Goal: Task Accomplishment & Management: Manage account settings

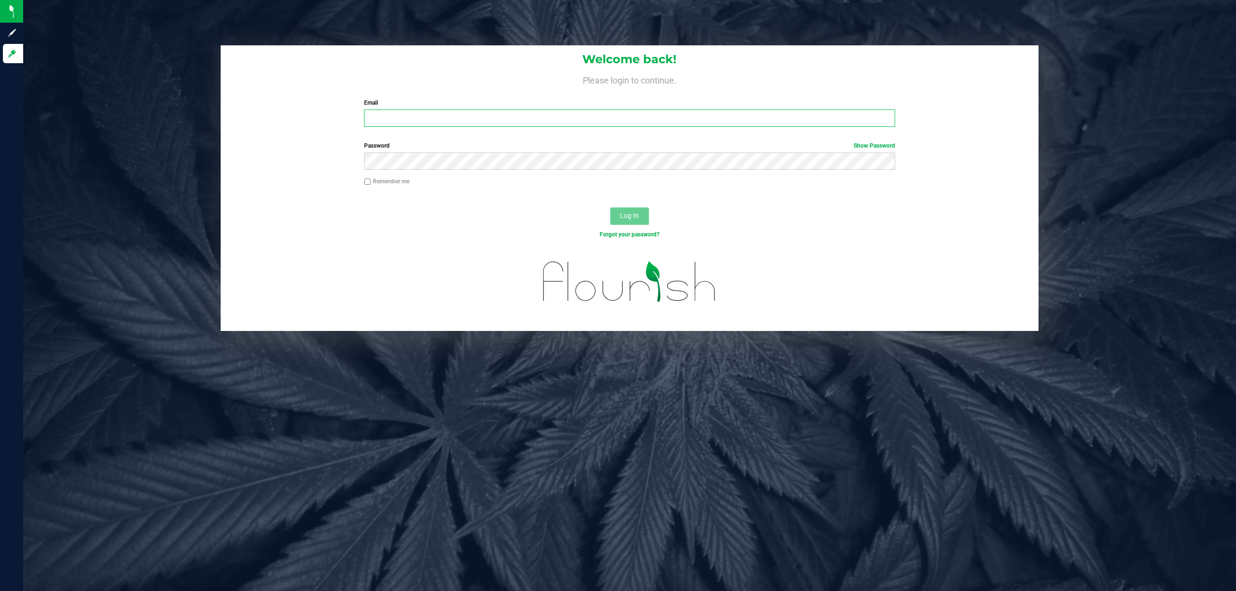
click at [417, 120] on input "Email" at bounding box center [629, 118] width 531 height 17
type input "lallen@liveparallel.com"
click at [610, 208] on button "Log In" at bounding box center [629, 216] width 39 height 17
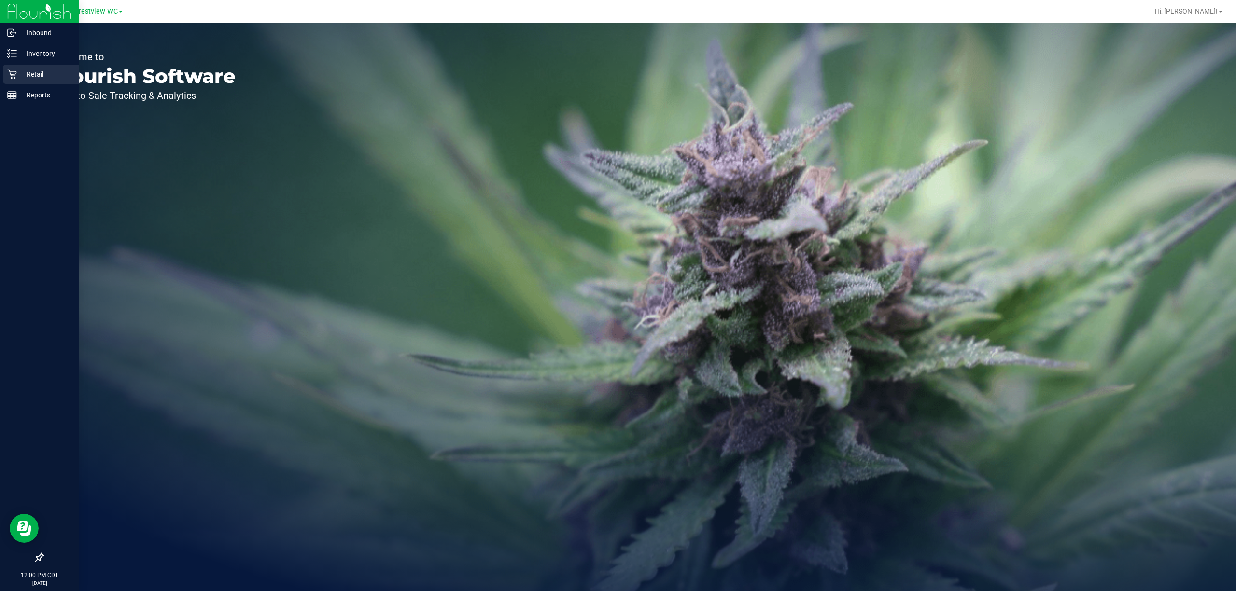
click at [14, 69] on div "Retail" at bounding box center [41, 74] width 76 height 19
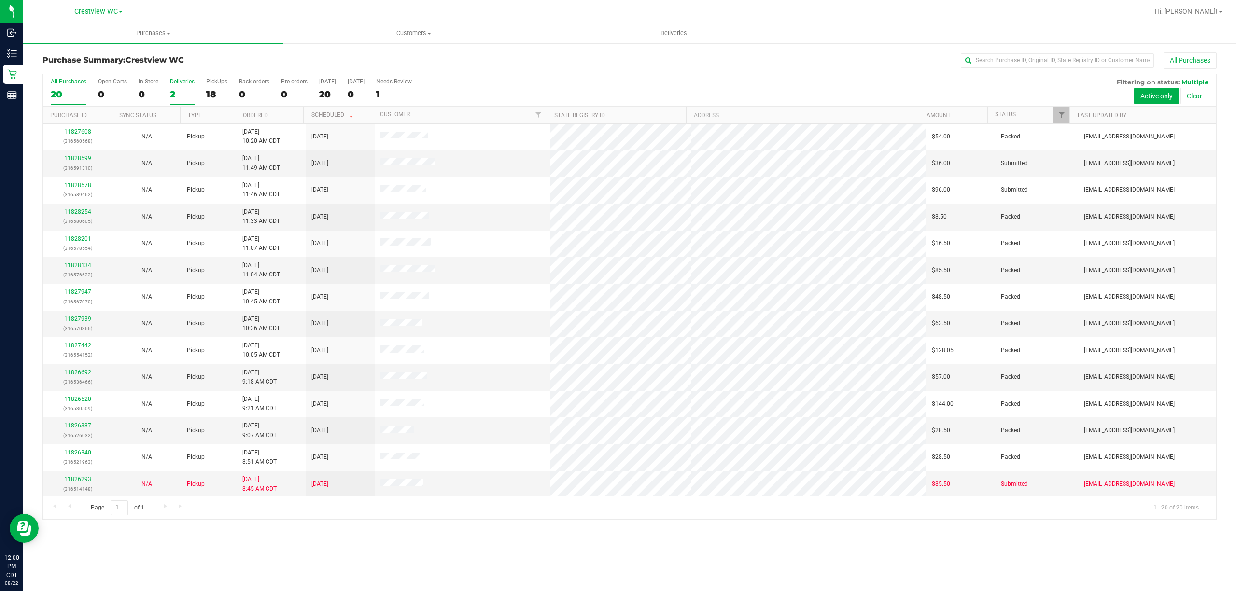
click at [188, 93] on div "2" at bounding box center [182, 94] width 25 height 11
click at [0, 0] on input "Deliveries 2" at bounding box center [0, 0] width 0 height 0
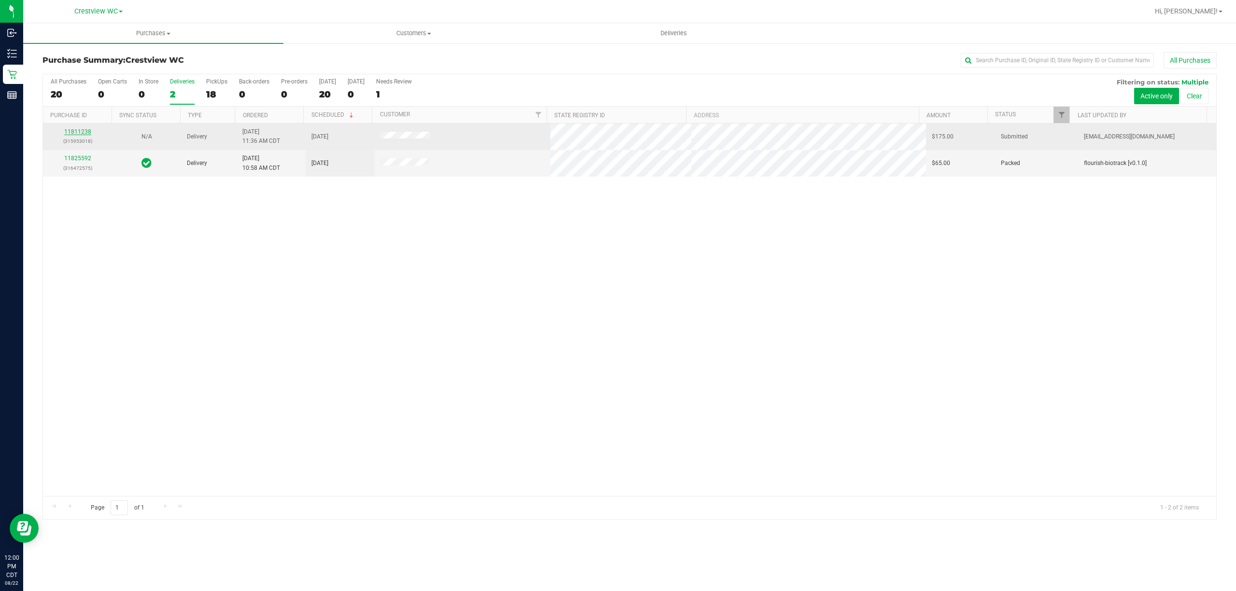
click at [84, 134] on link "11811238" at bounding box center [77, 131] width 27 height 7
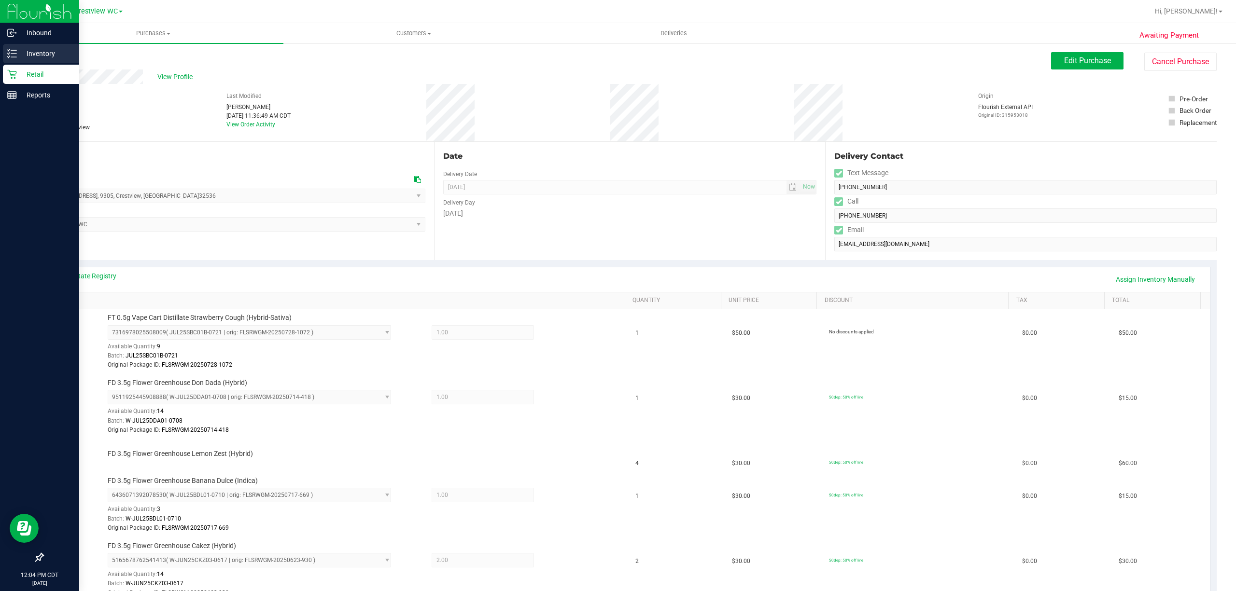
click at [14, 54] on line at bounding box center [13, 54] width 5 height 0
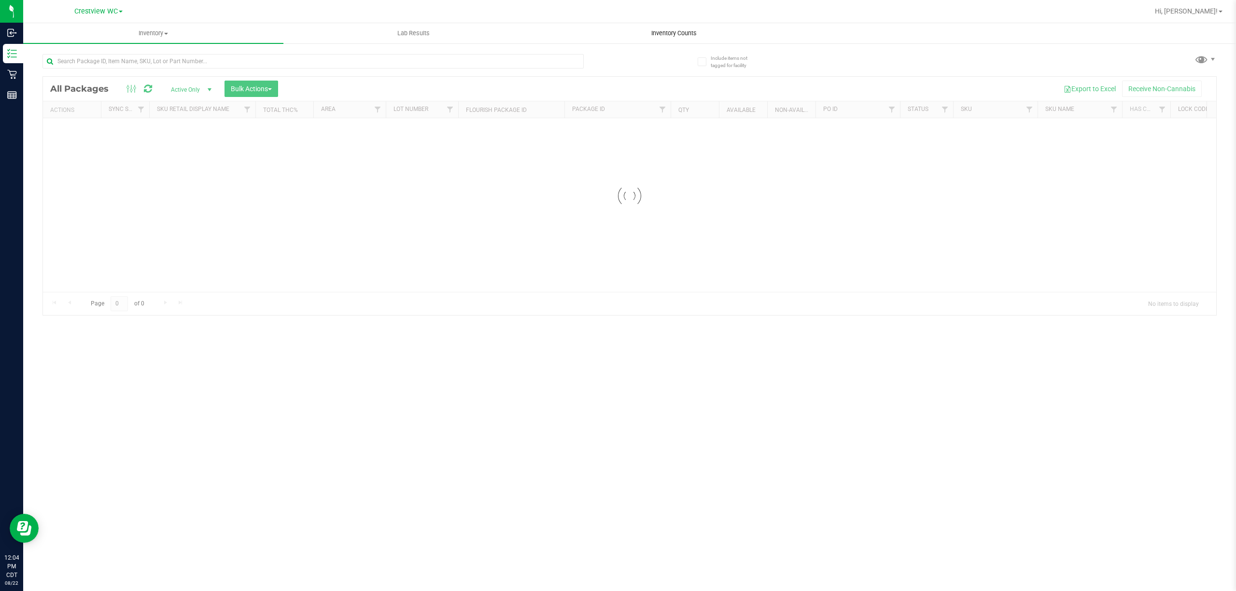
click at [659, 33] on span "Inventory Counts" at bounding box center [673, 33] width 71 height 9
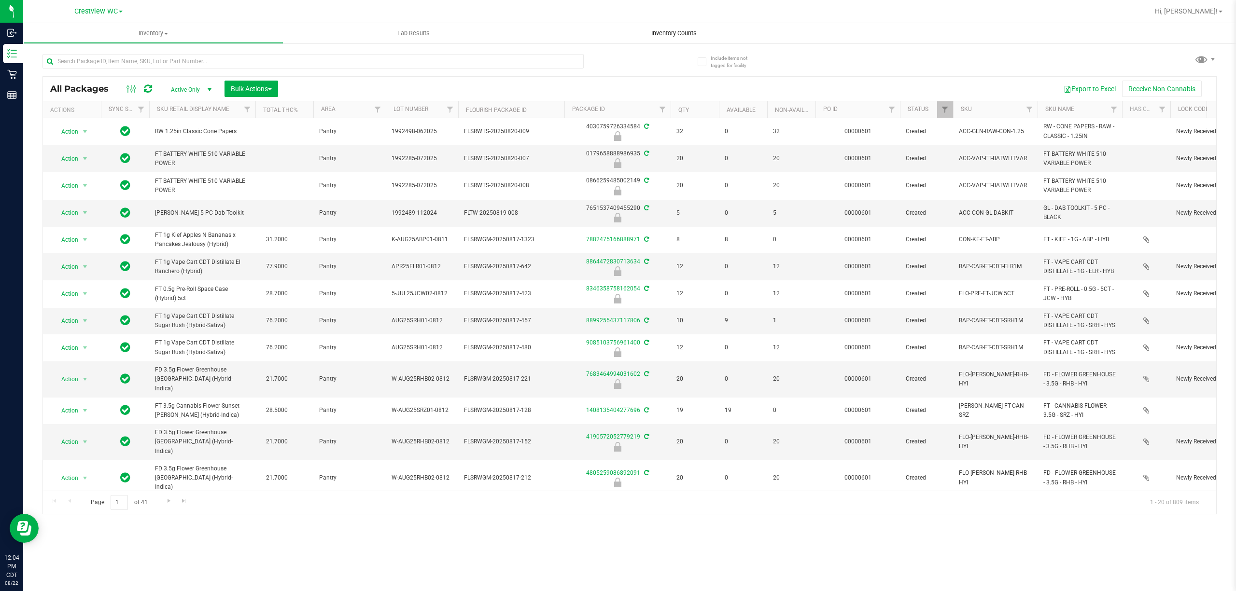
click at [667, 33] on span "Inventory Counts" at bounding box center [673, 33] width 71 height 9
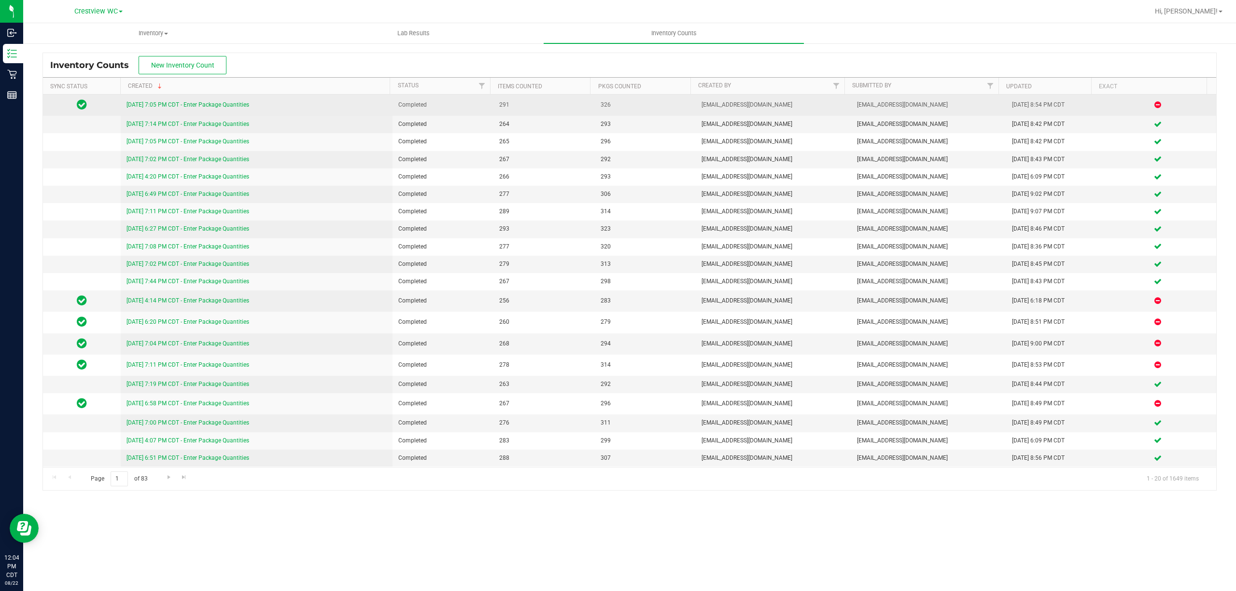
click at [145, 107] on link "8/21/25 7:05 PM CDT - Enter Package Quantities" at bounding box center [187, 104] width 123 height 7
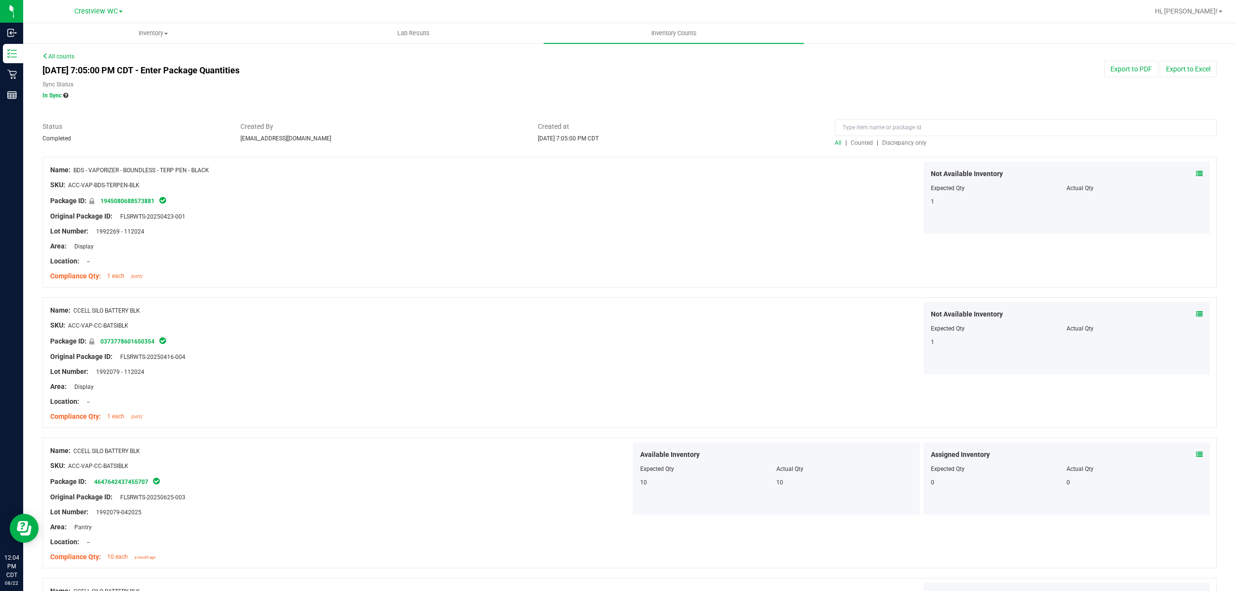
click at [854, 143] on span "Counted" at bounding box center [862, 143] width 22 height 7
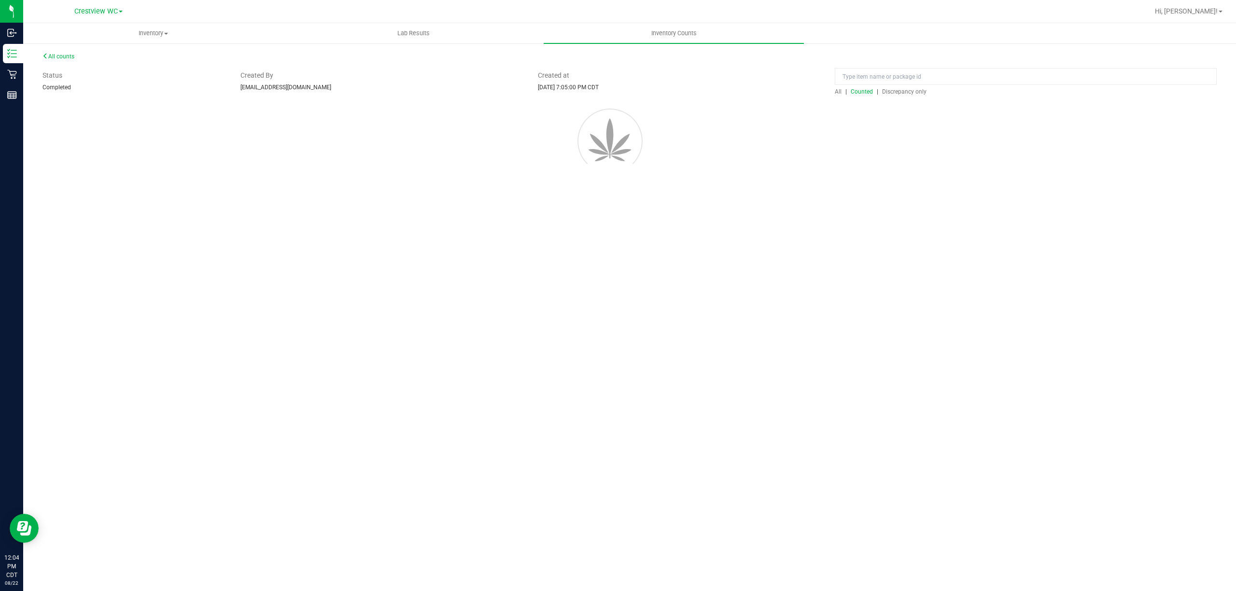
click at [856, 95] on span "Counted" at bounding box center [862, 91] width 22 height 7
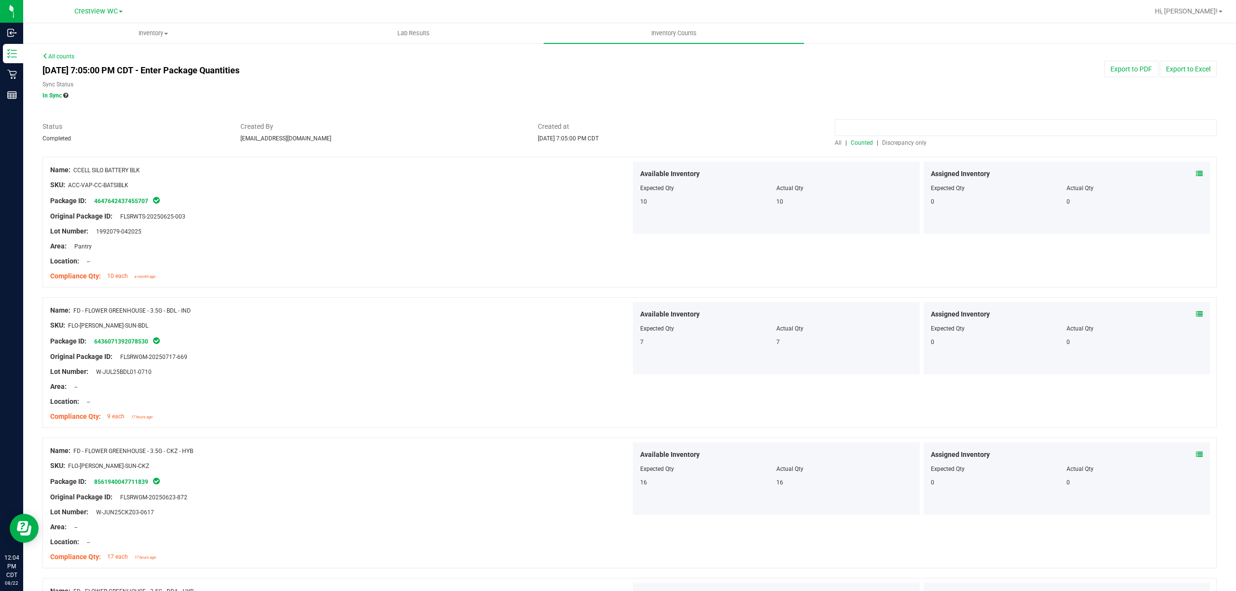
click at [871, 127] on input at bounding box center [1026, 127] width 382 height 17
click at [1196, 169] on span at bounding box center [1199, 174] width 7 height 10
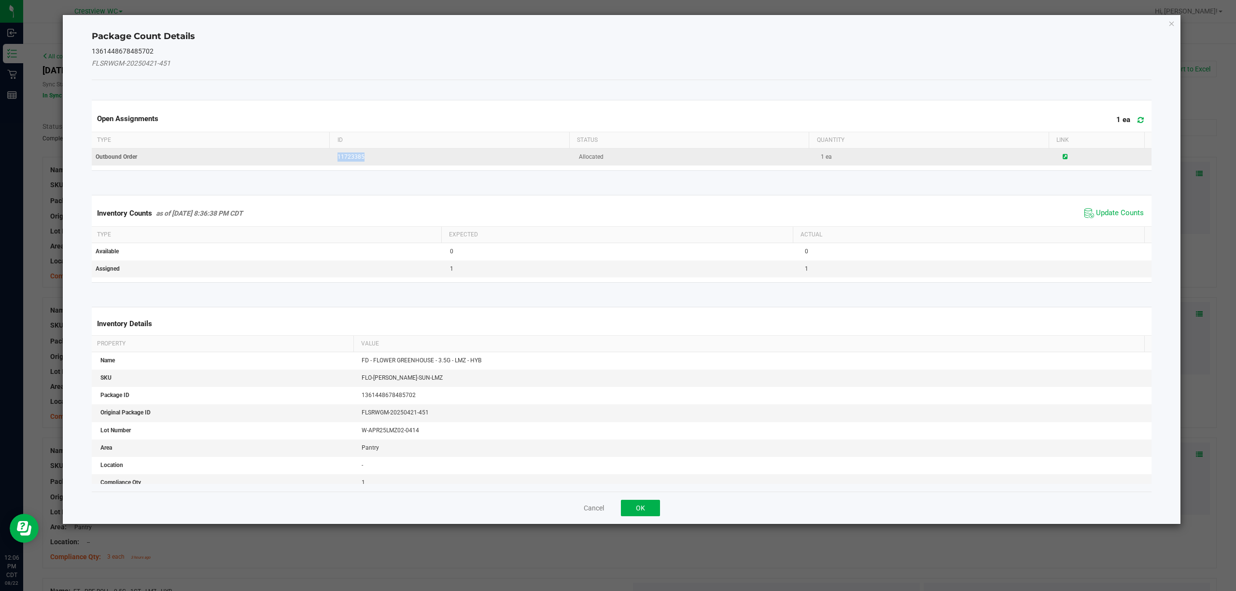
drag, startPoint x: 409, startPoint y: 157, endPoint x: 321, endPoint y: 164, distance: 89.1
click at [321, 164] on tr "Outbound Order 11723385 Allocated 1 ea" at bounding box center [622, 157] width 1064 height 17
copy tr "11723385"
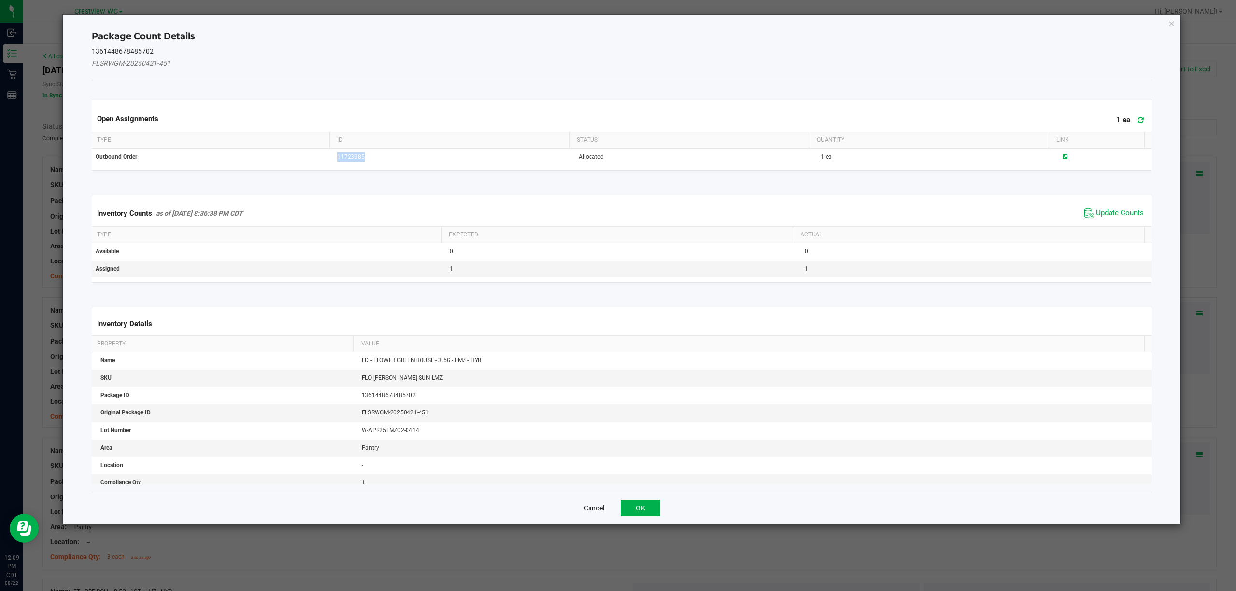
click at [590, 512] on button "Cancel" at bounding box center [594, 509] width 20 height 10
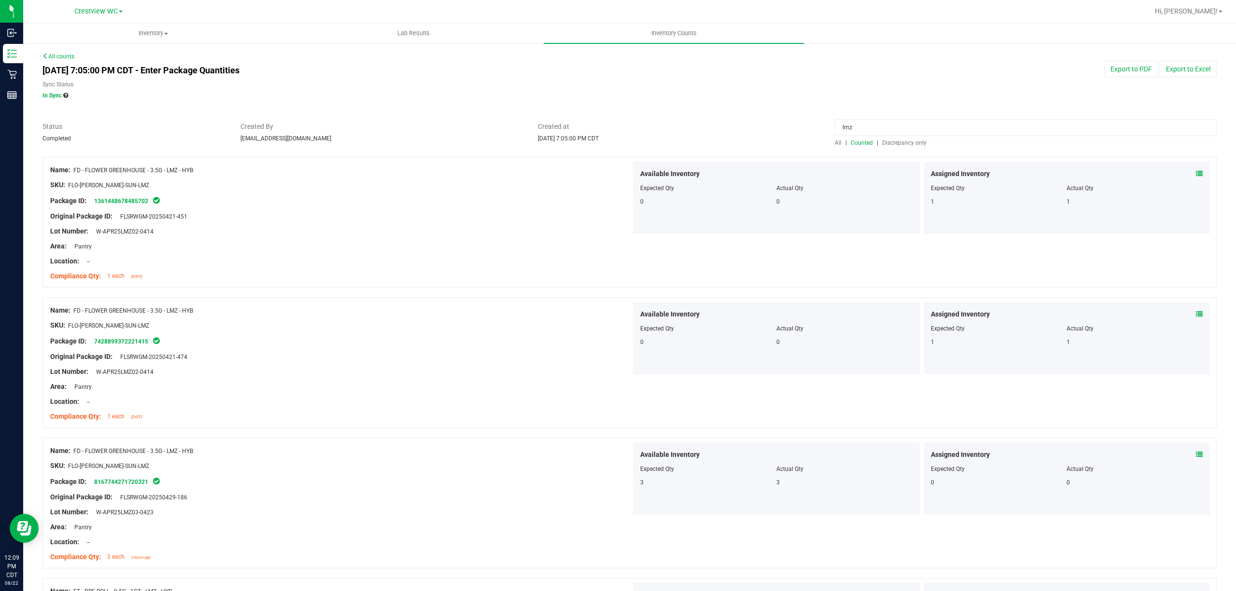
drag, startPoint x: 215, startPoint y: 170, endPoint x: 74, endPoint y: 172, distance: 140.5
click at [74, 172] on div "Name: FD - FLOWER GREENHOUSE - 3.5G - LMZ - HYB" at bounding box center [340, 170] width 581 height 10
copy span "FD - FLOWER GREENHOUSE - 3.5G - LMZ - HYB"
drag, startPoint x: 902, startPoint y: 128, endPoint x: 626, endPoint y: 134, distance: 276.2
click at [626, 134] on div "Status Completed Created By cvinciguerra@liveparallel.com Created at Aug 21, 20…" at bounding box center [629, 135] width 1189 height 26
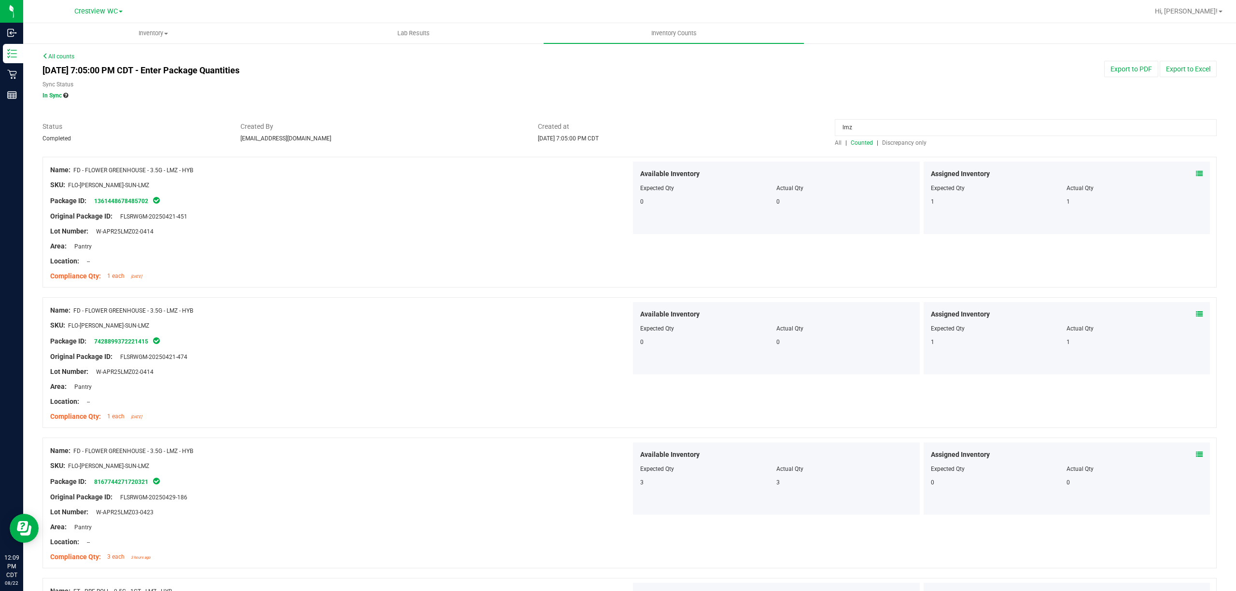
paste input "FD - FLOWER GREENHOUSE - 3.5G - LMZ - HYB"
type input "FD - FLOWER GREENHOUSE - 3.5G - LMZ - HYB"
click at [835, 140] on span "All" at bounding box center [838, 143] width 7 height 7
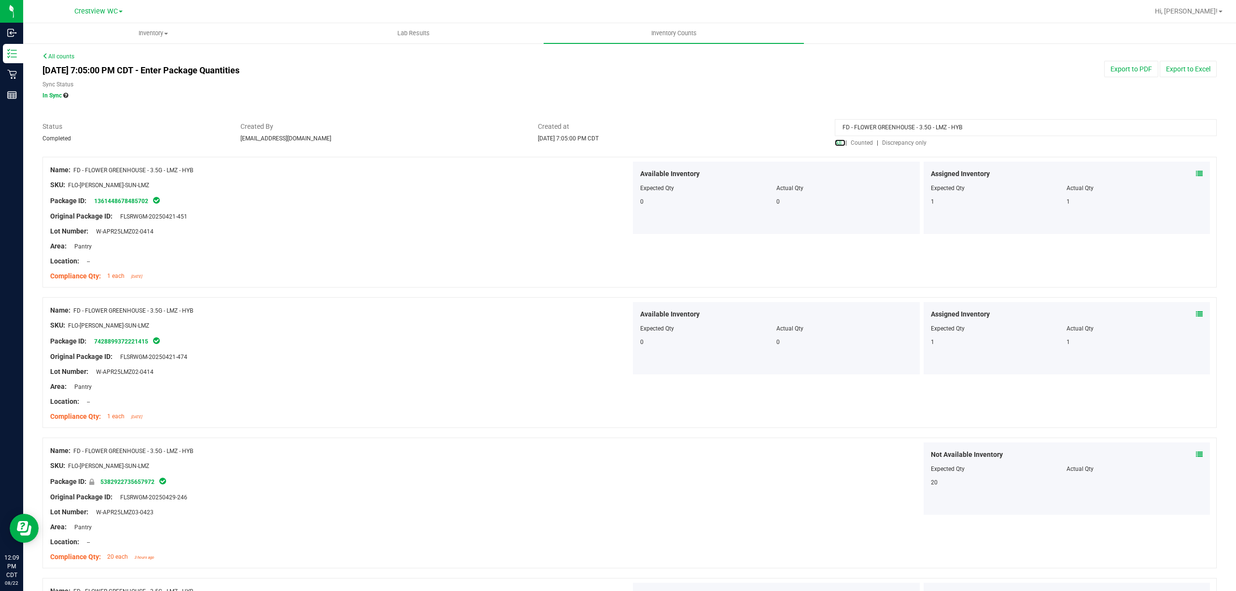
scroll to position [64, 0]
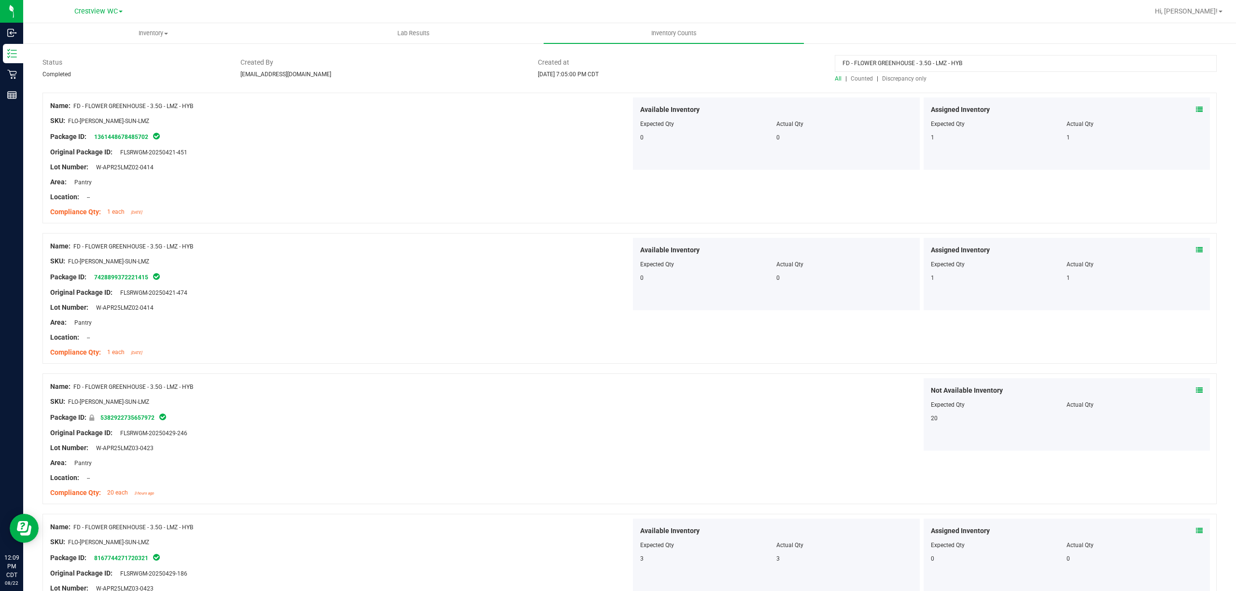
click at [1196, 392] on icon at bounding box center [1199, 390] width 7 height 7
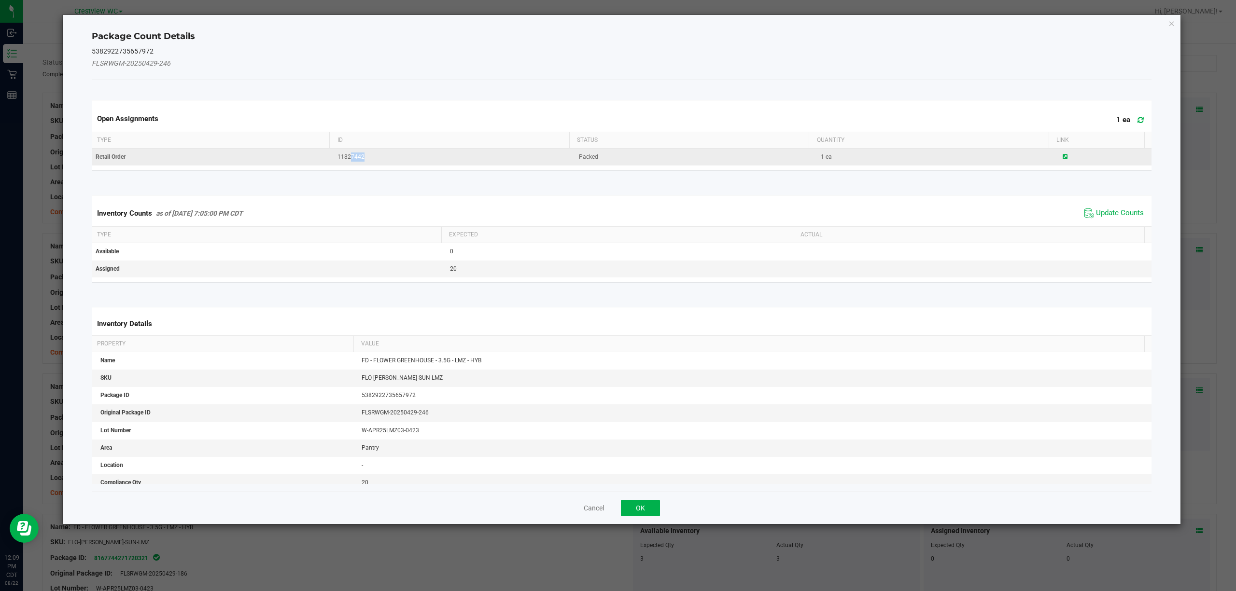
drag, startPoint x: 345, startPoint y: 158, endPoint x: 374, endPoint y: 159, distance: 29.0
click at [362, 159] on td "11827442" at bounding box center [453, 157] width 242 height 17
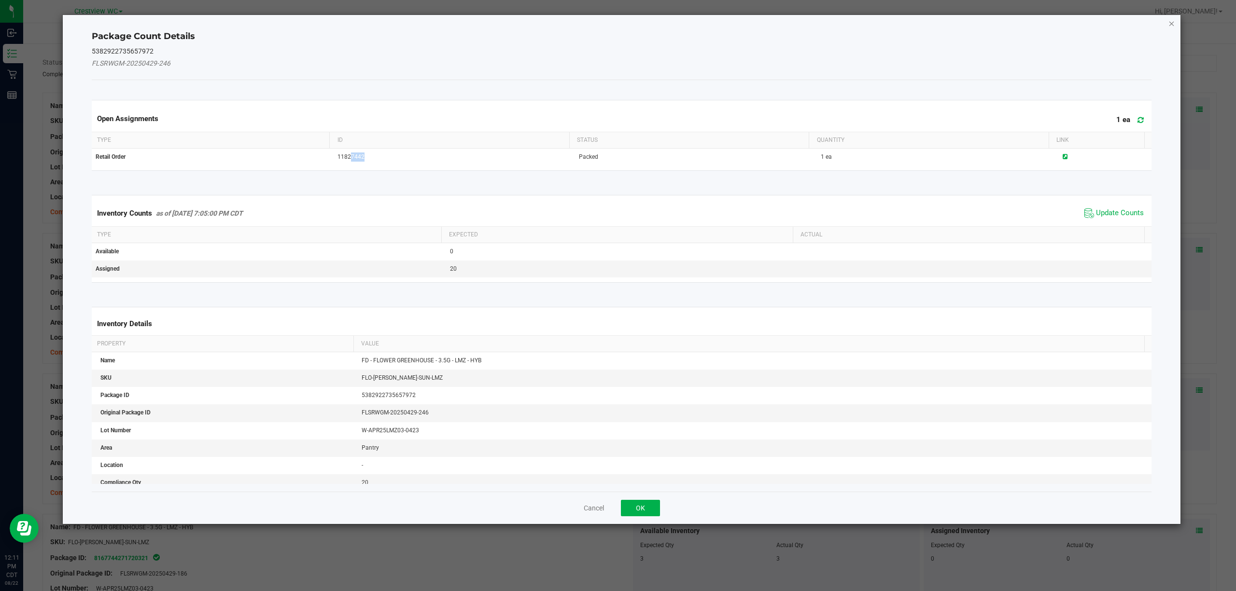
click at [1170, 26] on icon "Close" at bounding box center [1171, 23] width 7 height 12
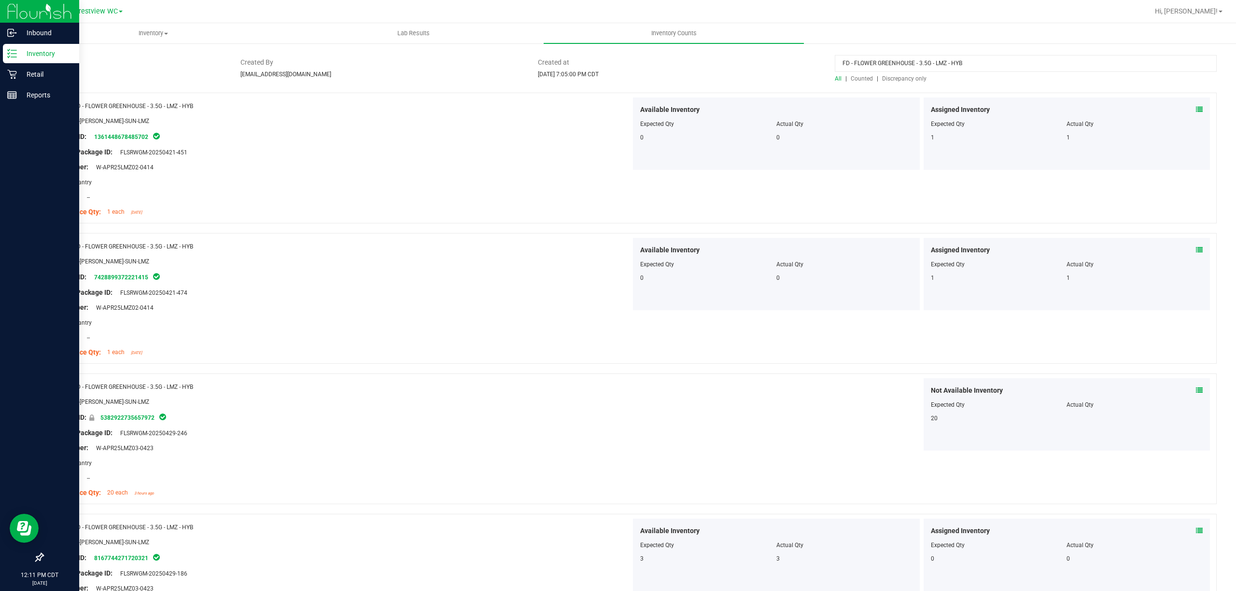
click at [15, 53] on icon at bounding box center [12, 54] width 10 height 10
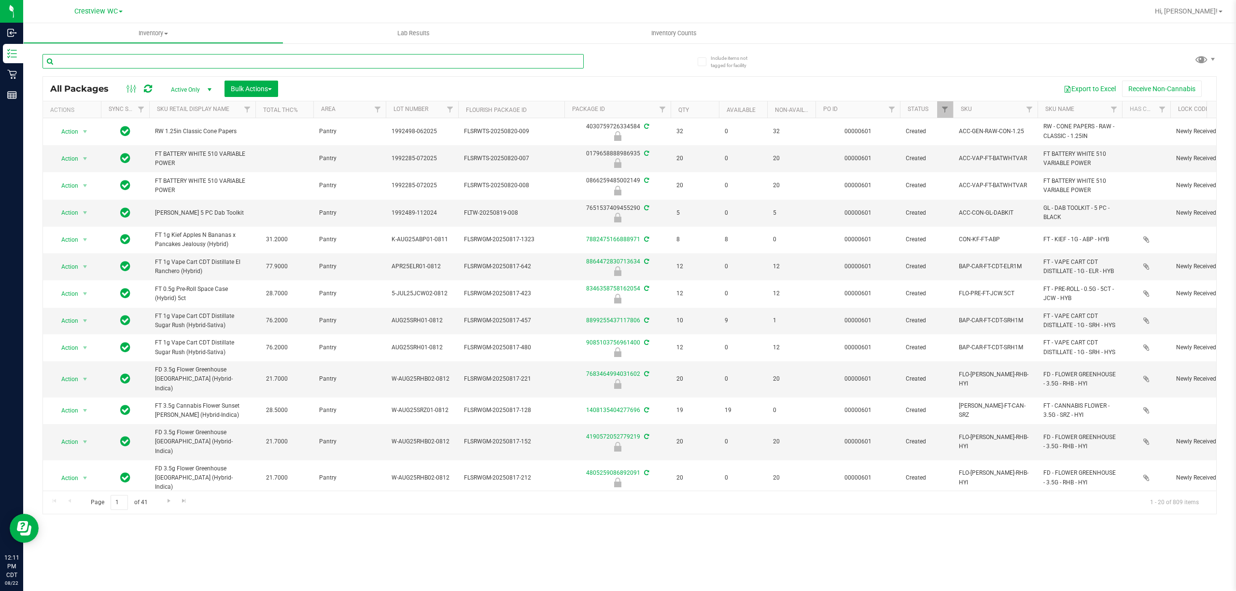
click at [269, 64] on input "text" at bounding box center [312, 61] width 541 height 14
paste input "11826630"
type input "1"
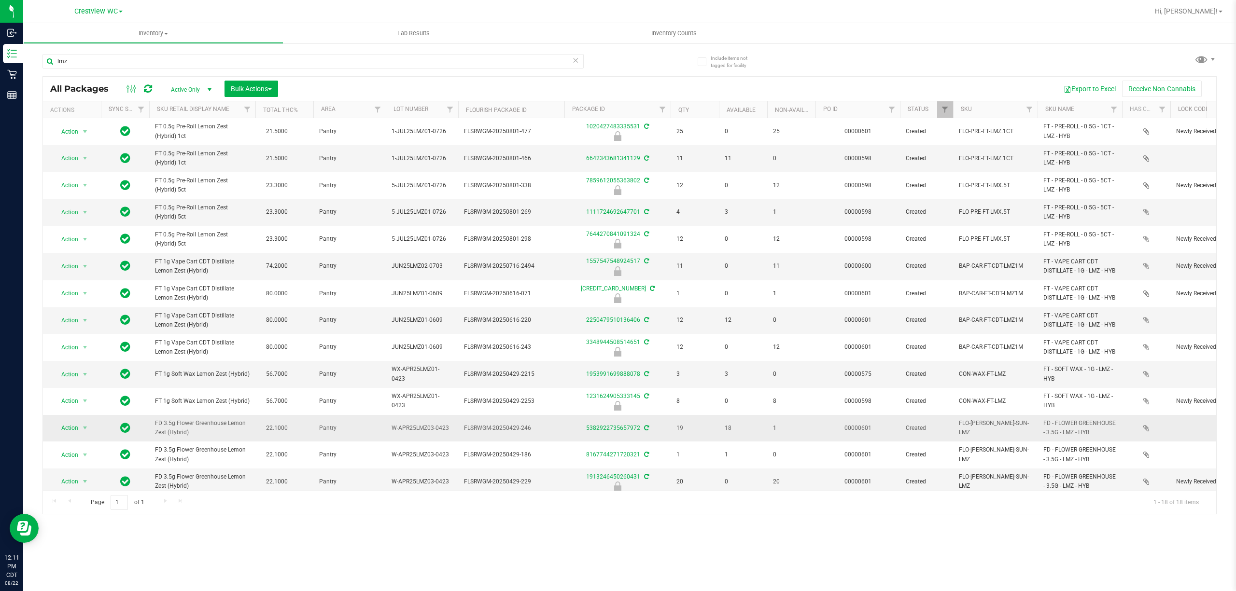
click at [194, 437] on span "FD 3.5g Flower Greenhouse Lemon Zest (Hybrid)" at bounding box center [202, 428] width 95 height 18
click at [195, 437] on span "FD 3.5g Flower Greenhouse Lemon Zest (Hybrid)" at bounding box center [202, 428] width 95 height 18
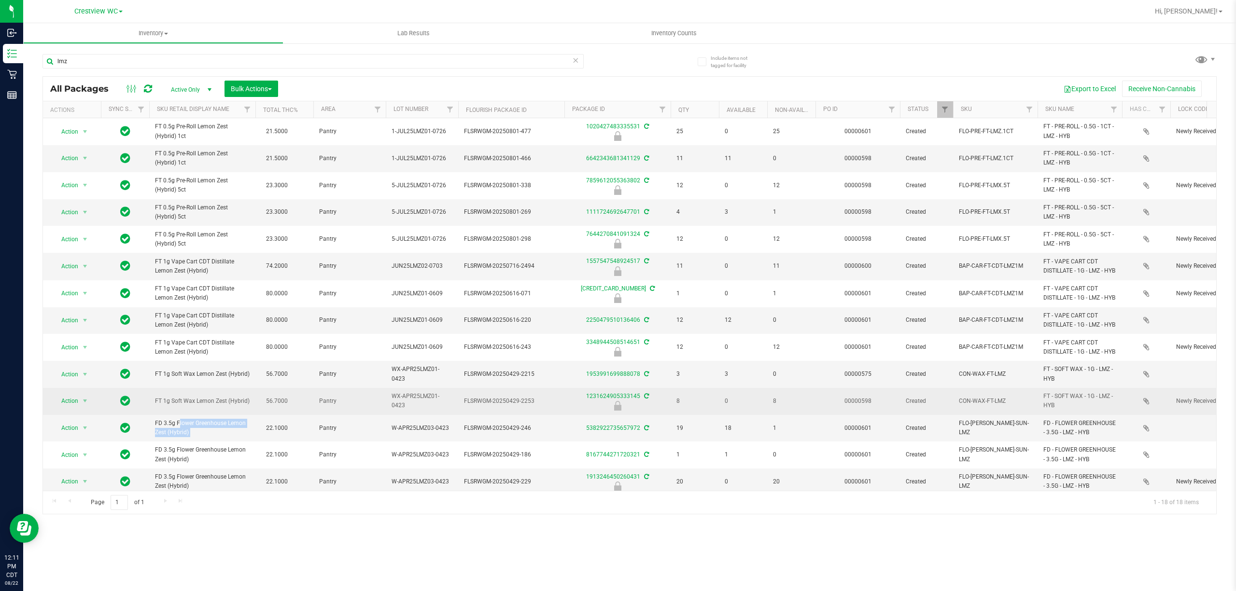
copy td "FD 3.5g Flower Greenhouse Lemon Zest (Hybrid)"
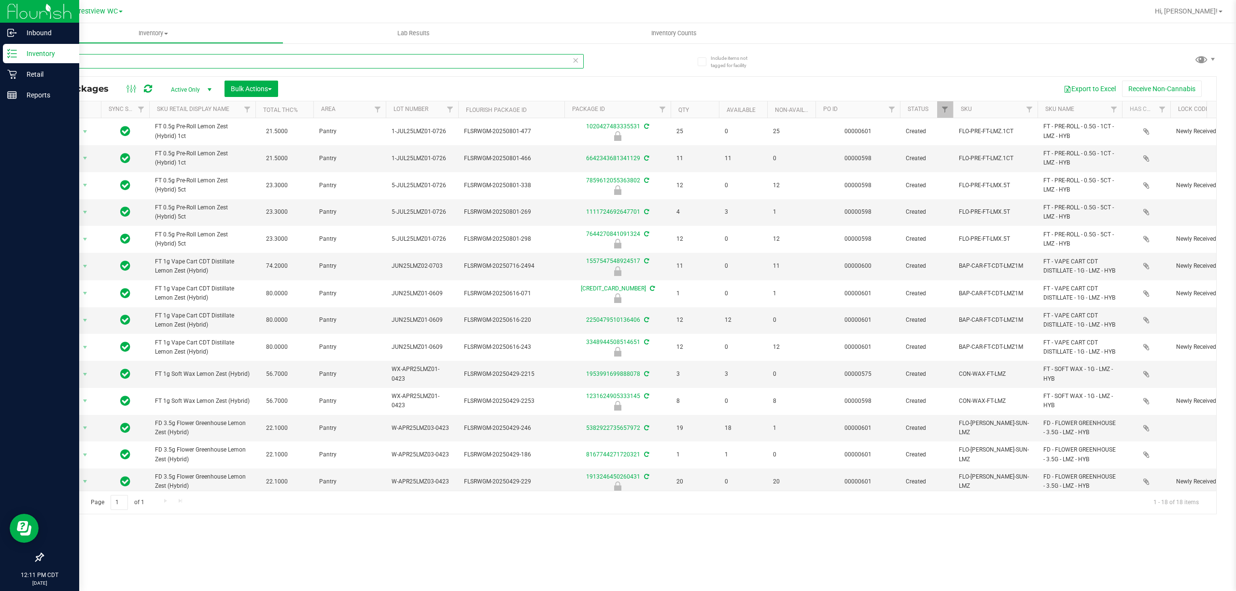
drag, startPoint x: 135, startPoint y: 66, endPoint x: 0, endPoint y: 60, distance: 135.3
click at [0, 60] on div "Inbound Inventory Retail Reports 12:11 PM CDT 08/22/2025 08/22 Crestview WC Hi,…" at bounding box center [618, 295] width 1236 height 591
paste input "FD 3.5g Flower Greenhouse Lemon Zest (Hybrid)"
type input "FD 3.5g Flower Greenhouse Lemon Zest (Hybrid)"
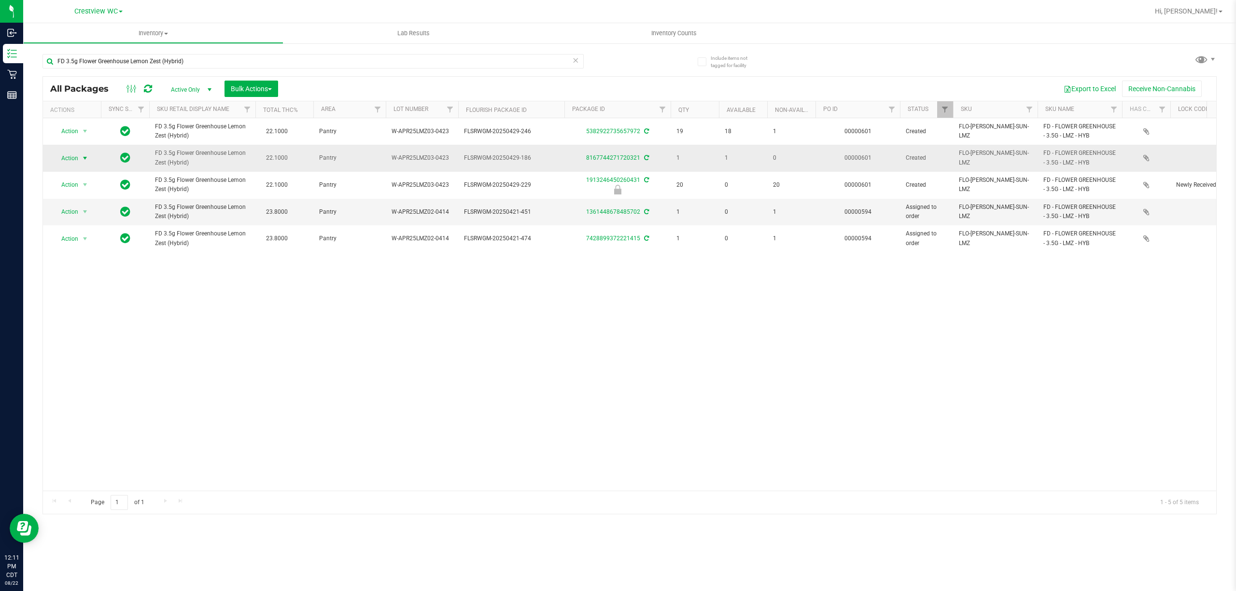
click at [85, 161] on span "select" at bounding box center [85, 158] width 8 height 8
click at [99, 267] on li "Print package label" at bounding box center [90, 261] width 75 height 14
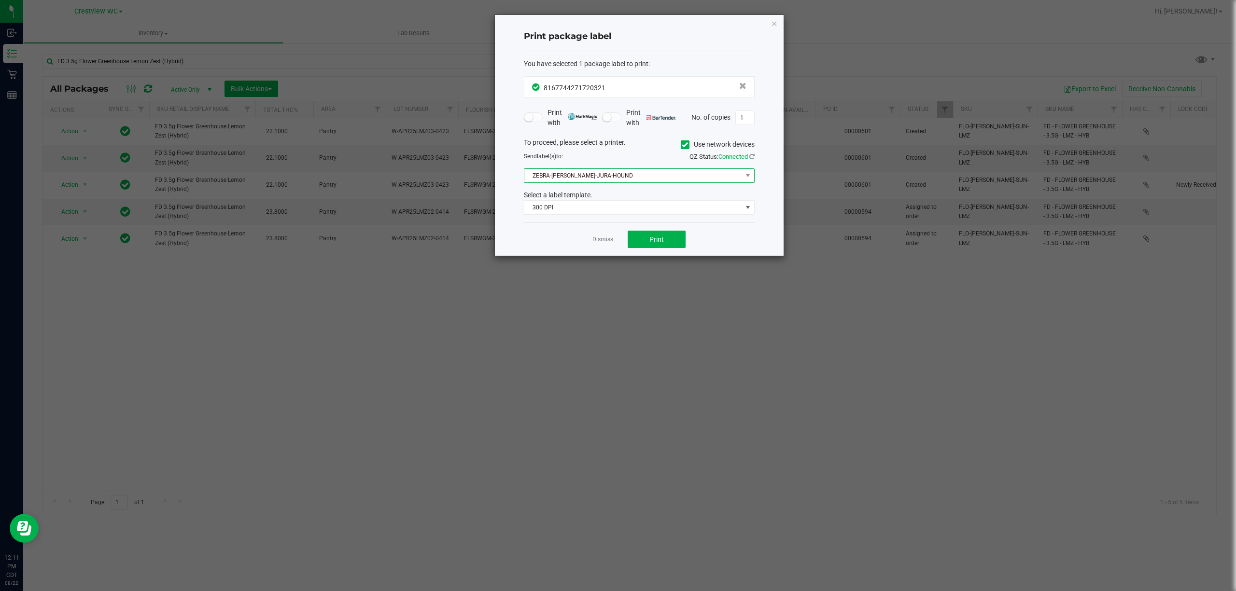
click at [613, 173] on span "ZEBRA-[PERSON_NAME]-JURA-HOUND" at bounding box center [633, 176] width 218 height 14
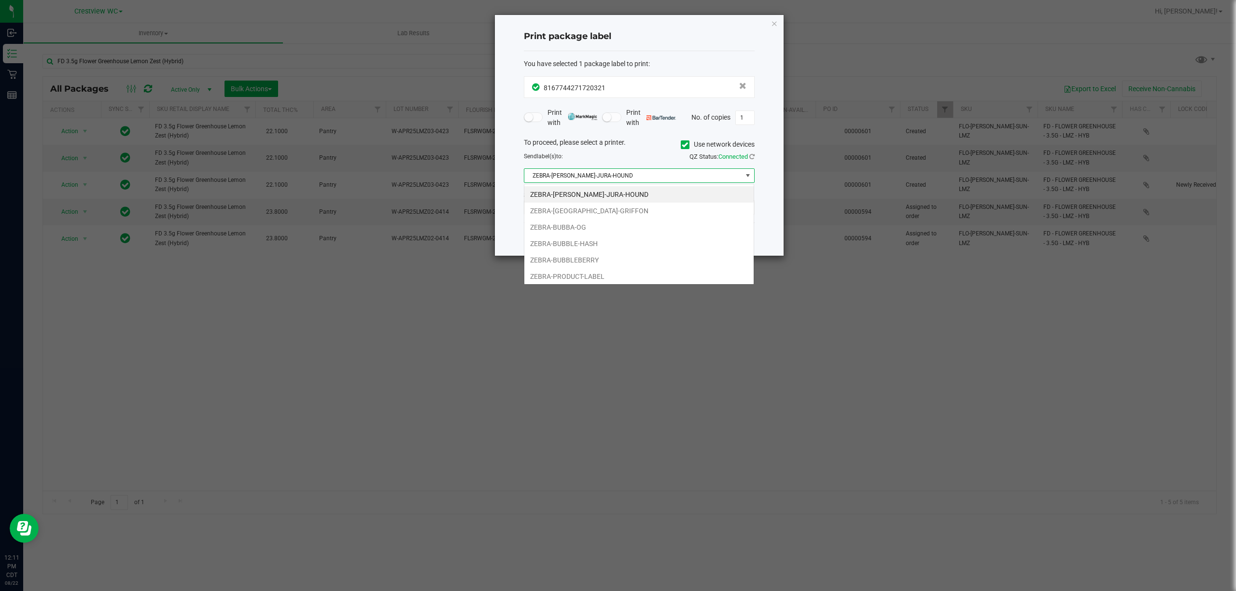
scroll to position [14, 230]
click at [589, 219] on li "ZEBRA-[GEOGRAPHIC_DATA]-GRIFFON" at bounding box center [638, 211] width 229 height 16
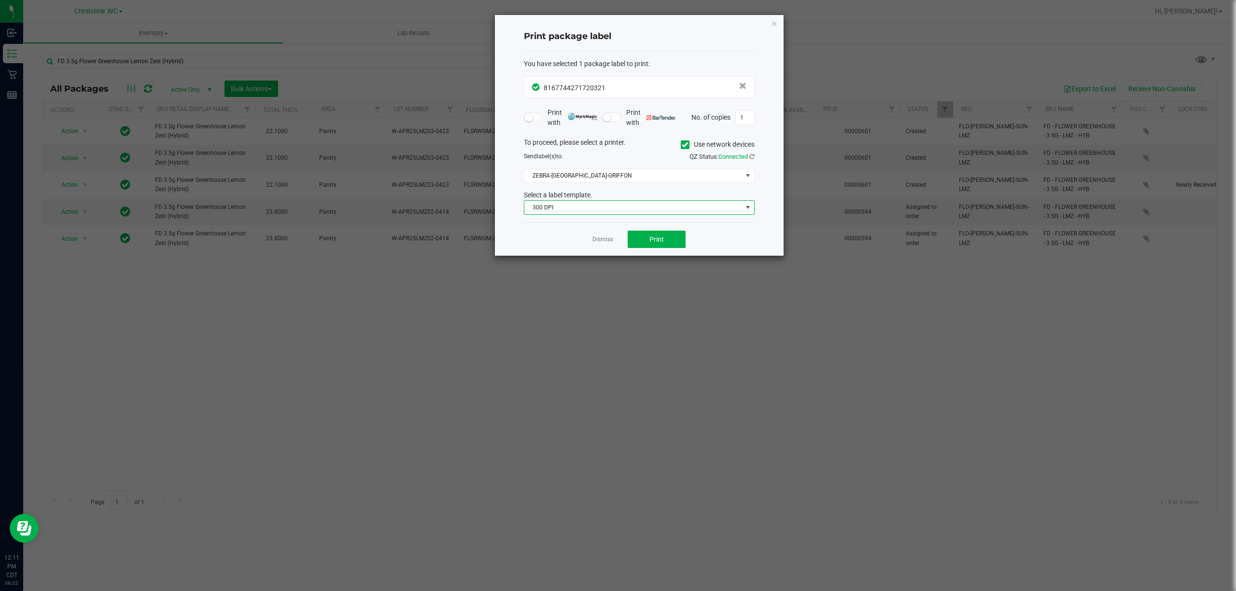
click at [593, 211] on span "300 DPI" at bounding box center [633, 208] width 218 height 14
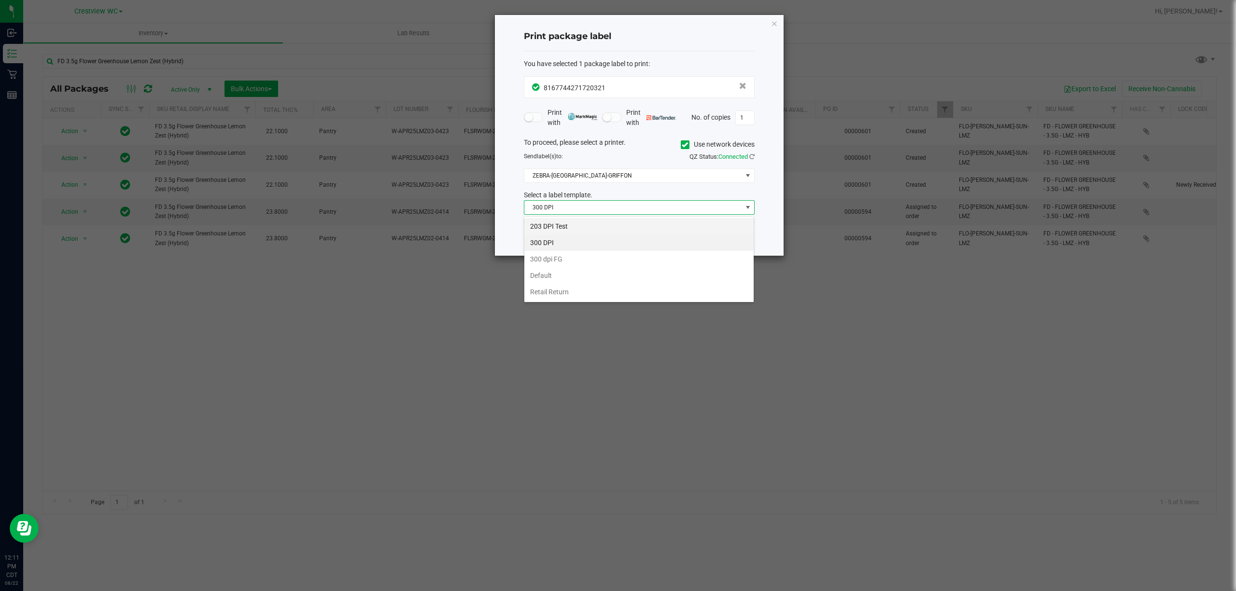
click at [582, 223] on li "203 DPI Test" at bounding box center [638, 226] width 229 height 16
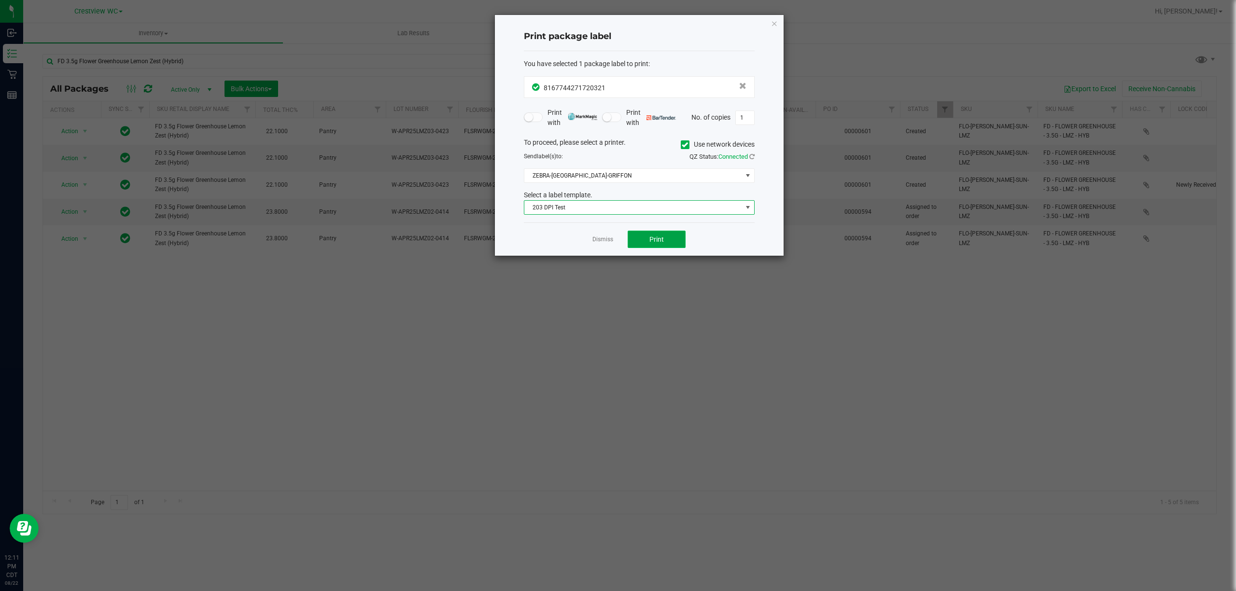
click at [644, 238] on button "Print" at bounding box center [657, 239] width 58 height 17
click at [595, 240] on link "Dismiss" at bounding box center [602, 240] width 21 height 8
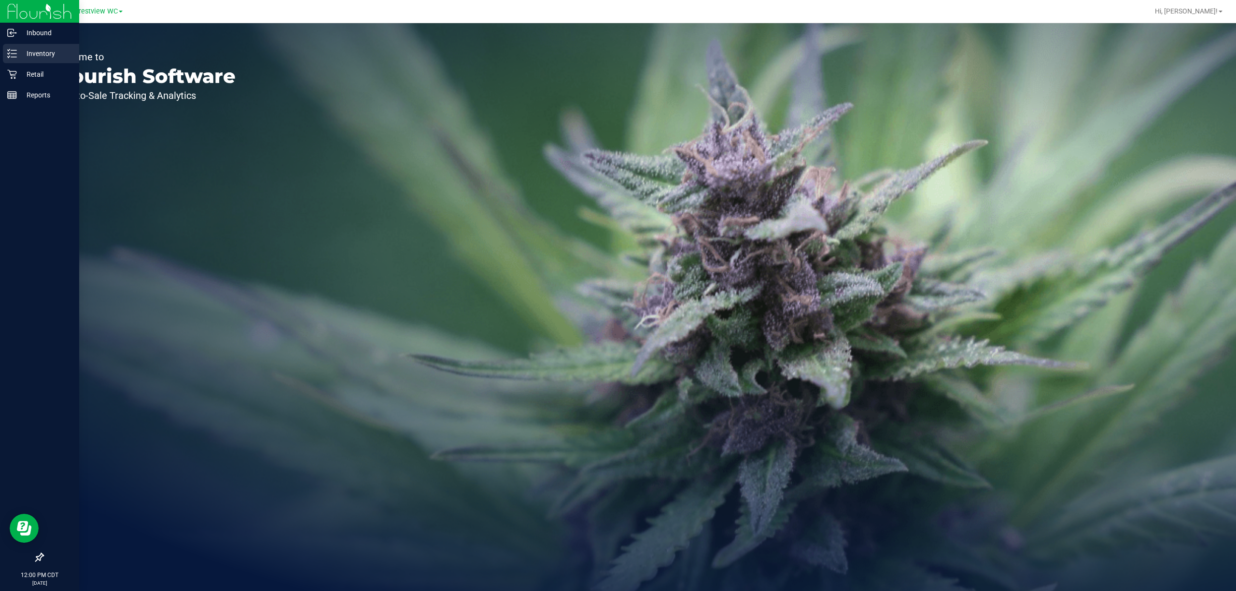
click at [30, 57] on p "Inventory" at bounding box center [46, 54] width 58 height 12
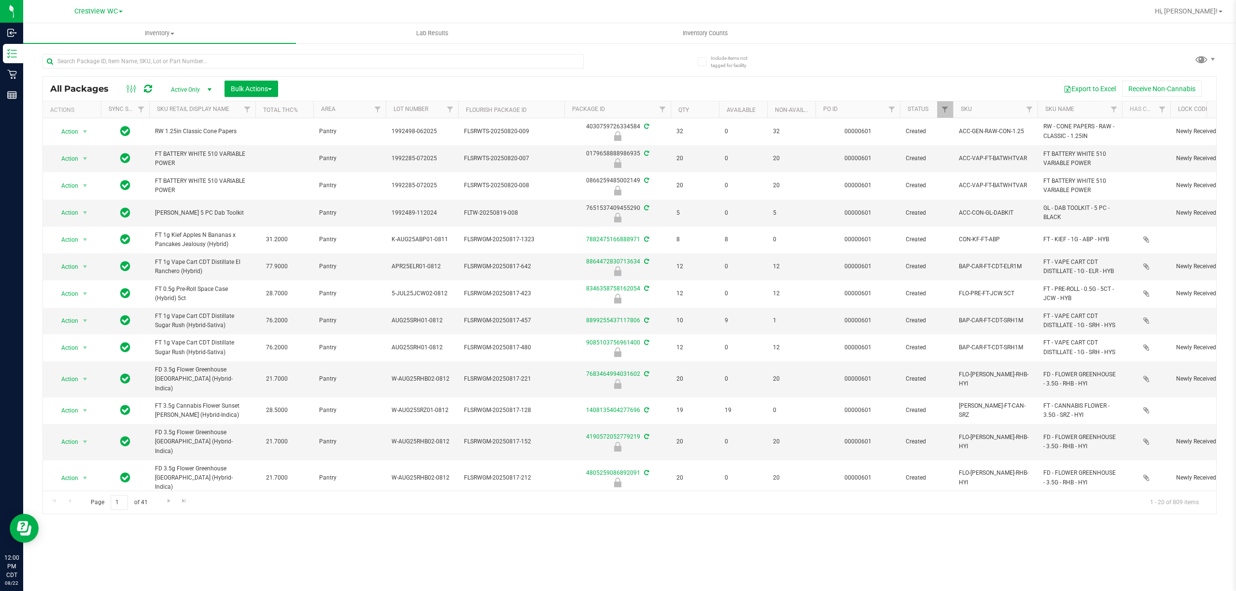
click at [207, 52] on div at bounding box center [335, 60] width 587 height 31
click at [203, 59] on input "text" at bounding box center [312, 61] width 541 height 14
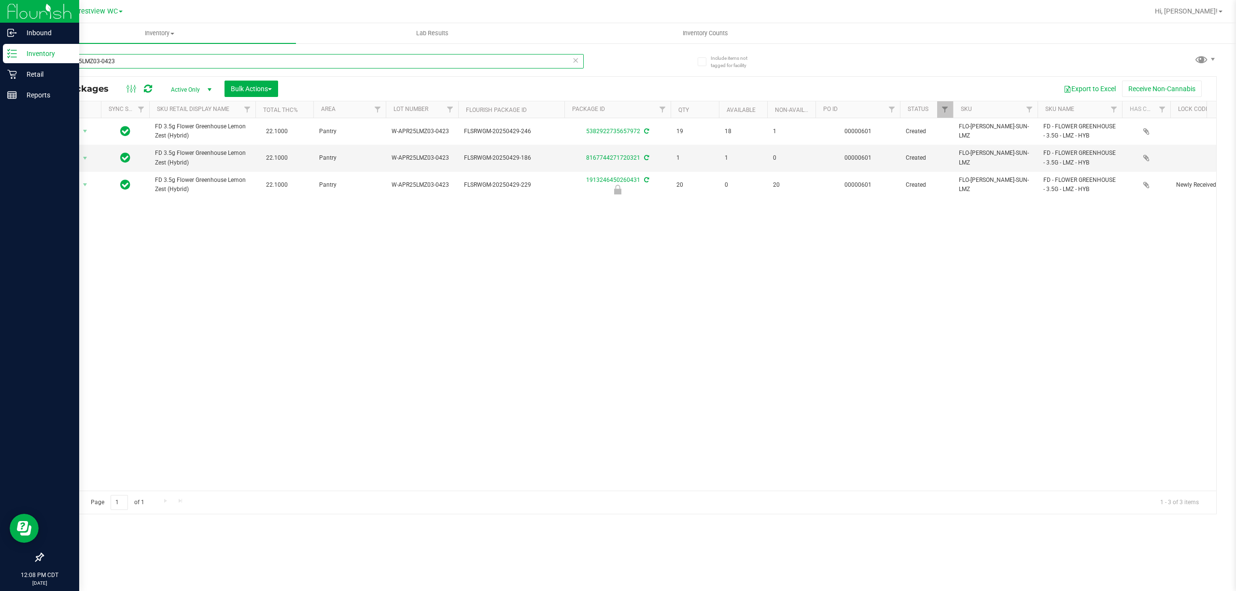
drag, startPoint x: 169, startPoint y: 56, endPoint x: 0, endPoint y: 49, distance: 169.1
click at [0, 49] on div "Inbound Inventory Retail Reports 12:08 PM CDT 08/22/2025 08/22 Crestview WC Hi,…" at bounding box center [618, 295] width 1236 height 591
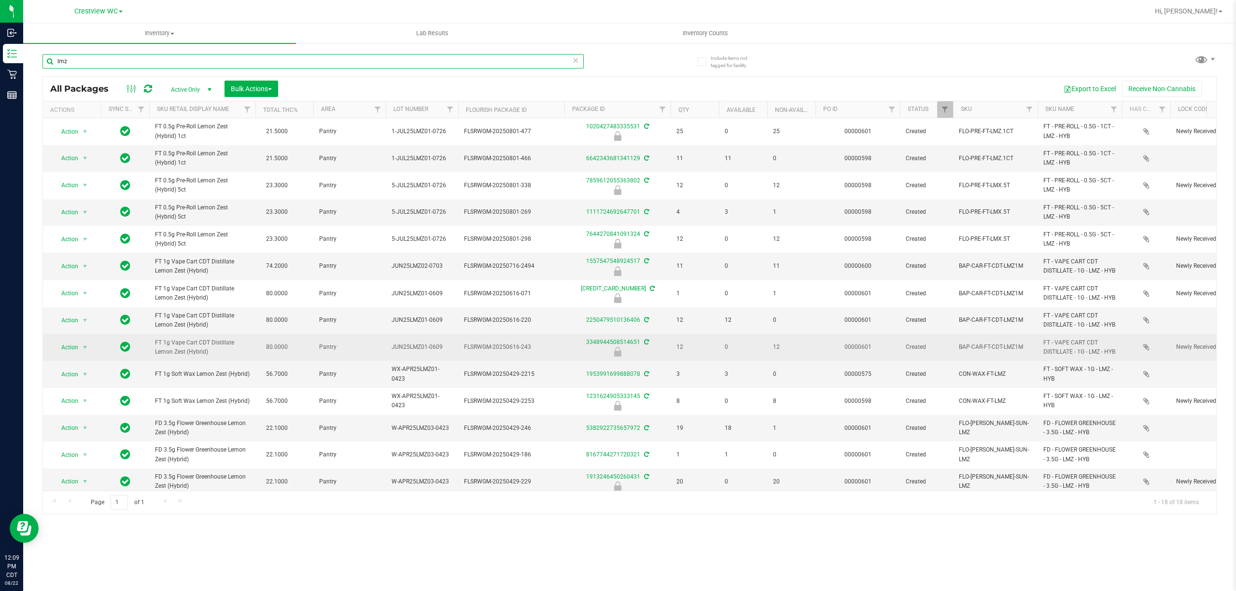
scroll to position [64, 0]
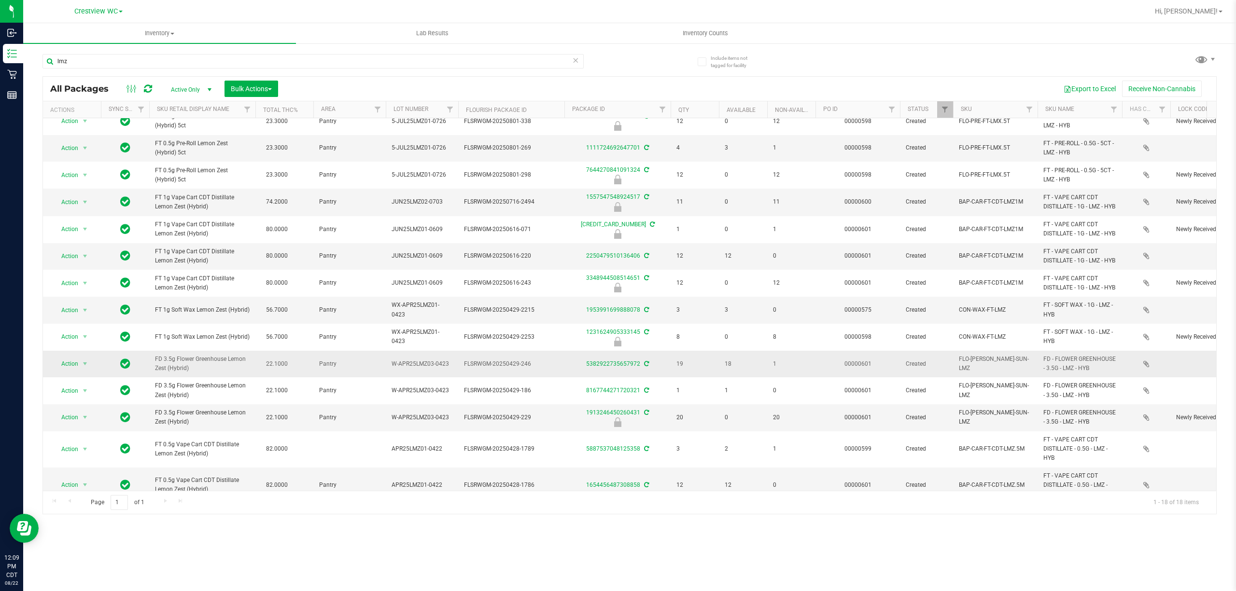
drag, startPoint x: 197, startPoint y: 411, endPoint x: 149, endPoint y: 396, distance: 50.7
click at [149, 378] on tr "Action Action Create package Edit attributes Global inventory Locate package Lo…" at bounding box center [981, 364] width 1876 height 27
copy tr "FD 3.5g Flower Greenhouse Lemon Zest (Hybrid)"
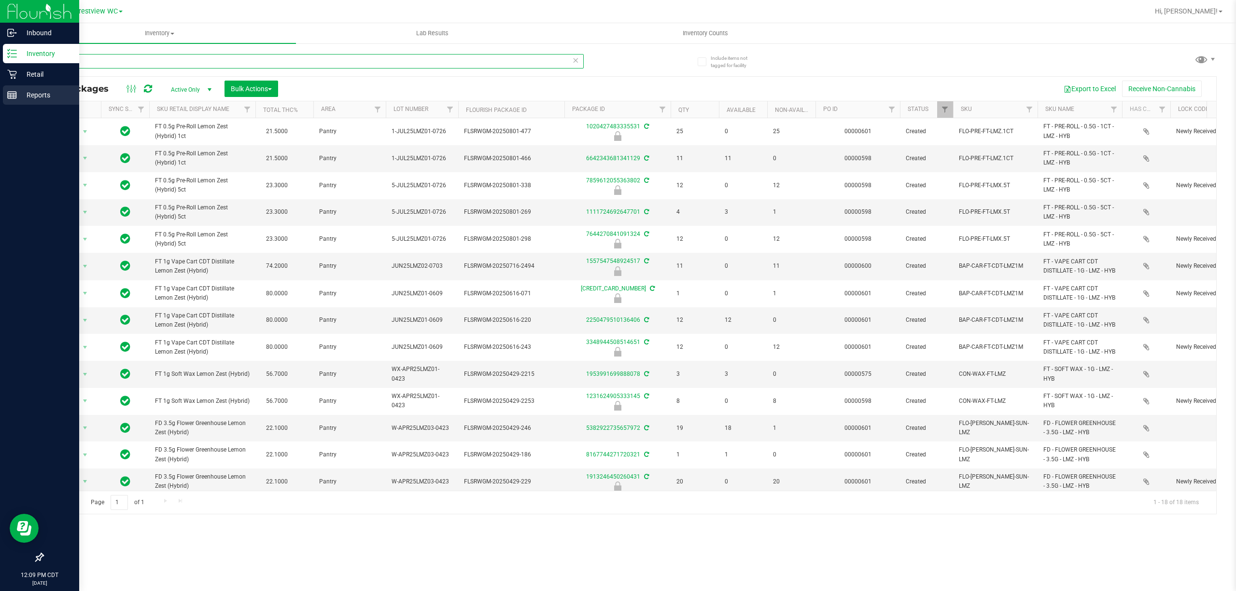
drag, startPoint x: 22, startPoint y: 63, endPoint x: 0, endPoint y: 87, distance: 32.8
click at [0, 71] on div "Inbound Inventory Retail Reports 12:09 PM CDT 08/22/2025 08/22 Crestview WC Hi,…" at bounding box center [618, 295] width 1236 height 591
paste input "FD 3.5g Flower Greenhouse Lemon Zest (Hybrid)"
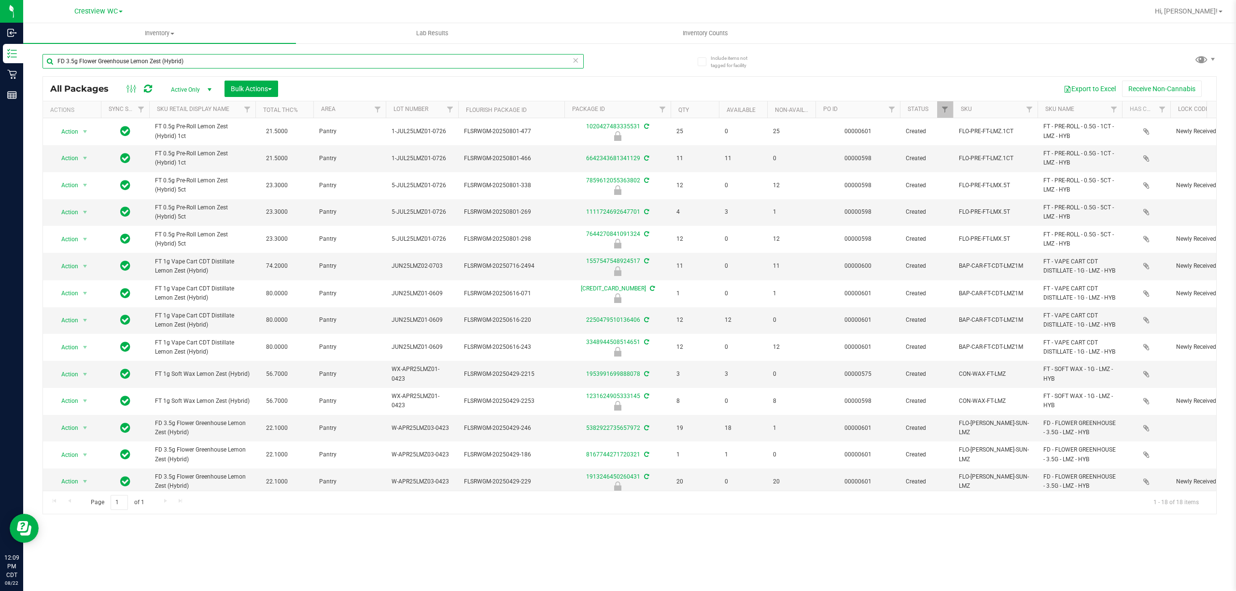
type input "FD 3.5g Flower Greenhouse Lemon Zest (Hybrid)"
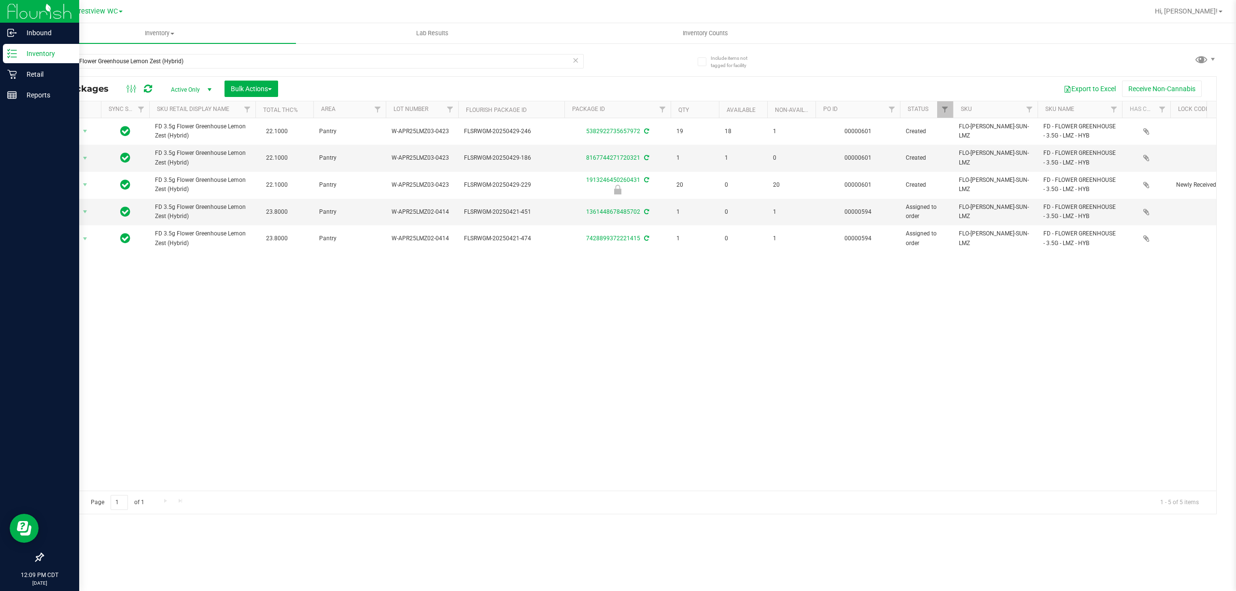
click at [0, 135] on div at bounding box center [39, 327] width 79 height 442
click at [0, 164] on div at bounding box center [39, 327] width 79 height 442
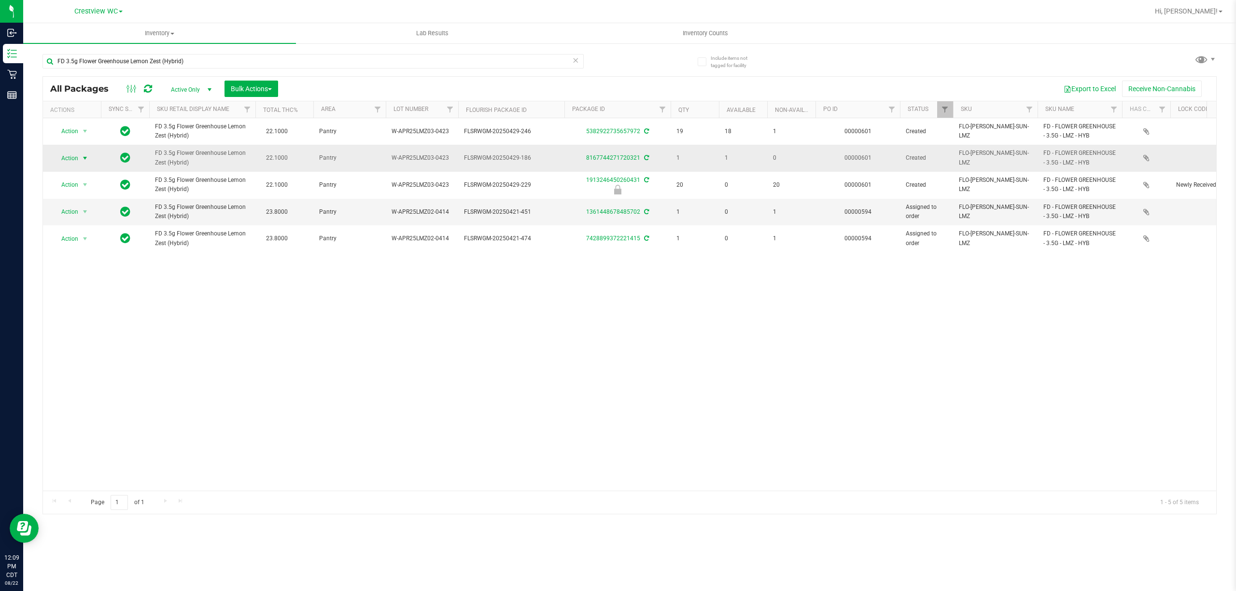
click at [66, 157] on span "Action" at bounding box center [66, 159] width 26 height 14
click at [103, 246] on li "Package audit log" at bounding box center [90, 246] width 75 height 14
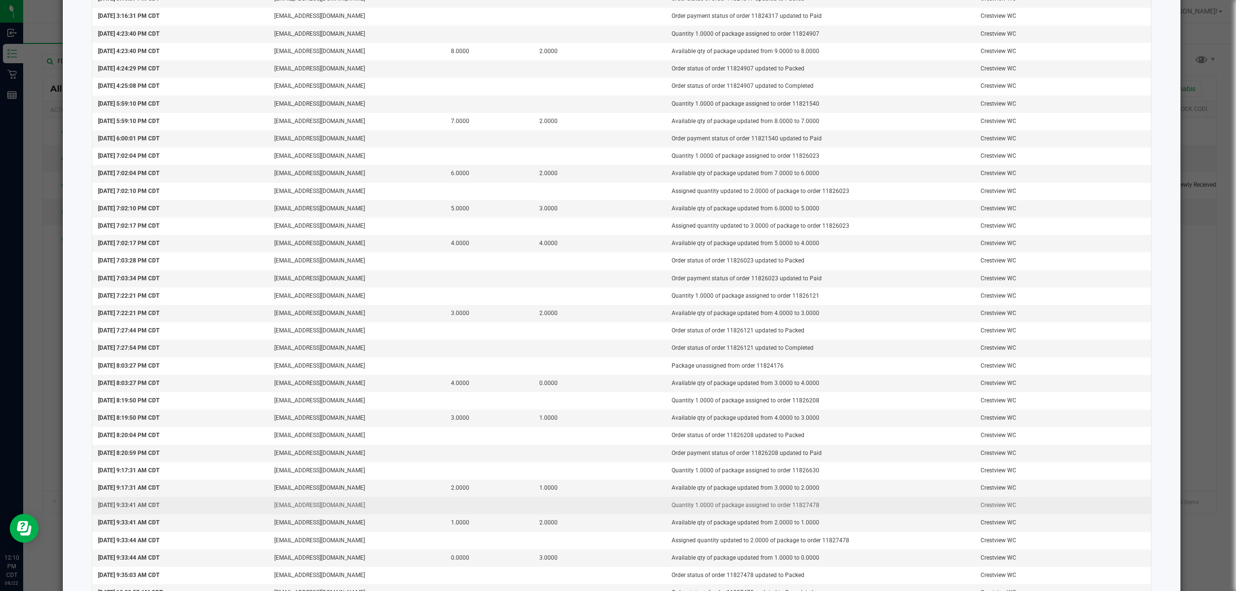
scroll to position [919, 0]
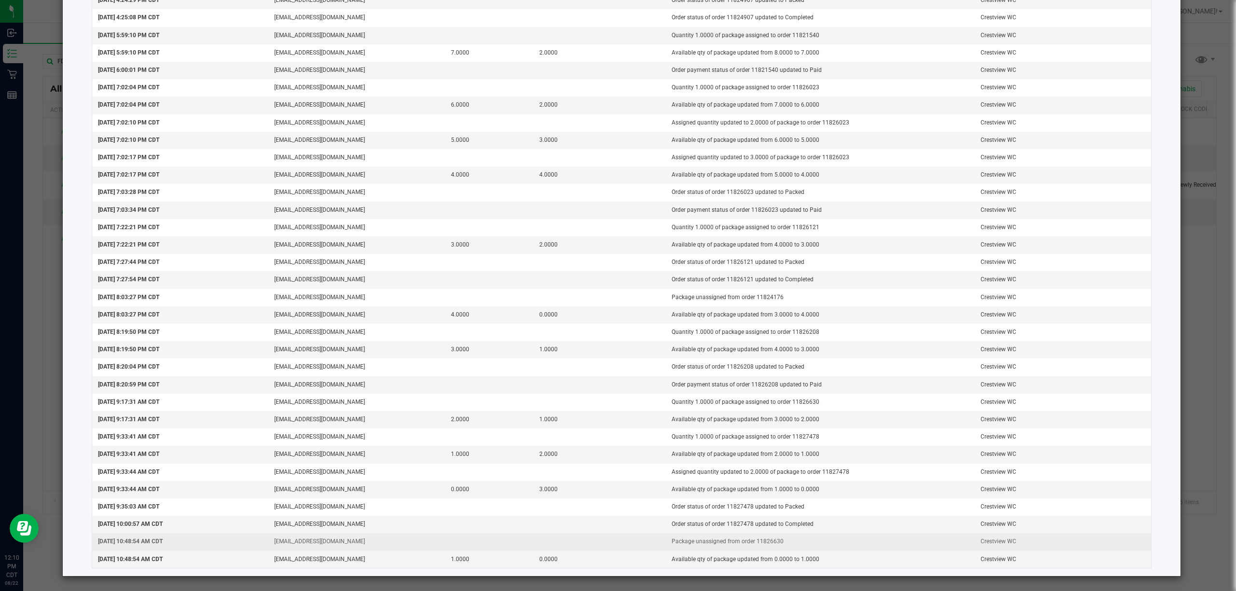
drag, startPoint x: 743, startPoint y: 543, endPoint x: 781, endPoint y: 541, distance: 37.7
click at [781, 541] on td "Package unassigned from order 11826630" at bounding box center [820, 541] width 309 height 17
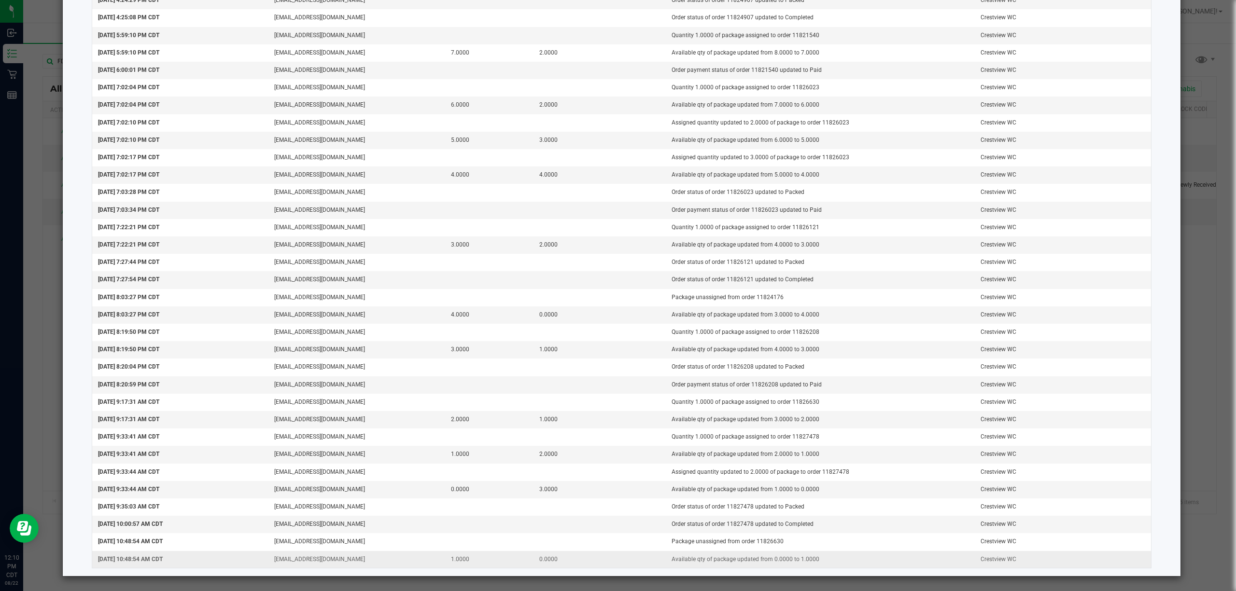
copy td "11826630"
click at [22, 62] on ngb-modal-window "Package Audit Log: FD - FLOWER GREENHOUSE - 3.5G - LMZ - HYB (8167744271720321)…" at bounding box center [621, 295] width 1243 height 591
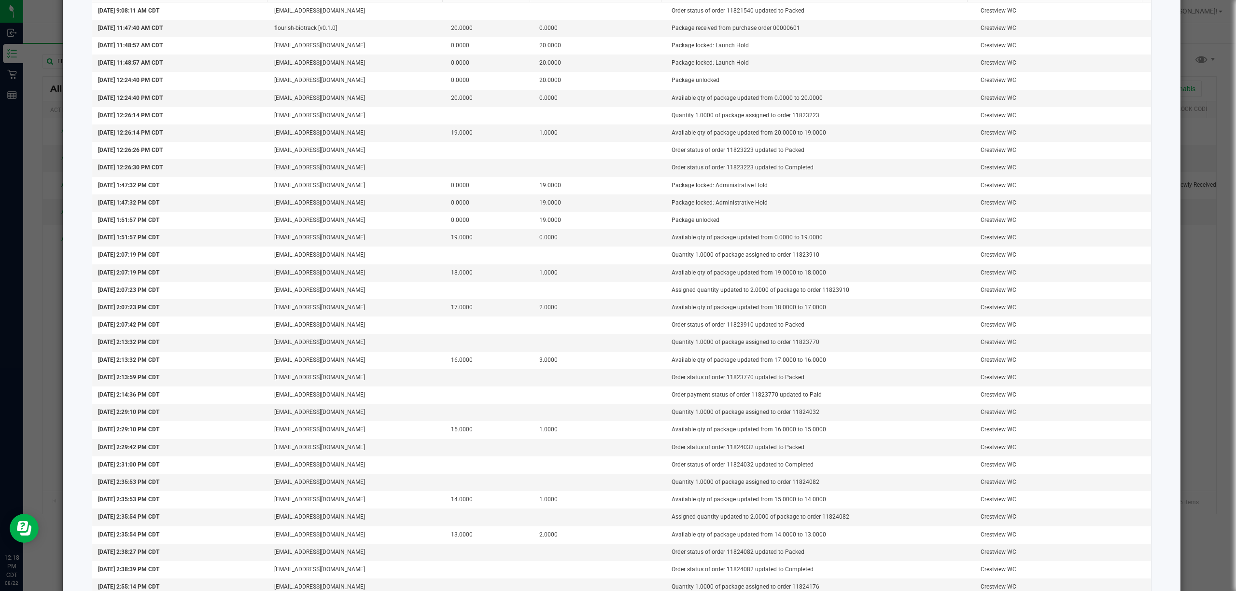
scroll to position [0, 0]
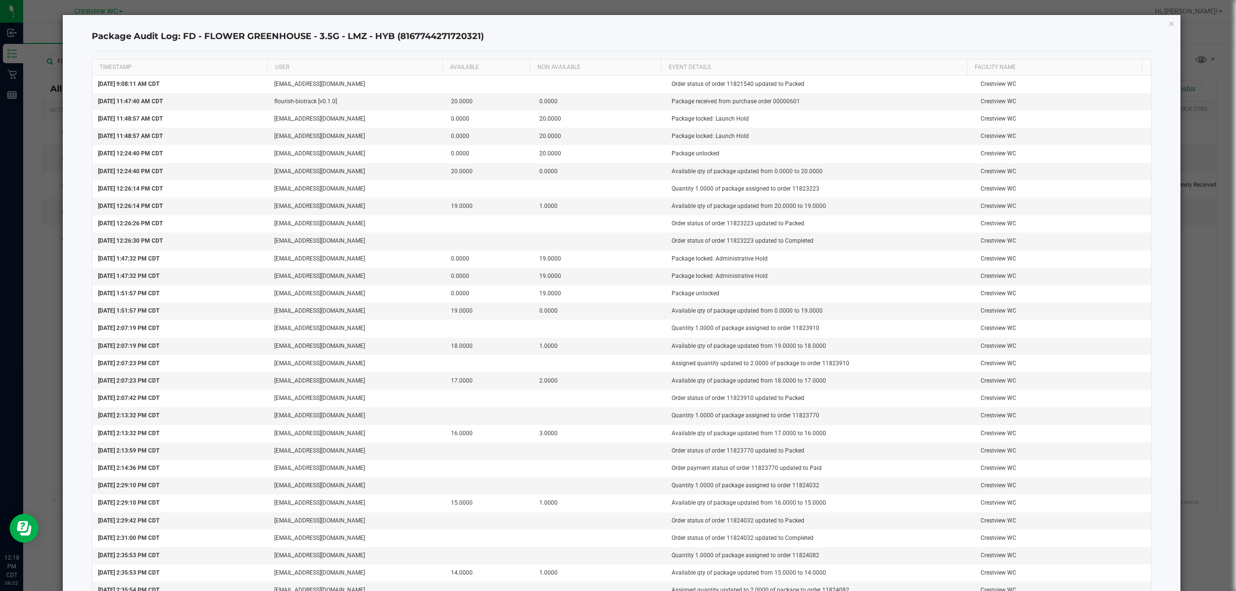
click at [1168, 26] on icon "button" at bounding box center [1171, 23] width 7 height 12
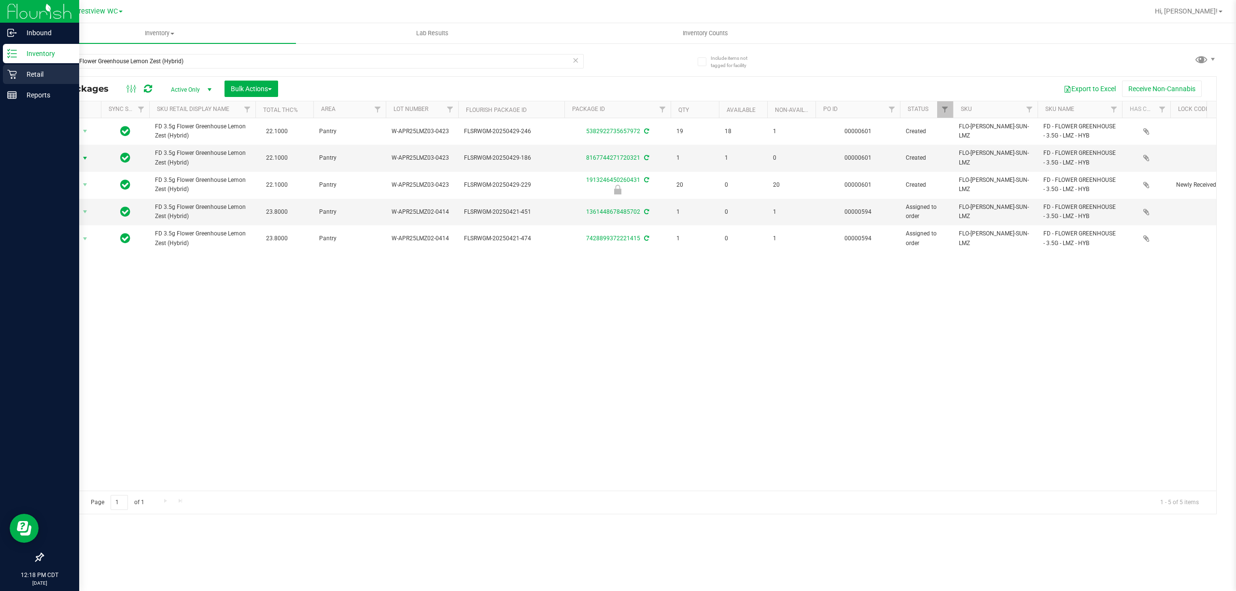
click at [6, 74] on div "Retail" at bounding box center [41, 74] width 76 height 19
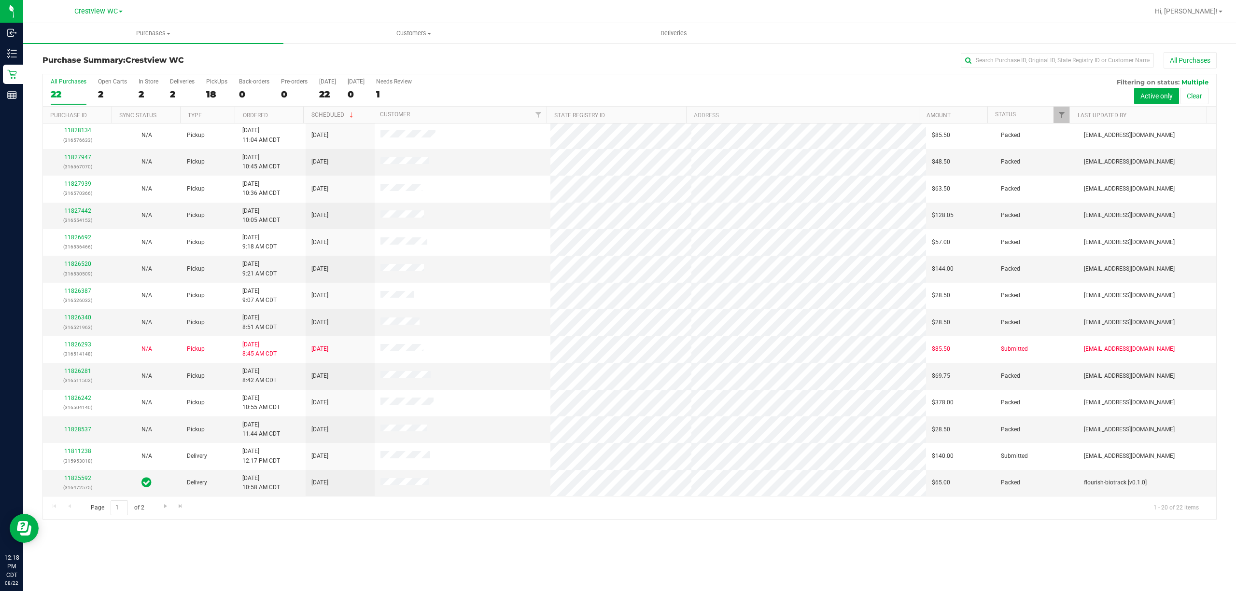
scroll to position [165, 0]
click at [174, 89] on div "2" at bounding box center [182, 94] width 25 height 11
click at [0, 0] on input "Deliveries 2" at bounding box center [0, 0] width 0 height 0
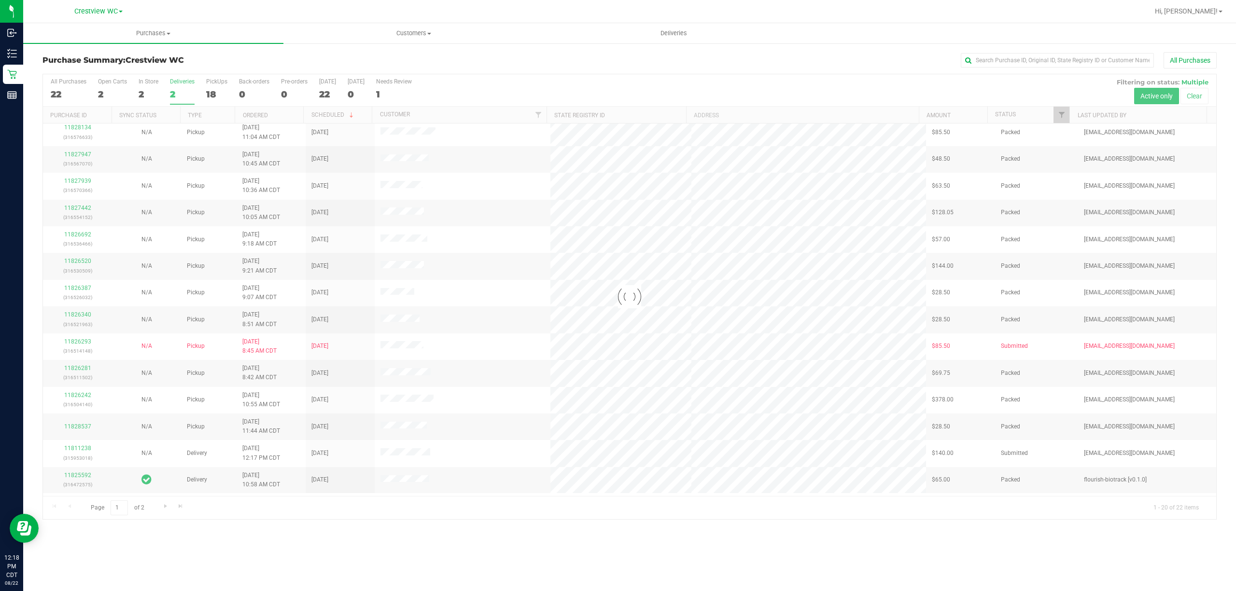
scroll to position [0, 0]
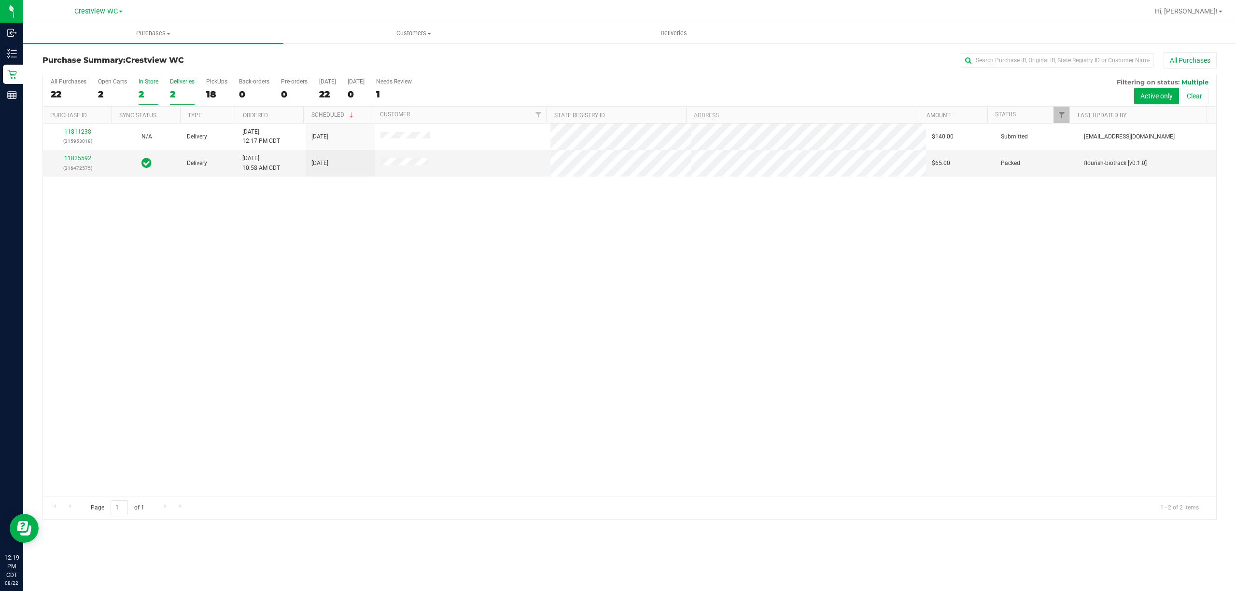
drag, startPoint x: 65, startPoint y: 136, endPoint x: 154, endPoint y: 101, distance: 95.4
click at [83, 126] on td "11811238 (315953018)" at bounding box center [77, 137] width 69 height 27
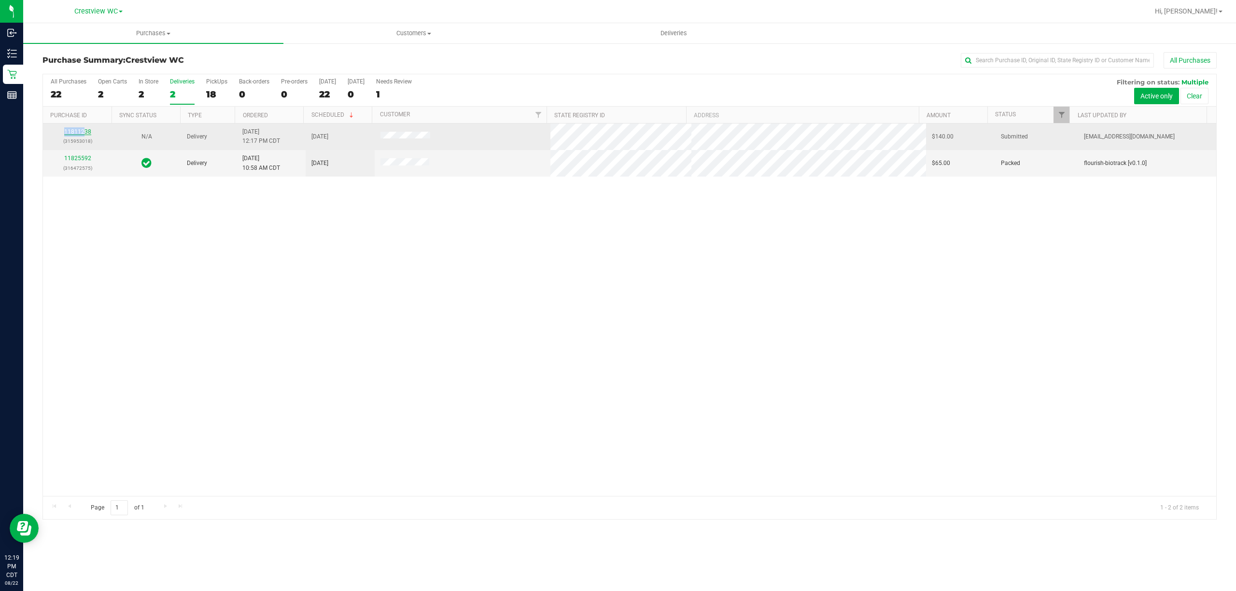
click at [67, 133] on link "11811238" at bounding box center [77, 131] width 27 height 7
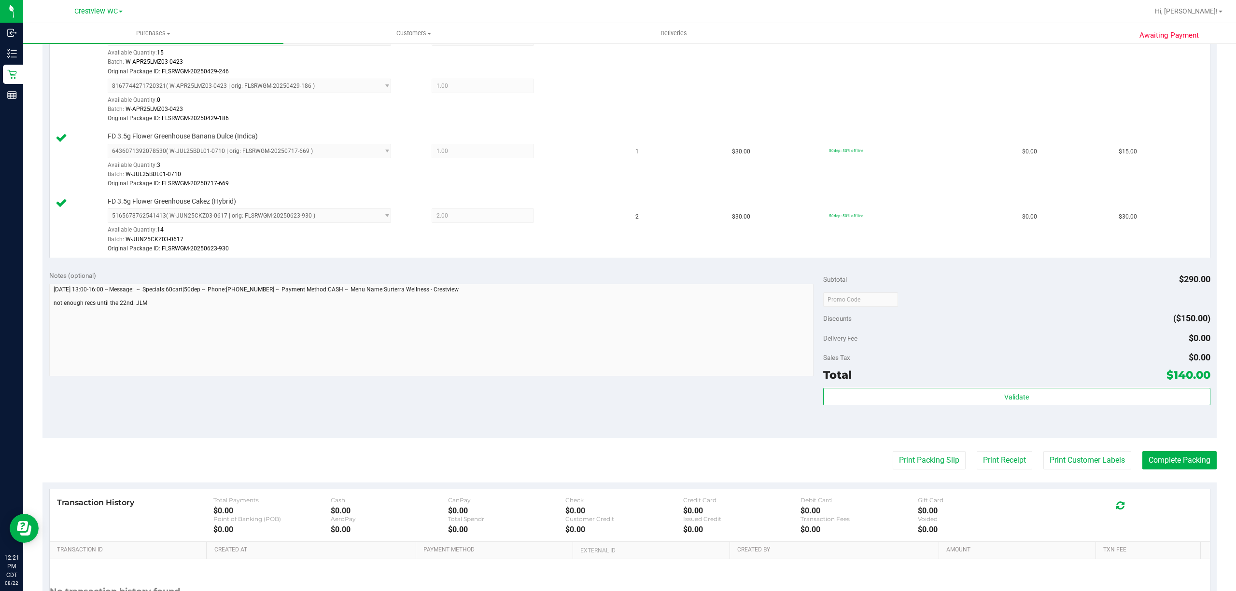
scroll to position [518, 0]
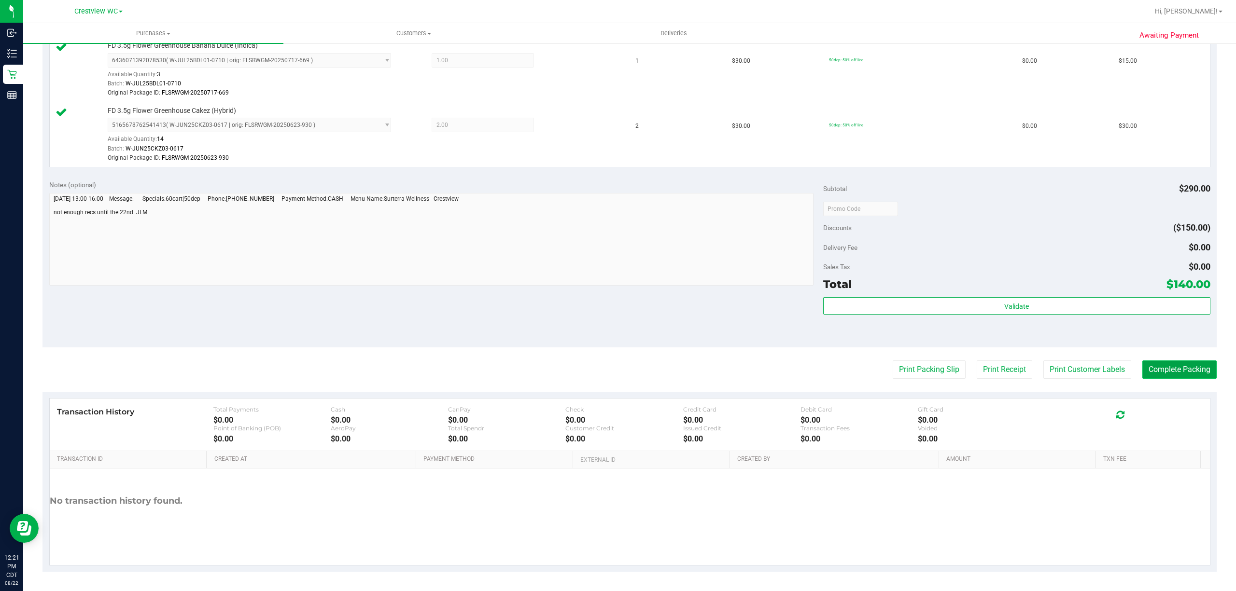
click at [1163, 365] on button "Complete Packing" at bounding box center [1179, 370] width 74 height 18
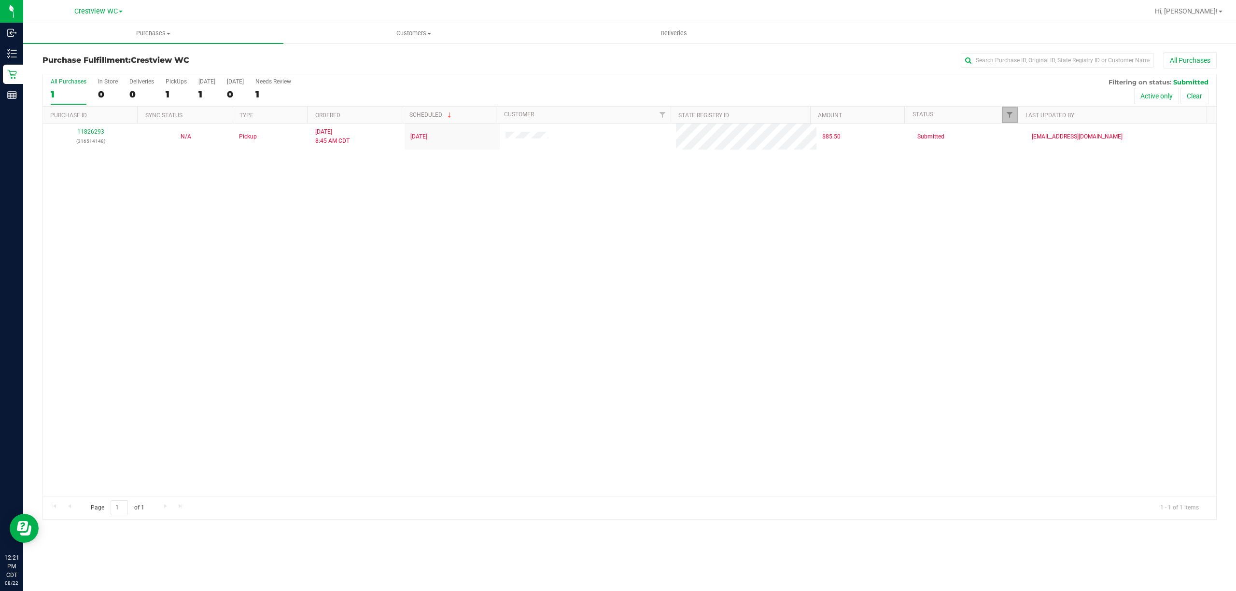
click at [1005, 120] on link "Filter" at bounding box center [1010, 115] width 16 height 16
click at [672, 190] on div "11826293 (316514148) N/A Pickup 8/22/2025 8:45 AM CDT 8/22/2025 $85.50 Submitte…" at bounding box center [629, 310] width 1173 height 373
click at [134, 95] on div "0" at bounding box center [141, 94] width 25 height 11
click at [0, 0] on input "Deliveries 0" at bounding box center [0, 0] width 0 height 0
click at [1063, 121] on link "Filter" at bounding box center [1061, 115] width 16 height 16
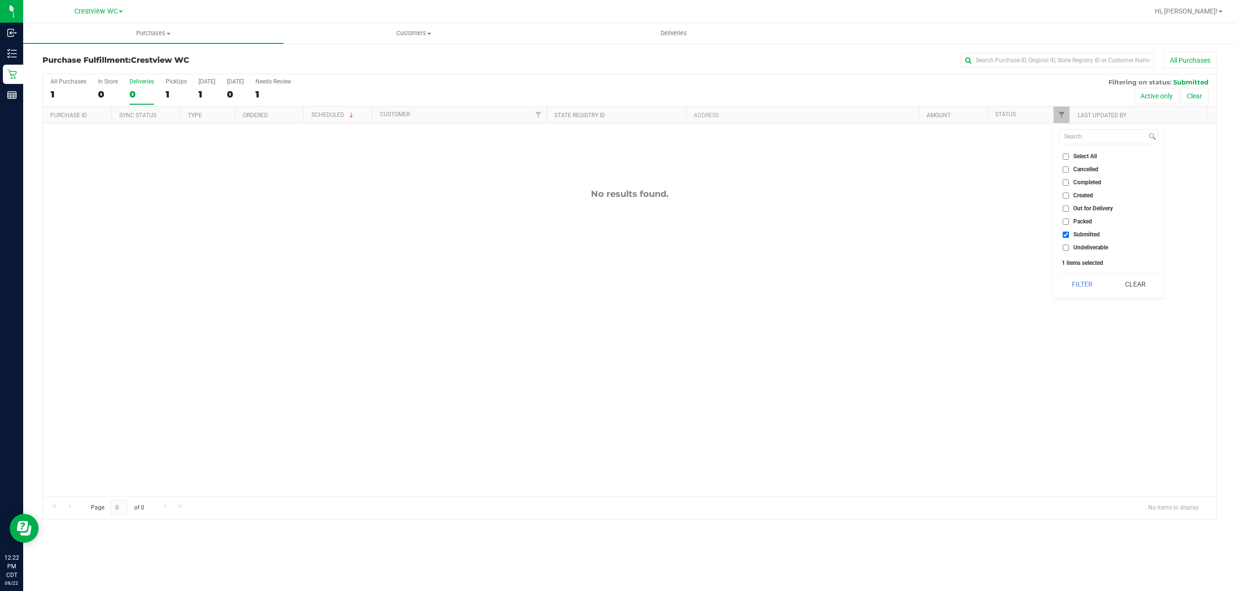
click at [1079, 216] on ul "Select All Cancelled Completed Created Out for Delivery Packed Submitted Undeli…" at bounding box center [1108, 202] width 99 height 101
click at [1078, 223] on span "Packed" at bounding box center [1082, 222] width 19 height 6
click at [1069, 223] on input "Packed" at bounding box center [1066, 222] width 6 height 6
checkbox input "true"
click at [1084, 236] on span "Submitted" at bounding box center [1086, 235] width 27 height 6
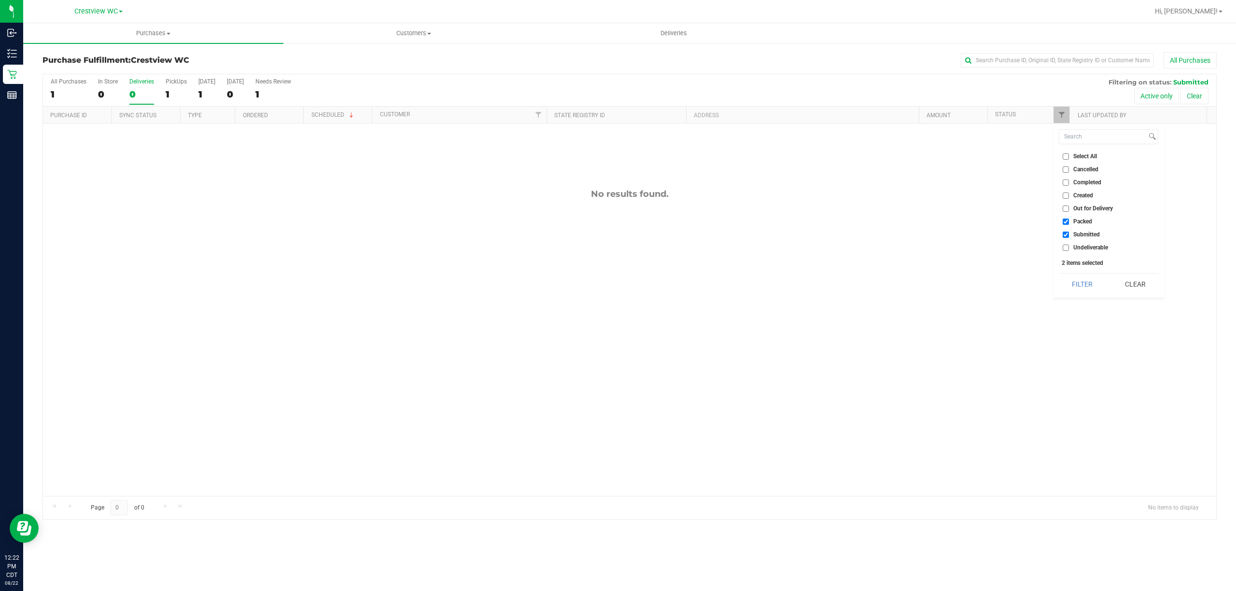
click at [1069, 236] on input "Submitted" at bounding box center [1066, 235] width 6 height 6
checkbox input "false"
click at [1079, 284] on button "Filter" at bounding box center [1082, 284] width 46 height 21
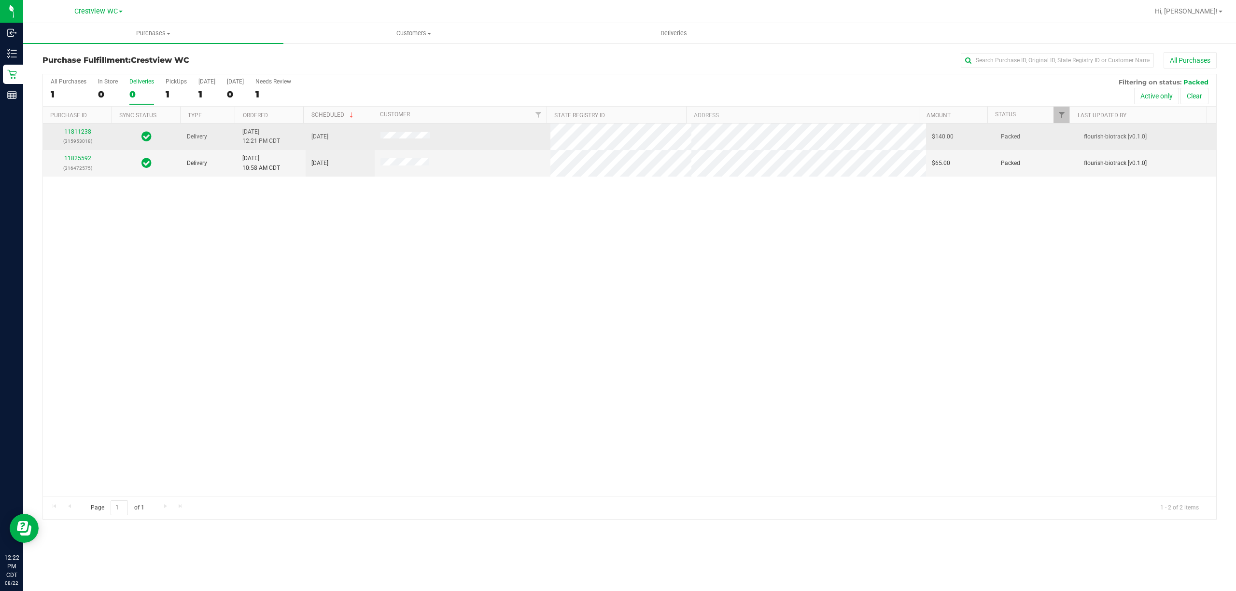
click at [76, 138] on p "(315953018)" at bounding box center [77, 141] width 57 height 9
click at [78, 134] on link "11811238" at bounding box center [77, 131] width 27 height 7
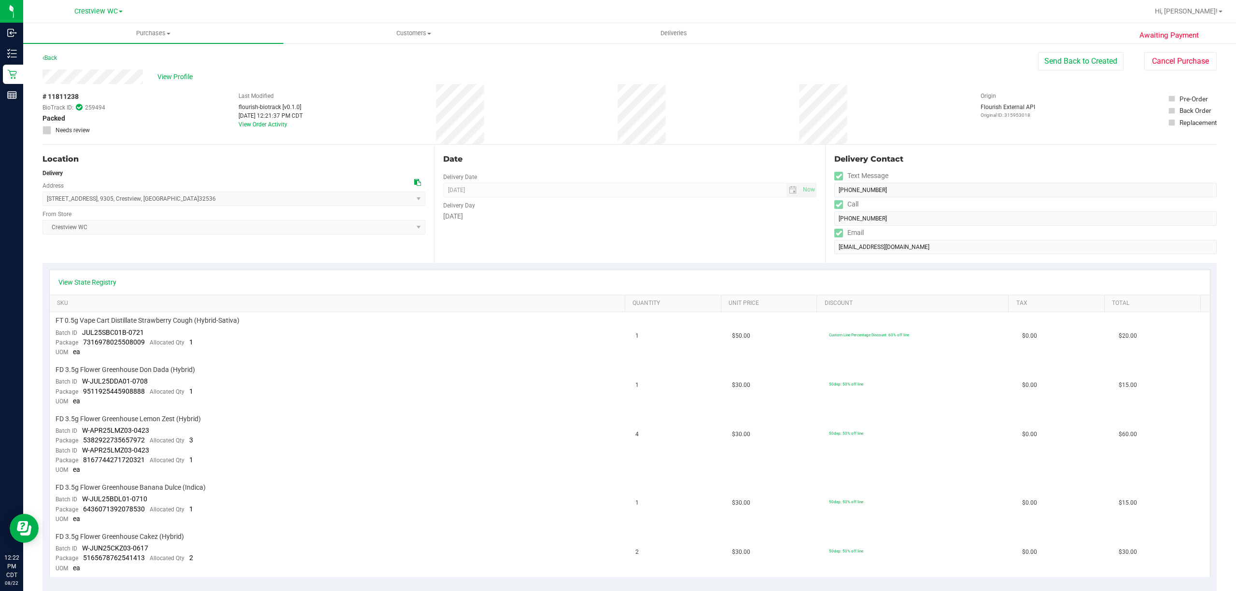
scroll to position [322, 0]
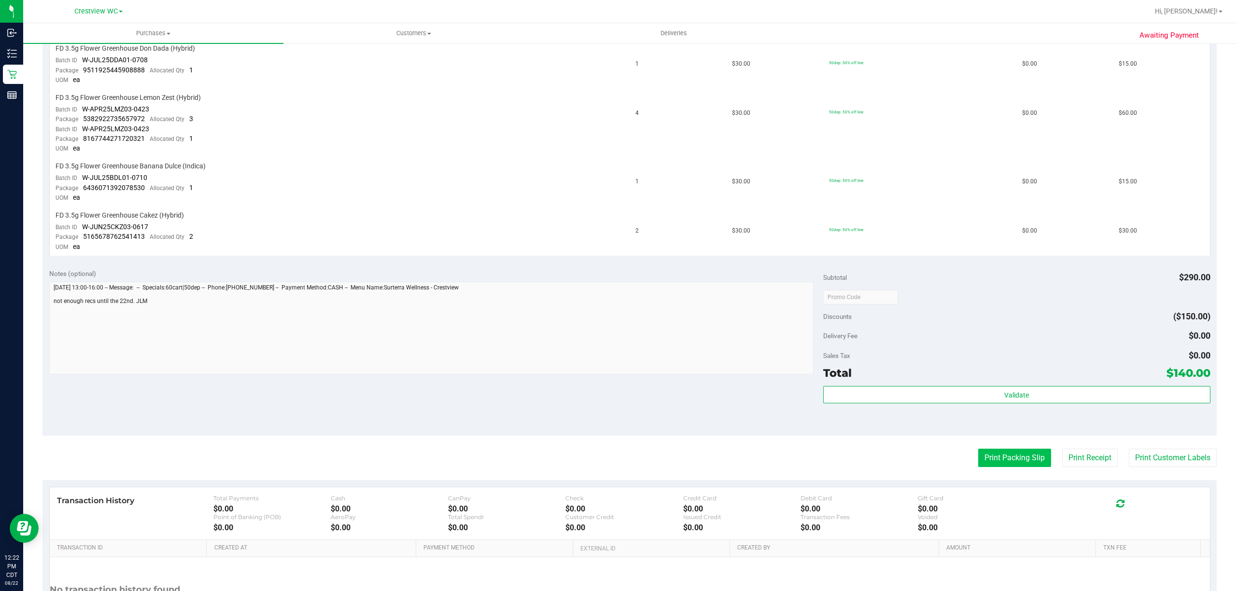
click at [1015, 449] on button "Print Packing Slip" at bounding box center [1014, 458] width 73 height 18
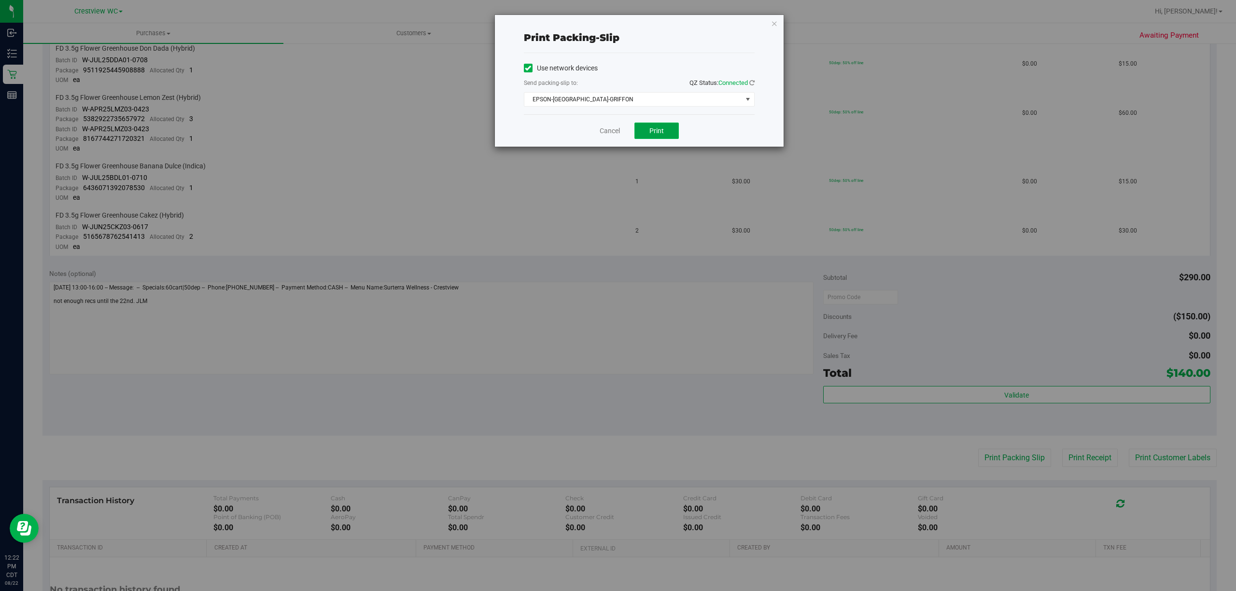
click at [662, 136] on button "Print" at bounding box center [656, 131] width 44 height 16
click at [607, 129] on link "Cancel" at bounding box center [610, 131] width 20 height 10
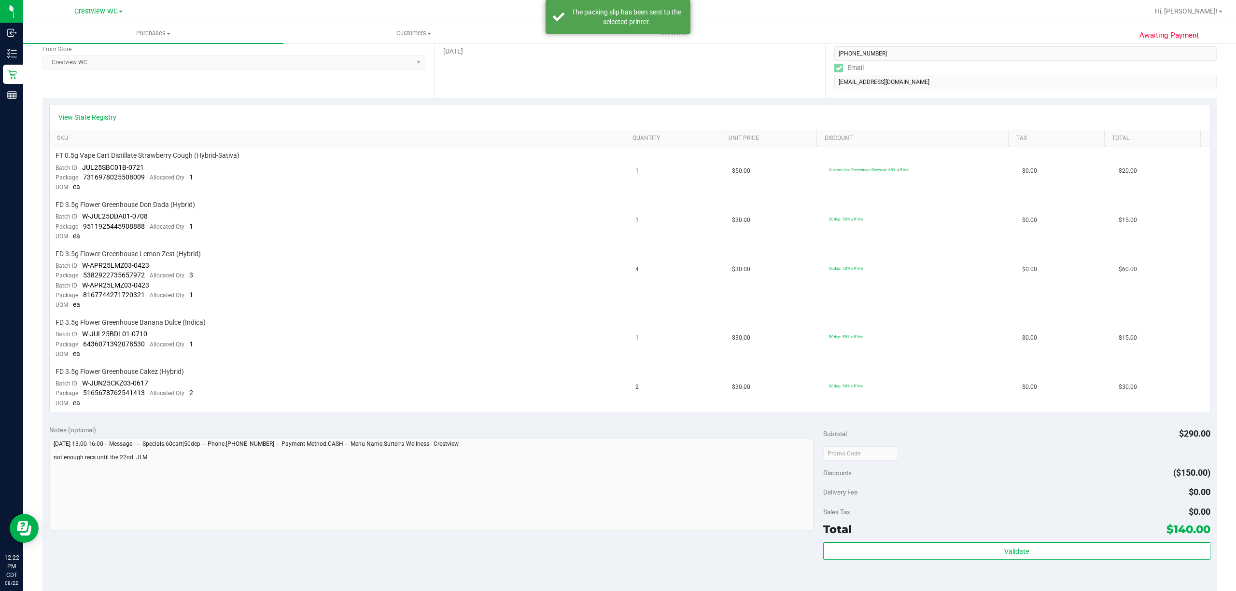
scroll to position [0, 0]
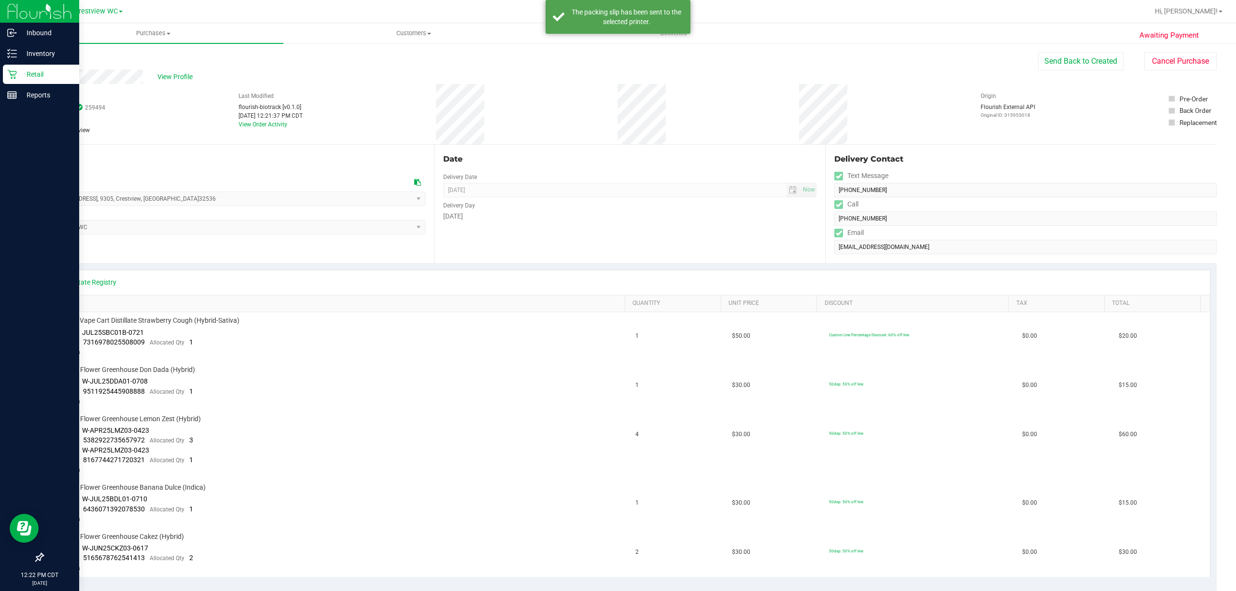
click at [6, 74] on div "Retail" at bounding box center [41, 74] width 76 height 19
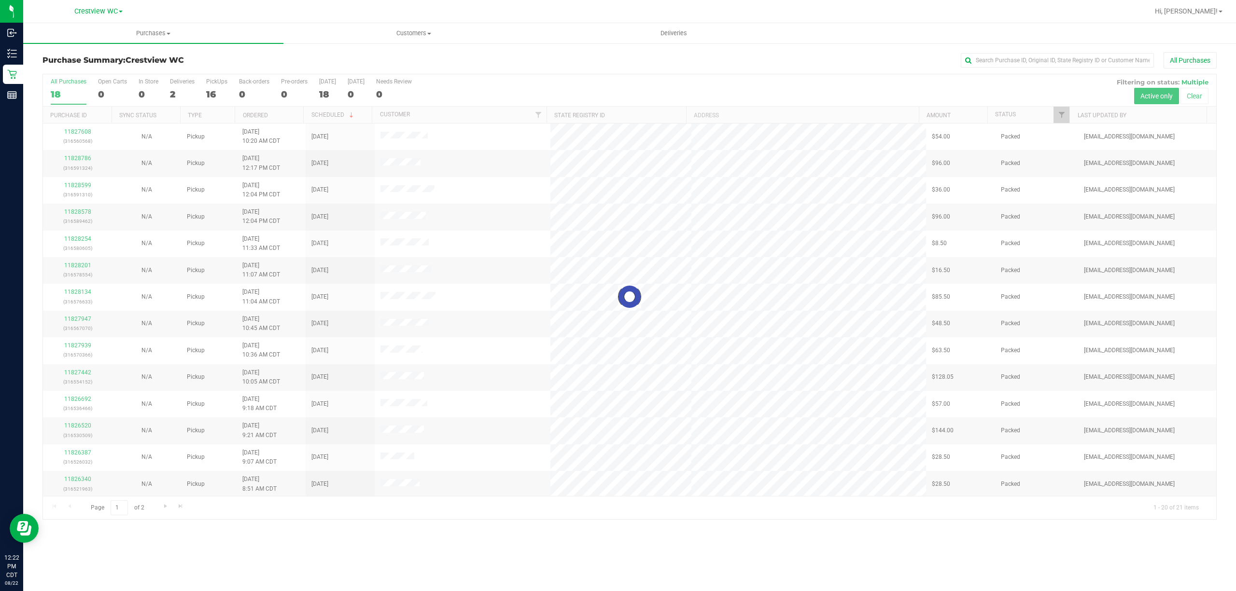
click at [178, 85] on div at bounding box center [629, 296] width 1173 height 445
click at [176, 86] on label "Deliveries 2" at bounding box center [182, 91] width 25 height 27
click at [0, 0] on input "Deliveries 2" at bounding box center [0, 0] width 0 height 0
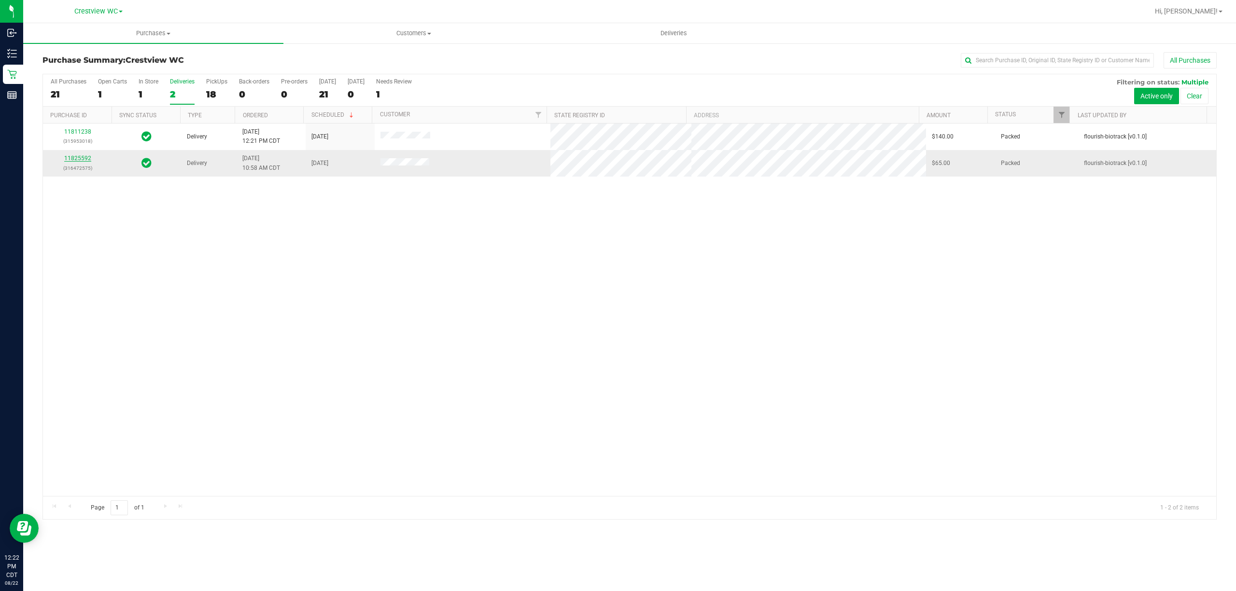
click at [70, 161] on link "11825592" at bounding box center [77, 158] width 27 height 7
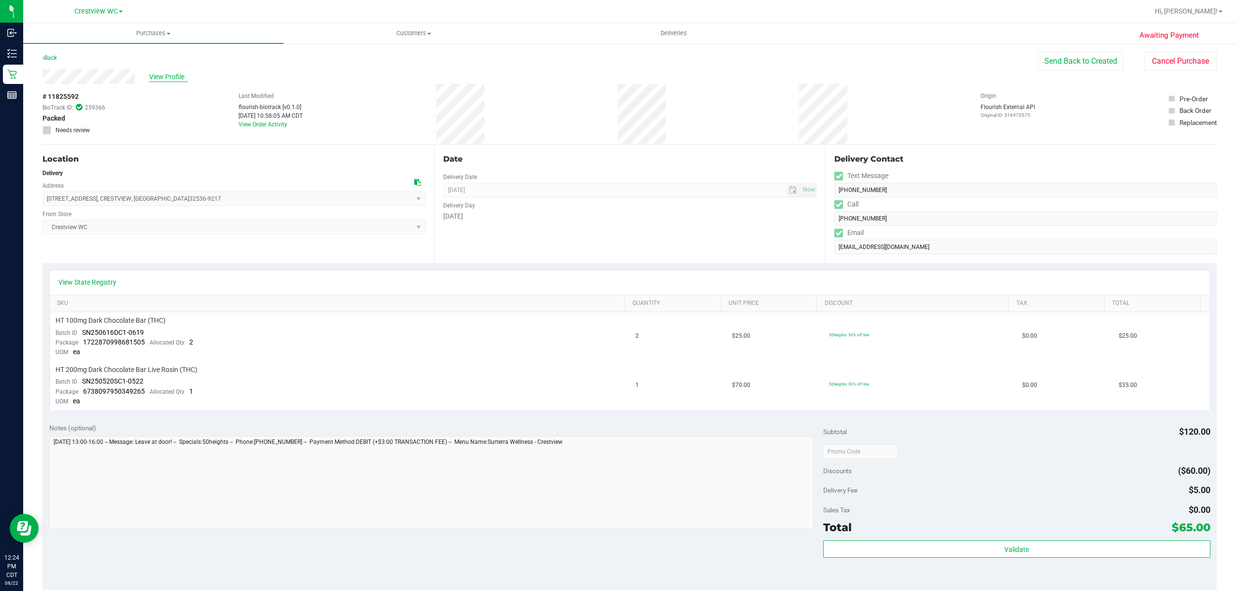
click at [168, 76] on span "View Profile" at bounding box center [168, 77] width 39 height 10
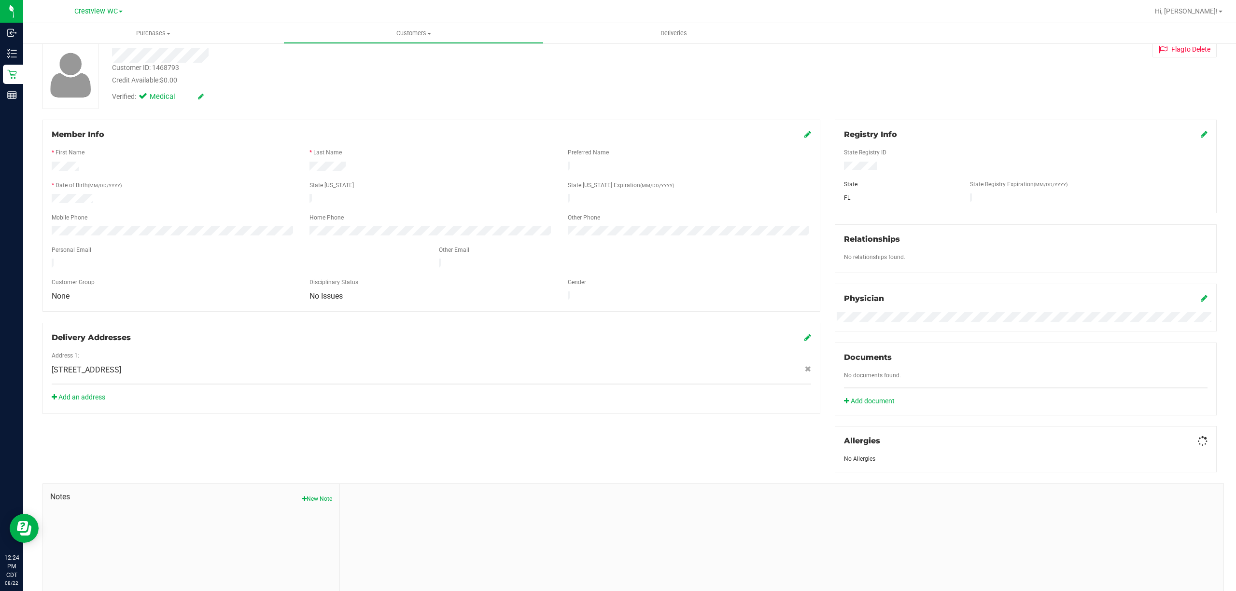
scroll to position [109, 0]
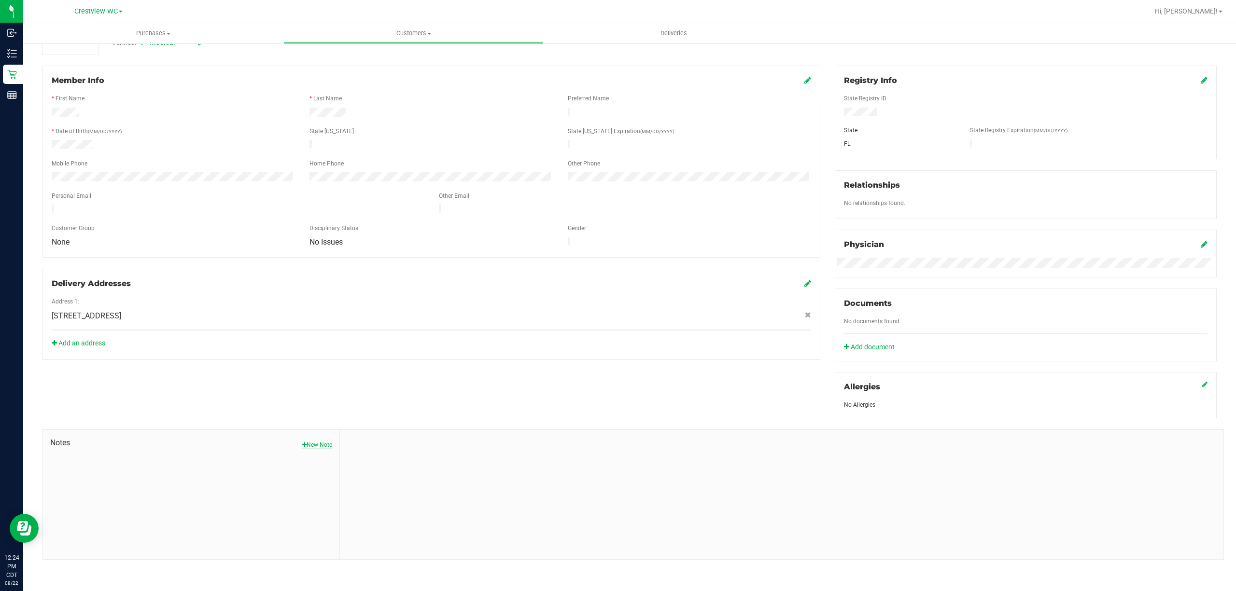
click at [317, 447] on button "New Note" at bounding box center [317, 445] width 30 height 9
click at [375, 465] on input "Note Title" at bounding box center [781, 469] width 869 height 14
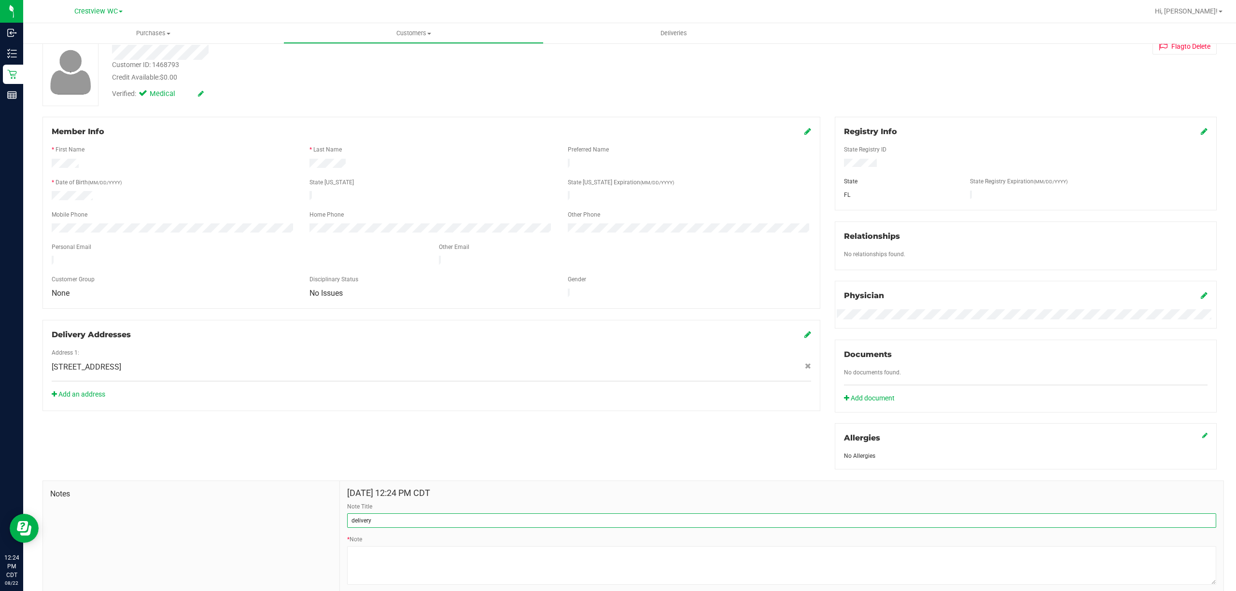
scroll to position [114, 0]
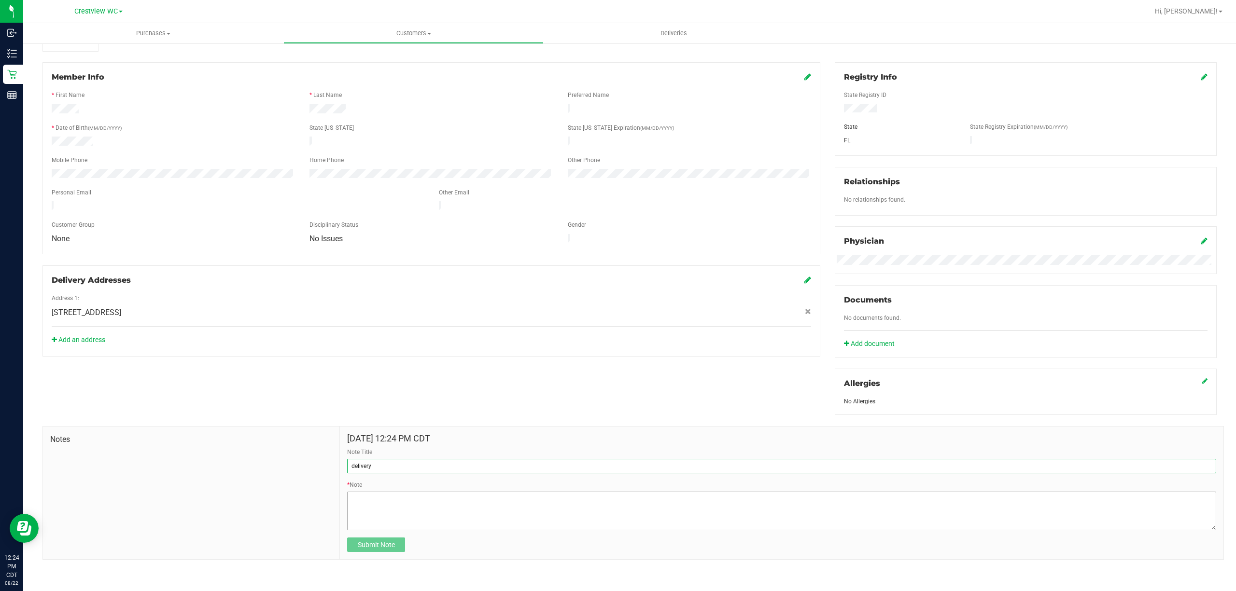
type input "delivery"
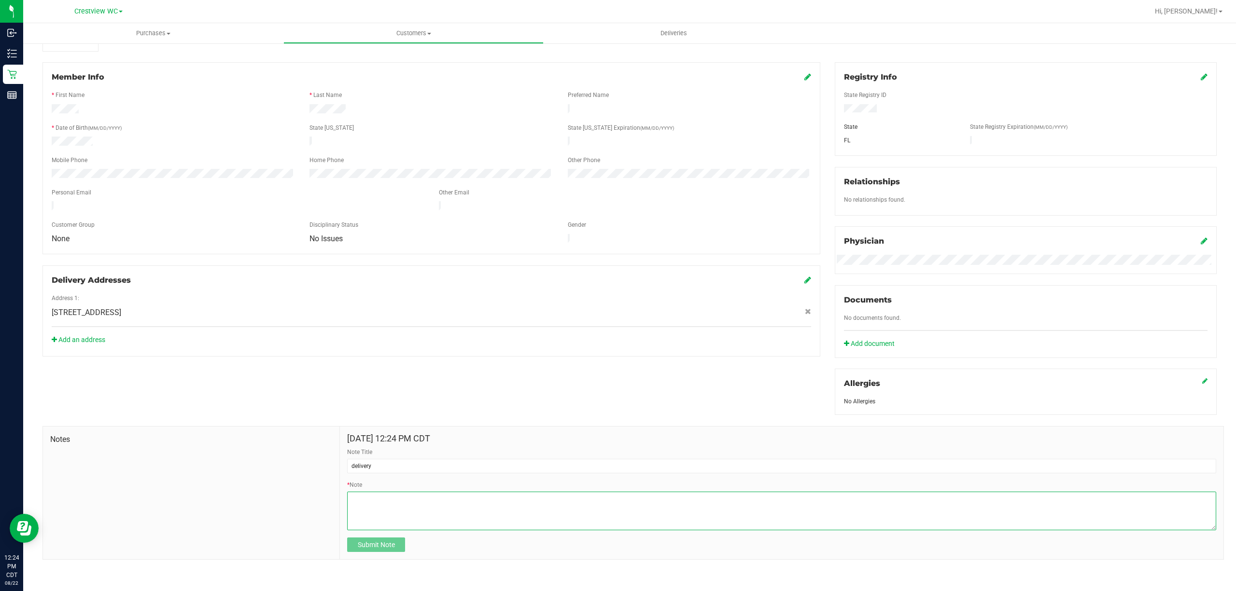
click at [470, 509] on textarea "* Note" at bounding box center [781, 511] width 869 height 39
type textarea "w"
type textarea "The store employees need to talk to pt before delivery"
click at [361, 544] on span "Submit Note" at bounding box center [376, 545] width 37 height 8
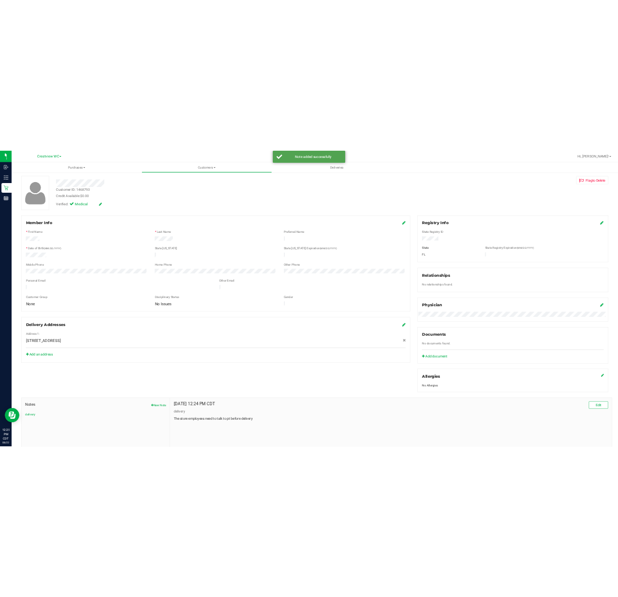
scroll to position [0, 0]
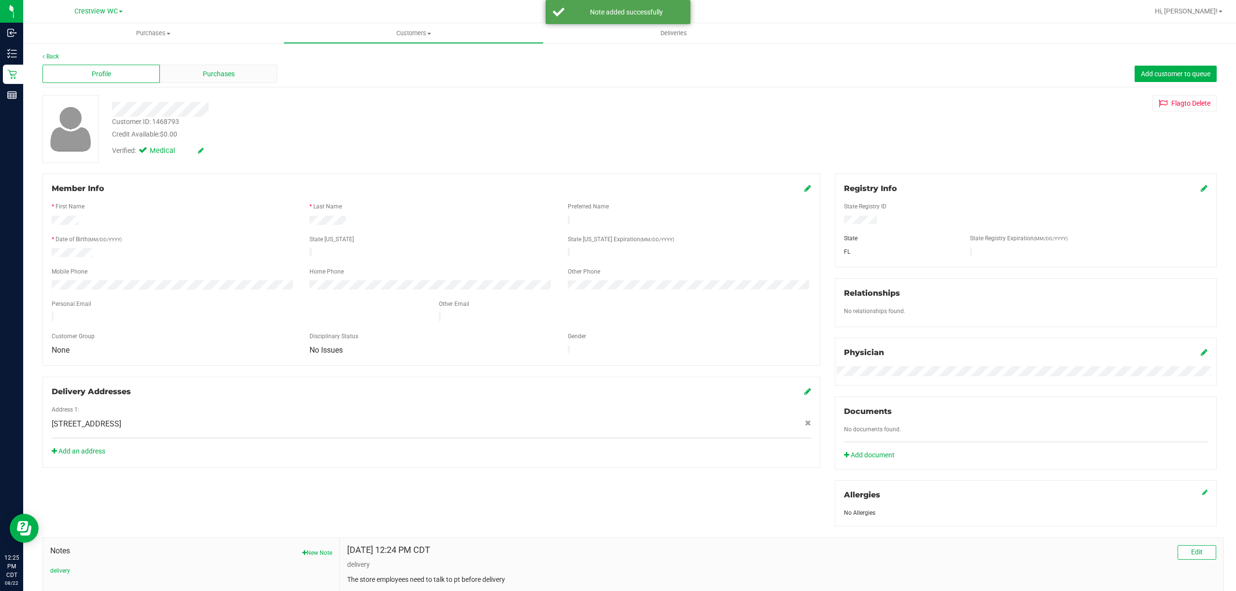
click at [230, 77] on span "Purchases" at bounding box center [219, 74] width 32 height 10
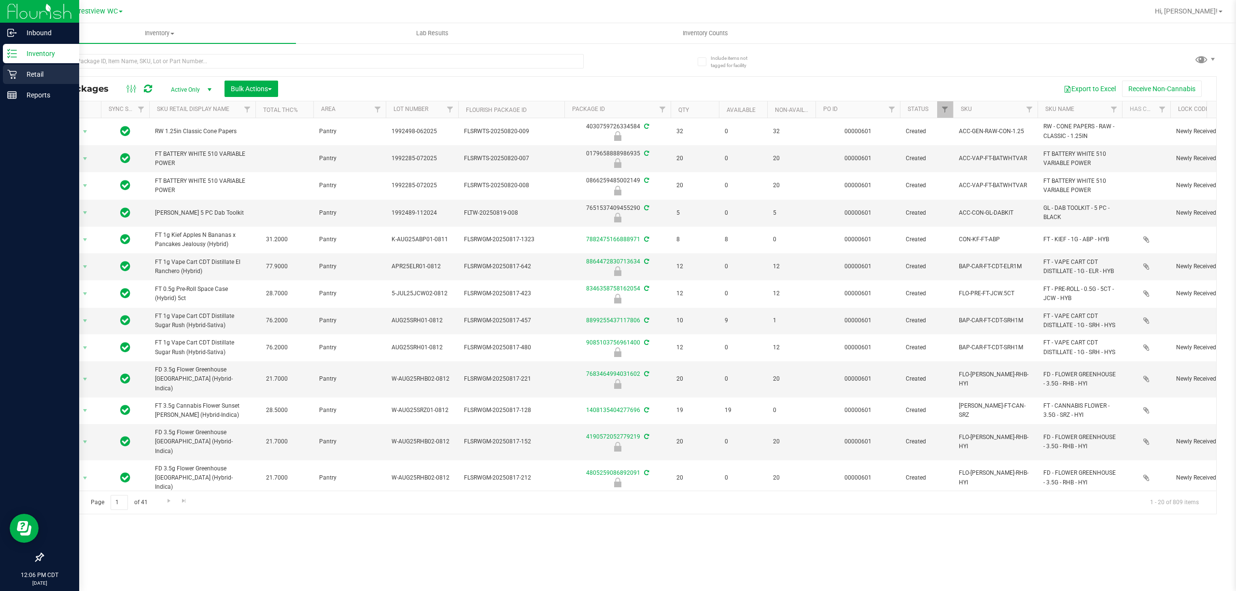
click at [12, 72] on icon at bounding box center [12, 75] width 10 height 10
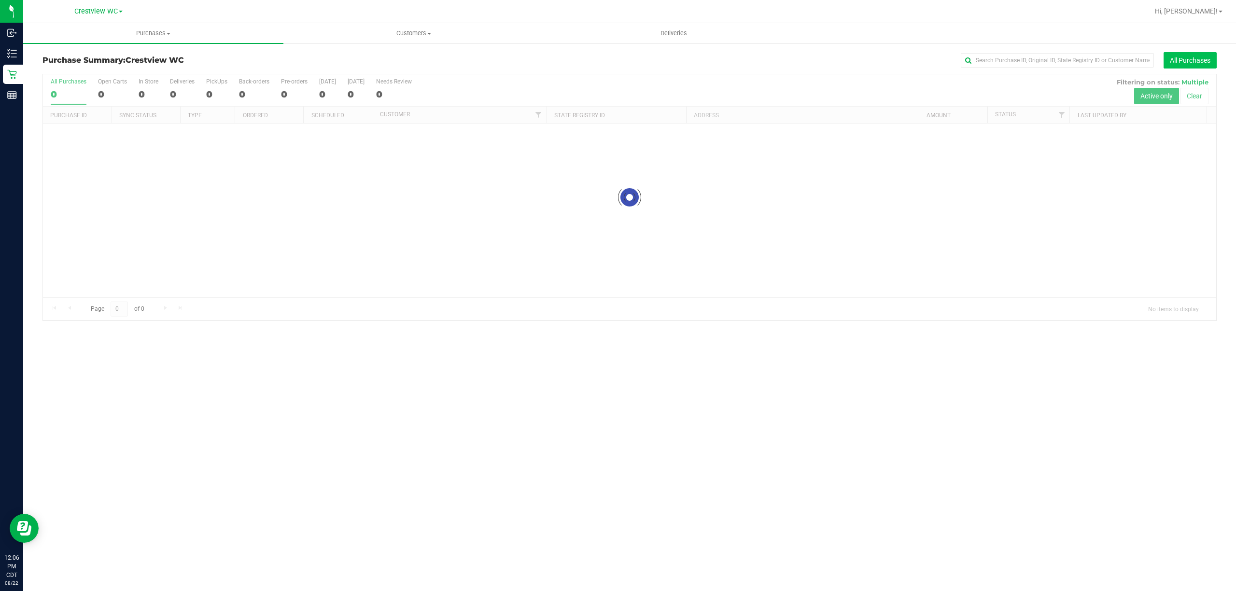
click at [1183, 61] on button "All Purchases" at bounding box center [1189, 60] width 53 height 16
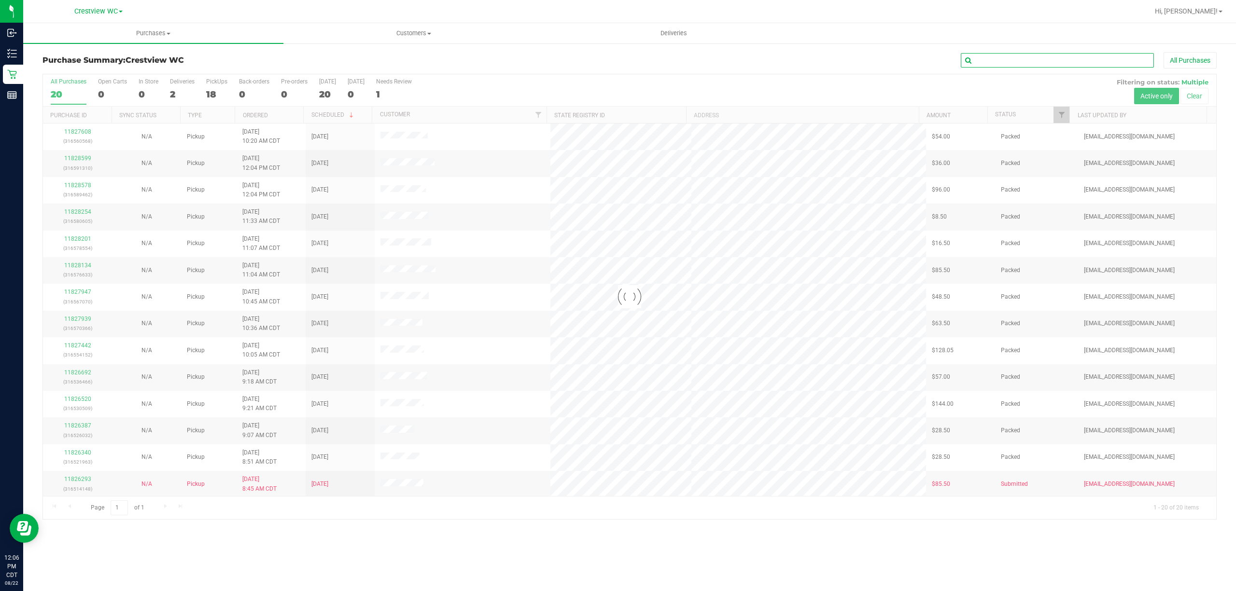
click at [1039, 62] on input "text" at bounding box center [1057, 60] width 193 height 14
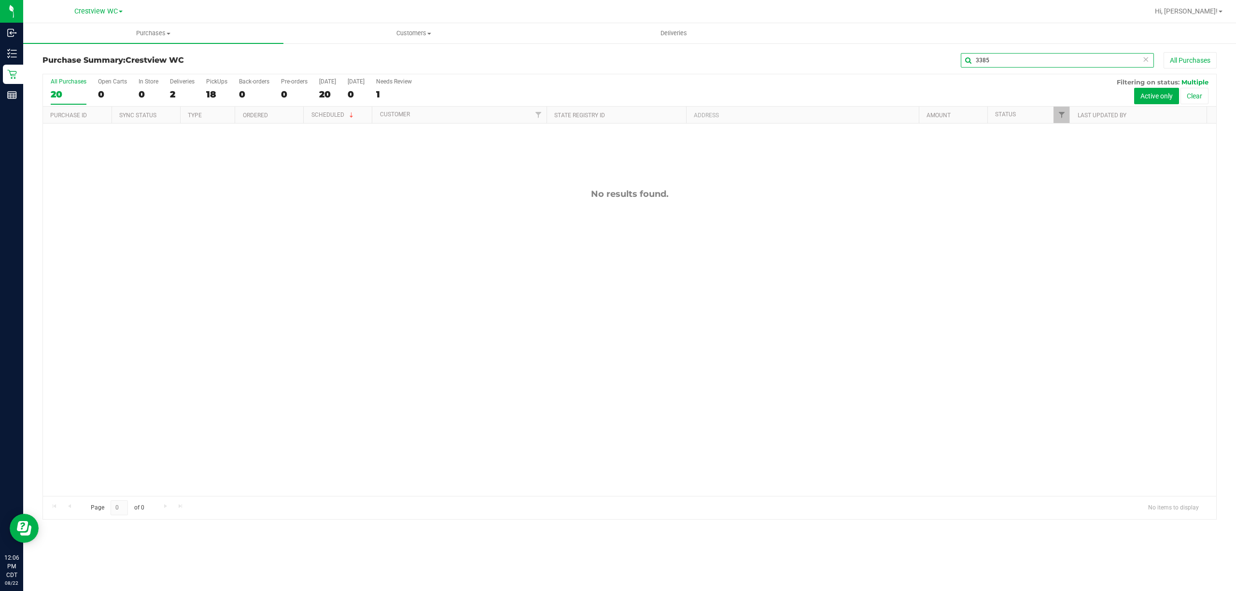
type input "3385"
click at [1188, 62] on button "All Purchases" at bounding box center [1189, 60] width 53 height 16
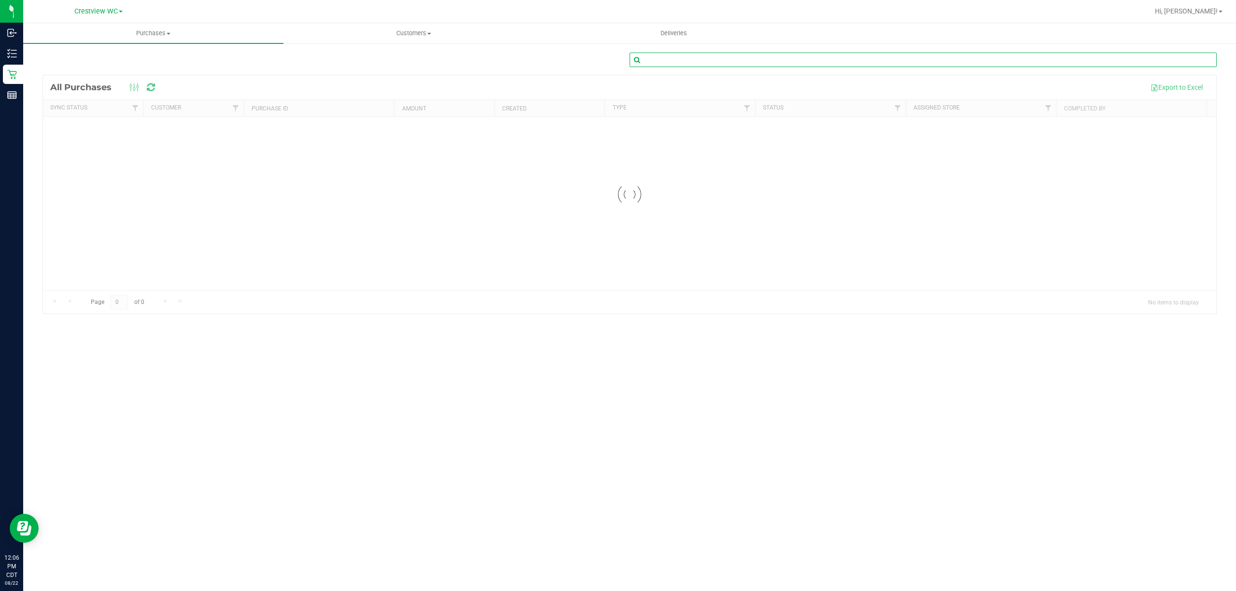
click at [923, 58] on input "text" at bounding box center [923, 60] width 587 height 14
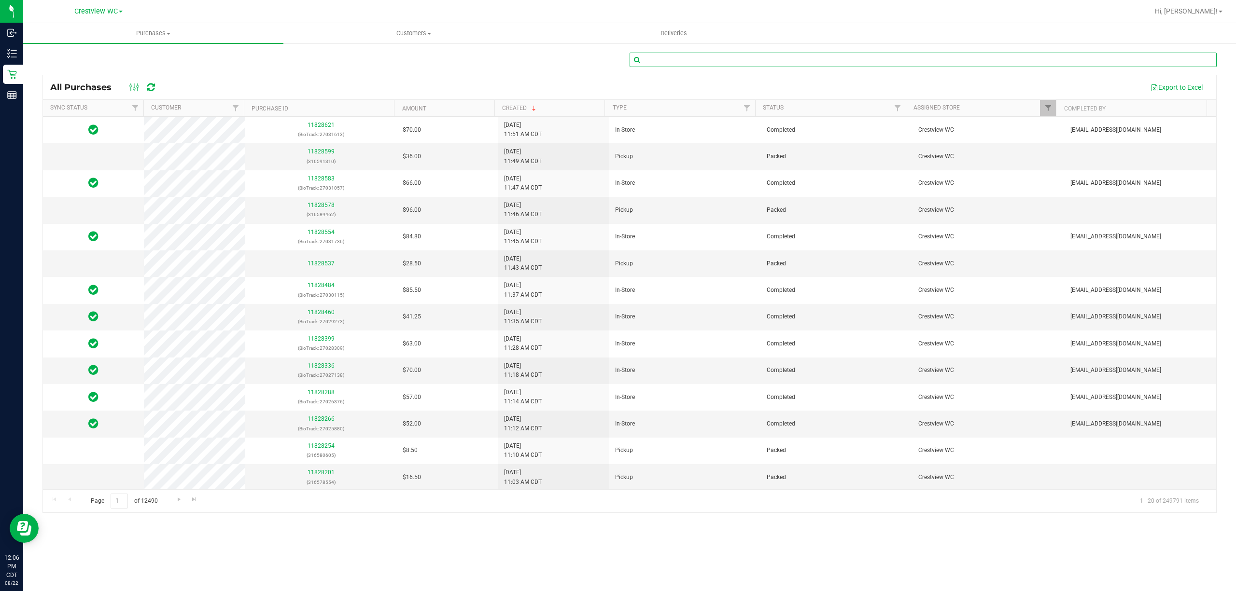
paste input "11723385"
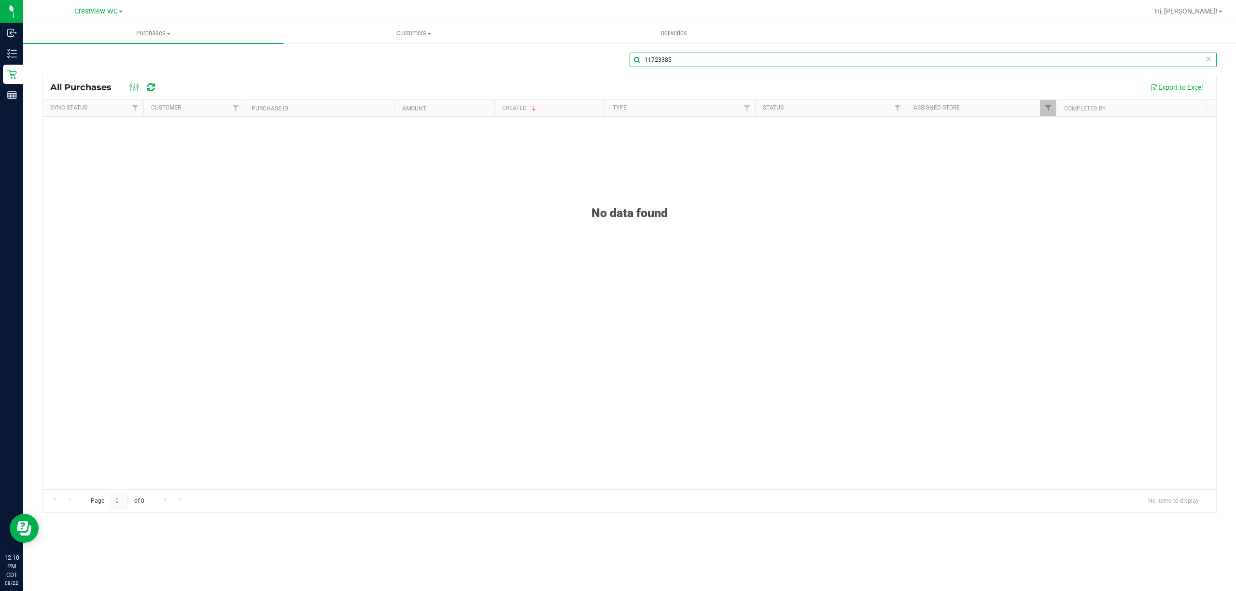
drag, startPoint x: 747, startPoint y: 62, endPoint x: 479, endPoint y: 67, distance: 268.5
click at [481, 67] on div "11723385" at bounding box center [629, 64] width 1174 height 22
paste input "11826630"
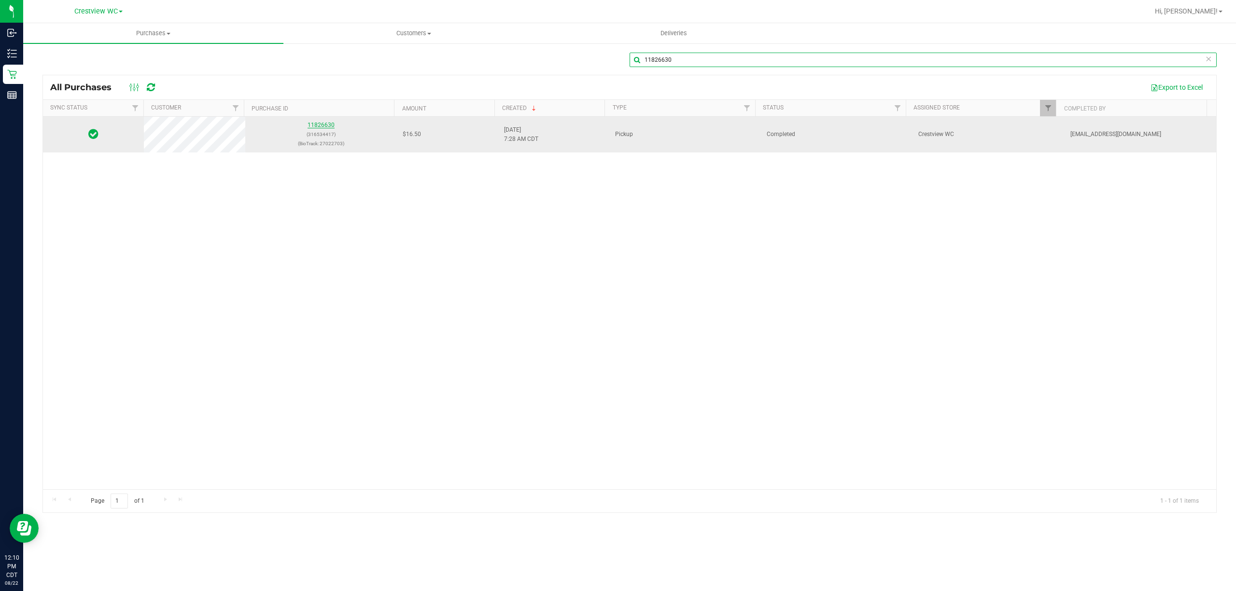
type input "11826630"
click at [317, 126] on link "11826630" at bounding box center [321, 125] width 27 height 7
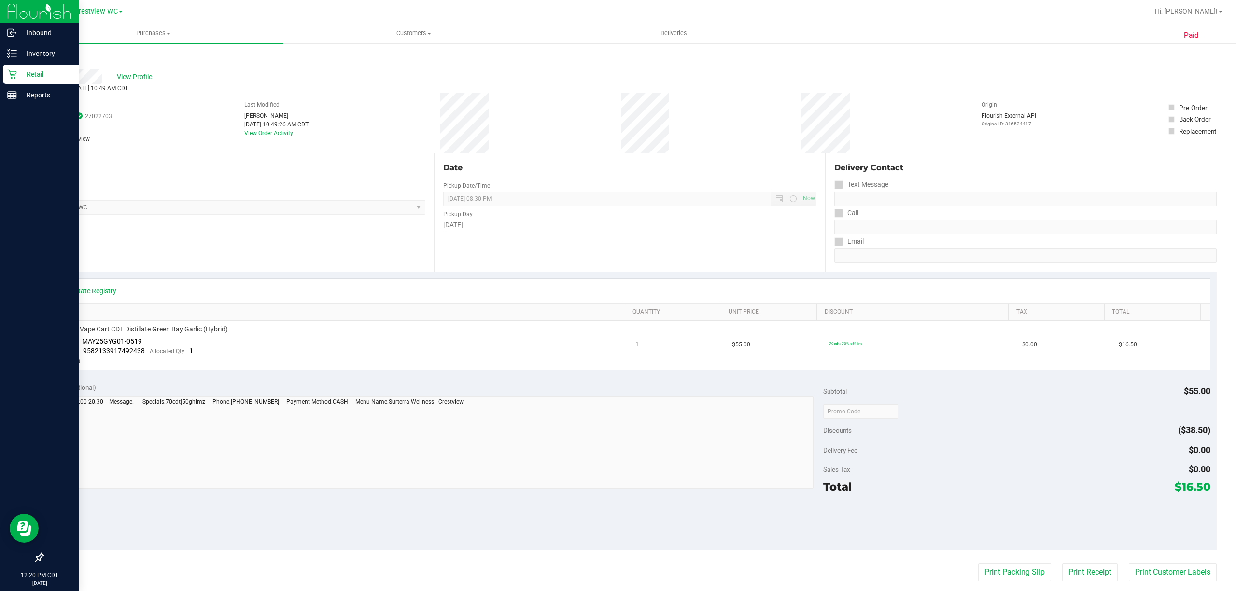
click at [41, 78] on p "Retail" at bounding box center [46, 75] width 58 height 12
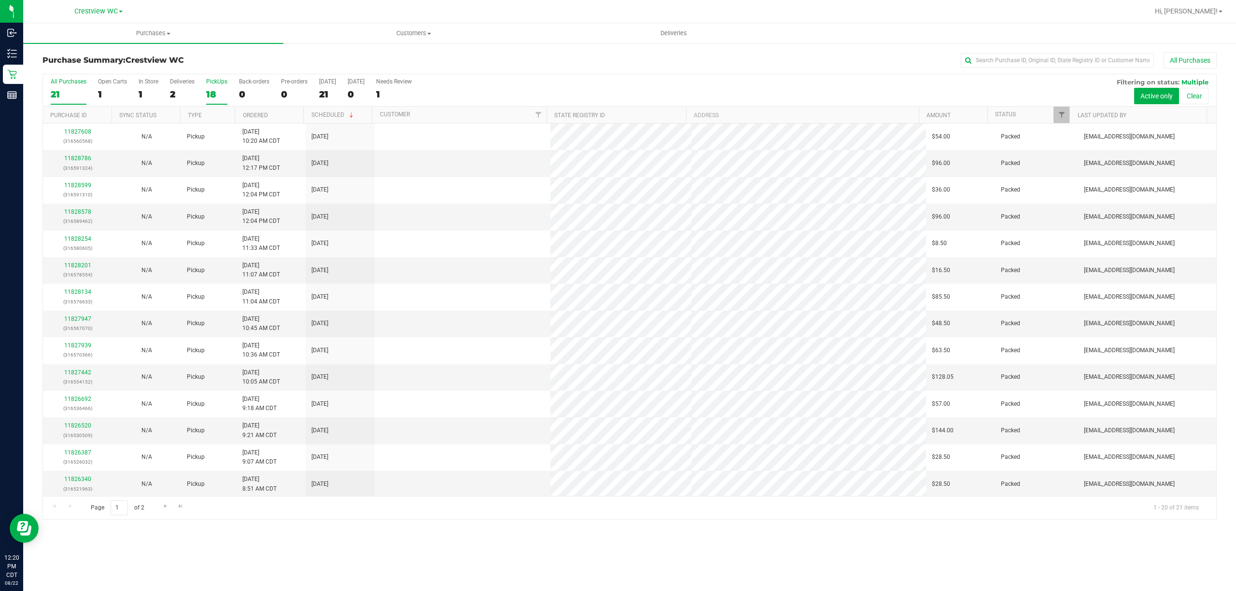
click at [217, 91] on div "18" at bounding box center [216, 94] width 21 height 11
click at [0, 0] on input "PickUps 18" at bounding box center [0, 0] width 0 height 0
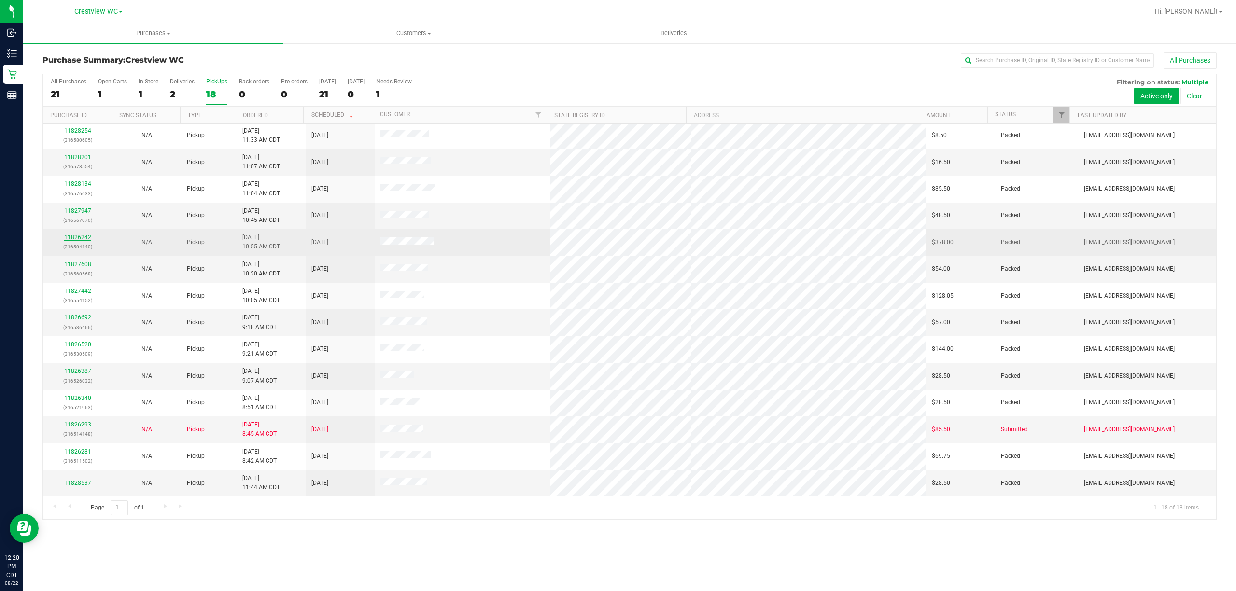
click at [77, 239] on link "11826242" at bounding box center [77, 237] width 27 height 7
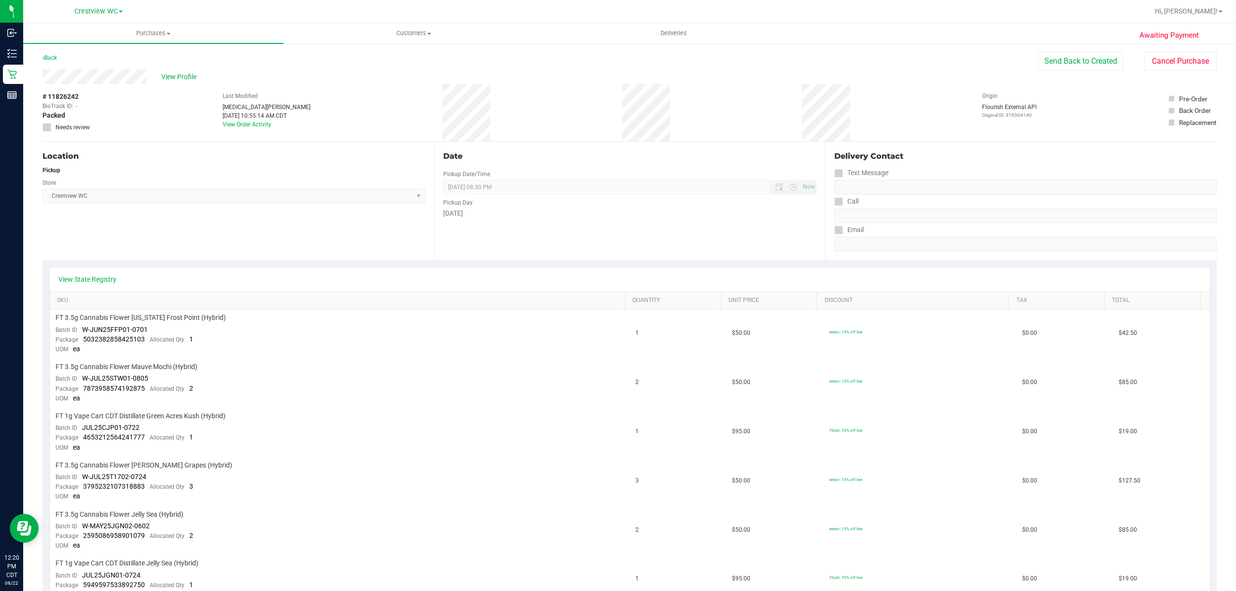
scroll to position [193, 0]
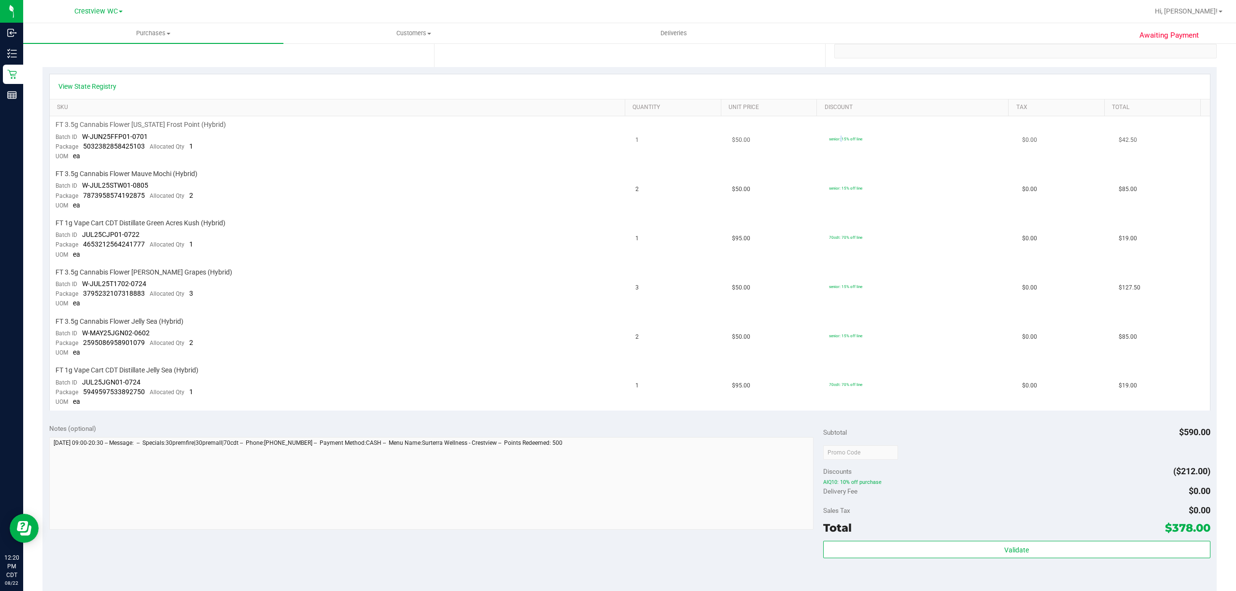
drag, startPoint x: 852, startPoint y: 140, endPoint x: 823, endPoint y: 141, distance: 29.5
click at [823, 141] on td "senior: 15% off line" at bounding box center [920, 140] width 194 height 49
click at [859, 141] on td "senior: 15% off line" at bounding box center [920, 140] width 194 height 49
drag, startPoint x: 853, startPoint y: 192, endPoint x: 820, endPoint y: 190, distance: 32.9
click at [823, 189] on td "senior: 15% off line" at bounding box center [920, 190] width 194 height 49
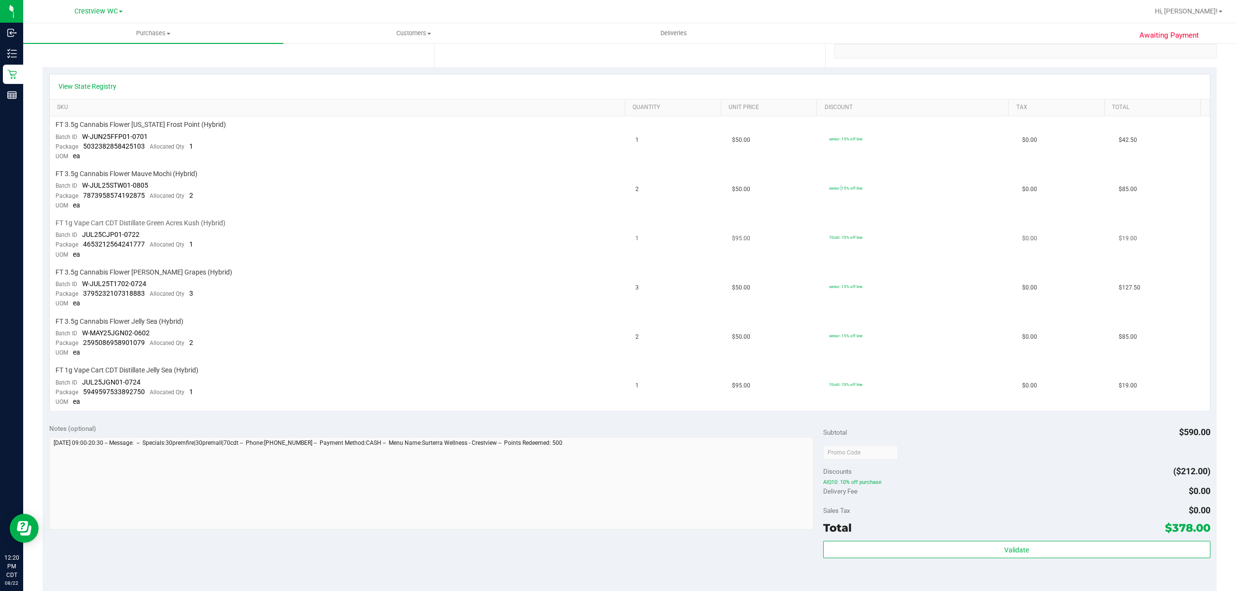
click at [907, 221] on td "70cdt: 70% off line" at bounding box center [920, 239] width 194 height 49
drag, startPoint x: 852, startPoint y: 284, endPoint x: 817, endPoint y: 278, distance: 34.8
click at [823, 280] on td "senior: 15% off line" at bounding box center [920, 288] width 194 height 49
click at [900, 292] on td "senior: 15% off line" at bounding box center [920, 288] width 194 height 49
drag, startPoint x: 856, startPoint y: 332, endPoint x: 806, endPoint y: 333, distance: 50.7
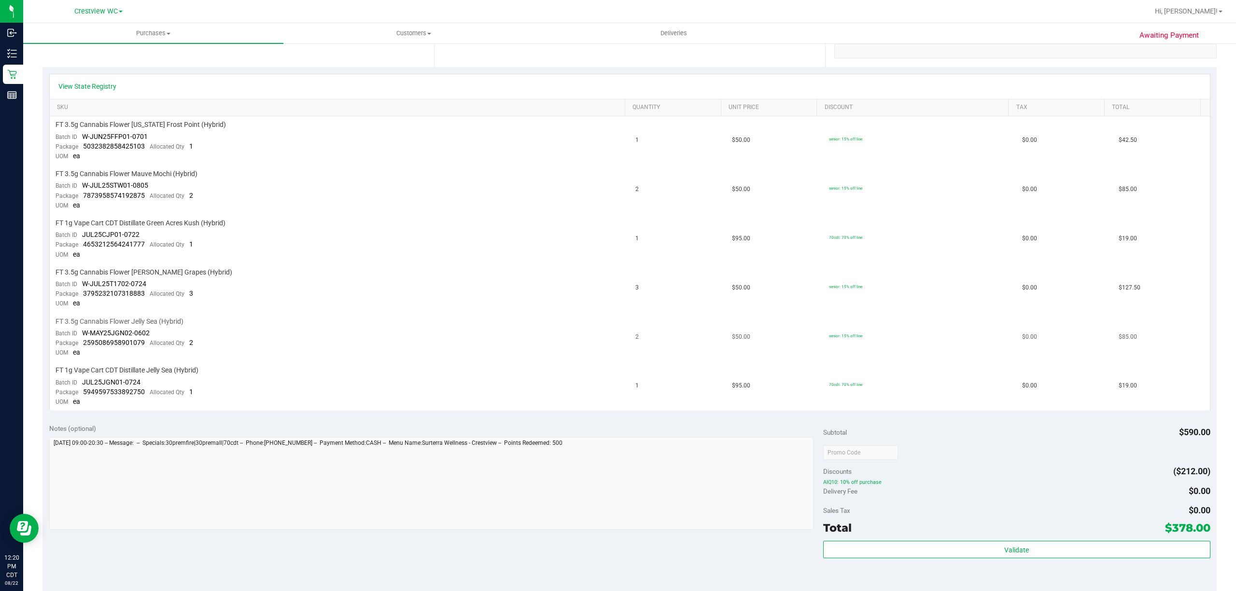
click at [806, 333] on tr "FT 3.5g Cannabis Flower Jelly Sea (Hybrid) Batch ID W-MAY25JGN02-0602 Package 2…" at bounding box center [630, 337] width 1160 height 49
click at [882, 323] on td "senior: 15% off line" at bounding box center [920, 337] width 194 height 49
click at [845, 338] on td "senior: 15% off line" at bounding box center [920, 337] width 194 height 49
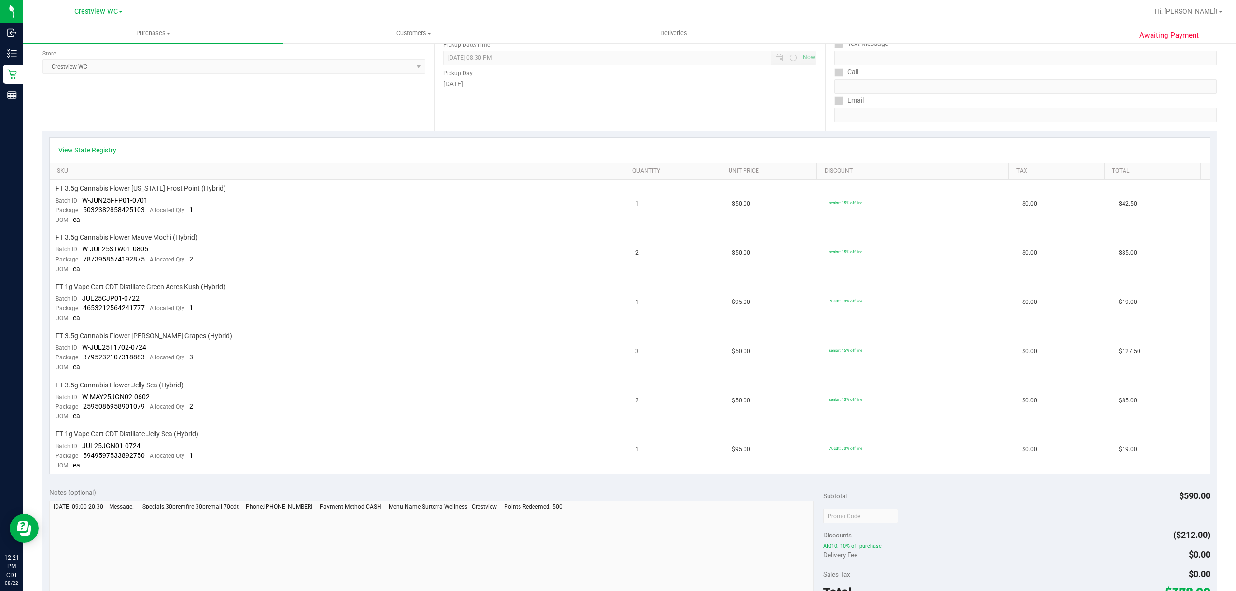
scroll to position [0, 0]
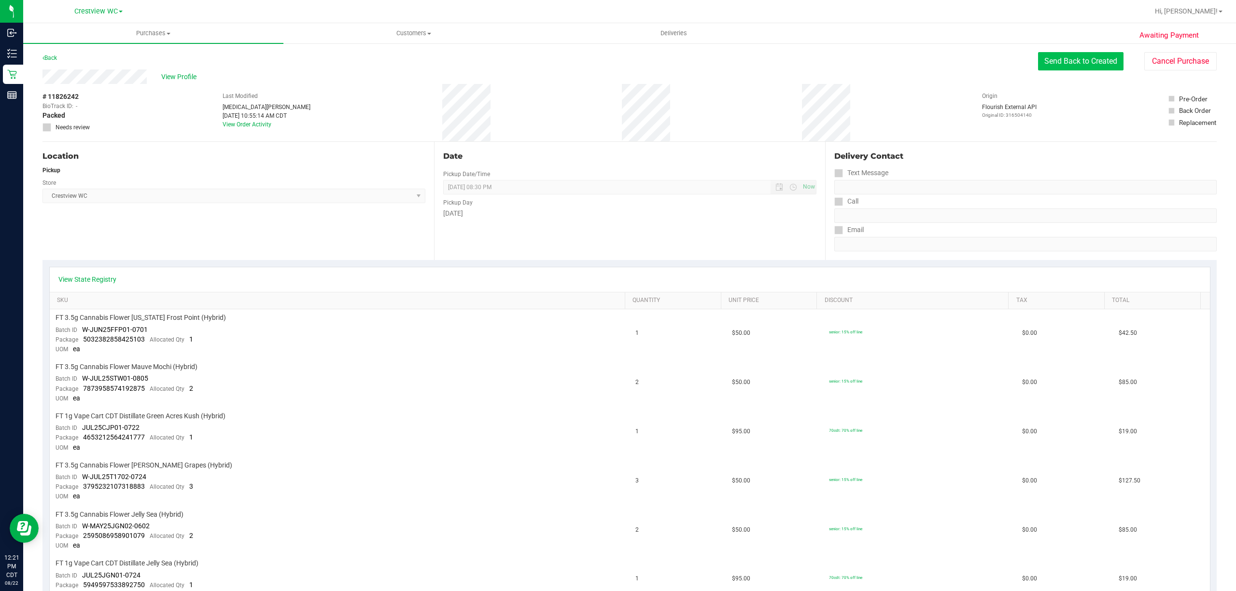
click at [1088, 57] on button "Send Back to Created" at bounding box center [1080, 61] width 85 height 18
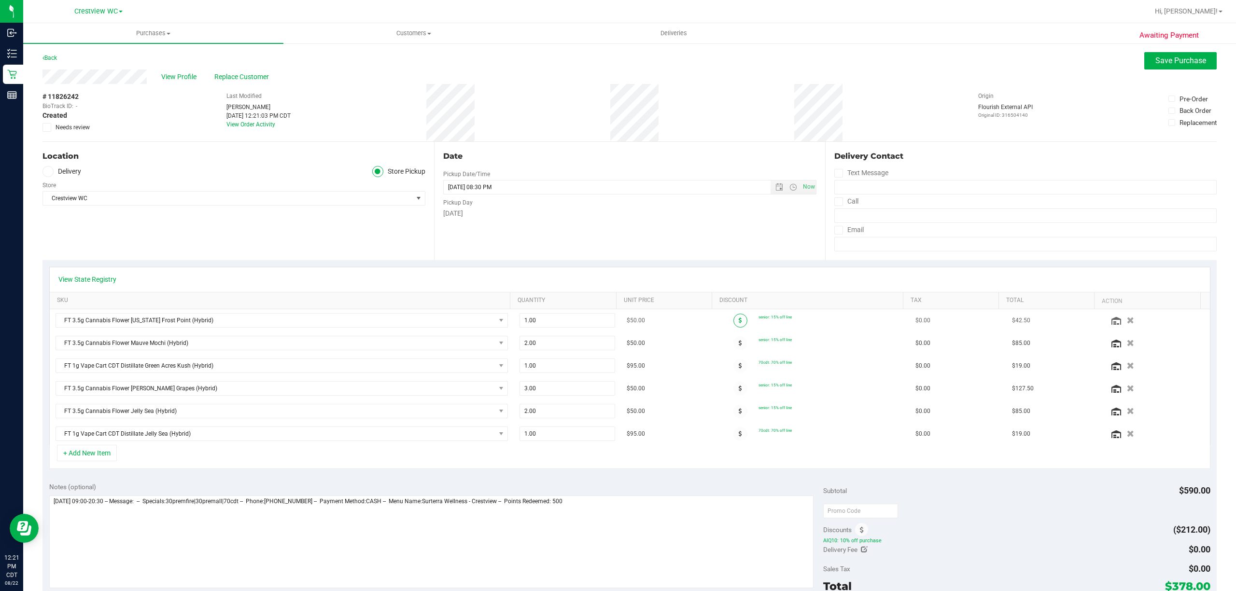
click at [733, 321] on span at bounding box center [740, 321] width 14 height 14
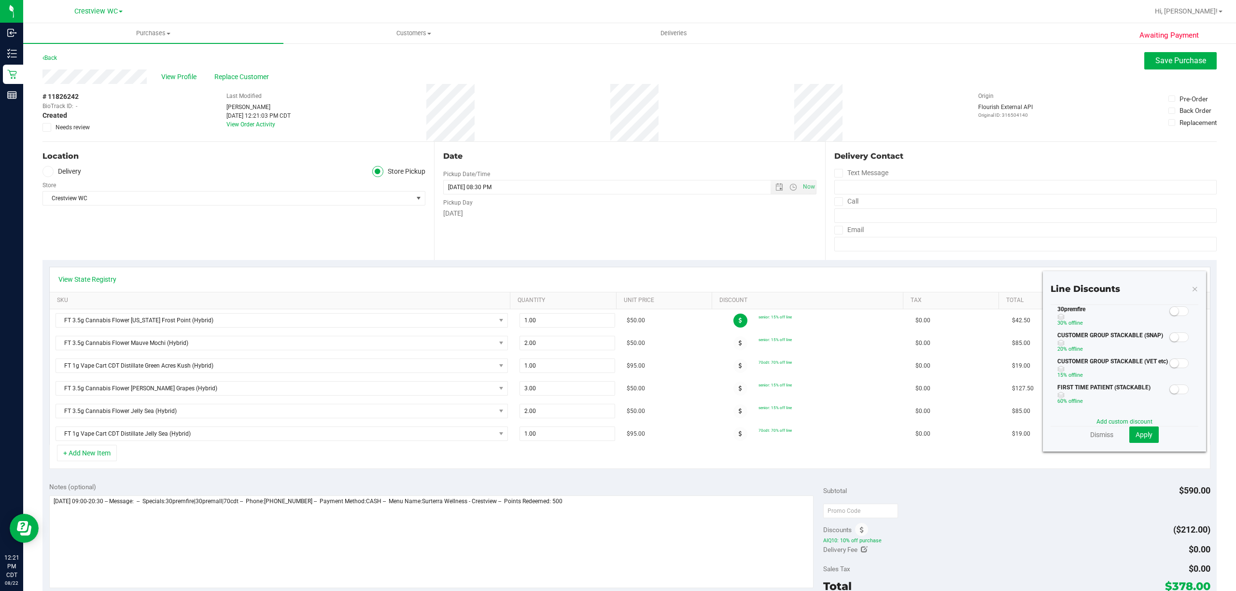
click at [1169, 316] on span at bounding box center [1178, 312] width 19 height 10
click at [1129, 435] on button "Apply" at bounding box center [1143, 435] width 29 height 16
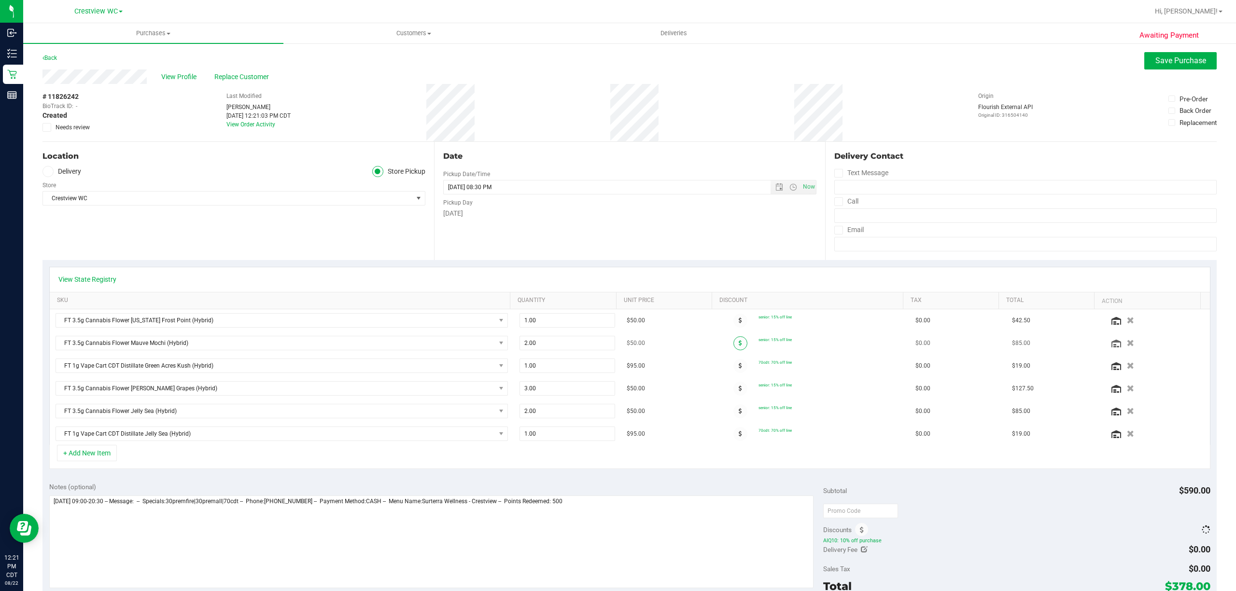
click at [733, 346] on span at bounding box center [740, 343] width 14 height 14
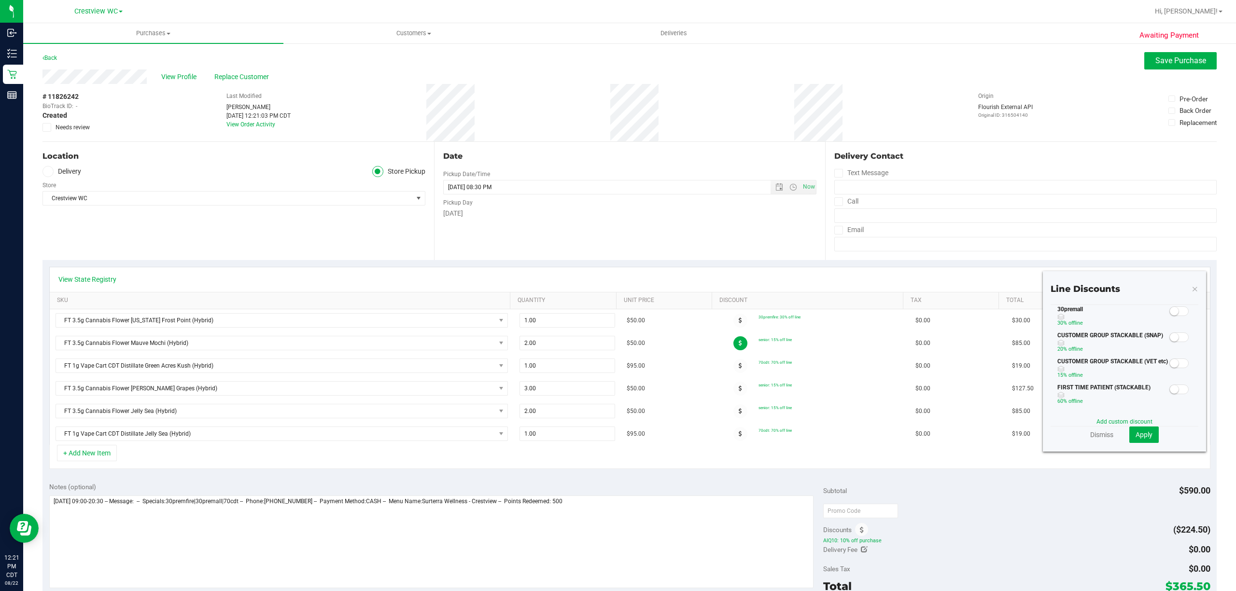
click at [1169, 317] on div at bounding box center [1179, 311] width 20 height 12
click at [1169, 316] on span at bounding box center [1178, 312] width 19 height 10
click at [1129, 433] on button "Apply" at bounding box center [1143, 435] width 29 height 16
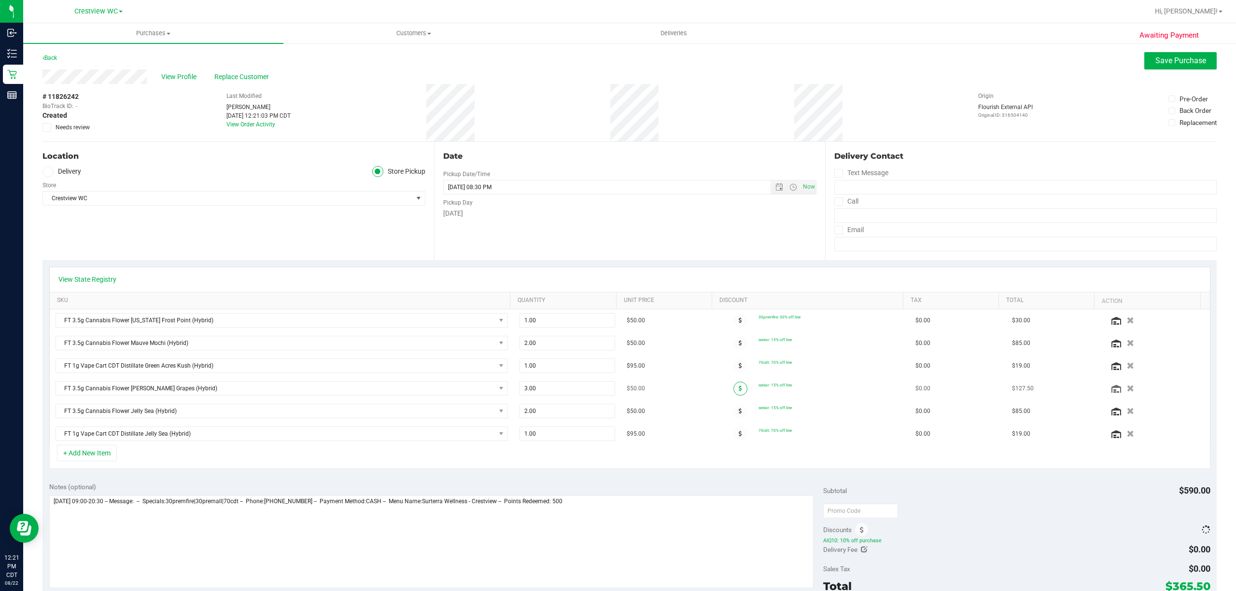
click at [733, 391] on span at bounding box center [740, 389] width 14 height 14
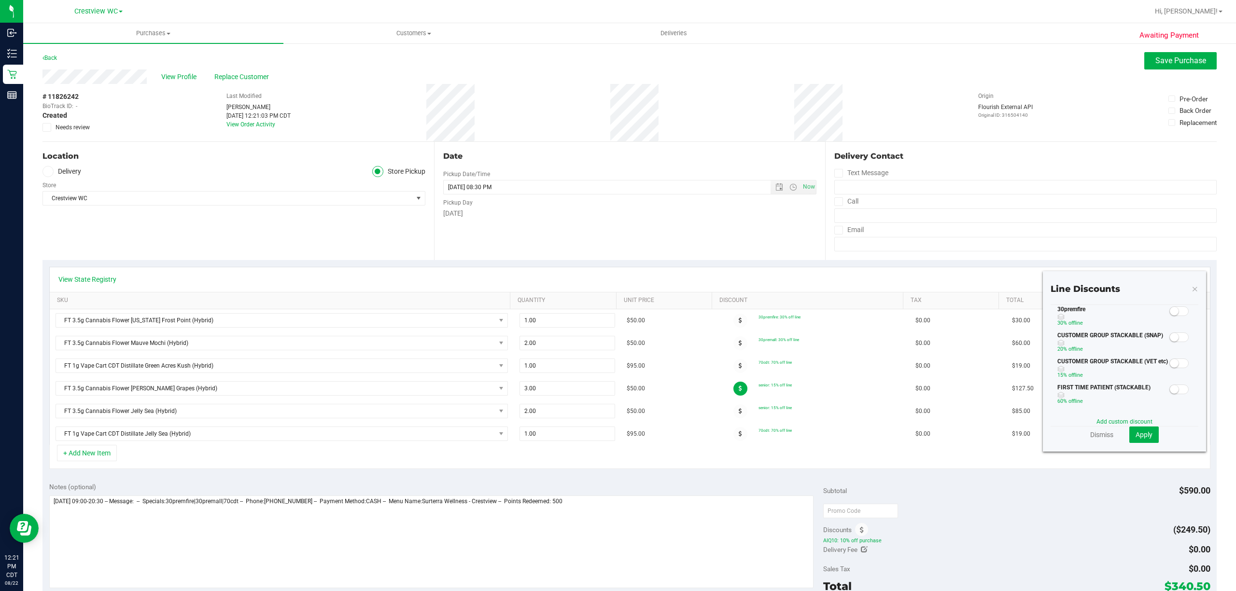
click at [1169, 316] on span at bounding box center [1178, 312] width 19 height 10
click at [1135, 432] on span "Apply" at bounding box center [1143, 435] width 17 height 8
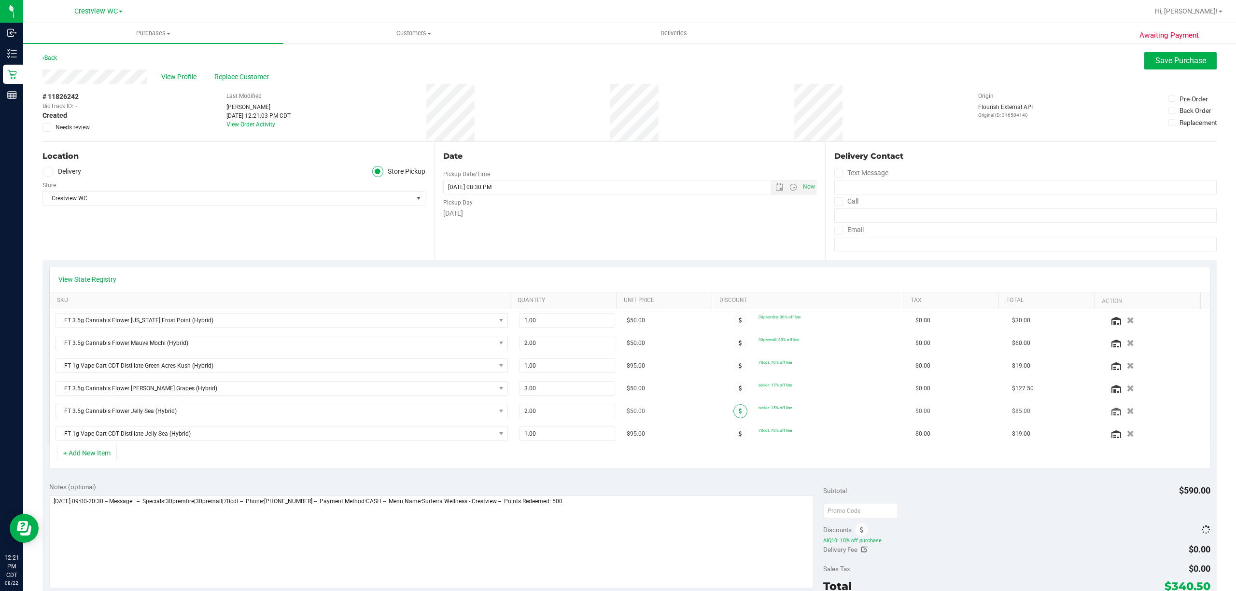
click at [733, 411] on span at bounding box center [740, 412] width 14 height 14
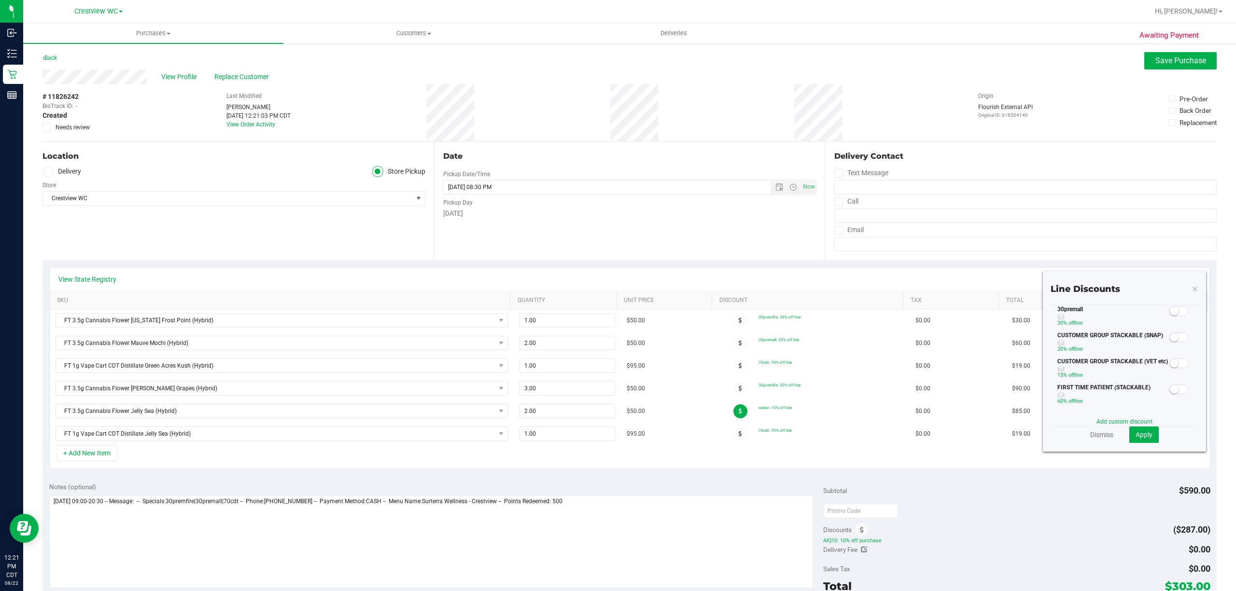
click at [1170, 316] on small at bounding box center [1174, 311] width 9 height 9
click at [1141, 436] on span "Apply" at bounding box center [1143, 435] width 17 height 8
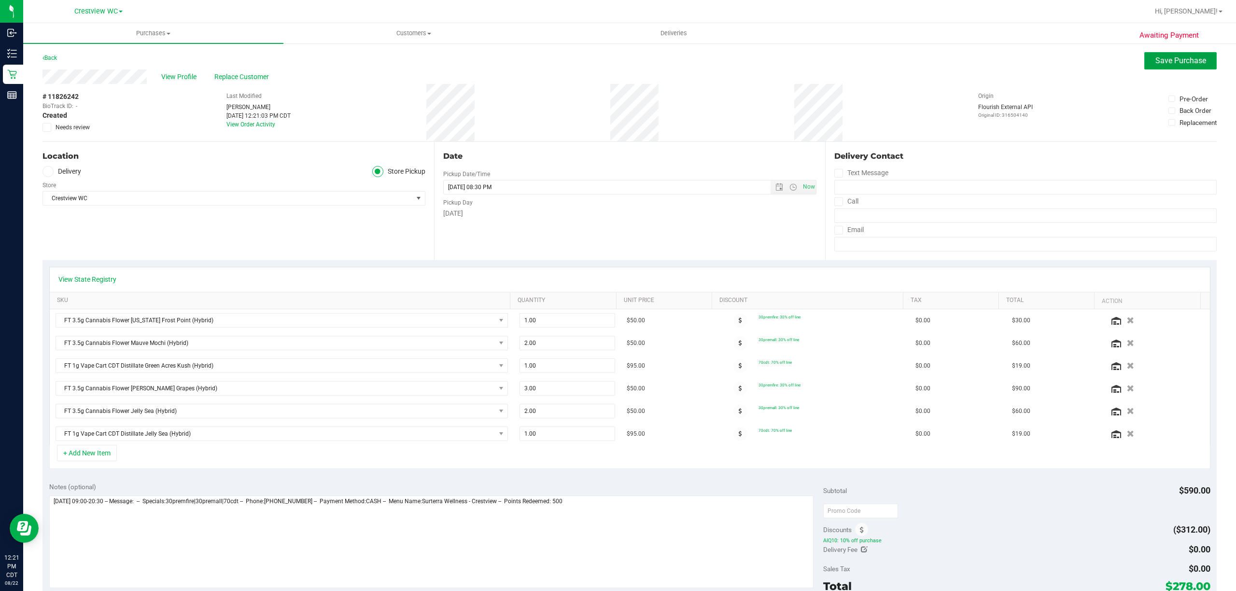
click at [1155, 58] on span "Save Purchase" at bounding box center [1180, 60] width 51 height 9
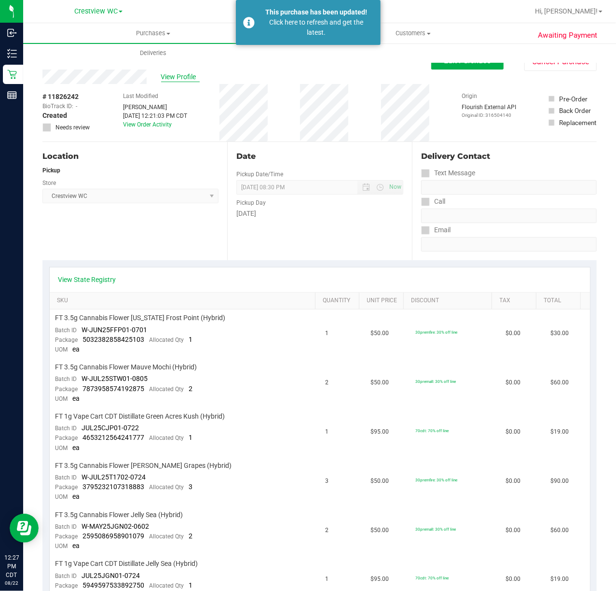
click at [184, 72] on span "View Profile" at bounding box center [180, 77] width 39 height 10
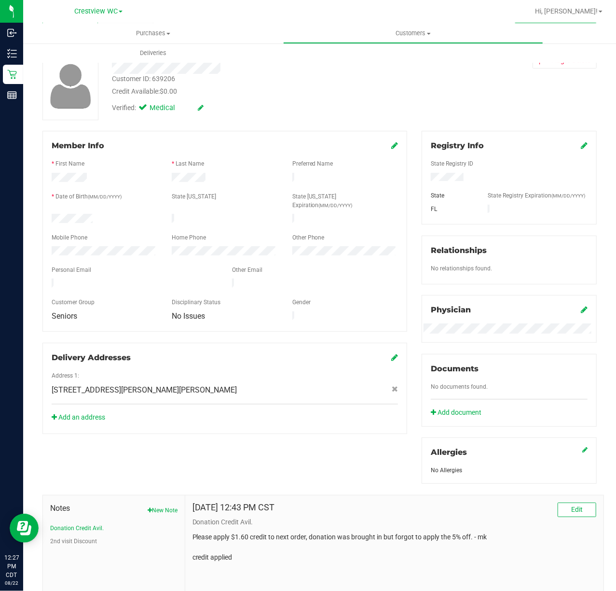
scroll to position [118, 0]
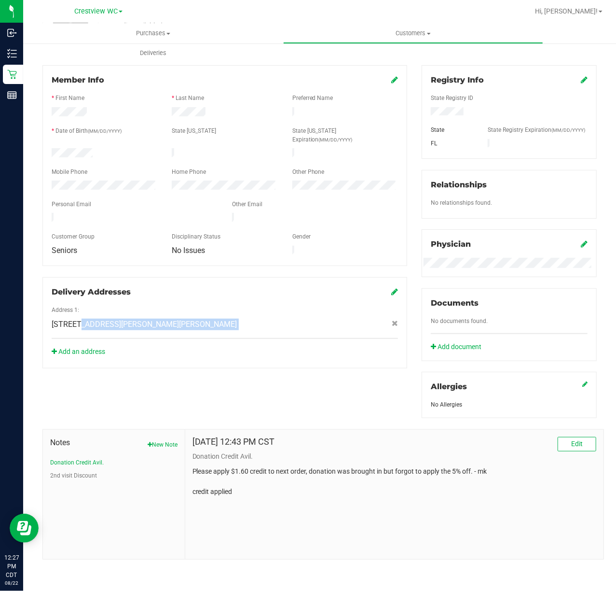
drag, startPoint x: 177, startPoint y: 296, endPoint x: 74, endPoint y: 309, distance: 103.7
click at [74, 309] on div "Address 1: 4623 SEIGLER ST , holt , FL 32564" at bounding box center [225, 323] width 347 height 34
copy div "4623 SEIGLER ST , holt , FL 32564"
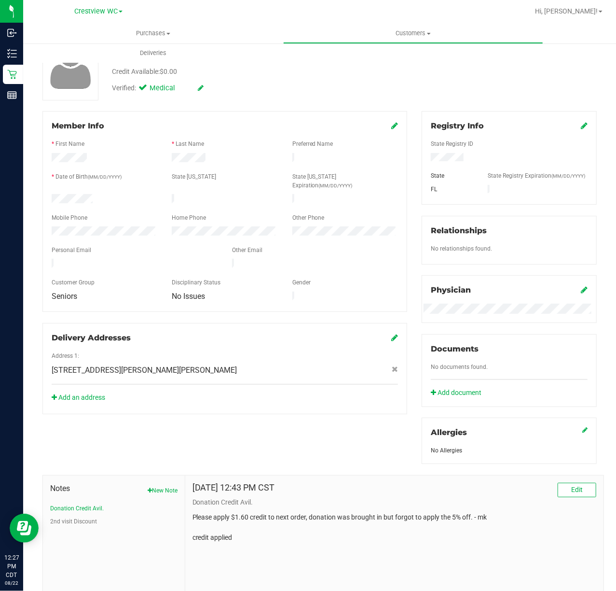
scroll to position [0, 0]
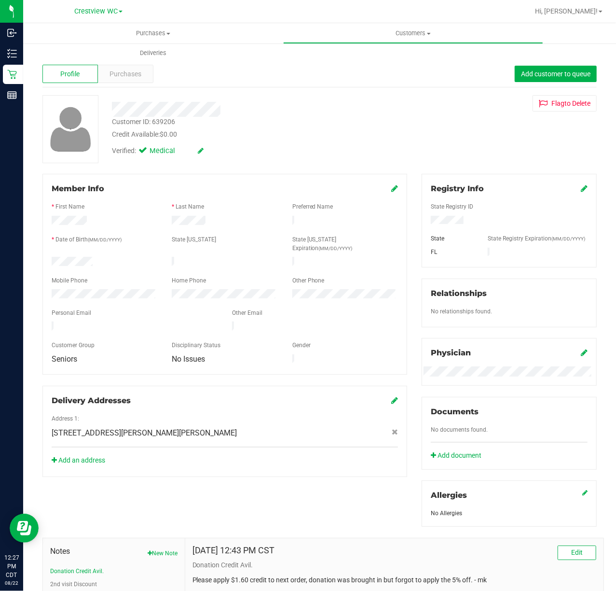
drag, startPoint x: 231, startPoint y: 111, endPoint x: 106, endPoint y: 114, distance: 124.6
click at [106, 114] on div at bounding box center [247, 109] width 285 height 15
click at [132, 70] on span "Purchases" at bounding box center [126, 74] width 32 height 10
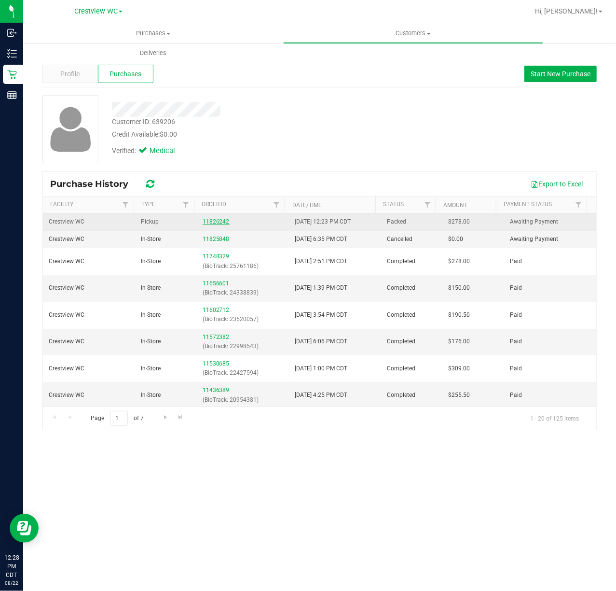
click at [215, 223] on link "11826242" at bounding box center [216, 221] width 27 height 7
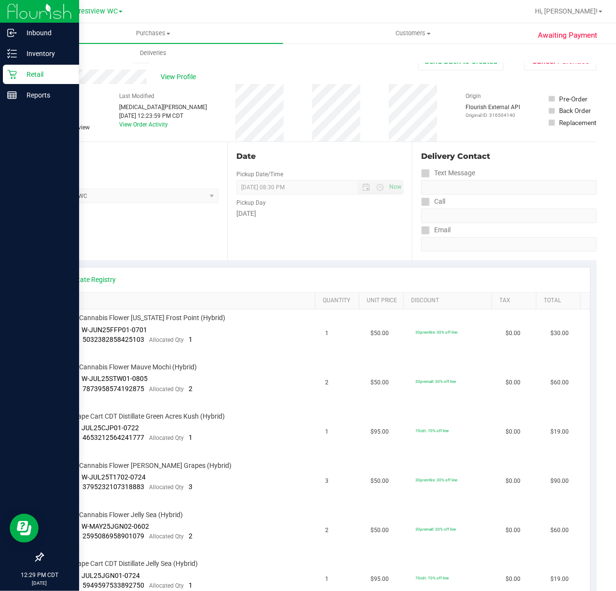
click at [12, 80] on div "Retail" at bounding box center [41, 74] width 76 height 19
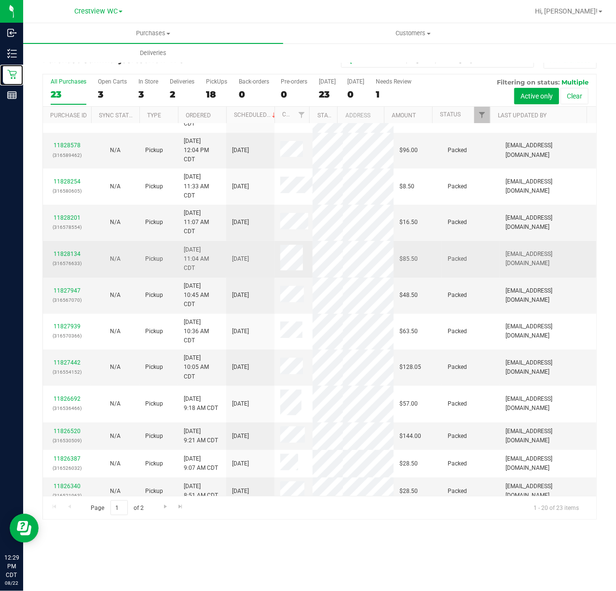
scroll to position [128, 0]
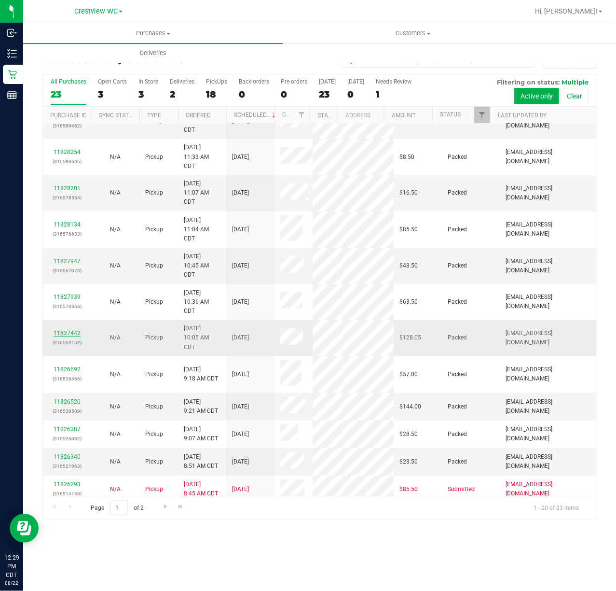
click at [72, 336] on link "11827442" at bounding box center [67, 333] width 27 height 7
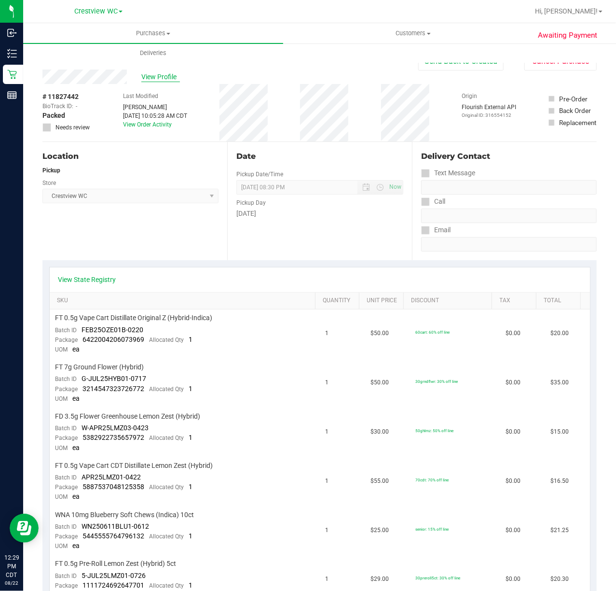
click at [168, 78] on span "View Profile" at bounding box center [160, 77] width 39 height 10
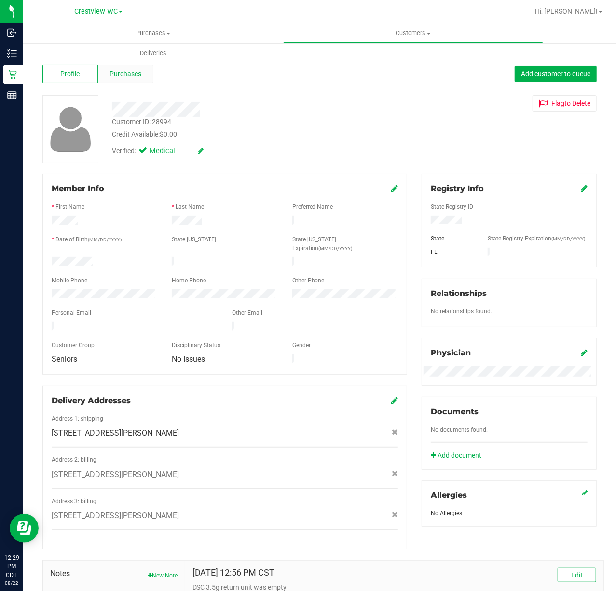
click at [129, 78] on span "Purchases" at bounding box center [126, 74] width 32 height 10
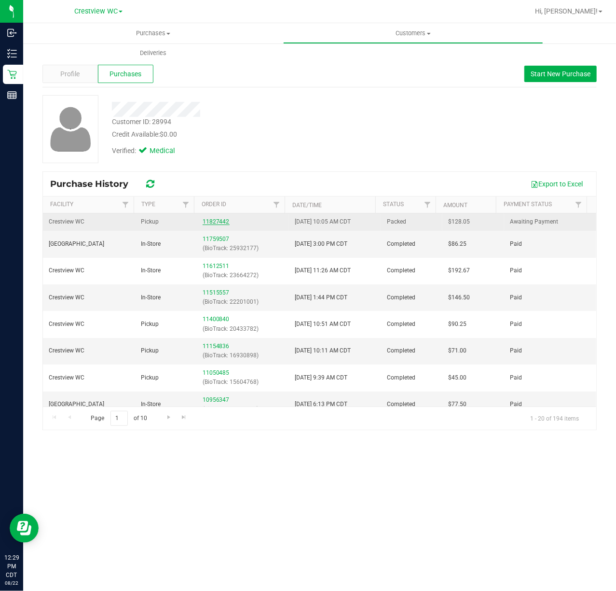
click at [207, 223] on link "11827442" at bounding box center [216, 221] width 27 height 7
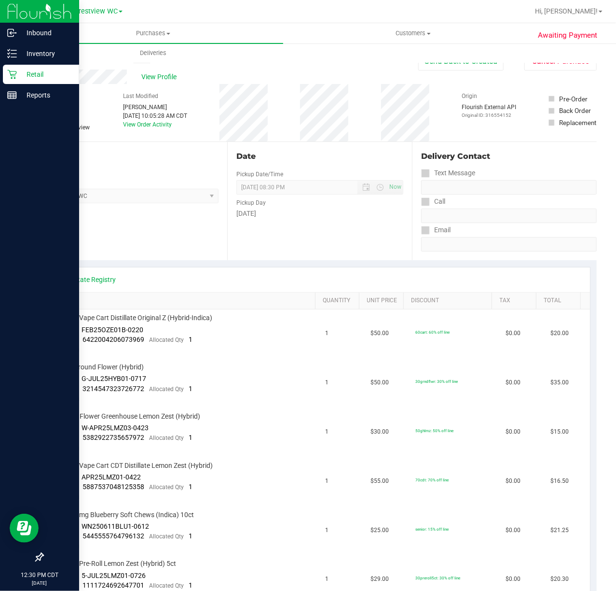
click at [21, 74] on p "Retail" at bounding box center [46, 75] width 58 height 12
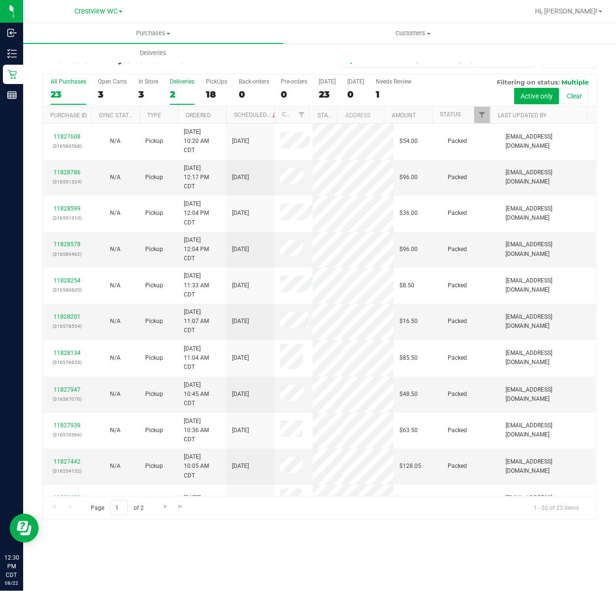
click at [185, 89] on label "Deliveries 2" at bounding box center [182, 91] width 25 height 27
click at [0, 0] on input "Deliveries 2" at bounding box center [0, 0] width 0 height 0
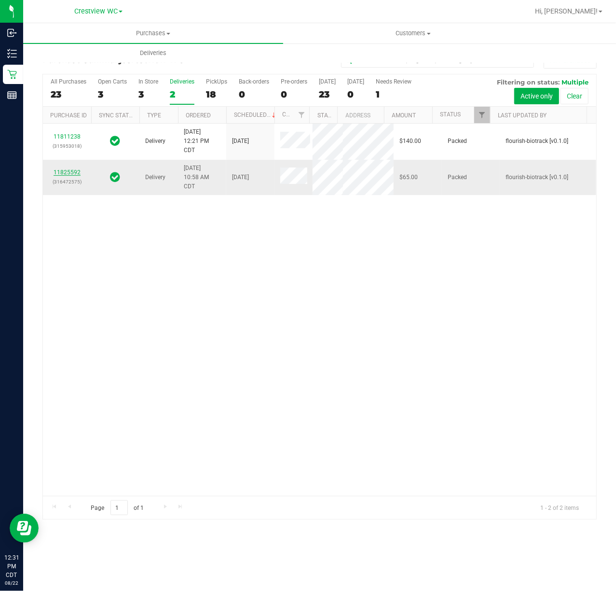
click at [78, 176] on link "11825592" at bounding box center [67, 172] width 27 height 7
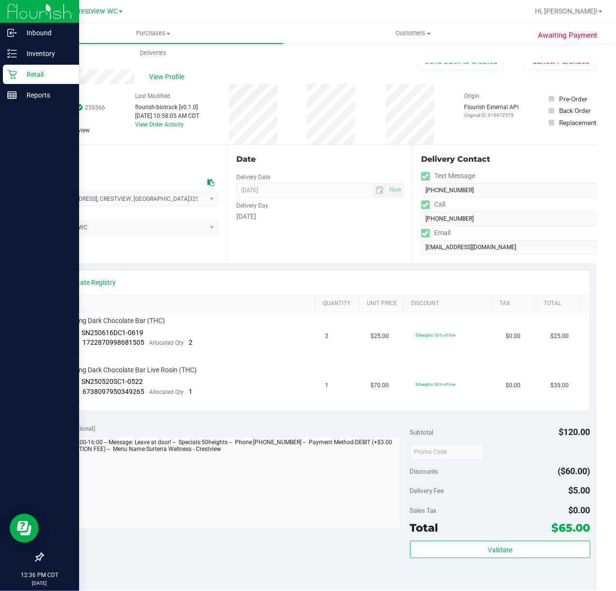
click at [3, 74] on div "Retail" at bounding box center [41, 74] width 76 height 19
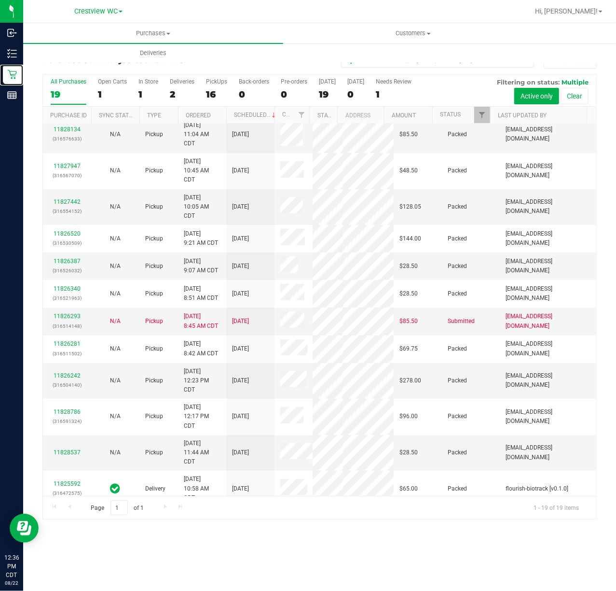
scroll to position [168, 0]
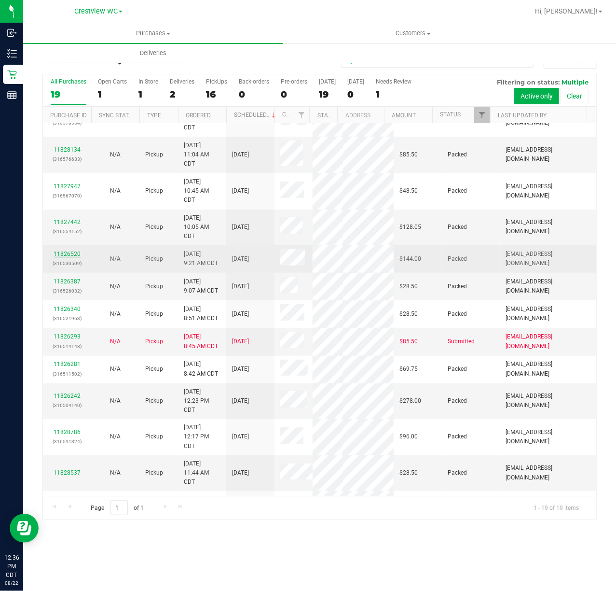
click at [70, 257] on link "11826520" at bounding box center [67, 254] width 27 height 7
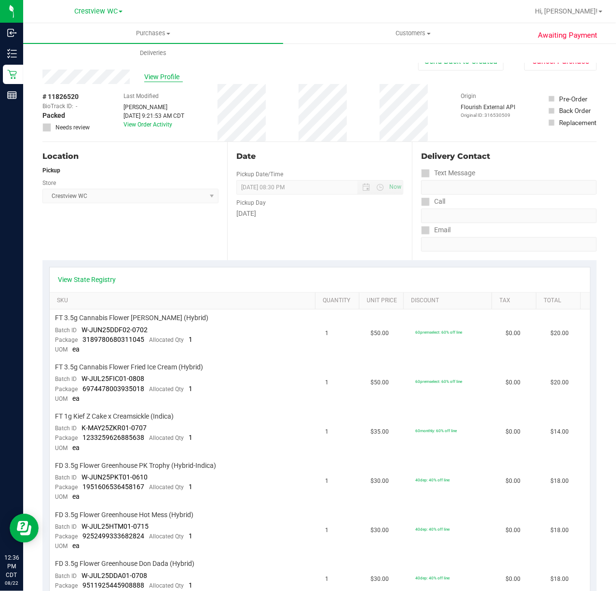
click at [170, 78] on span "View Profile" at bounding box center [163, 77] width 39 height 10
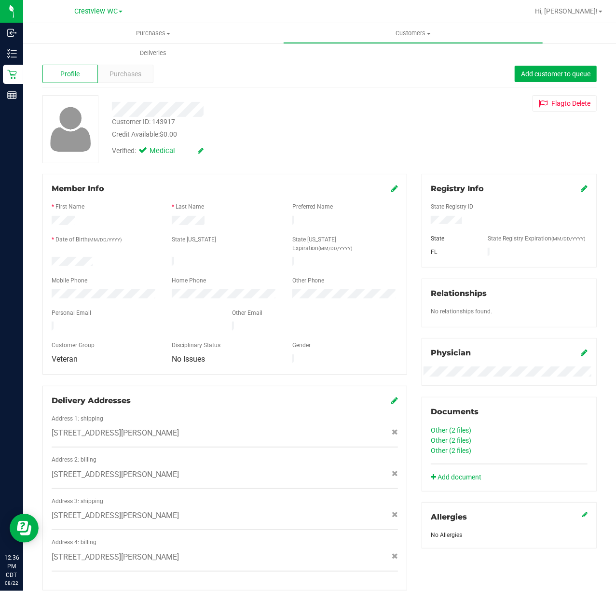
drag, startPoint x: 195, startPoint y: 412, endPoint x: 181, endPoint y: 420, distance: 16.2
click at [181, 427] on div "3106 mayhair rd , crestview , FL 32539" at bounding box center [224, 433] width 361 height 12
copy span "3106 mayhair rd , crestview , FL 32539"
drag, startPoint x: 209, startPoint y: 107, endPoint x: 103, endPoint y: 119, distance: 106.4
click at [103, 119] on div "Customer ID: 143917 Credit Available: $0.00 Verified: Medical Flag to Delete" at bounding box center [319, 129] width 569 height 68
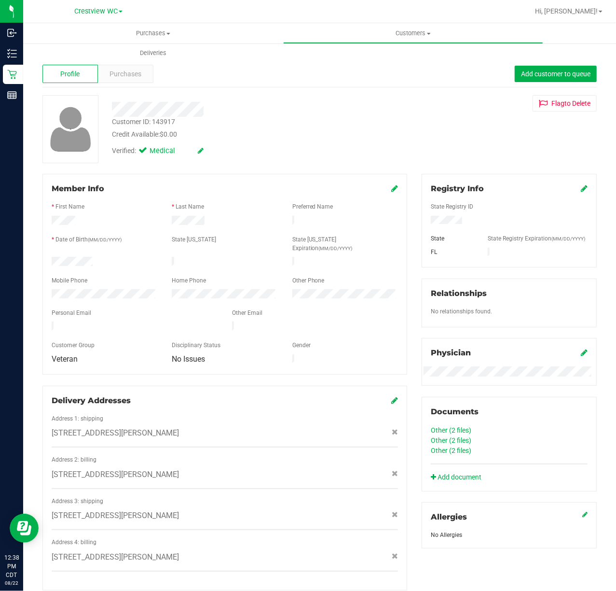
click at [137, 83] on div "Profile Purchases Add customer to queue" at bounding box center [319, 74] width 555 height 27
click at [138, 79] on div "Purchases" at bounding box center [126, 74] width 56 height 18
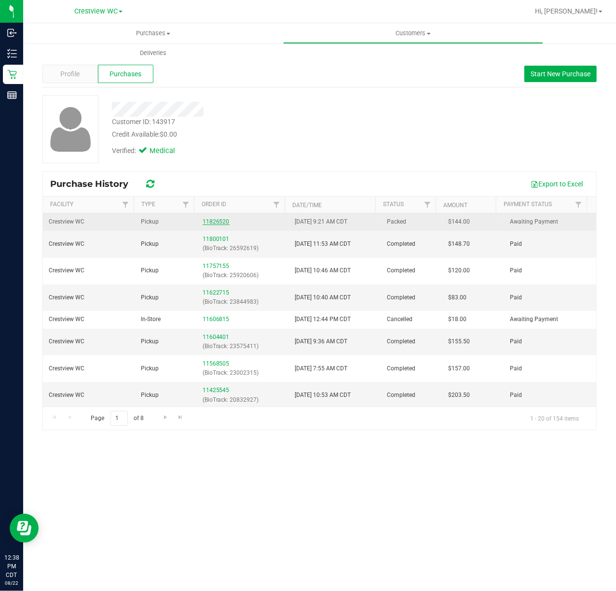
click at [210, 220] on link "11826520" at bounding box center [216, 221] width 27 height 7
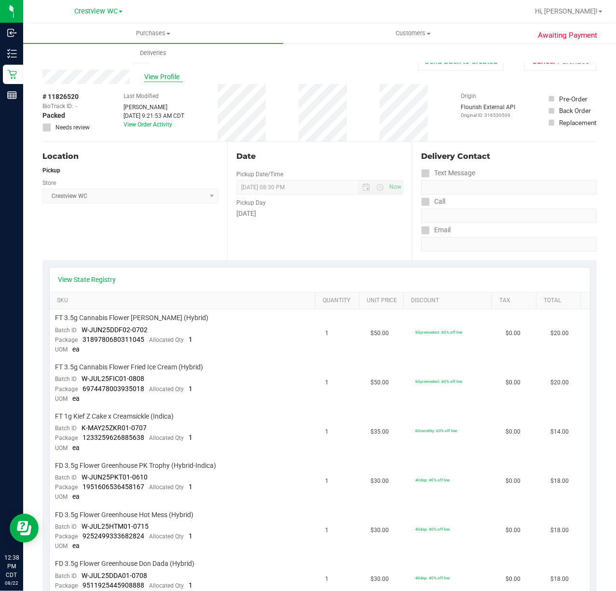
click at [158, 73] on span "View Profile" at bounding box center [163, 77] width 39 height 10
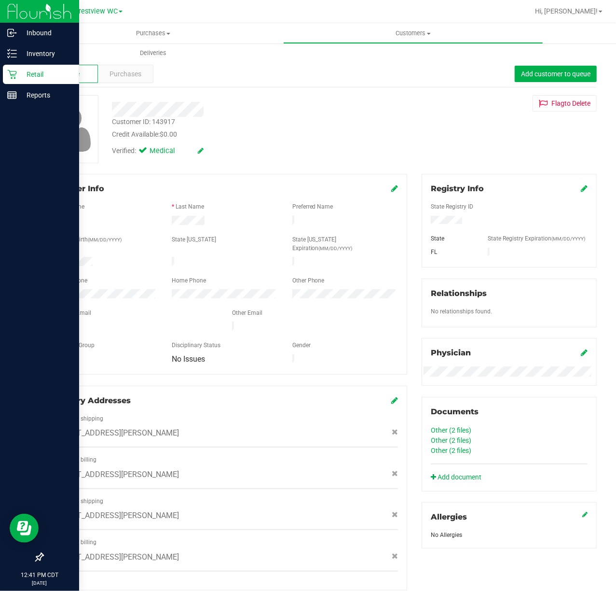
click at [6, 72] on div "Retail" at bounding box center [41, 74] width 76 height 19
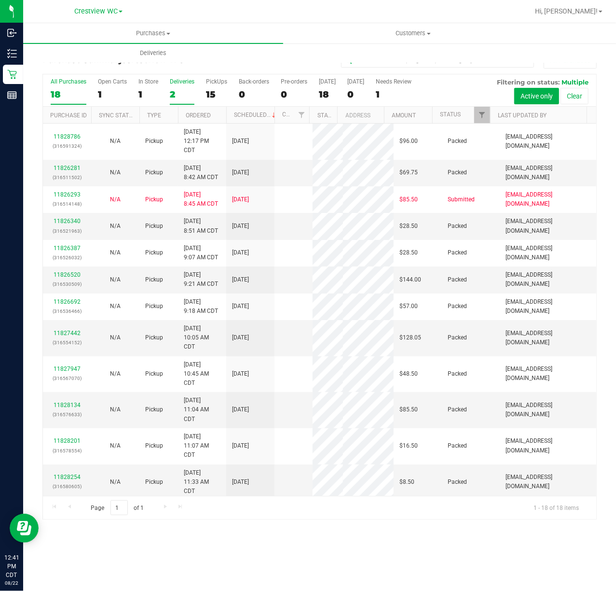
click at [176, 93] on div "2" at bounding box center [182, 94] width 25 height 11
click at [0, 0] on input "Deliveries 2" at bounding box center [0, 0] width 0 height 0
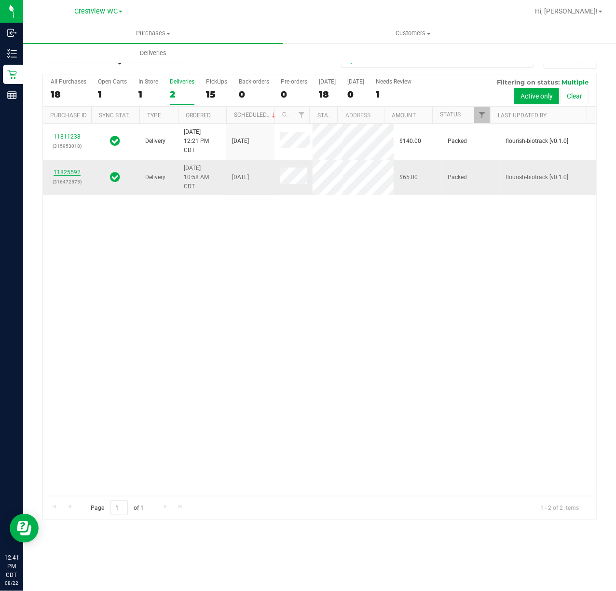
click at [70, 176] on link "11825592" at bounding box center [67, 172] width 27 height 7
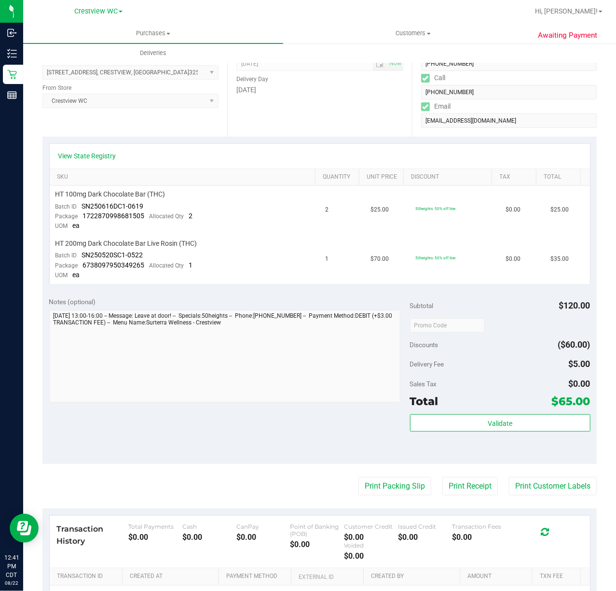
scroll to position [242, 0]
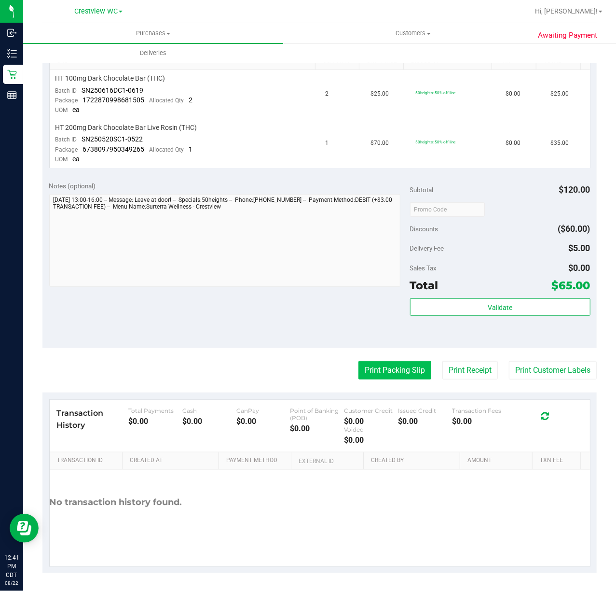
click at [371, 362] on button "Print Packing Slip" at bounding box center [395, 370] width 73 height 18
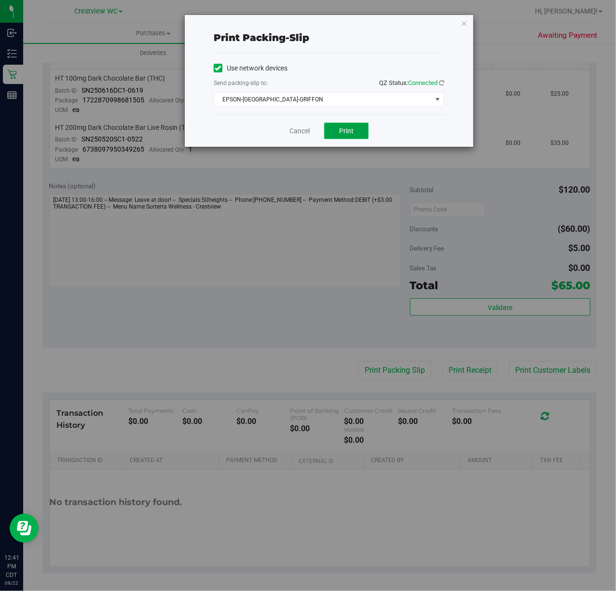
click at [334, 132] on button "Print" at bounding box center [346, 131] width 44 height 16
click at [307, 134] on link "Cancel" at bounding box center [300, 131] width 20 height 10
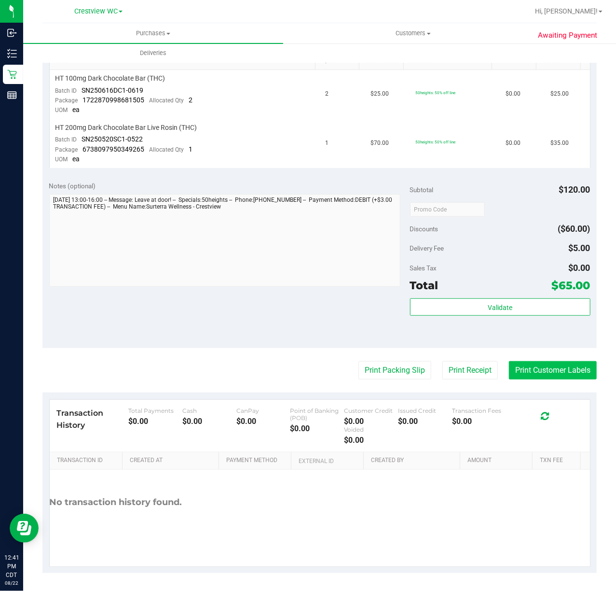
click at [524, 371] on button "Print Customer Labels" at bounding box center [553, 370] width 88 height 18
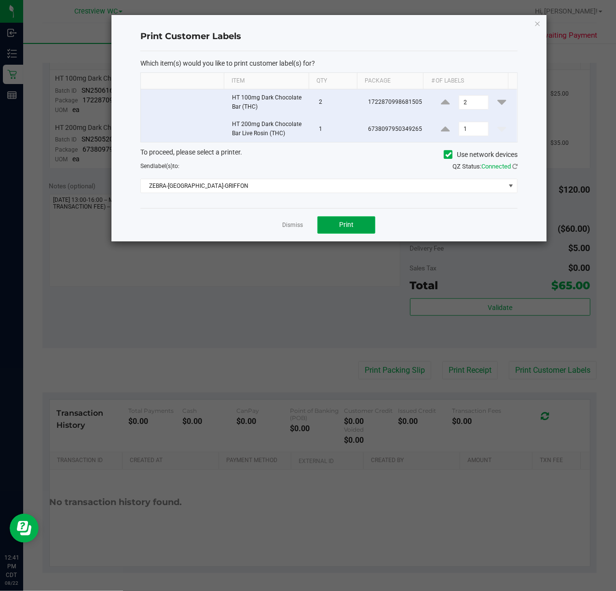
click at [334, 232] on button "Print" at bounding box center [347, 224] width 58 height 17
click at [284, 225] on link "Dismiss" at bounding box center [292, 225] width 21 height 8
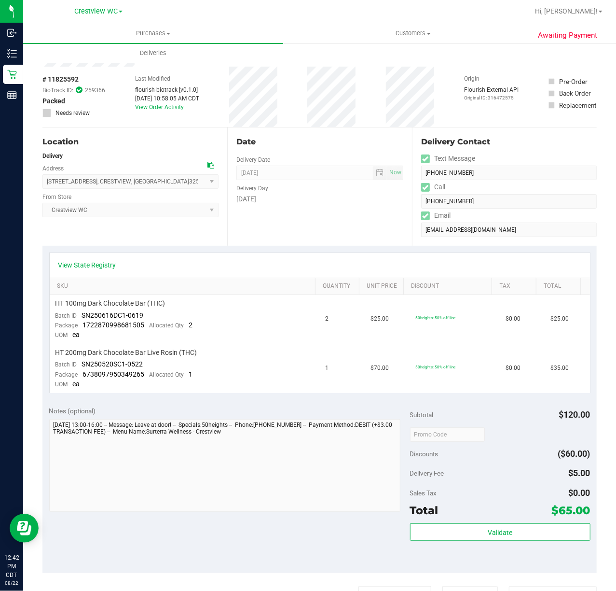
scroll to position [0, 0]
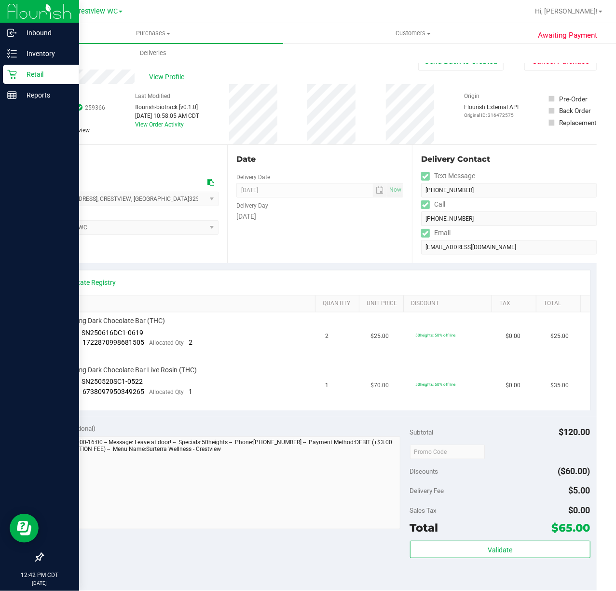
click at [28, 69] on p "Retail" at bounding box center [46, 75] width 58 height 12
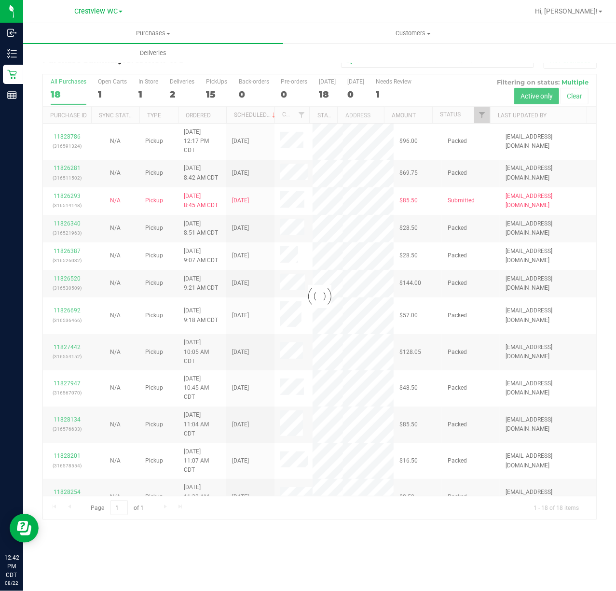
click at [170, 93] on div at bounding box center [320, 296] width 554 height 445
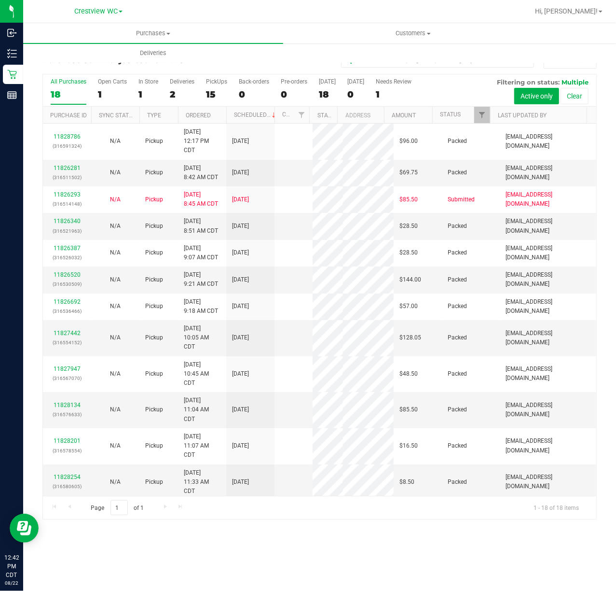
click at [170, 93] on div "2" at bounding box center [182, 94] width 25 height 11
click at [0, 0] on input "Deliveries 2" at bounding box center [0, 0] width 0 height 0
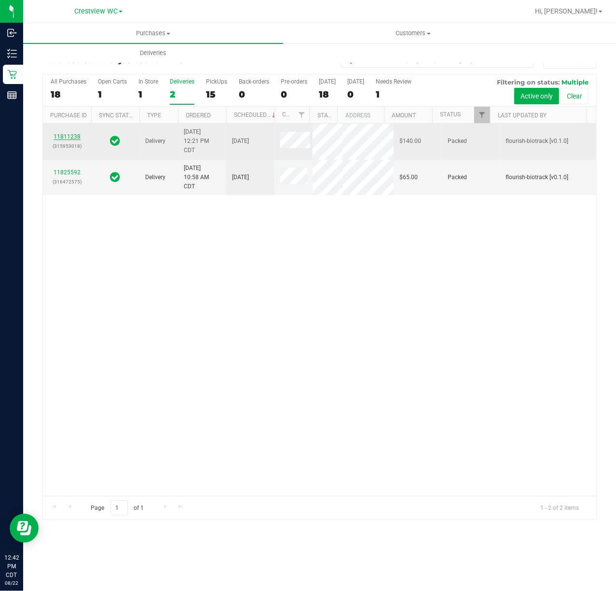
click at [76, 140] on link "11811238" at bounding box center [67, 136] width 27 height 7
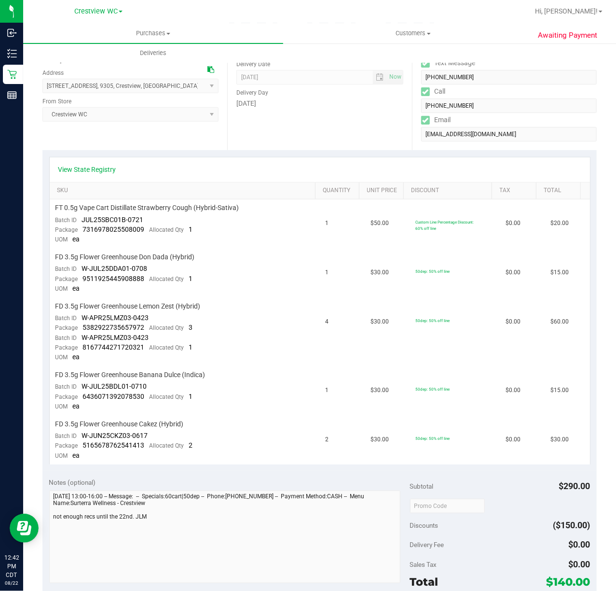
scroll to position [257, 0]
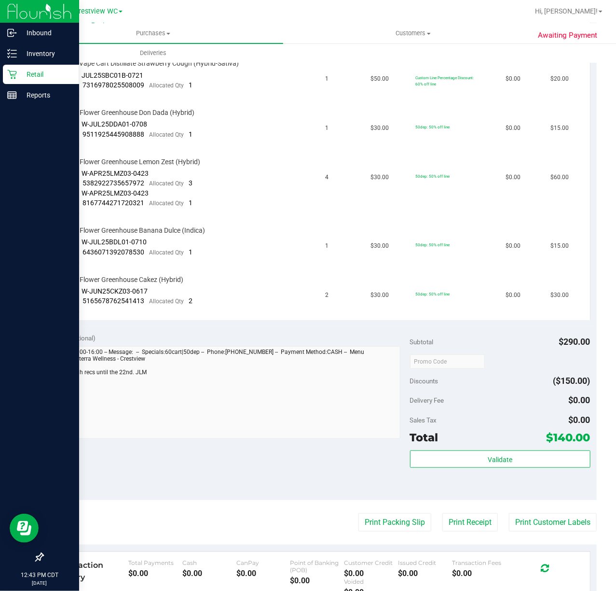
click at [18, 70] on p "Retail" at bounding box center [46, 75] width 58 height 12
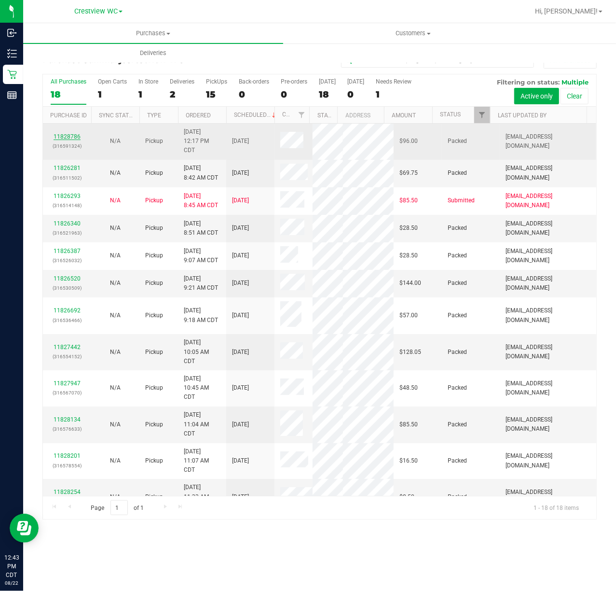
click at [74, 134] on link "11828786" at bounding box center [67, 136] width 27 height 7
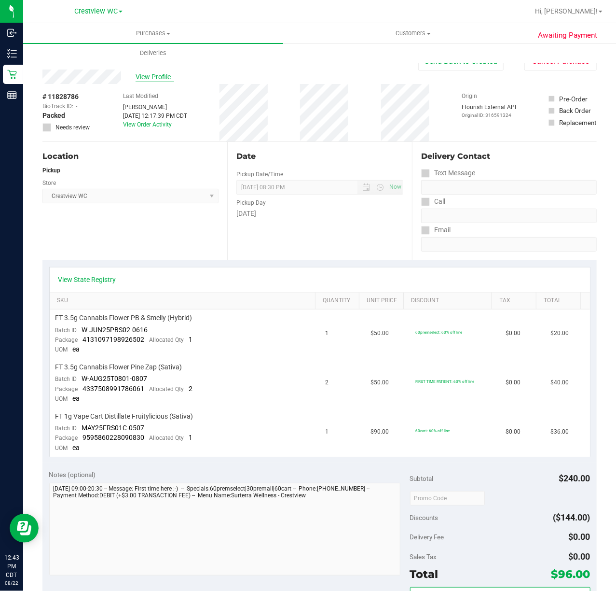
click at [153, 77] on span "View Profile" at bounding box center [155, 77] width 39 height 10
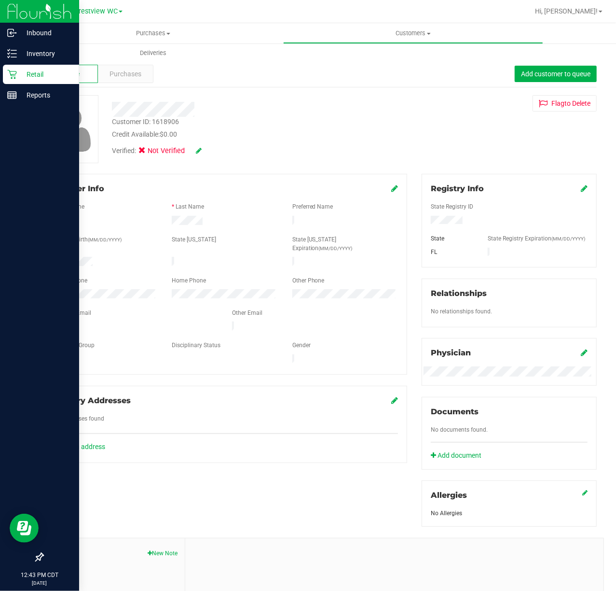
click at [20, 74] on p "Retail" at bounding box center [46, 75] width 58 height 12
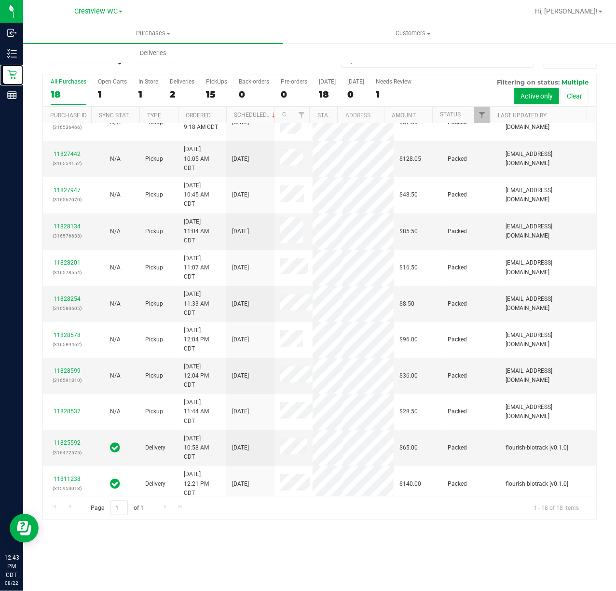
scroll to position [257, 0]
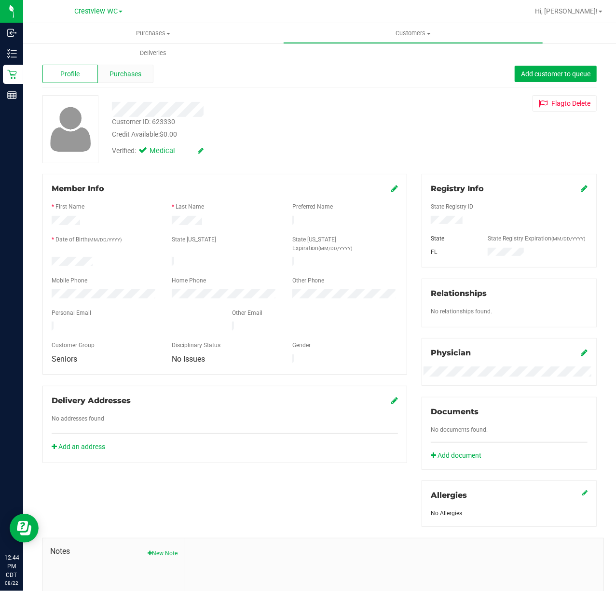
click at [121, 82] on div "Purchases" at bounding box center [126, 74] width 56 height 18
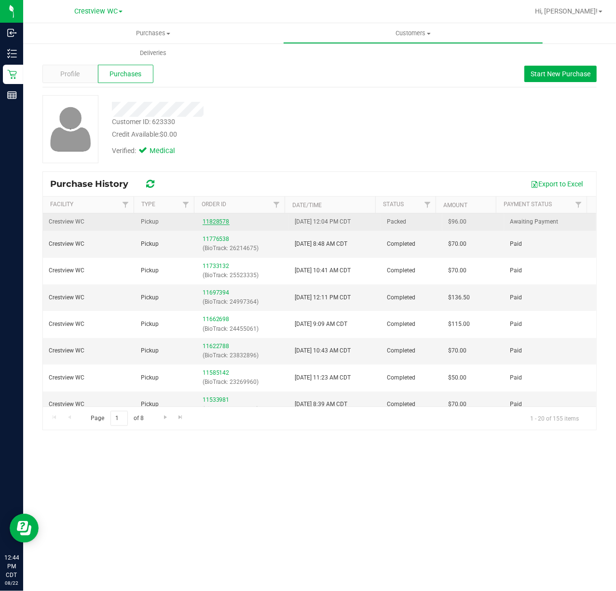
click at [203, 224] on link "11828578" at bounding box center [216, 221] width 27 height 7
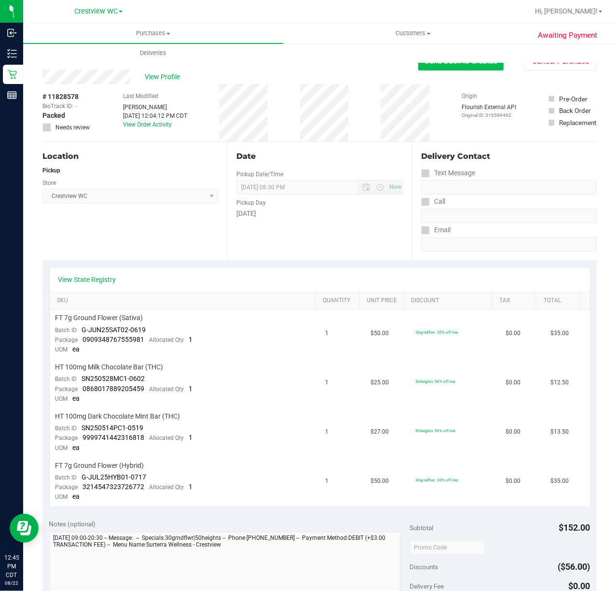
click at [435, 67] on button "Send Back to Created" at bounding box center [461, 61] width 85 height 18
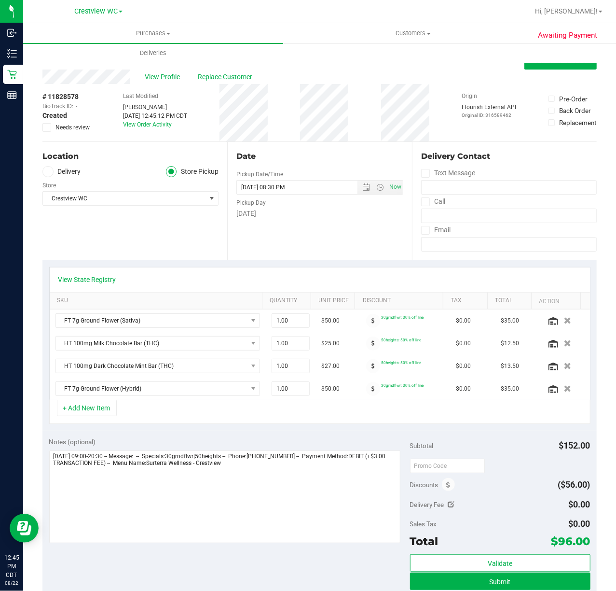
click at [76, 172] on label "Delivery" at bounding box center [61, 171] width 39 height 11
click at [0, 0] on input "Delivery" at bounding box center [0, 0] width 0 height 0
click at [186, 199] on span "Select address" at bounding box center [120, 199] width 155 height 14
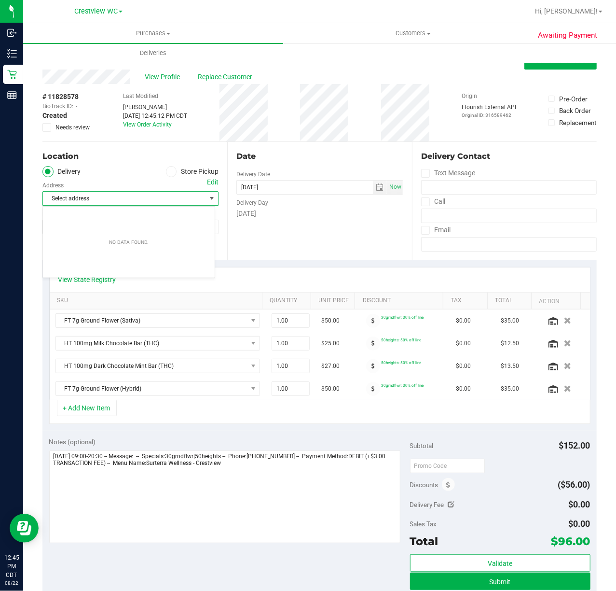
click at [186, 199] on span "Select address" at bounding box center [120, 199] width 155 height 14
click at [103, 196] on span "Select address" at bounding box center [120, 199] width 155 height 14
click at [101, 193] on span "Select address" at bounding box center [120, 199] width 155 height 14
click at [165, 74] on span "View Profile" at bounding box center [164, 77] width 39 height 10
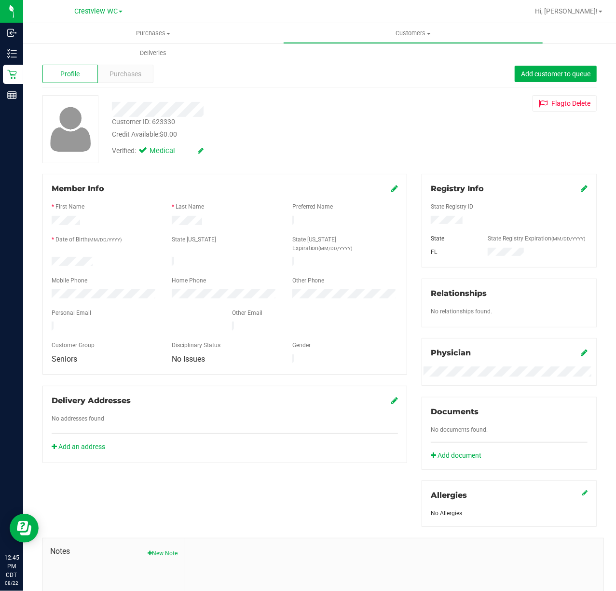
click at [382, 395] on div "Delivery Addresses" at bounding box center [225, 401] width 347 height 12
click at [392, 396] on icon at bounding box center [395, 400] width 7 height 8
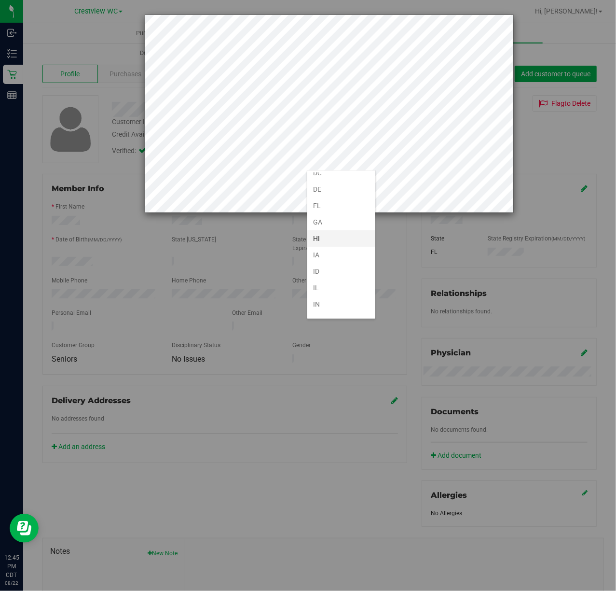
scroll to position [128, 0]
click at [315, 207] on li "FL" at bounding box center [342, 200] width 68 height 16
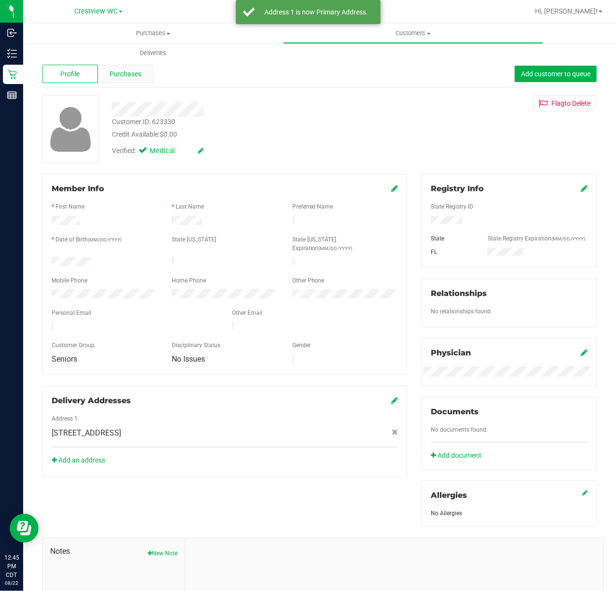
click at [136, 70] on span "Purchases" at bounding box center [126, 74] width 32 height 10
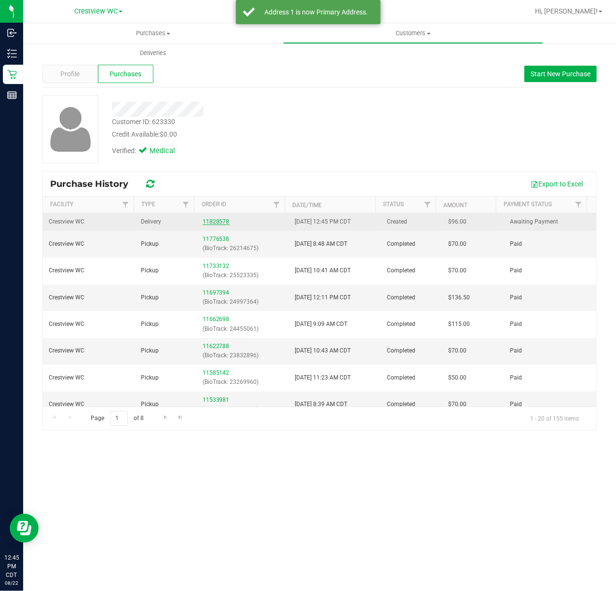
click at [219, 225] on link "11828578" at bounding box center [216, 221] width 27 height 7
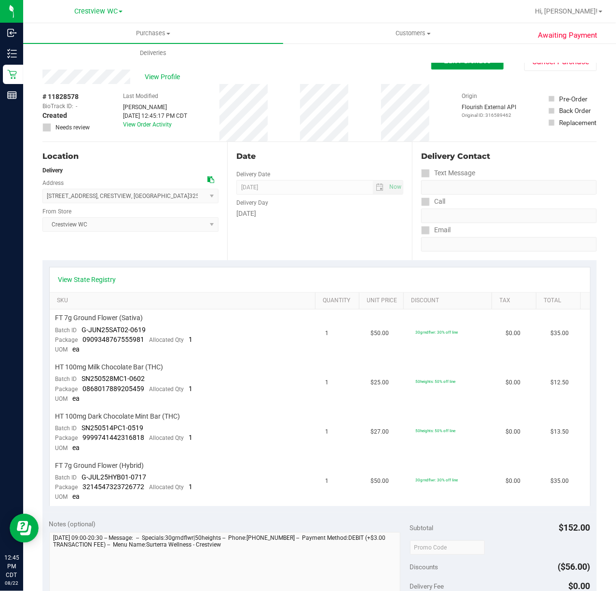
click at [458, 64] on span "Edit Purchase" at bounding box center [468, 60] width 47 height 9
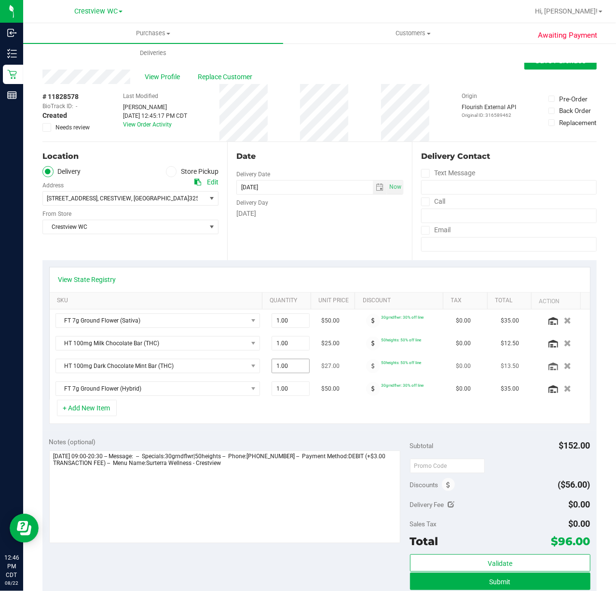
click at [288, 368] on span "1.00 1" at bounding box center [291, 366] width 38 height 14
type input "2"
type input "2.00"
click at [304, 267] on div "View State Registry" at bounding box center [320, 279] width 541 height 25
click at [538, 69] on button "Save Purchase" at bounding box center [561, 60] width 72 height 17
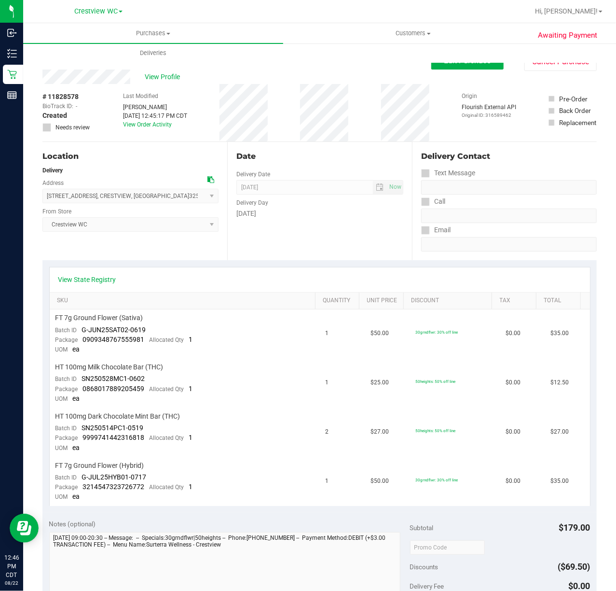
drag, startPoint x: 166, startPoint y: 197, endPoint x: 44, endPoint y: 198, distance: 121.7
click at [44, 198] on span "891 E WALNUT AVE , CRESTVIEW , FL 32539 Select address 891 E WALNUT AVE" at bounding box center [130, 196] width 176 height 14
copy span "891 E WALNUT AVE , CRESTVIEW , FL 32539"
click at [163, 80] on span "View Profile" at bounding box center [164, 77] width 39 height 10
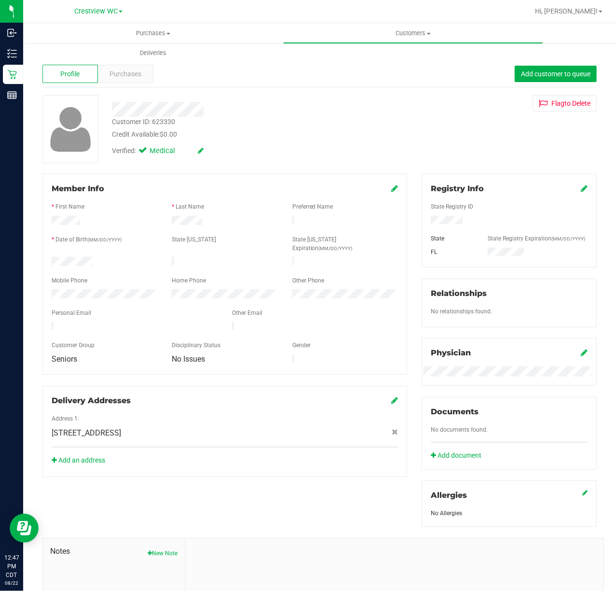
drag, startPoint x: 226, startPoint y: 103, endPoint x: 104, endPoint y: 105, distance: 122.2
click at [105, 105] on div at bounding box center [247, 109] width 285 height 15
click at [138, 75] on span "Purchases" at bounding box center [126, 74] width 32 height 10
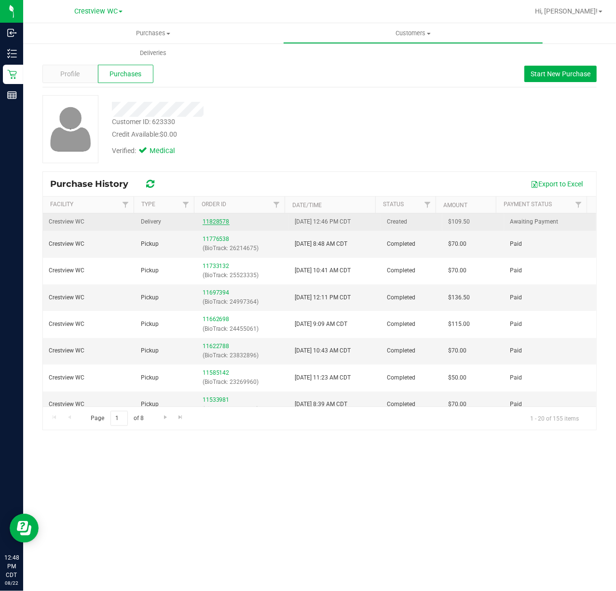
click at [206, 222] on link "11828578" at bounding box center [216, 221] width 27 height 7
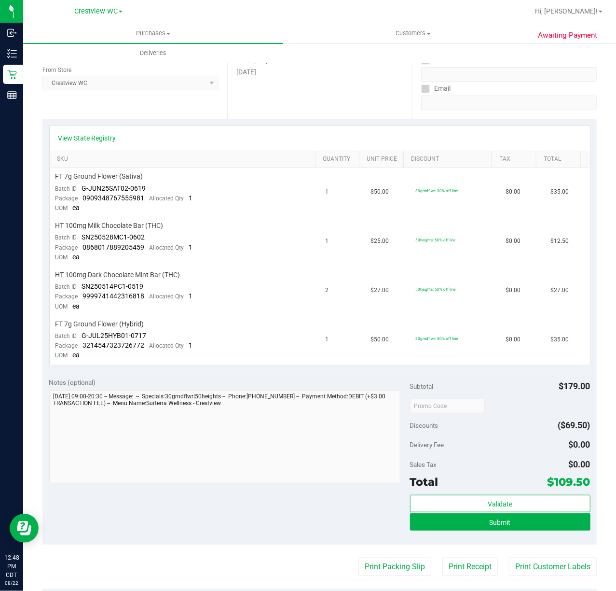
scroll to position [257, 0]
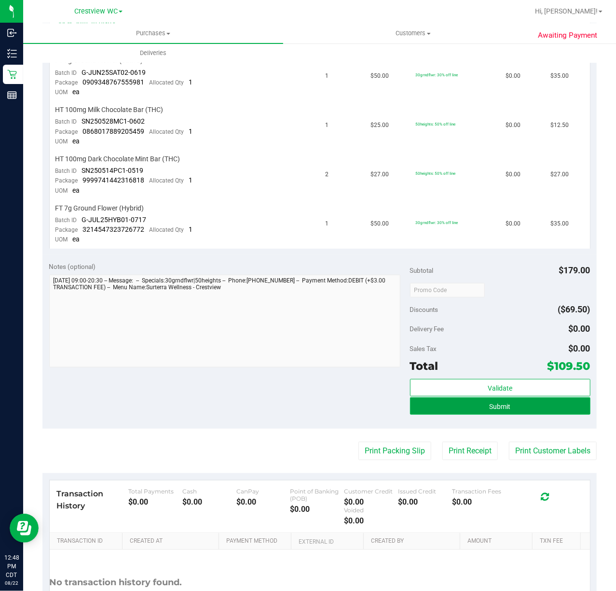
click at [477, 397] on button "Submit" at bounding box center [500, 405] width 181 height 17
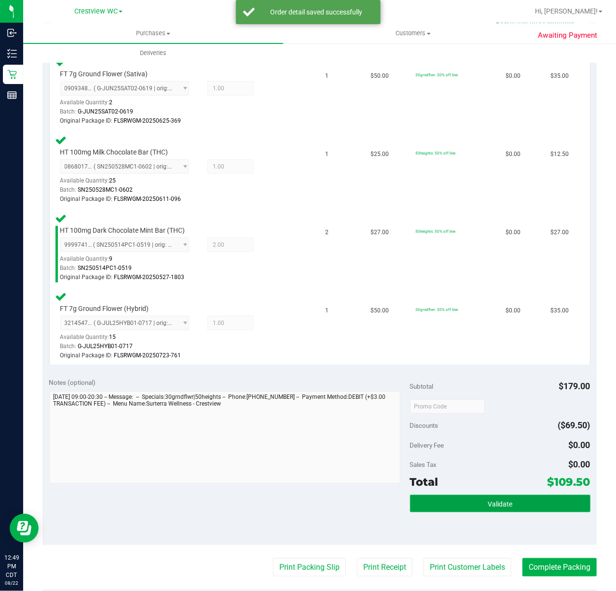
click at [472, 495] on button "Validate" at bounding box center [500, 503] width 181 height 17
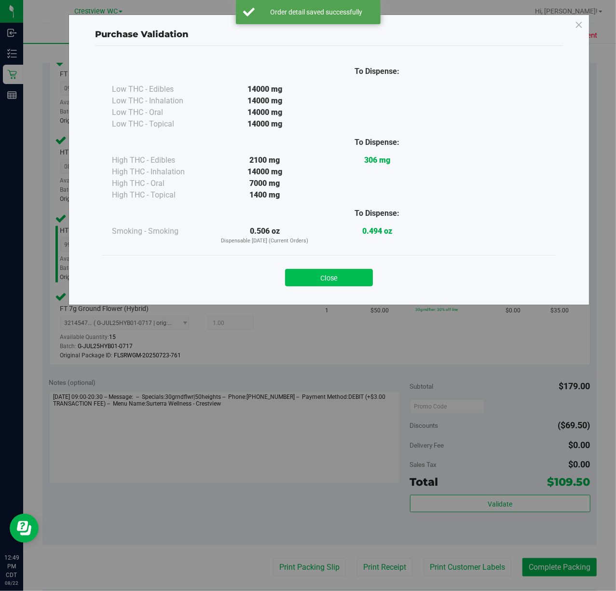
click at [322, 276] on button "Close" at bounding box center [329, 277] width 88 height 17
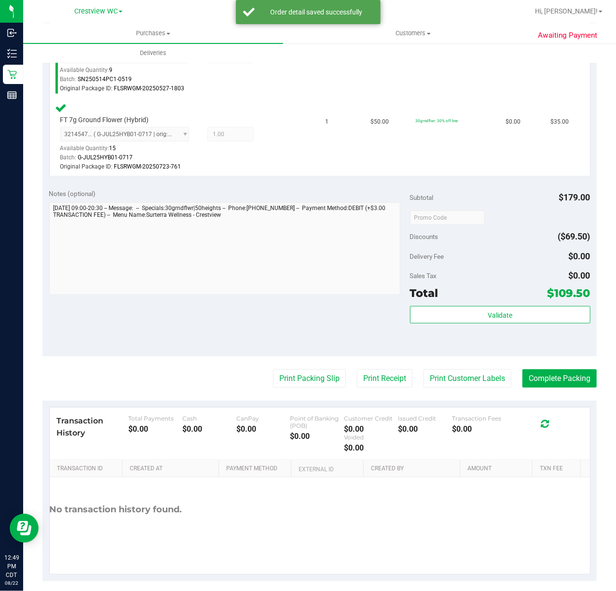
scroll to position [450, 0]
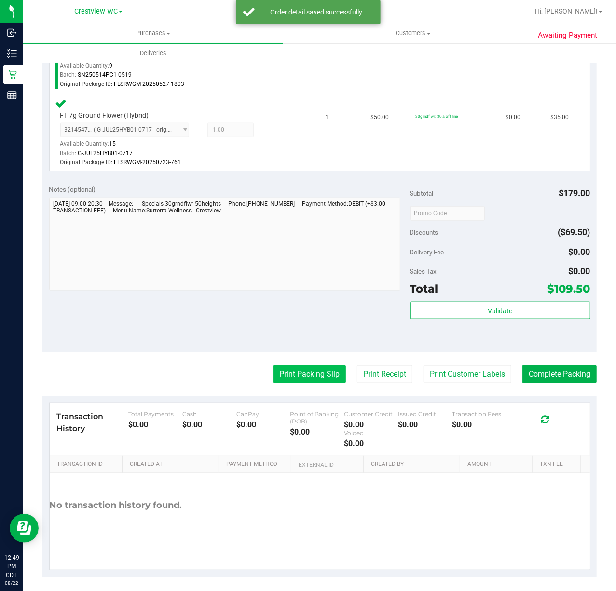
click at [304, 381] on button "Print Packing Slip" at bounding box center [309, 374] width 73 height 18
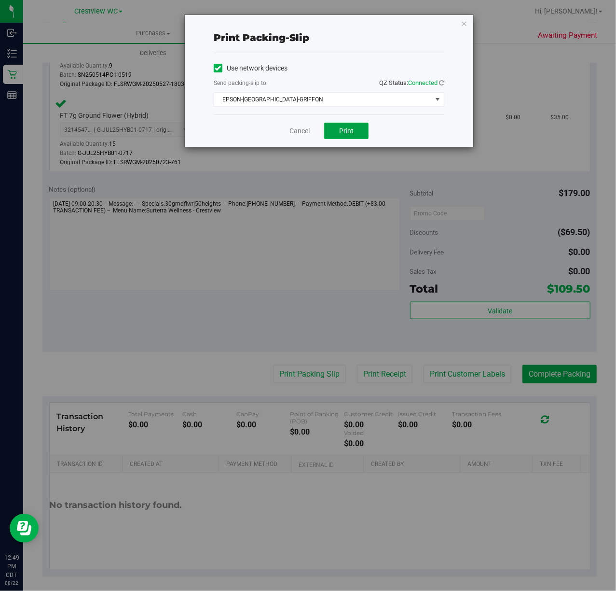
click at [331, 129] on button "Print" at bounding box center [346, 131] width 44 height 16
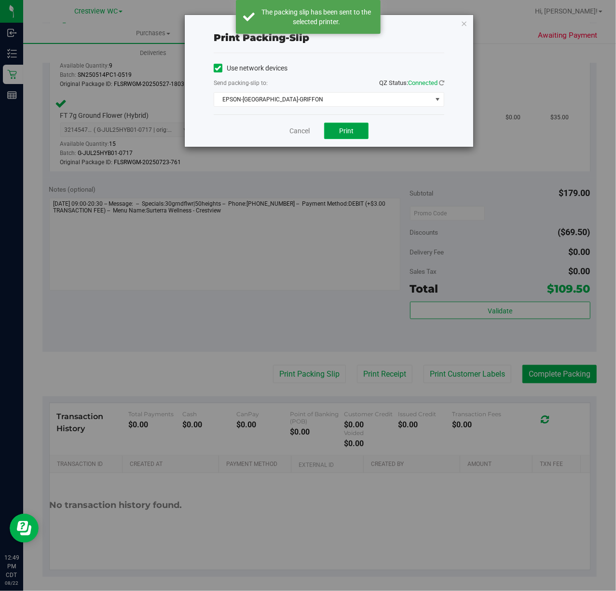
click at [334, 136] on button "Print" at bounding box center [346, 131] width 44 height 16
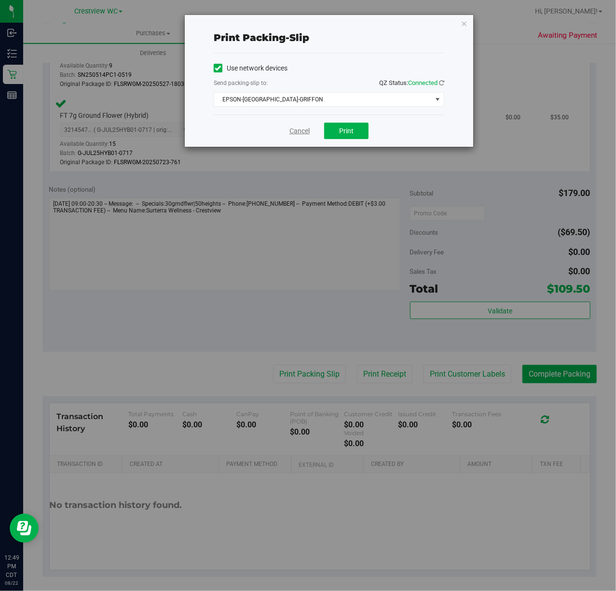
click at [298, 132] on link "Cancel" at bounding box center [300, 131] width 20 height 10
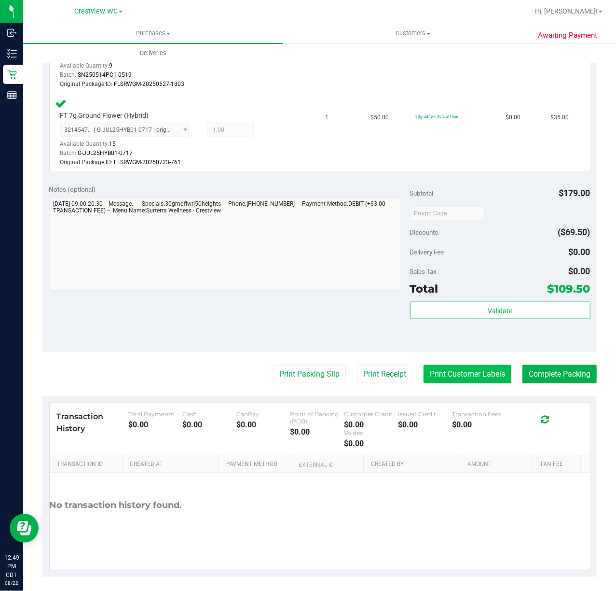
click at [463, 371] on button "Print Customer Labels" at bounding box center [468, 374] width 88 height 18
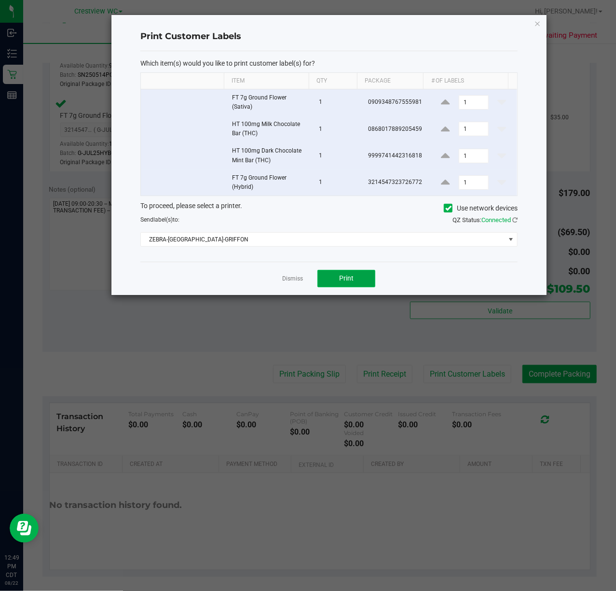
click at [338, 286] on button "Print" at bounding box center [347, 278] width 58 height 17
click at [288, 278] on link "Dismiss" at bounding box center [292, 279] width 21 height 8
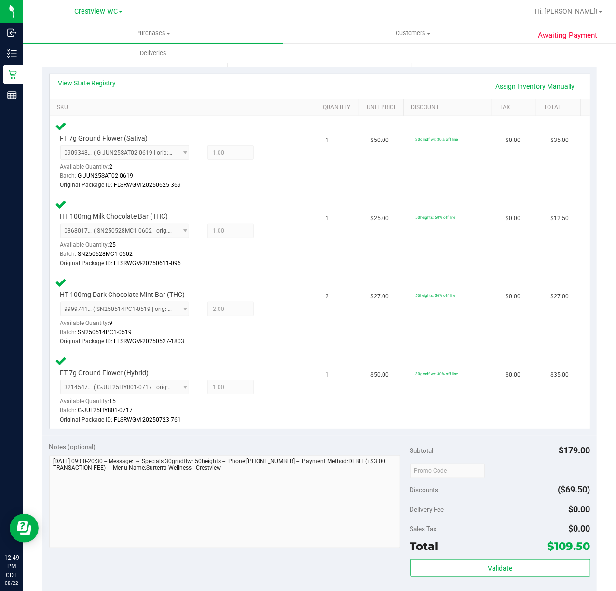
scroll to position [322, 0]
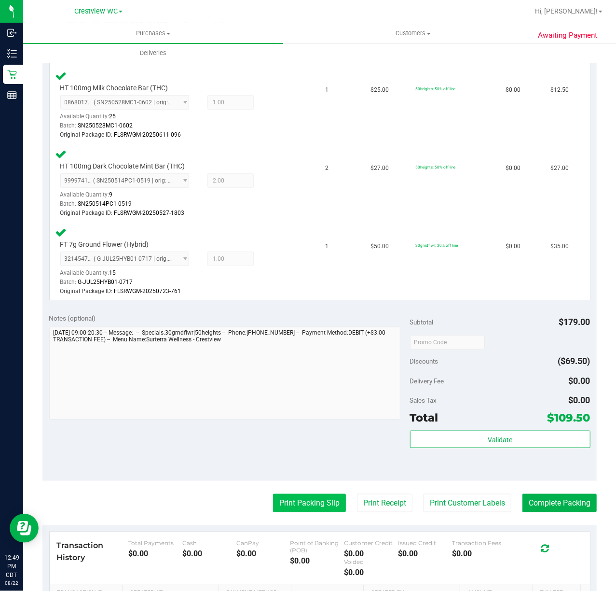
click at [300, 512] on button "Print Packing Slip" at bounding box center [309, 503] width 73 height 18
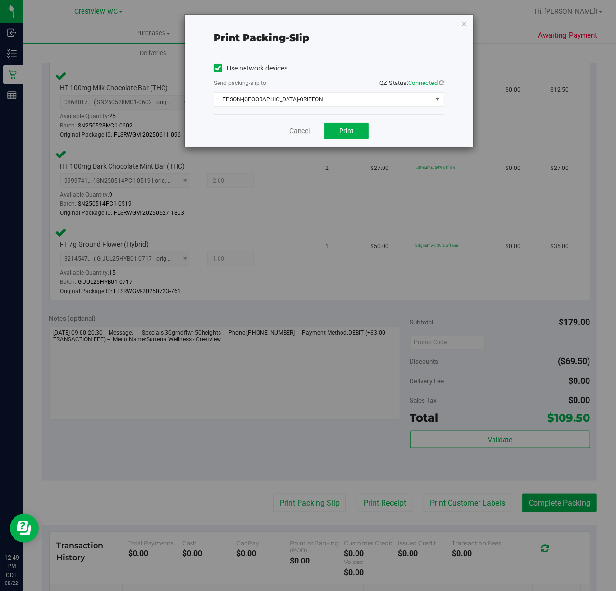
click at [302, 135] on link "Cancel" at bounding box center [300, 131] width 20 height 10
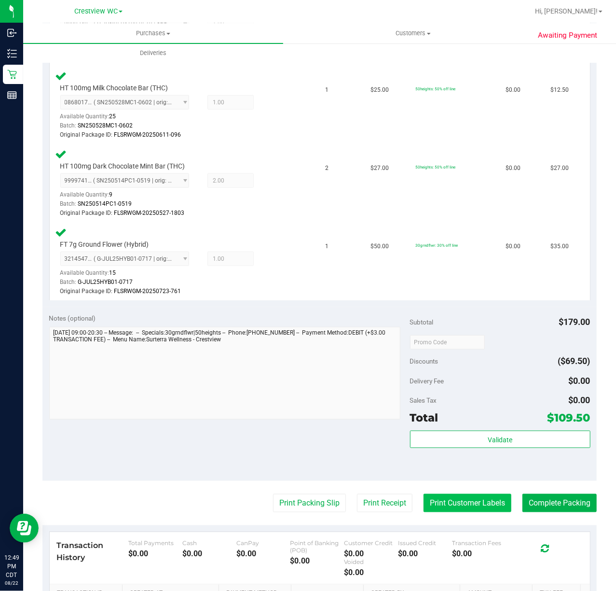
click at [425, 498] on button "Print Customer Labels" at bounding box center [468, 503] width 88 height 18
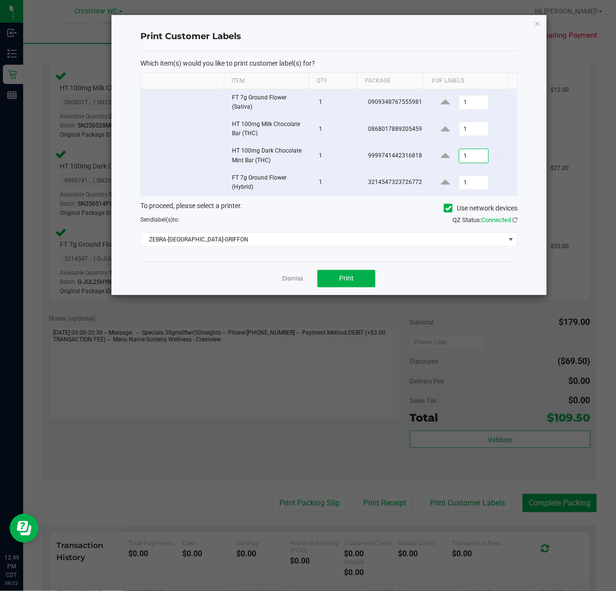
click at [460, 162] on input "1" at bounding box center [474, 156] width 29 height 14
click at [343, 282] on span "Print" at bounding box center [346, 278] width 14 height 8
click at [296, 277] on link "Dismiss" at bounding box center [292, 279] width 21 height 8
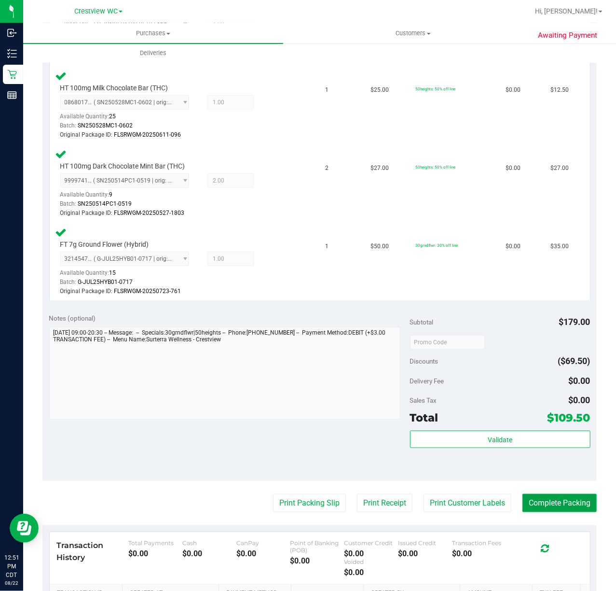
click at [546, 499] on button "Complete Packing" at bounding box center [560, 503] width 74 height 18
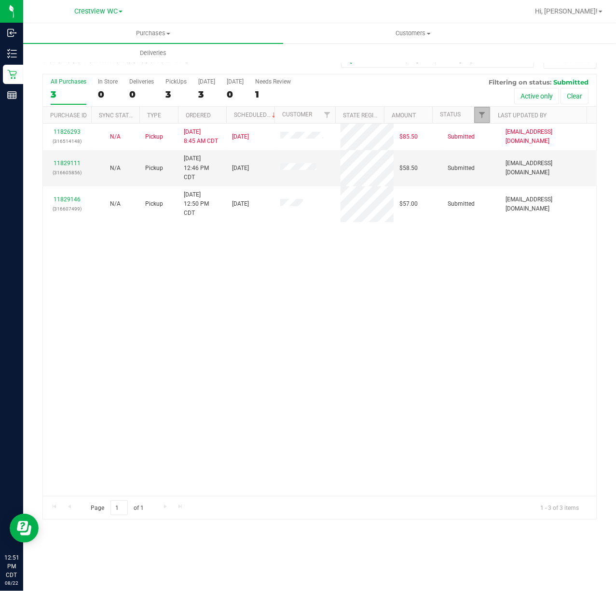
click at [475, 115] on link "Filter" at bounding box center [483, 115] width 16 height 16
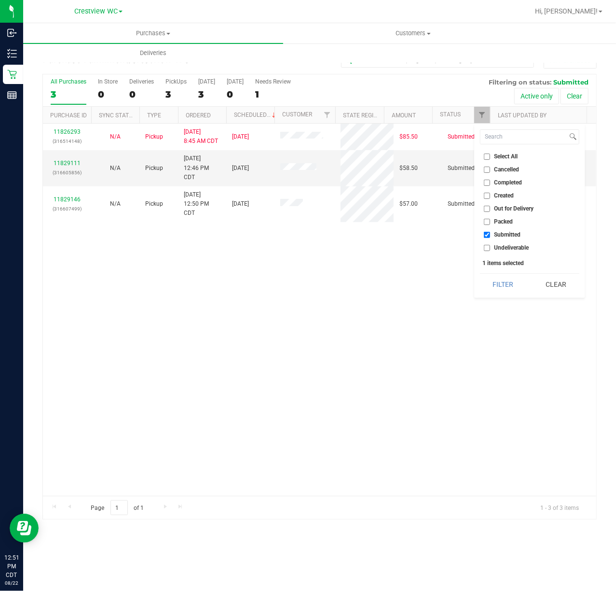
click at [499, 219] on span "Packed" at bounding box center [504, 222] width 19 height 6
click at [490, 219] on input "Packed" at bounding box center [487, 222] width 6 height 6
checkbox input "true"
click at [500, 236] on span "Submitted" at bounding box center [508, 235] width 27 height 6
click at [490, 236] on input "Submitted" at bounding box center [487, 235] width 6 height 6
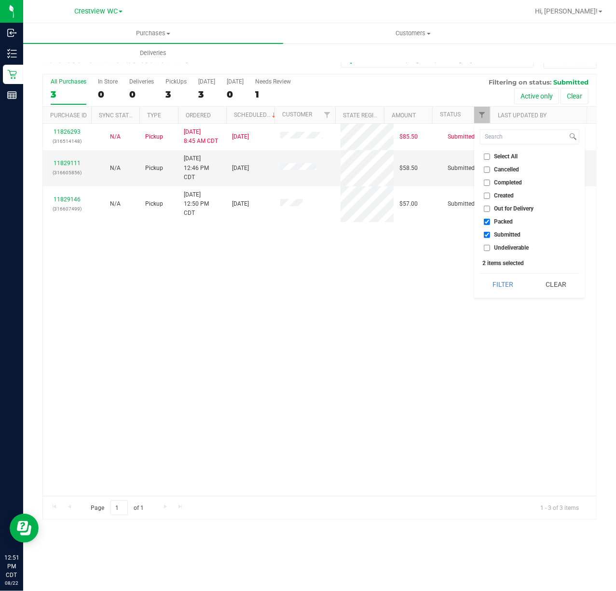
checkbox input "false"
click at [510, 287] on button "Filter" at bounding box center [503, 284] width 46 height 21
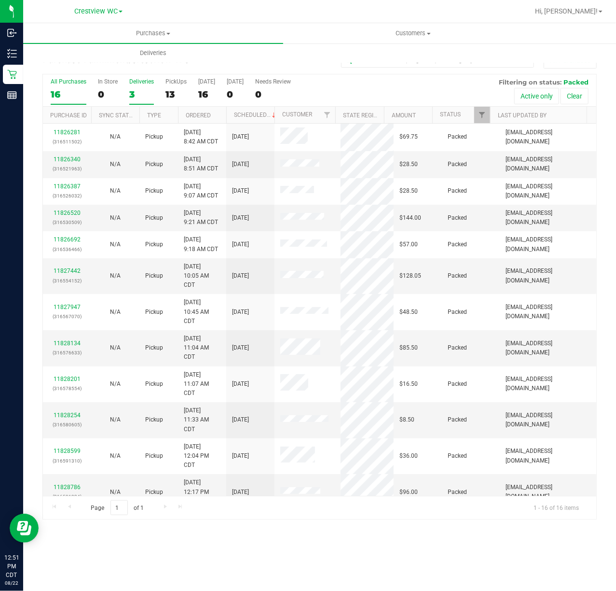
click at [145, 92] on div "3" at bounding box center [141, 94] width 25 height 11
click at [0, 0] on input "Deliveries 3" at bounding box center [0, 0] width 0 height 0
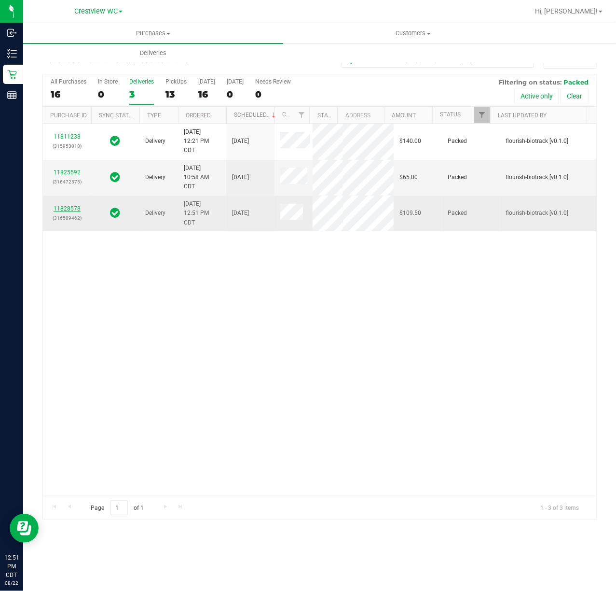
click at [74, 212] on link "11828578" at bounding box center [67, 208] width 27 height 7
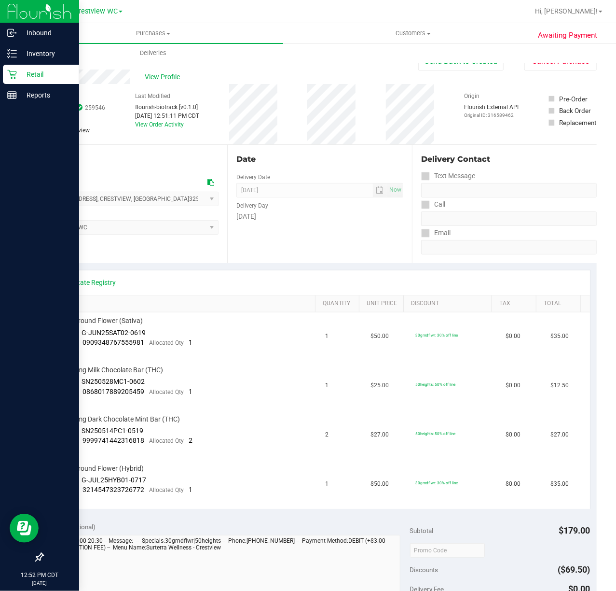
click at [18, 78] on p "Retail" at bounding box center [46, 75] width 58 height 12
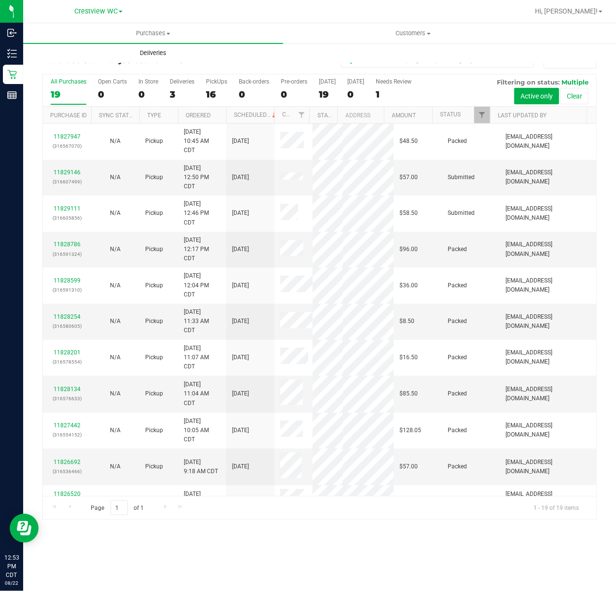
click at [144, 54] on span "Deliveries" at bounding box center [153, 53] width 53 height 9
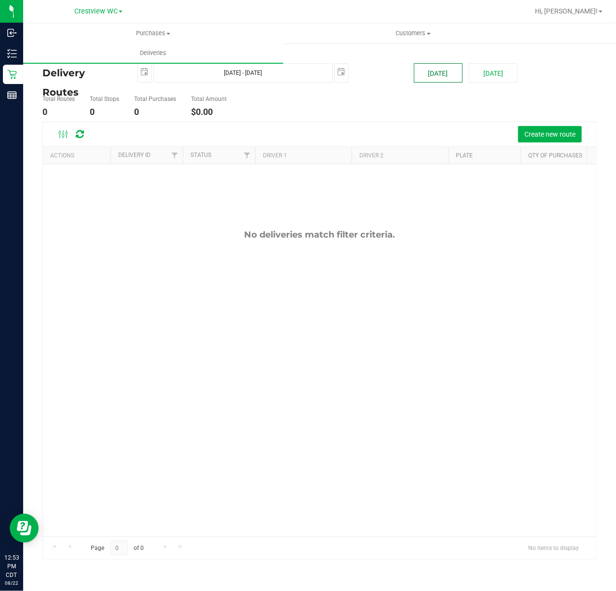
click at [440, 69] on button "[DATE]" at bounding box center [438, 72] width 49 height 19
click at [554, 133] on span "Create new route" at bounding box center [550, 134] width 51 height 8
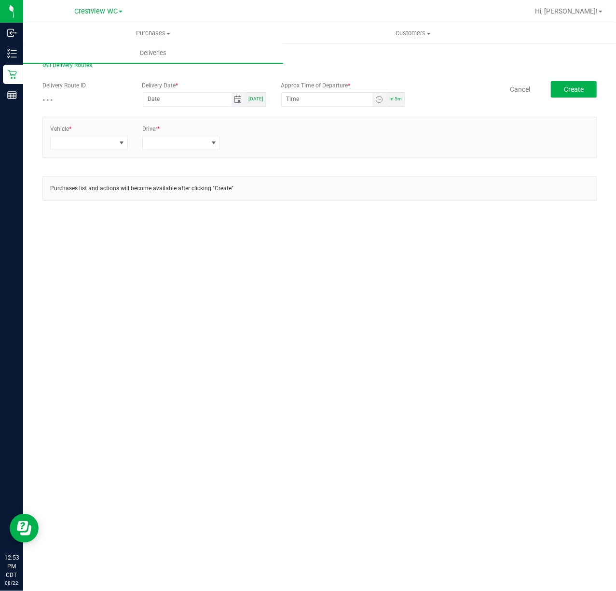
click at [242, 101] on span "Toggle calendar" at bounding box center [239, 100] width 8 height 8
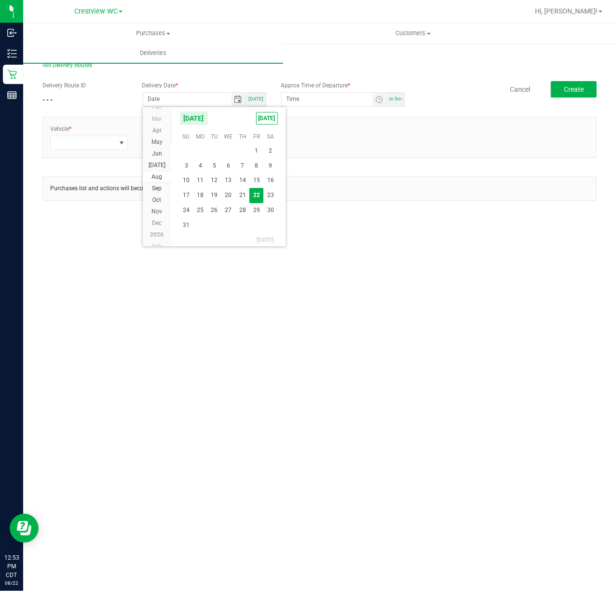
click at [257, 101] on span "[DATE]" at bounding box center [256, 98] width 15 height 5
type input "[DATE]"
type input "12:58 PM"
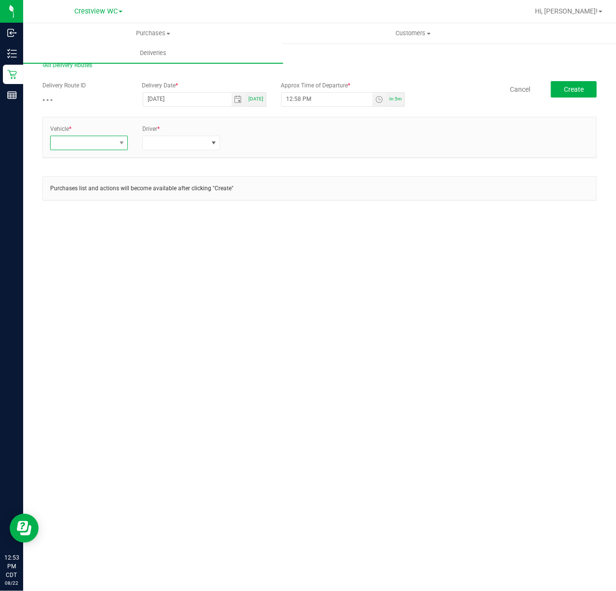
click at [115, 145] on span at bounding box center [121, 143] width 12 height 14
type input "r"
type input "rogue"
click at [112, 214] on li "FL-ROGUE-04" at bounding box center [96, 218] width 90 height 16
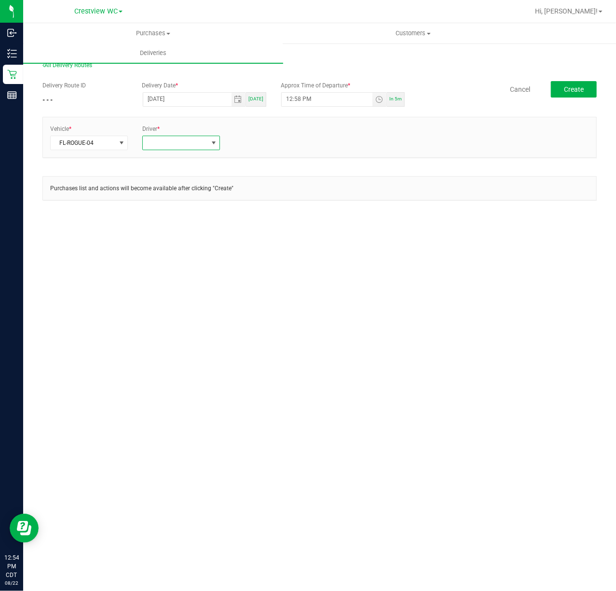
click at [193, 146] on span at bounding box center [175, 143] width 65 height 14
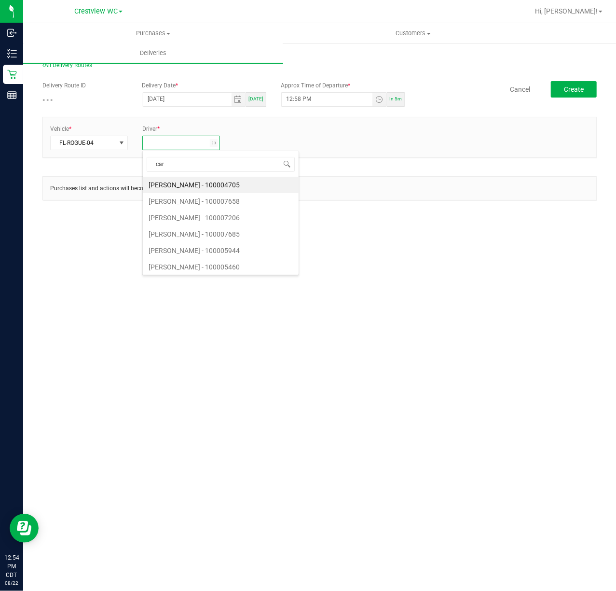
type input "carm"
click at [194, 186] on li "CARMEN VINCIGUERRA - 100007206" at bounding box center [194, 185] width 103 height 16
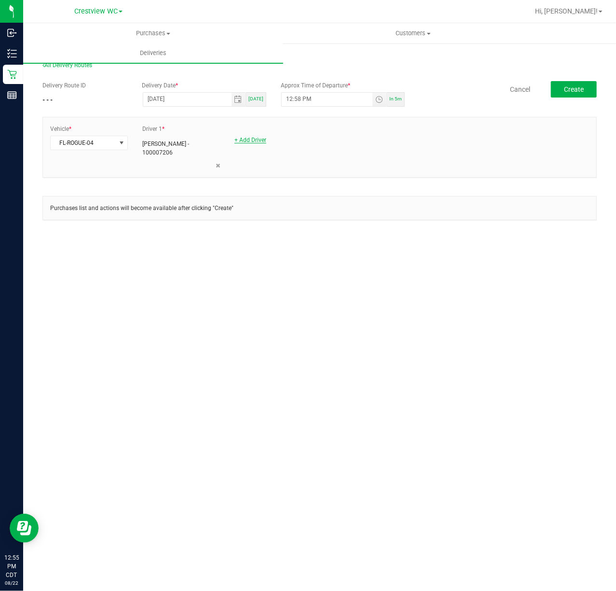
click at [261, 143] on link "+ Add Driver" at bounding box center [251, 140] width 32 height 7
click at [260, 145] on span at bounding box center [267, 143] width 65 height 14
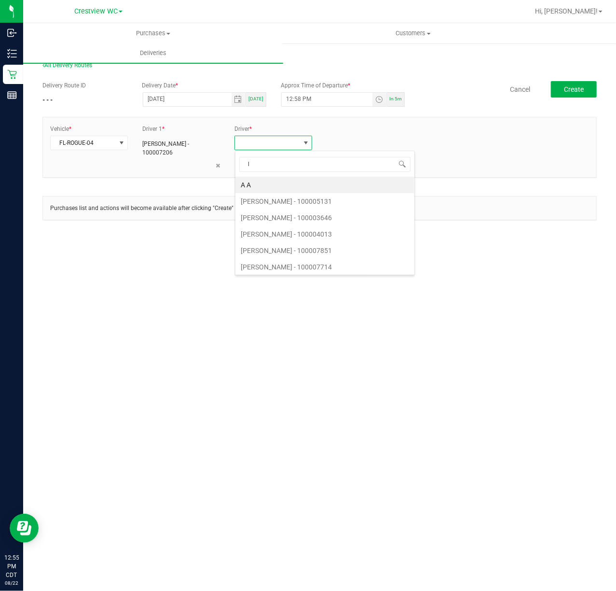
type input "lo"
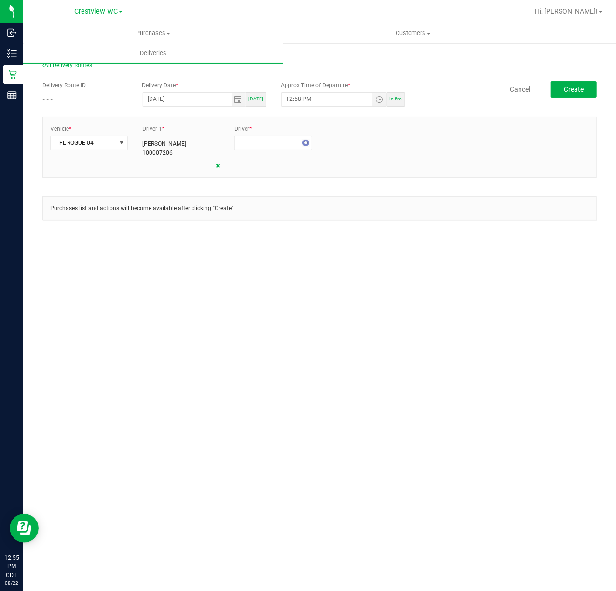
click at [220, 164] on icon at bounding box center [218, 166] width 4 height 6
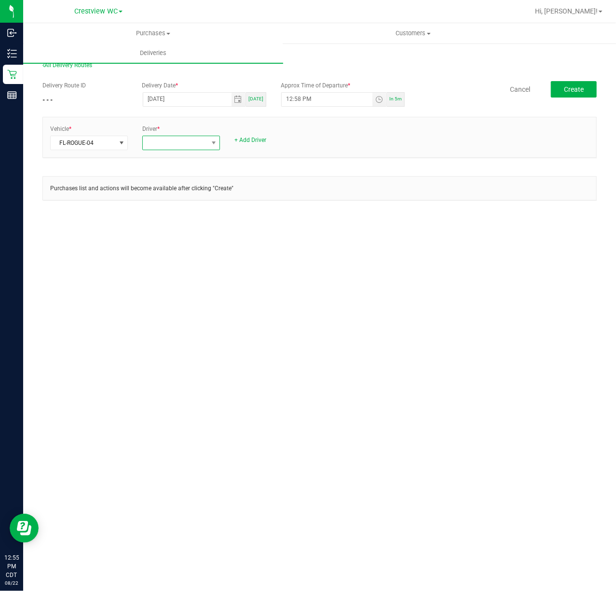
click at [209, 147] on span at bounding box center [214, 143] width 12 height 14
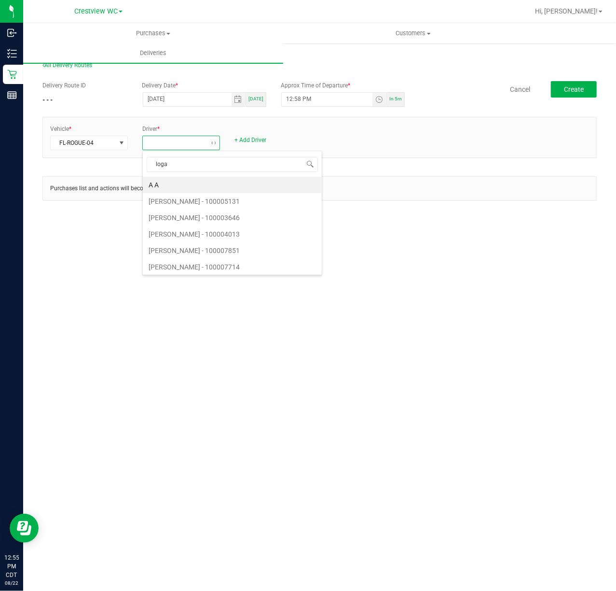
type input "logan"
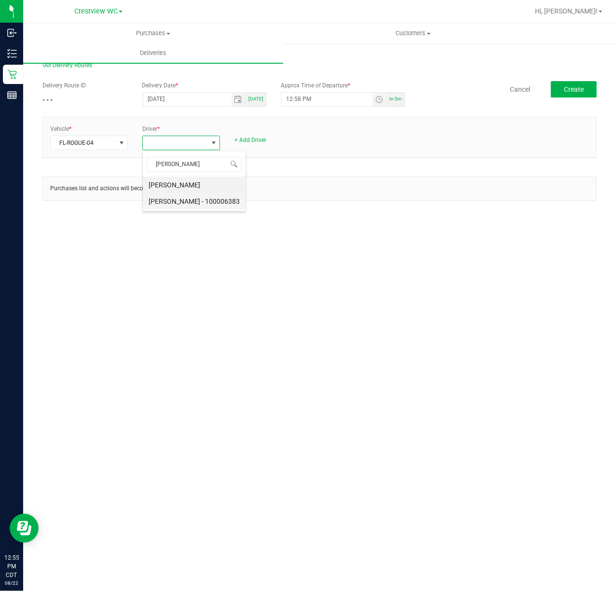
click at [188, 197] on li "LOGAN ALLEN - 100006383" at bounding box center [194, 201] width 103 height 16
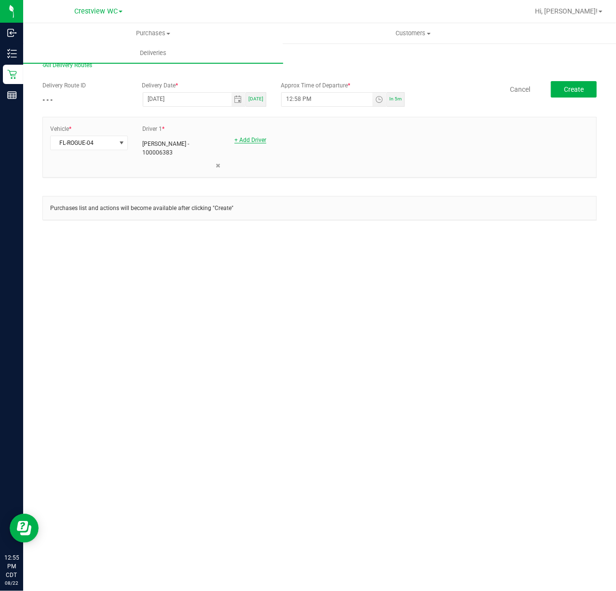
click at [247, 140] on link "+ Add Driver" at bounding box center [251, 140] width 32 height 7
click at [247, 141] on span at bounding box center [267, 143] width 65 height 14
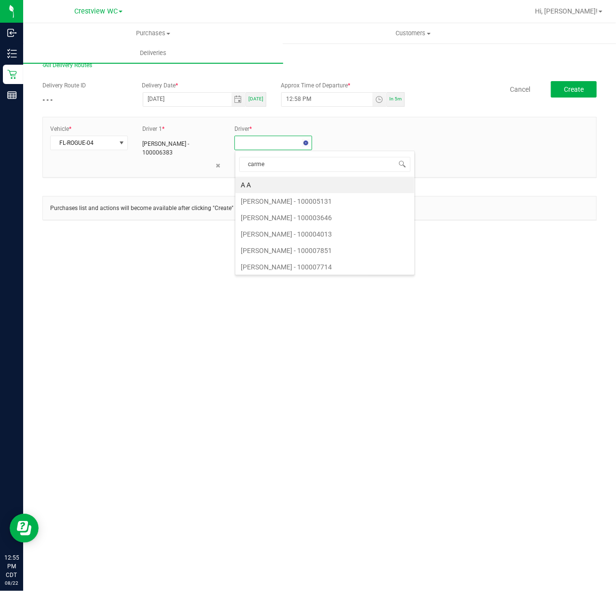
type input "carmen"
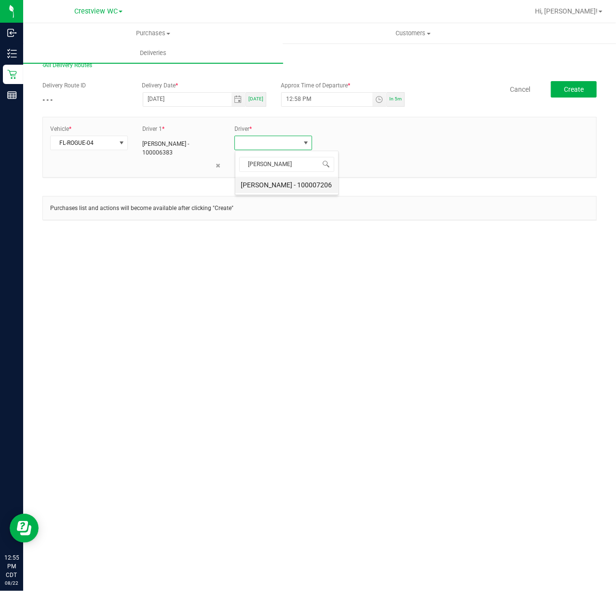
click at [265, 182] on li "CARMEN VINCIGUERRA - 100007206" at bounding box center [287, 185] width 103 height 16
click at [588, 87] on button "Create" at bounding box center [574, 89] width 46 height 16
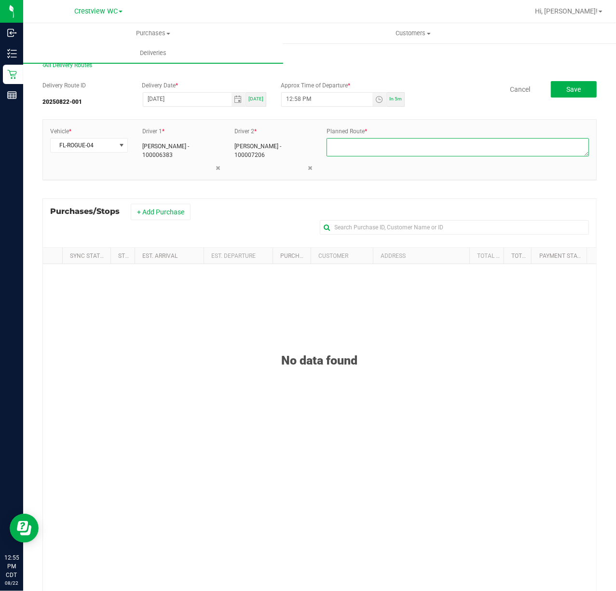
click at [431, 153] on textarea at bounding box center [458, 147] width 263 height 18
type textarea "1"
click at [360, 184] on div "Vehicle * FL-ROGUE-04 Driver 1 * LOGAN ALLEN - 100006383 Driver 2 * CARMEN VINC…" at bounding box center [319, 154] width 555 height 70
click at [155, 207] on button "+ Add Purchase" at bounding box center [161, 212] width 60 height 16
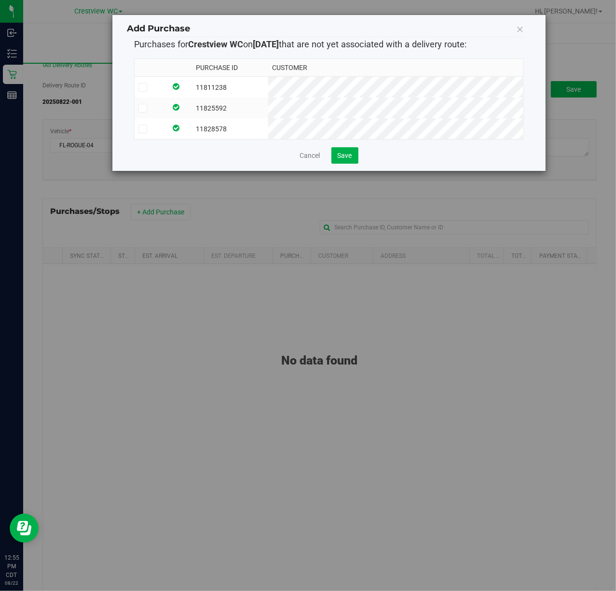
click at [268, 91] on td "11811238" at bounding box center [230, 87] width 76 height 21
click at [268, 115] on td "11825592" at bounding box center [230, 108] width 76 height 21
click at [268, 128] on td "11828578" at bounding box center [230, 128] width 76 height 21
click at [336, 163] on button "Save" at bounding box center [345, 155] width 27 height 16
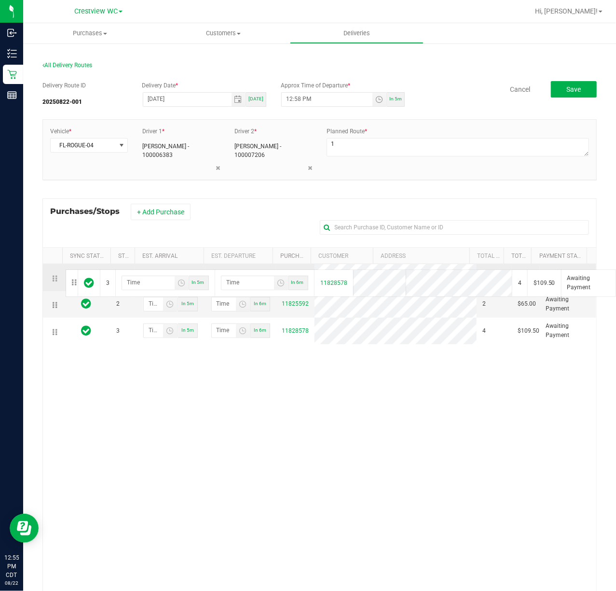
drag, startPoint x: 56, startPoint y: 331, endPoint x: 64, endPoint y: 268, distance: 63.2
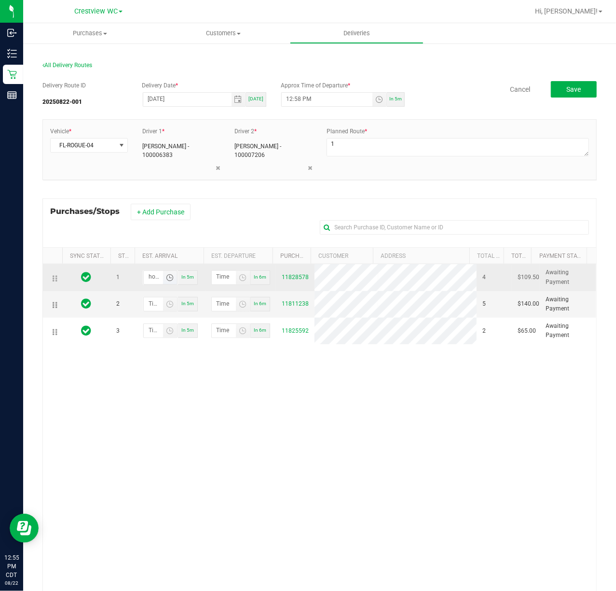
click at [151, 280] on input "hour:minute AM" at bounding box center [153, 277] width 19 height 12
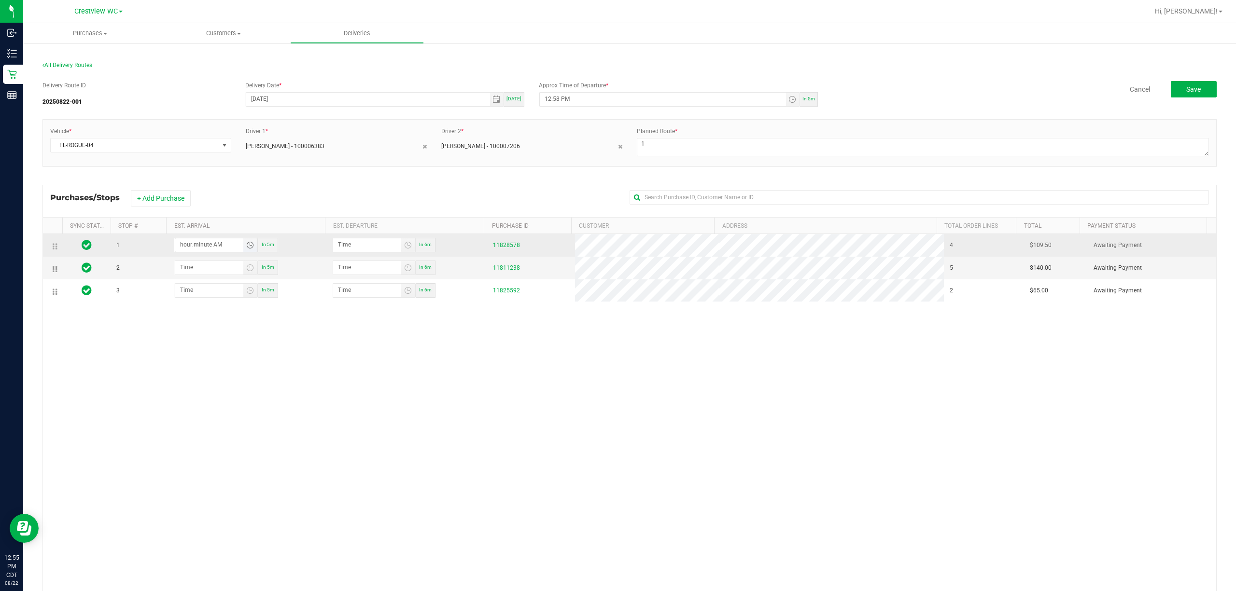
click at [221, 246] on input "hour:minute AM" at bounding box center [209, 244] width 68 height 12
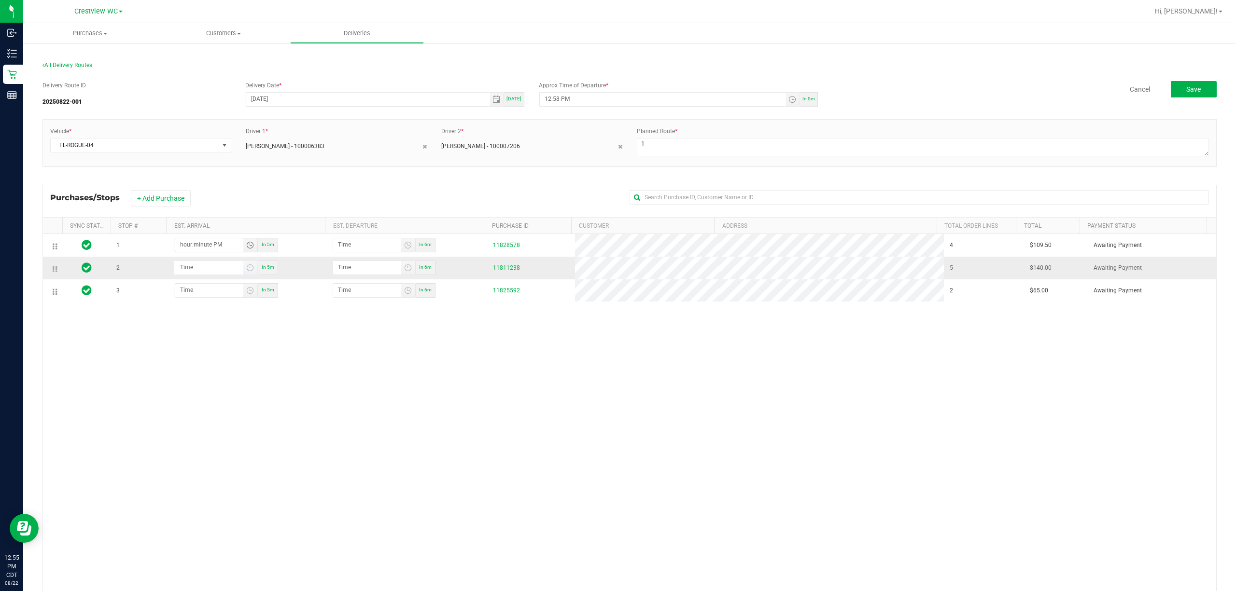
type input "hour:minute PM"
click at [208, 273] on input "hour:minute AM" at bounding box center [209, 267] width 68 height 12
click at [211, 271] on input "hour:minute AM" at bounding box center [209, 267] width 68 height 12
type input "hour:minute PM"
click at [217, 291] on input "hour:minute AM" at bounding box center [209, 290] width 68 height 12
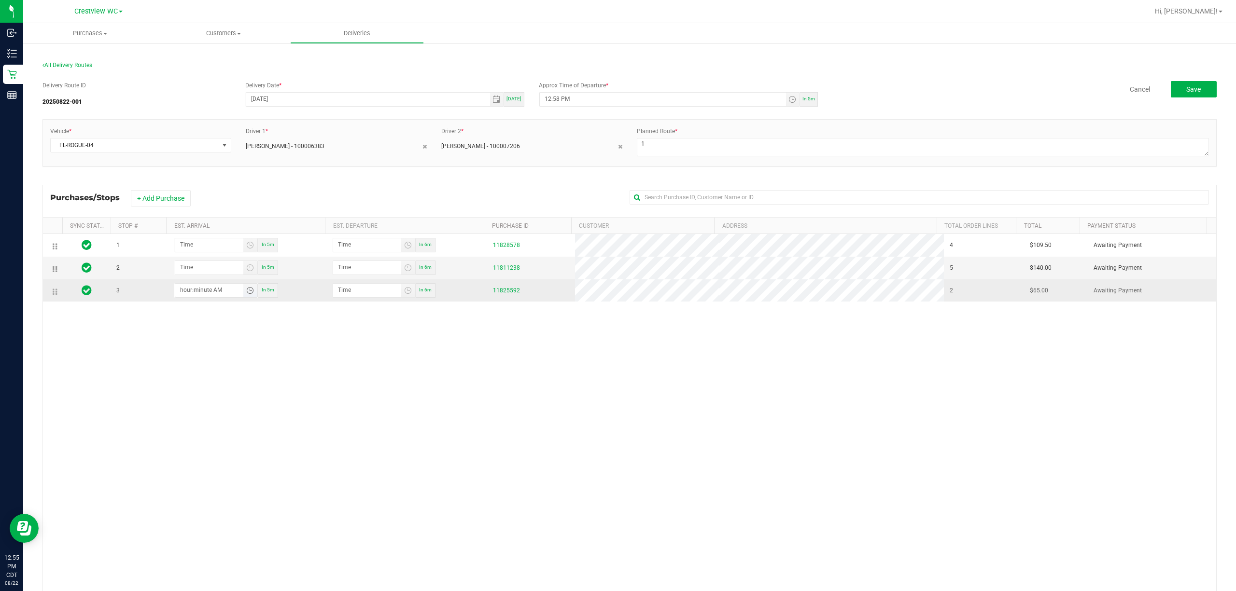
click at [217, 291] on input "hour:minute AM" at bounding box center [209, 290] width 68 height 12
click at [217, 293] on input "hour:minute AM" at bounding box center [209, 290] width 68 height 12
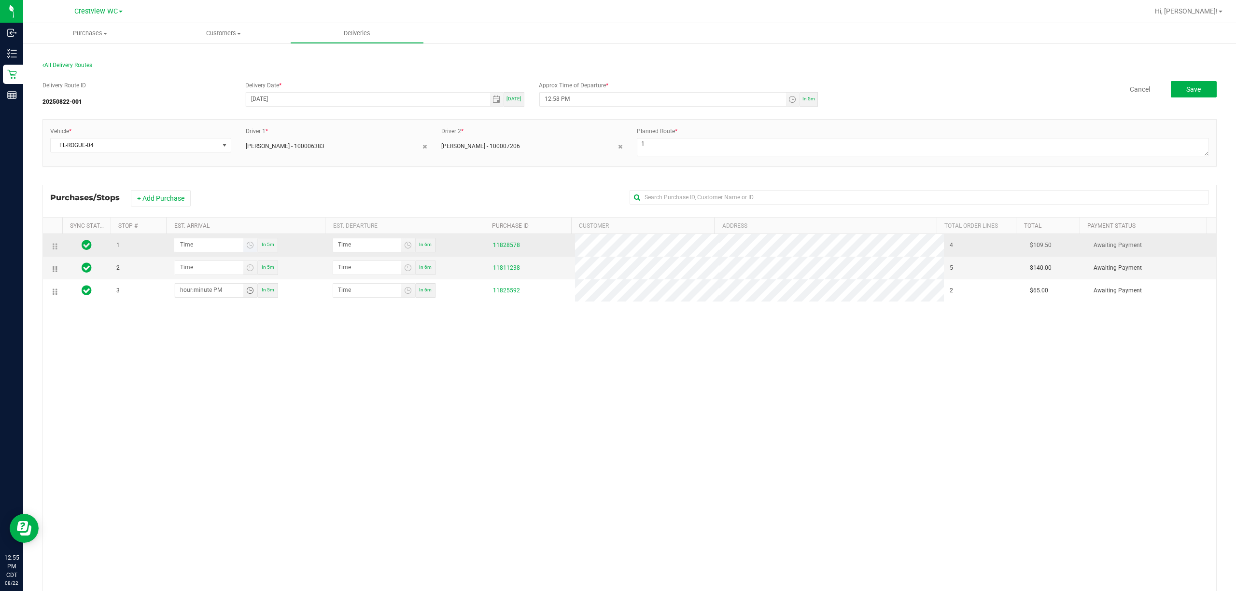
type input "hour:minute PM"
click at [196, 248] on input "hour:minute PM" at bounding box center [209, 244] width 68 height 12
click at [196, 248] on input "1:minute PM" at bounding box center [209, 244] width 68 height 12
type input "1:01 PM"
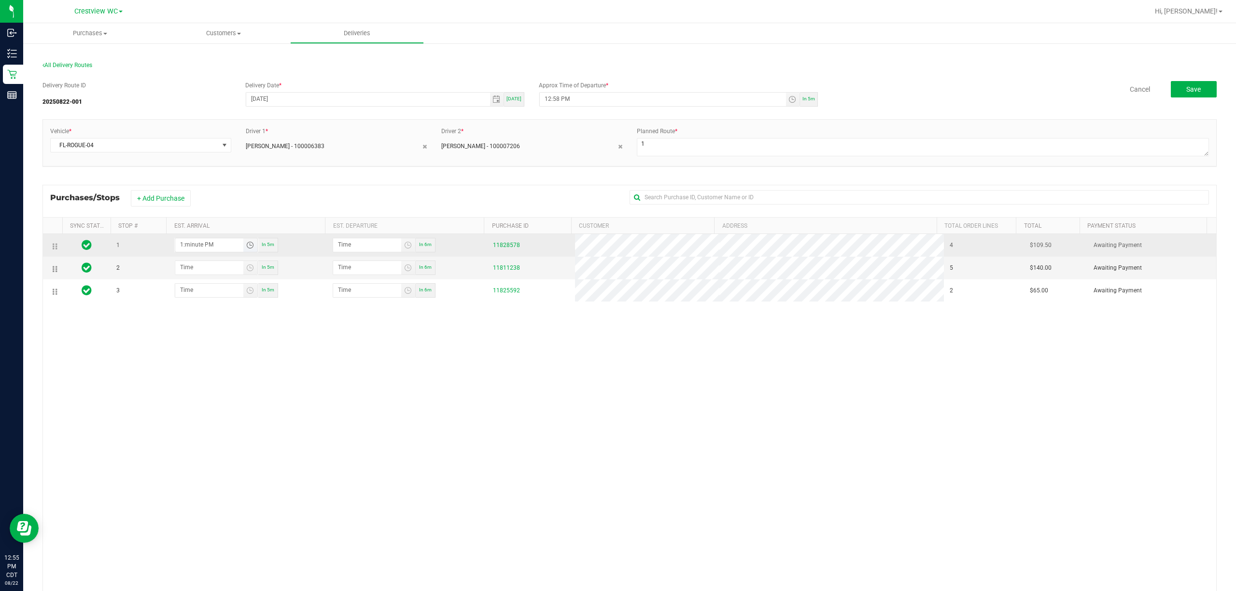
type input "1:02 PM"
type input "1:10 PM"
type input "1:11 PM"
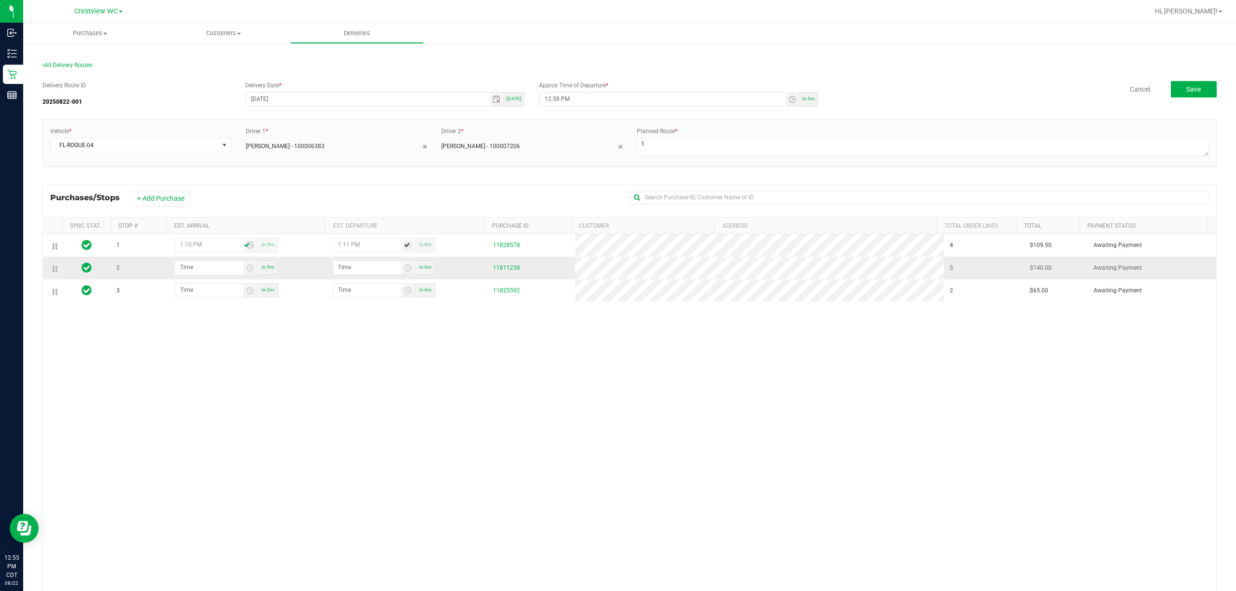
type input "1:10 PM"
click at [210, 267] on input "hour:minute PM" at bounding box center [209, 267] width 68 height 12
type input "1:02 PM"
type input "1:03 PM"
type input "1:20 PM"
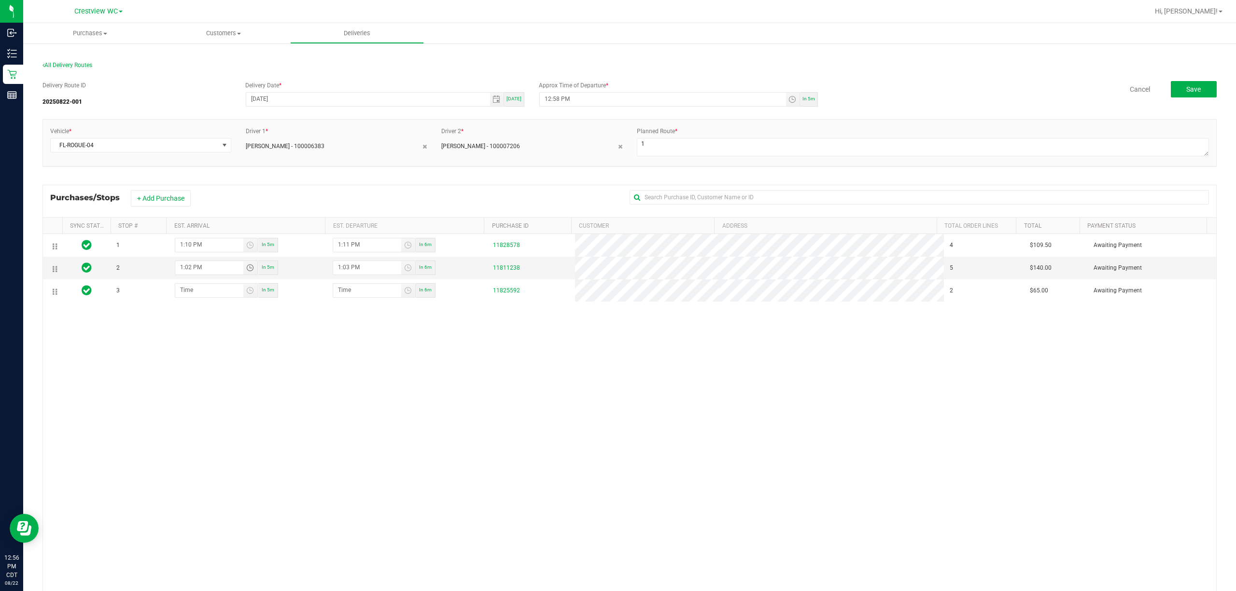
type input "1:21 PM"
type input "1:20 PM"
click at [217, 296] on input "hour:minute PM" at bounding box center [209, 290] width 68 height 12
type input "1:04 PM"
type input "1:05 PM"
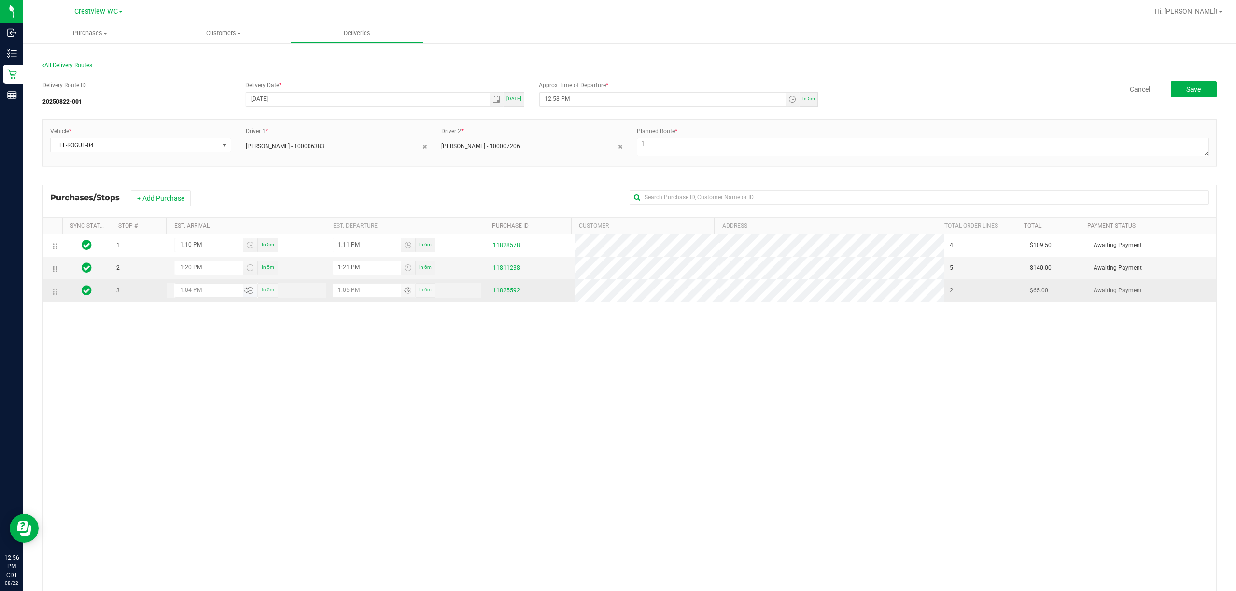
type input "1:40 PM"
type input "1:41 PM"
type input "1:40 PM"
click at [246, 336] on div "1 1:10 PM In 5m 1:11 PM In 6m 11828578 4 $109.50 Awaiting Payment 2 1:20 PM In …" at bounding box center [629, 420] width 1173 height 373
click at [1197, 92] on button "Save" at bounding box center [1194, 89] width 46 height 16
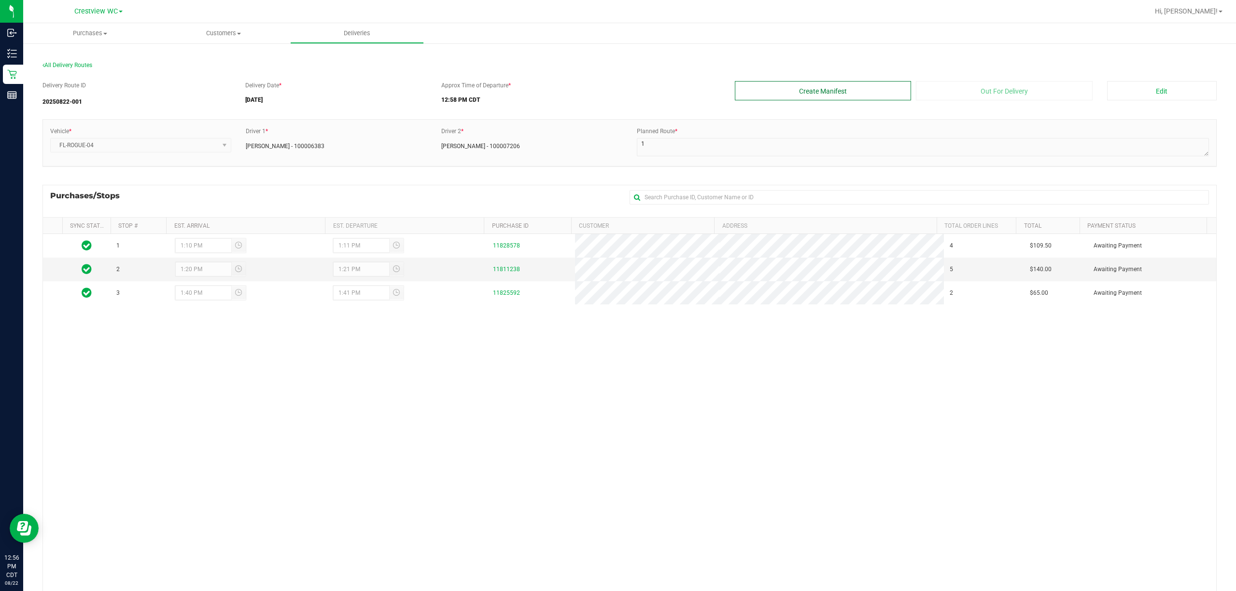
click at [833, 88] on button "Create Manifest" at bounding box center [823, 90] width 177 height 19
click at [947, 91] on button "Out For Delivery" at bounding box center [1004, 90] width 177 height 19
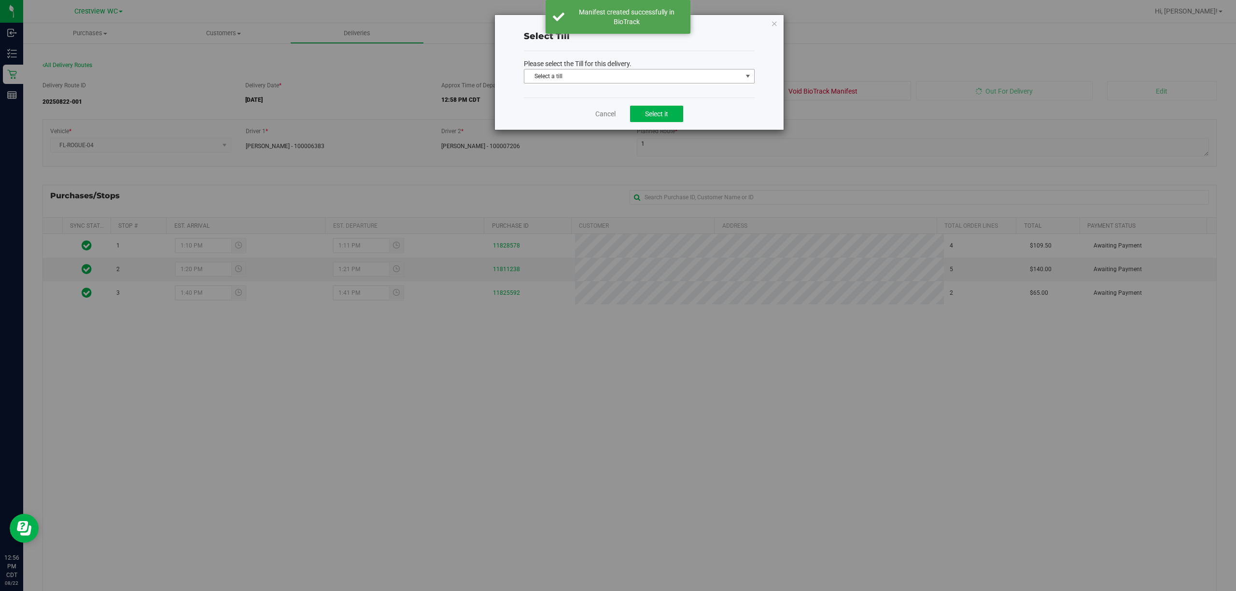
click at [682, 79] on span "Select a till" at bounding box center [633, 77] width 218 height 14
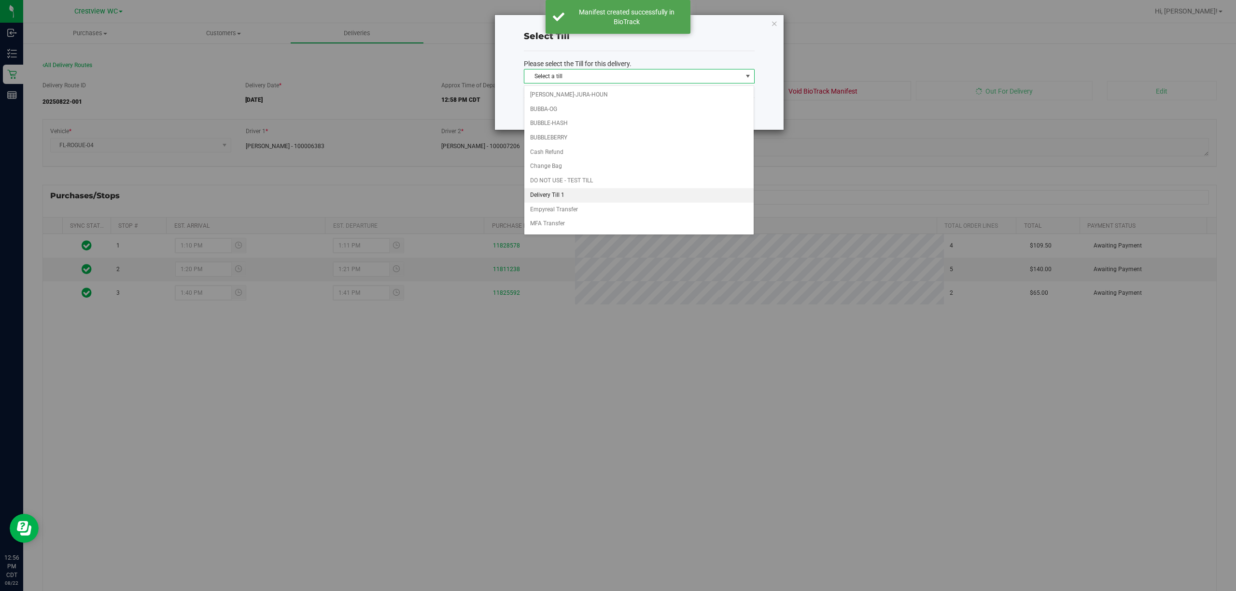
click at [556, 195] on li "Delivery Till 1" at bounding box center [638, 195] width 229 height 14
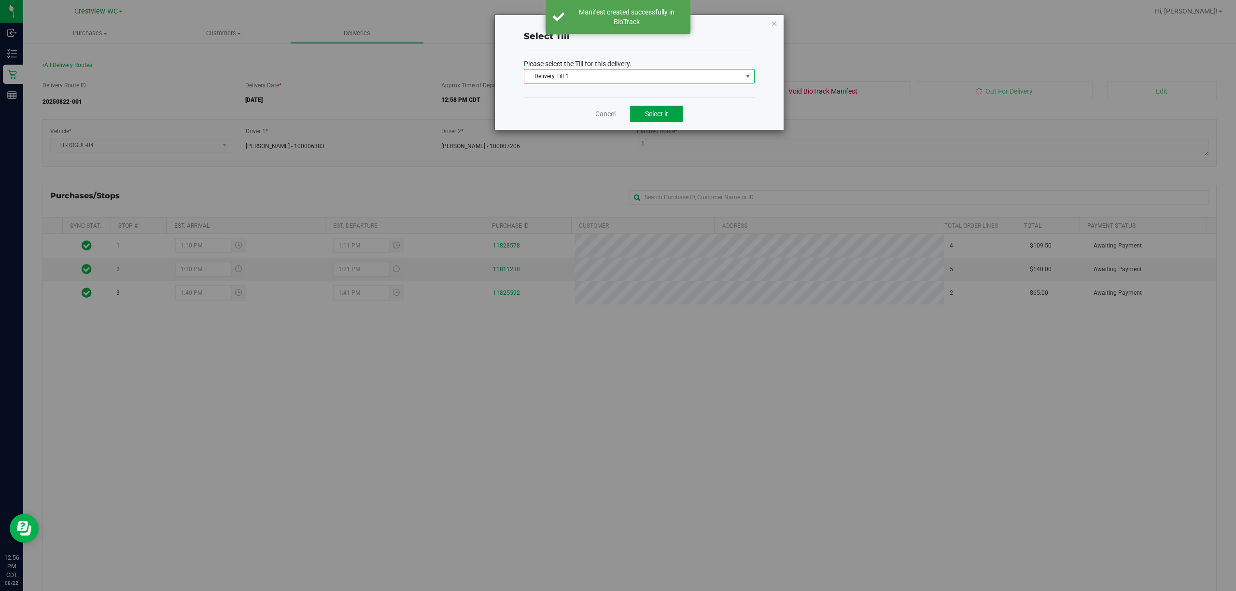
click at [634, 119] on button "Select it" at bounding box center [656, 114] width 53 height 16
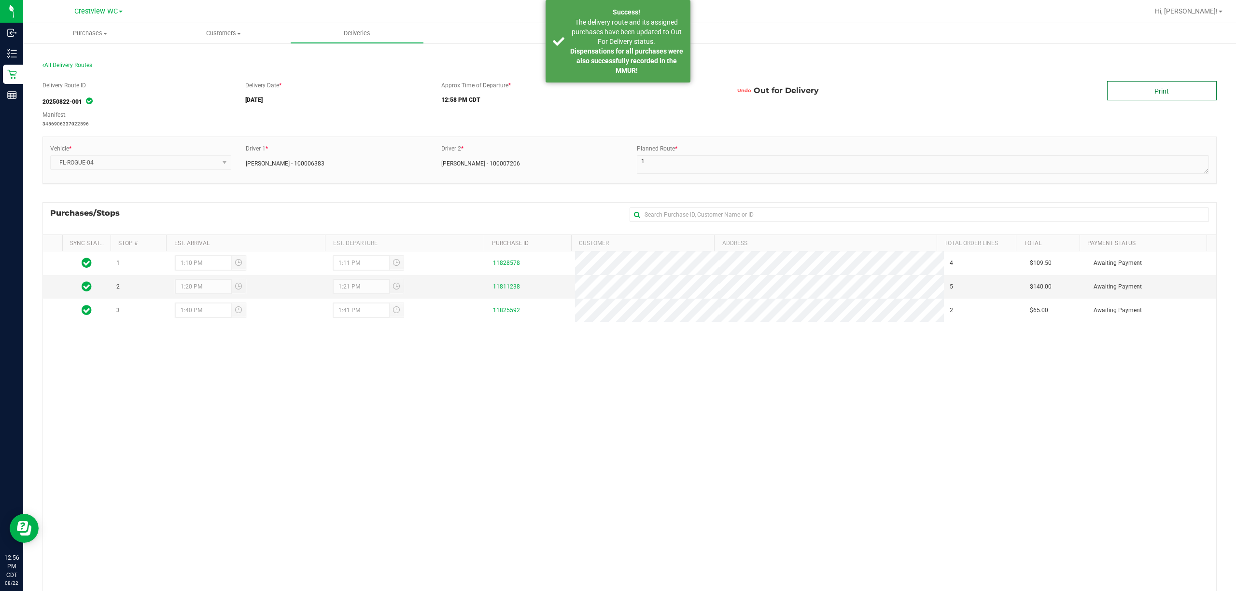
click at [1182, 92] on link "Print" at bounding box center [1162, 90] width 110 height 19
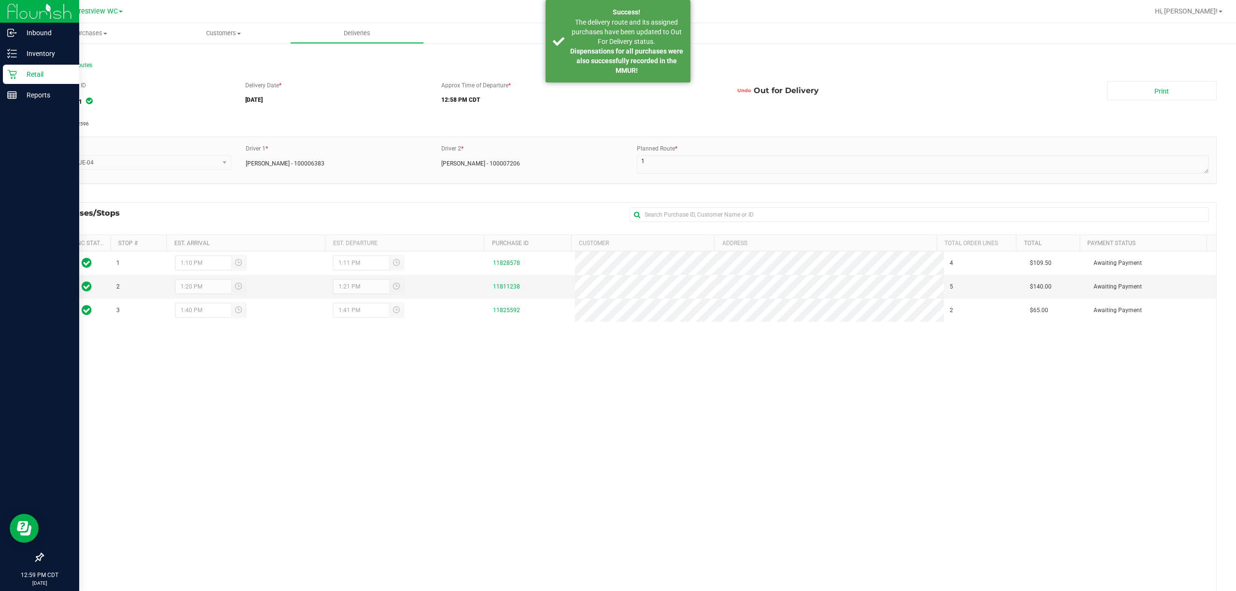
click at [28, 79] on p "Retail" at bounding box center [46, 75] width 58 height 12
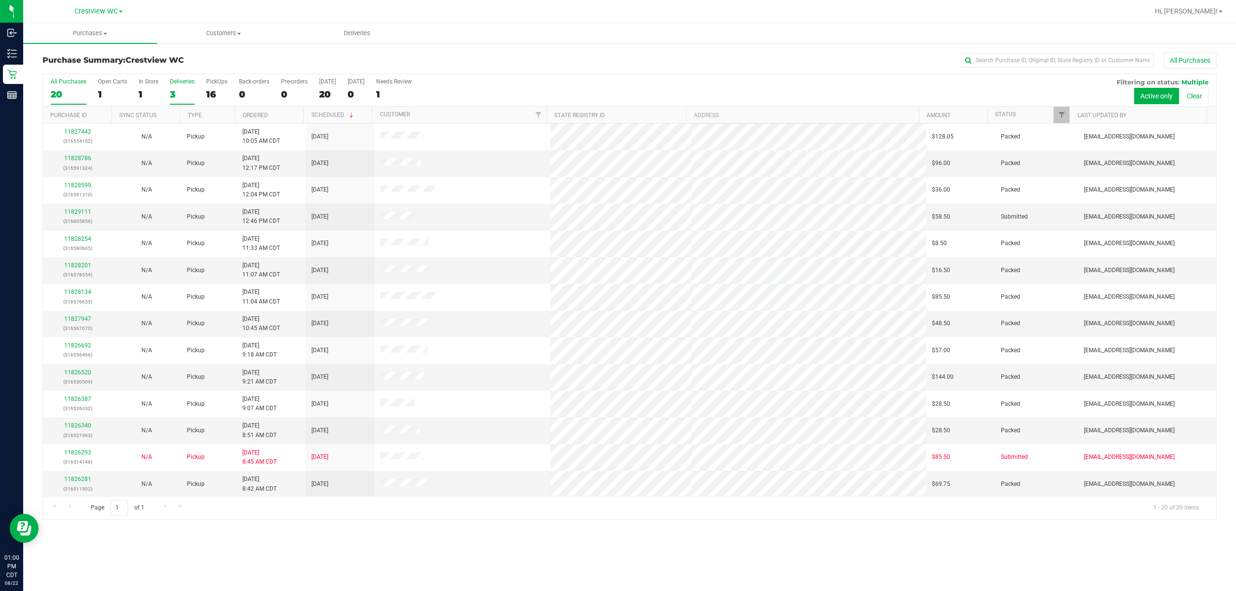
click at [178, 92] on div "3" at bounding box center [182, 94] width 25 height 11
click at [0, 0] on input "Deliveries 3" at bounding box center [0, 0] width 0 height 0
click at [174, 92] on div "2" at bounding box center [182, 94] width 25 height 11
click at [0, 0] on input "Deliveries 2" at bounding box center [0, 0] width 0 height 0
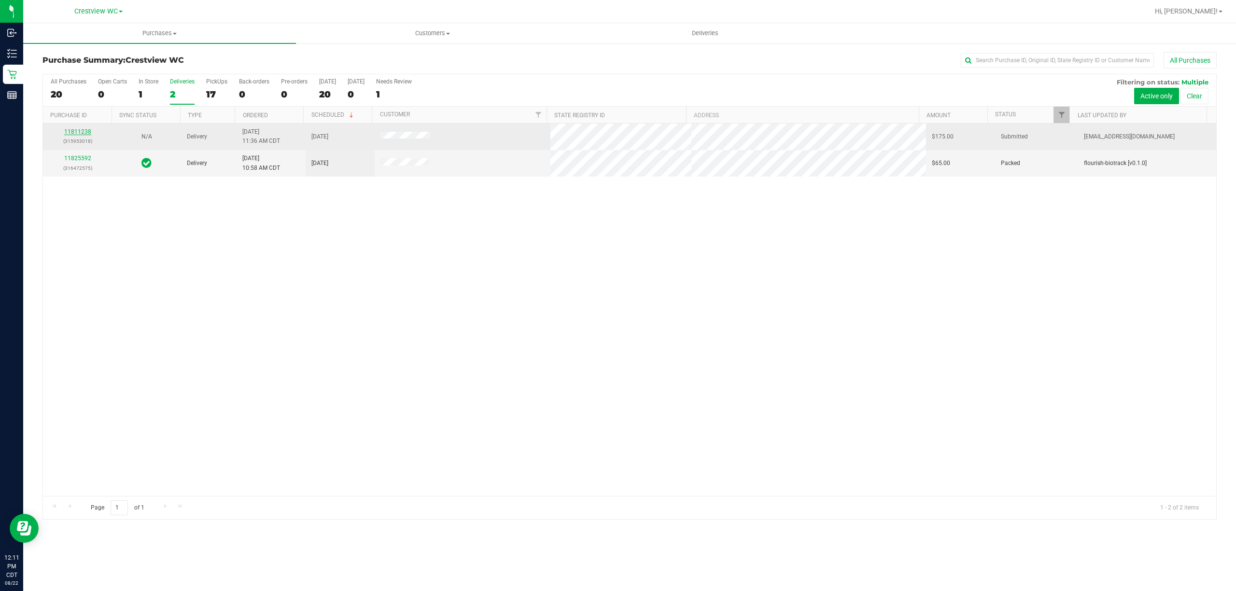
click at [64, 133] on link "11811238" at bounding box center [77, 131] width 27 height 7
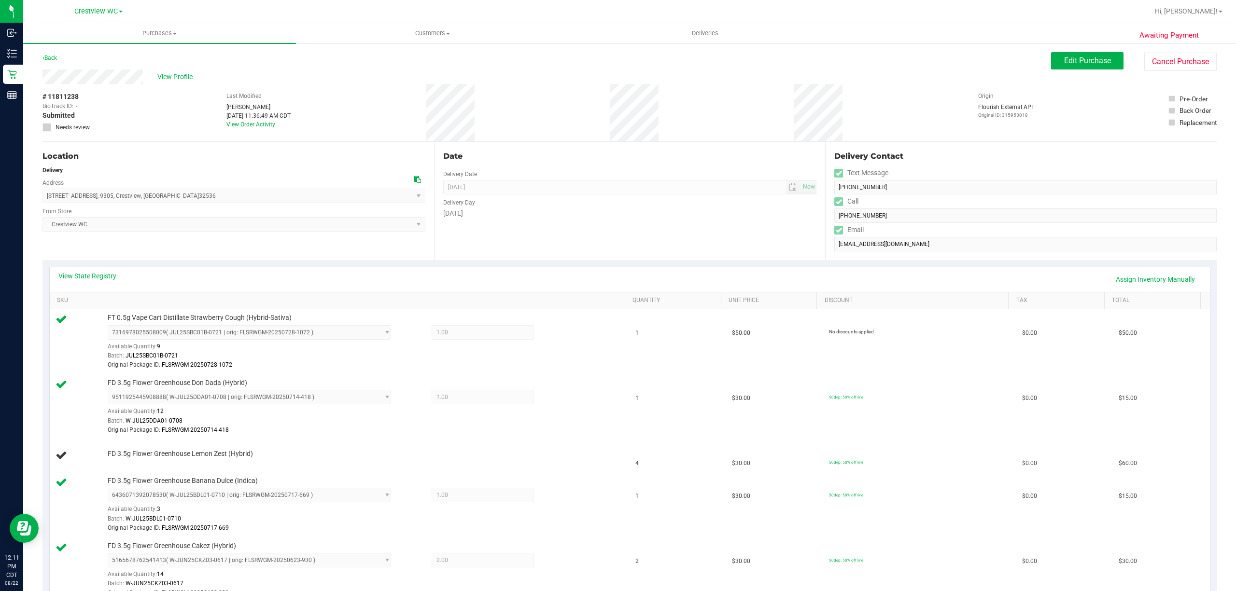
click at [246, 271] on div "View State Registry Assign Inventory Manually" at bounding box center [629, 279] width 1143 height 16
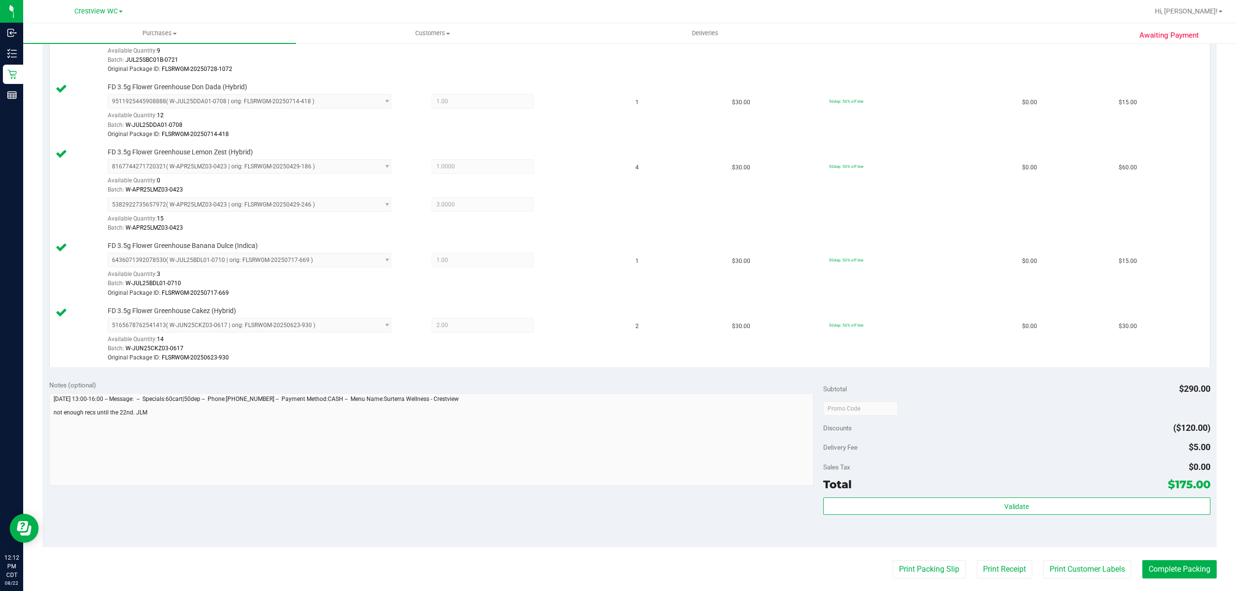
scroll to position [386, 0]
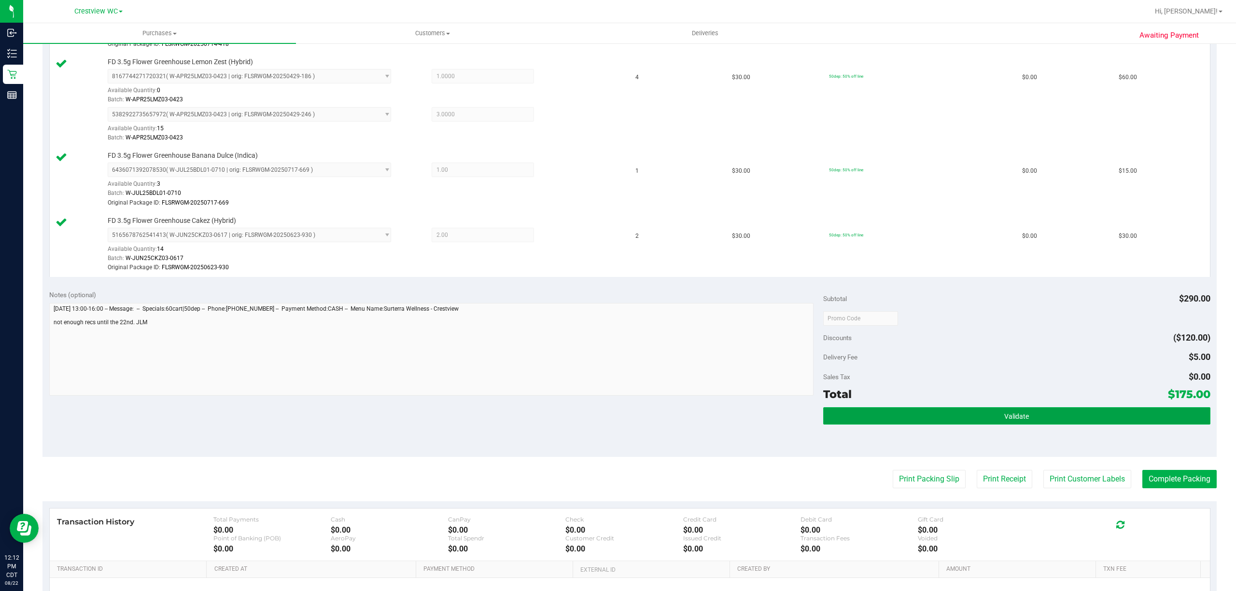
click at [912, 415] on button "Validate" at bounding box center [1016, 415] width 387 height 17
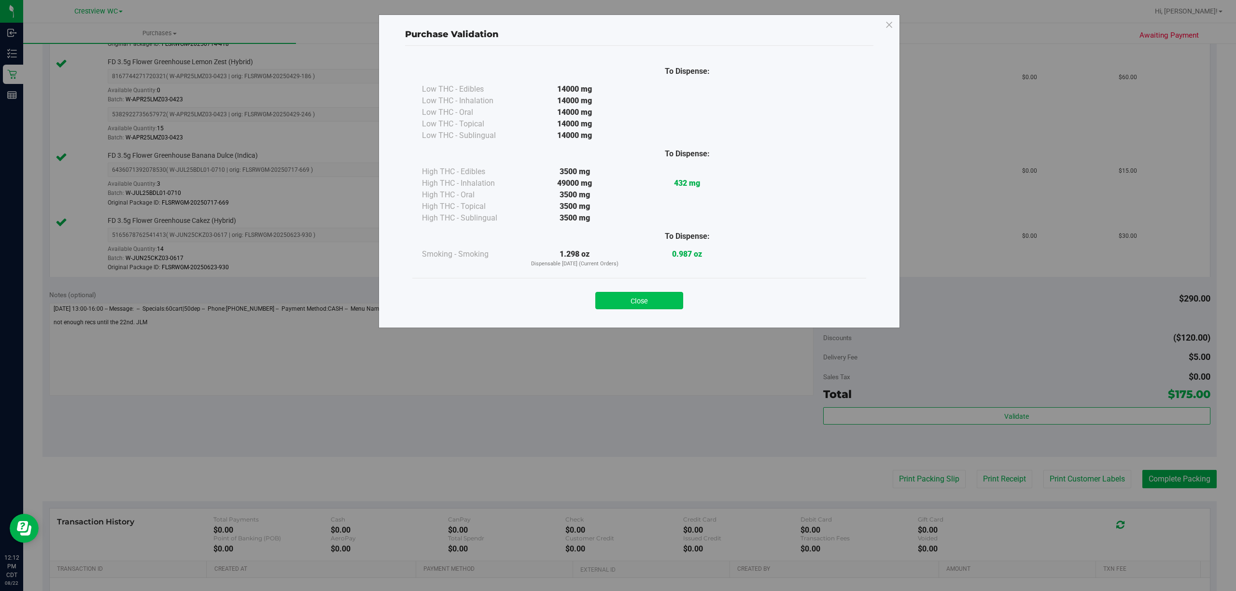
click at [639, 302] on button "Close" at bounding box center [639, 300] width 88 height 17
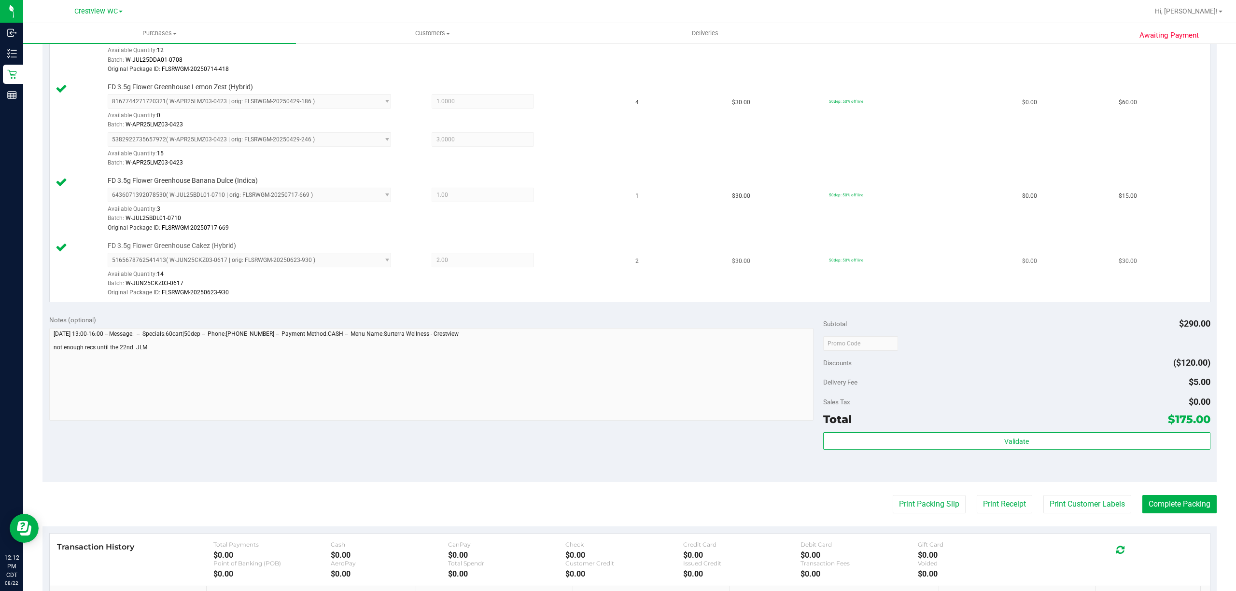
scroll to position [450, 0]
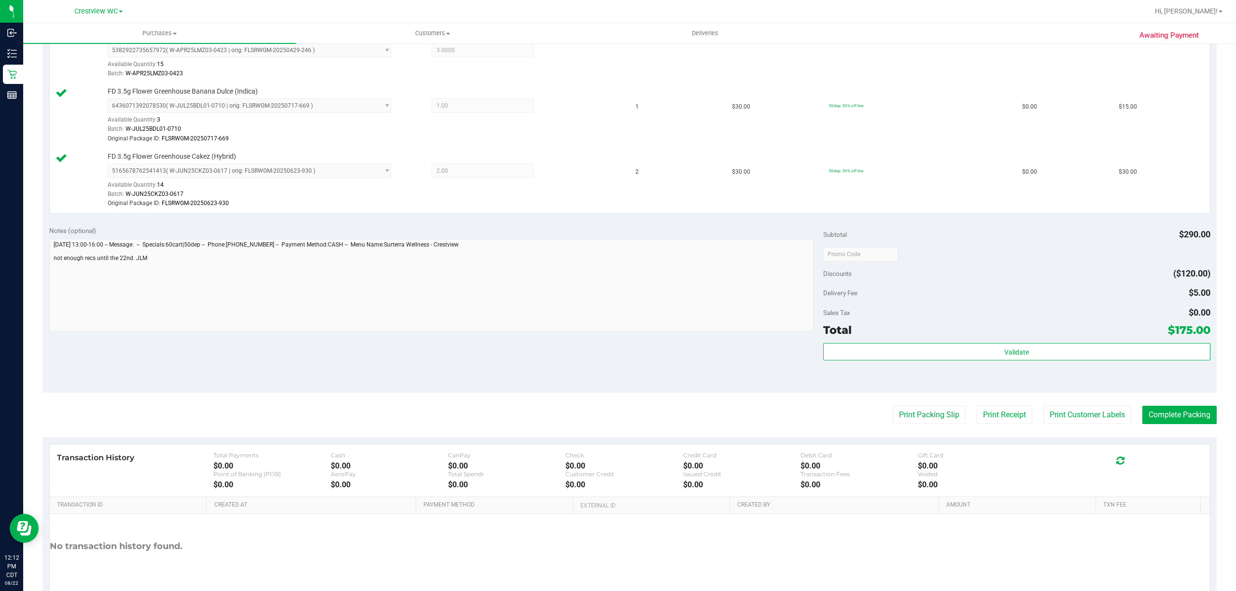
click at [908, 429] on purchase-details "Back Edit Purchase Cancel Purchase View Profile # 11811238 BioTrack ID: - Submi…" at bounding box center [629, 110] width 1174 height 1016
click at [908, 423] on button "Print Packing Slip" at bounding box center [929, 415] width 73 height 18
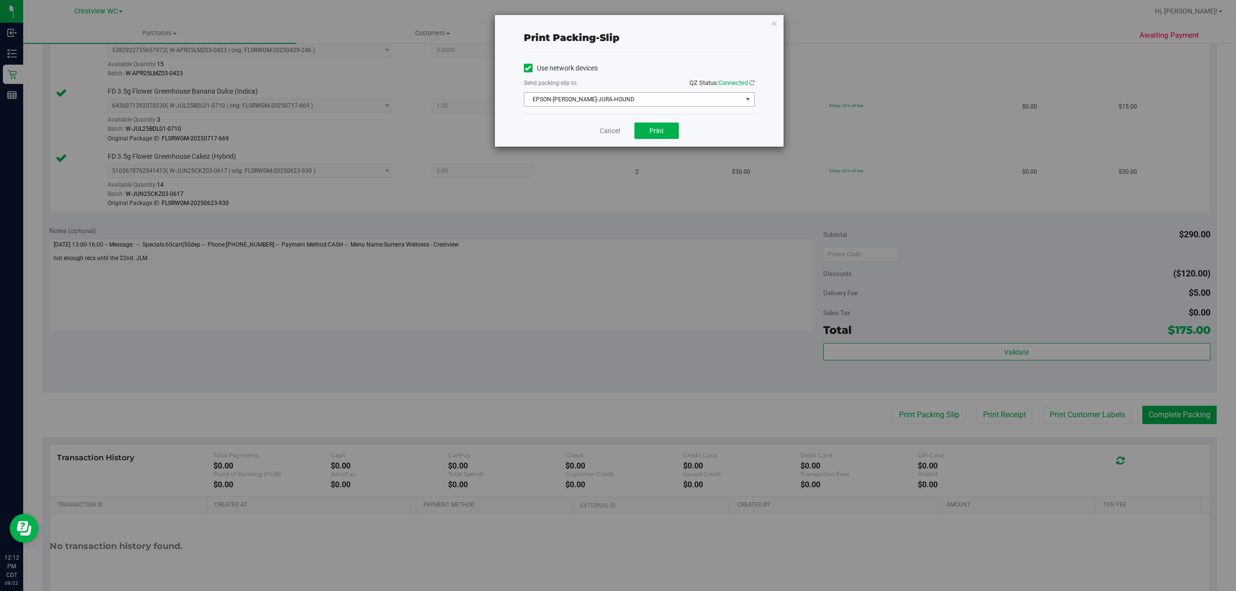
click at [640, 107] on span "EPSON-[PERSON_NAME]-JURA-HOUND" at bounding box center [639, 99] width 231 height 14
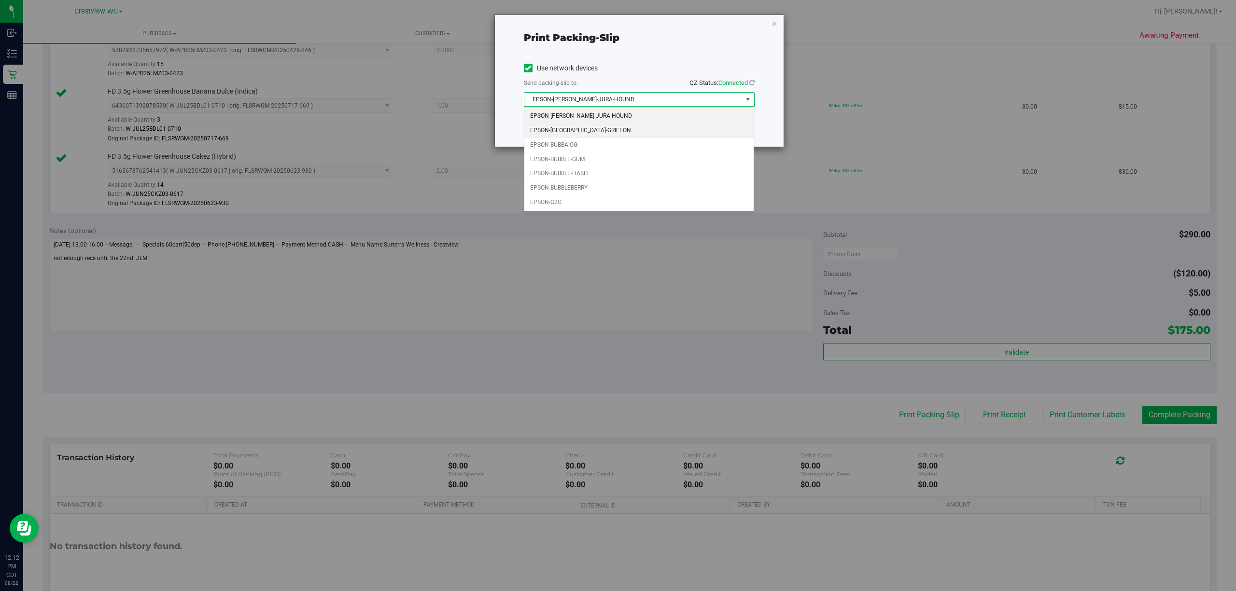
click at [619, 128] on li "EPSON-[GEOGRAPHIC_DATA]-GRIFFON" at bounding box center [638, 131] width 229 height 14
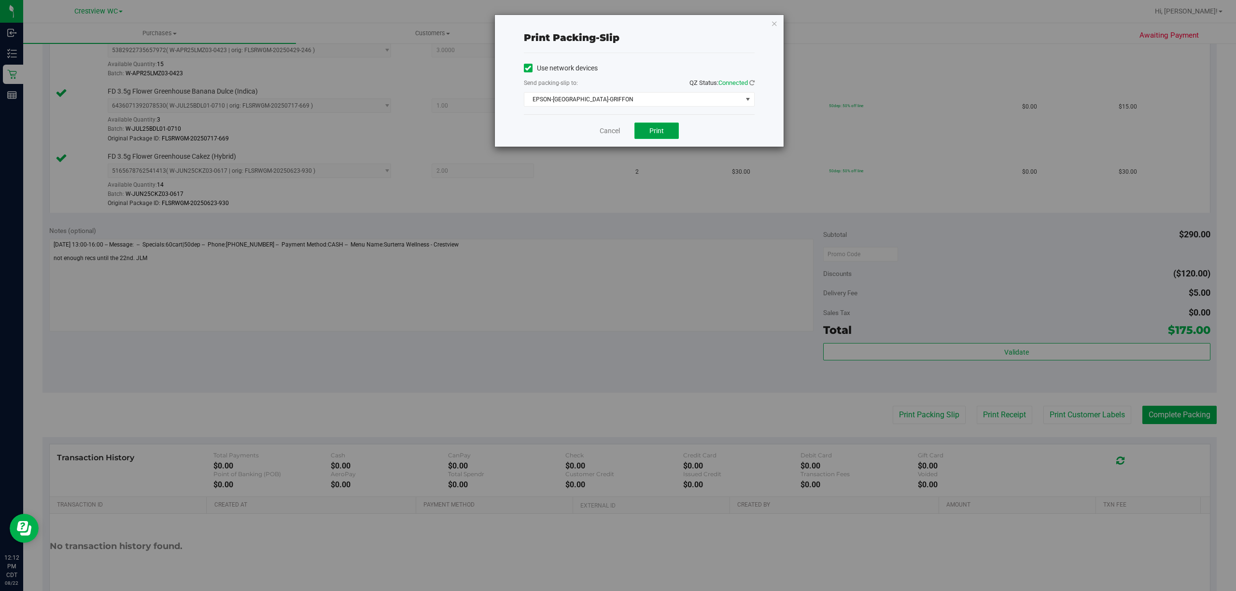
click at [641, 129] on button "Print" at bounding box center [656, 131] width 44 height 16
click at [611, 136] on link "Cancel" at bounding box center [610, 131] width 20 height 10
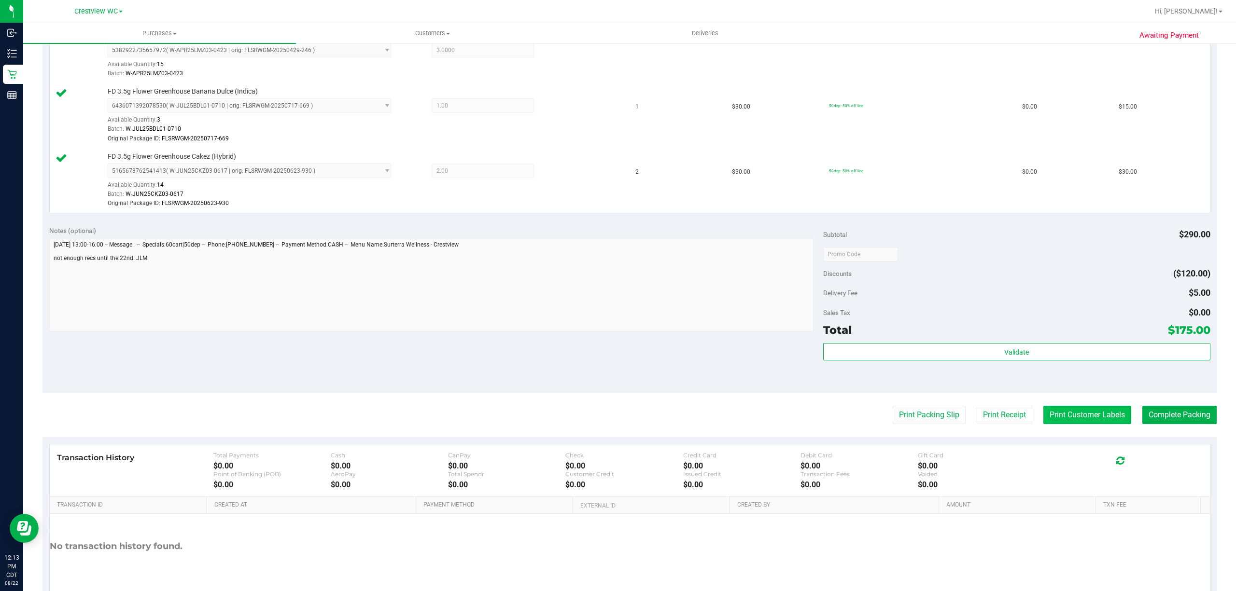
click at [1093, 421] on button "Print Customer Labels" at bounding box center [1087, 415] width 88 height 18
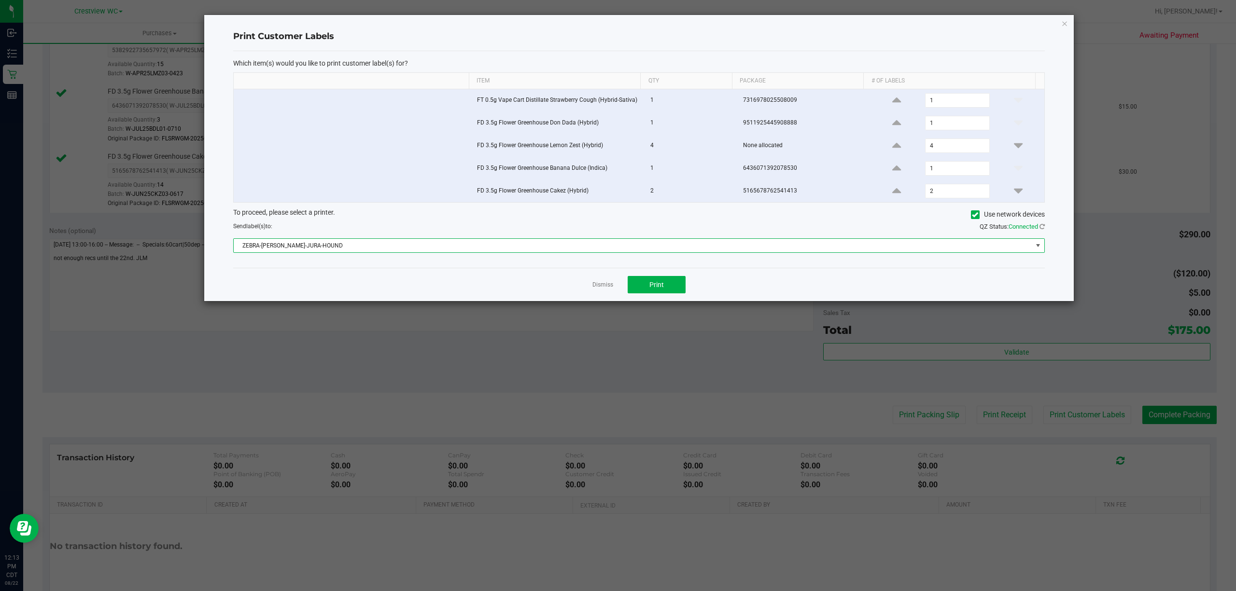
click at [675, 252] on span "ZEBRA-[PERSON_NAME]-JURA-HOUND" at bounding box center [633, 246] width 798 height 14
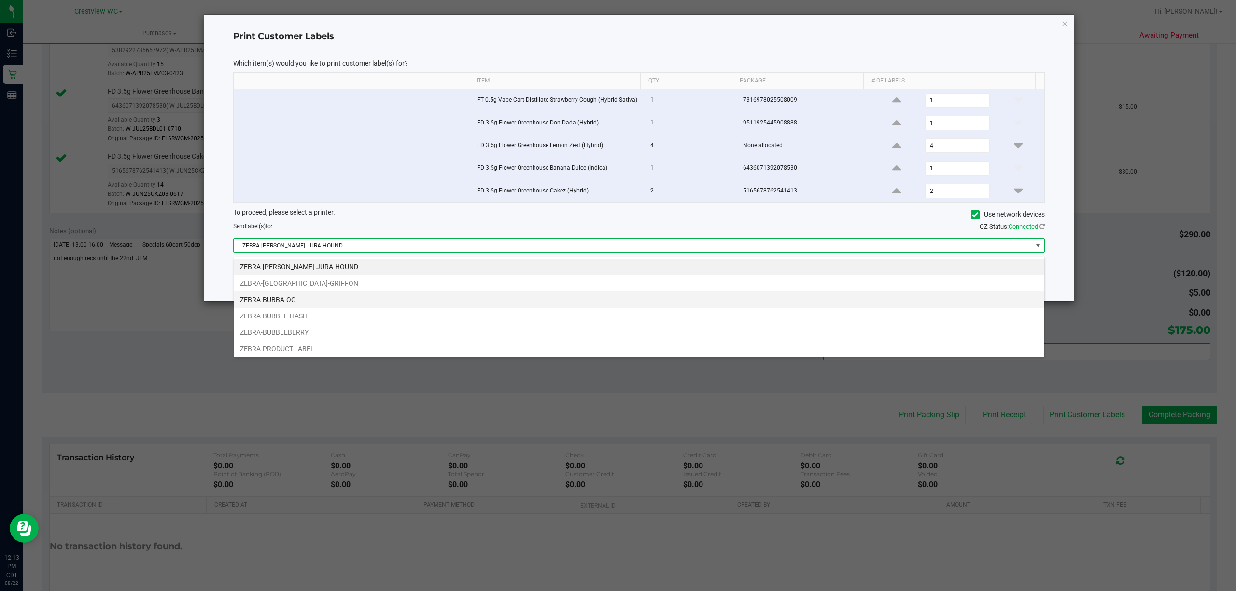
scroll to position [14, 811]
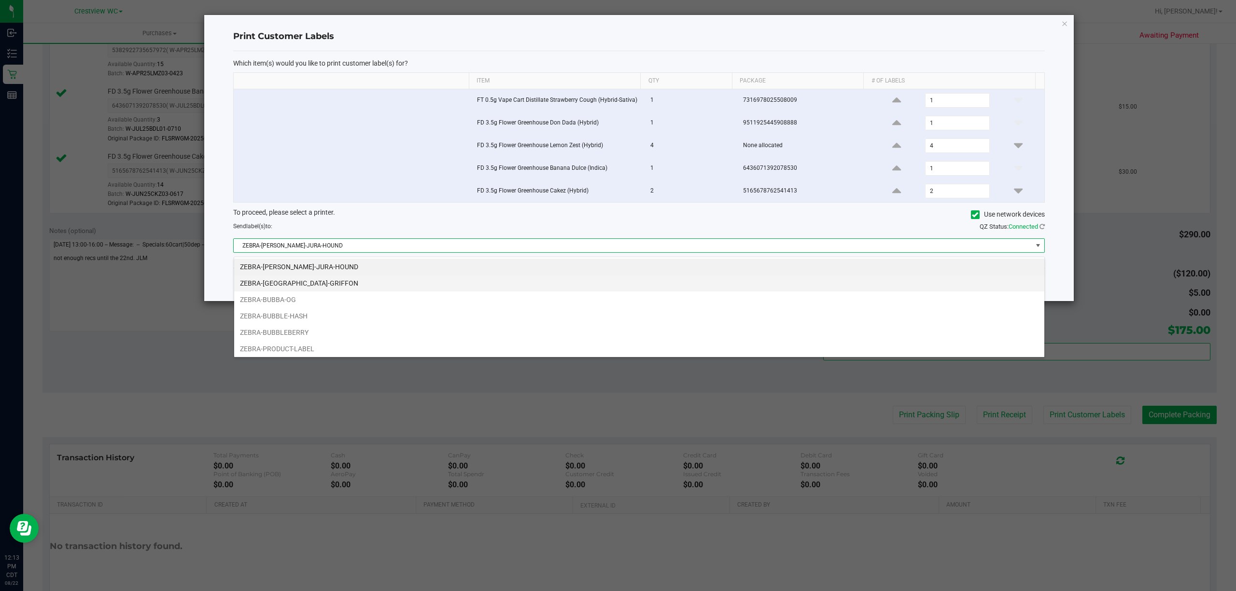
click at [522, 288] on li "ZEBRA-[GEOGRAPHIC_DATA]-GRIFFON" at bounding box center [639, 283] width 810 height 16
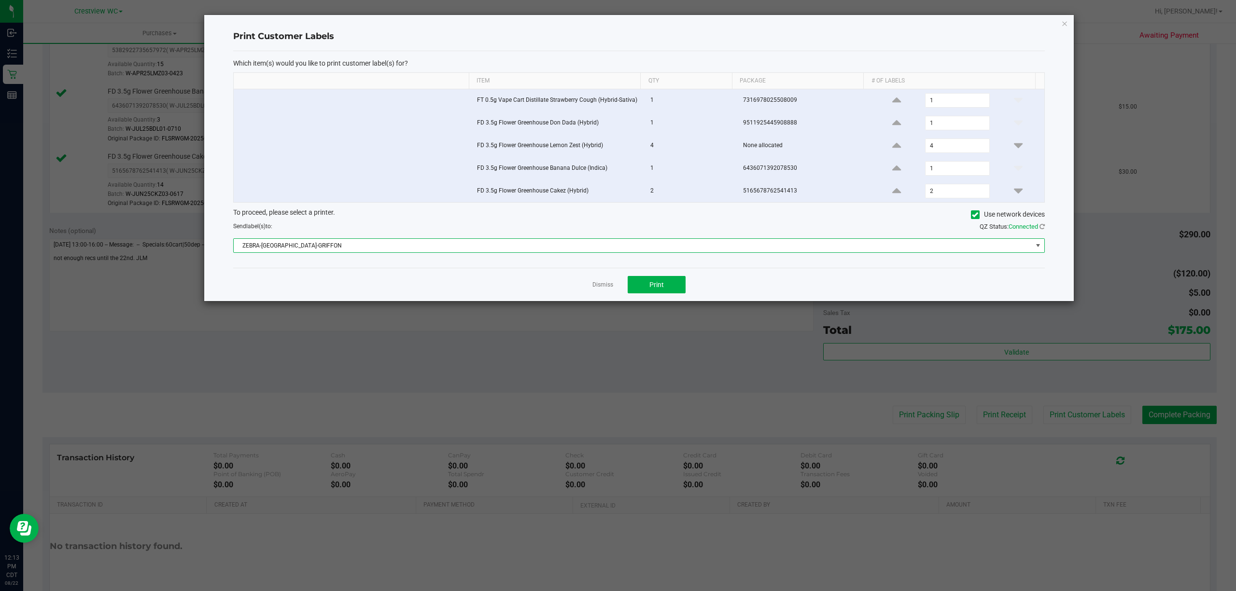
click at [645, 279] on div "Dismiss Print" at bounding box center [639, 284] width 812 height 33
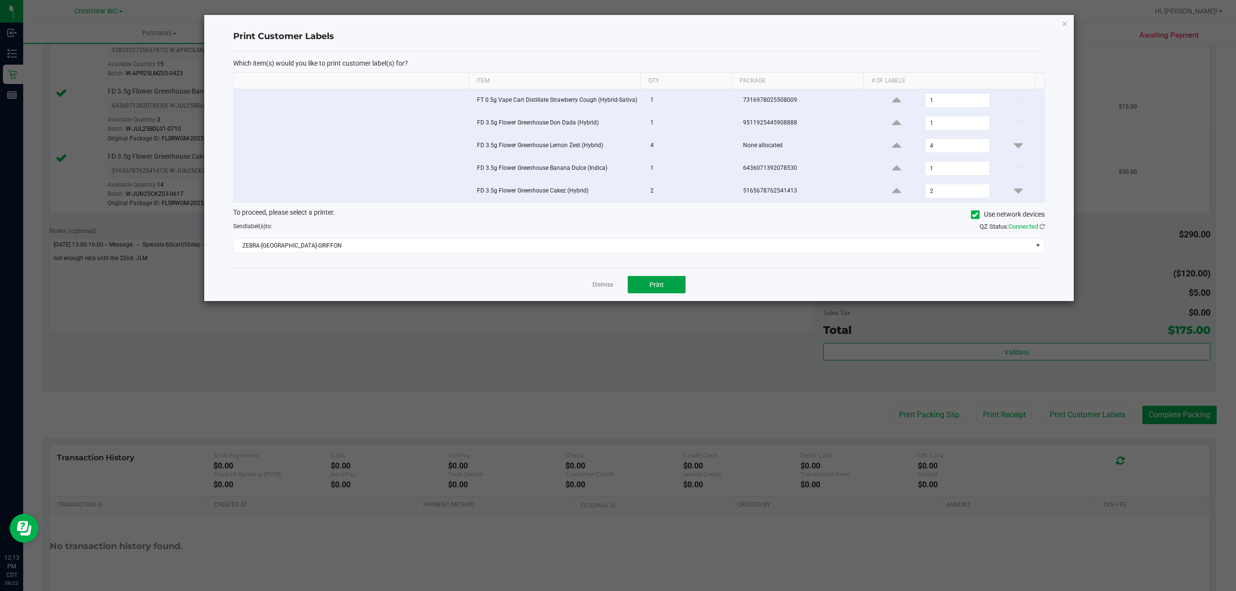
click at [645, 282] on button "Print" at bounding box center [657, 284] width 58 height 17
click at [607, 288] on link "Dismiss" at bounding box center [602, 285] width 21 height 8
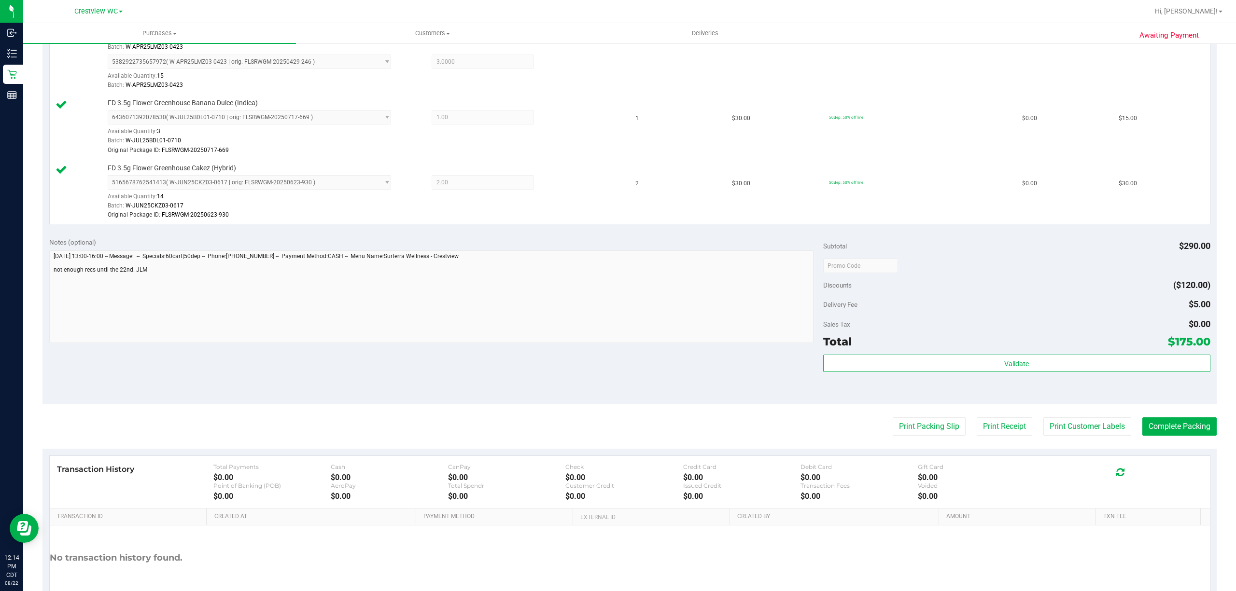
scroll to position [450, 0]
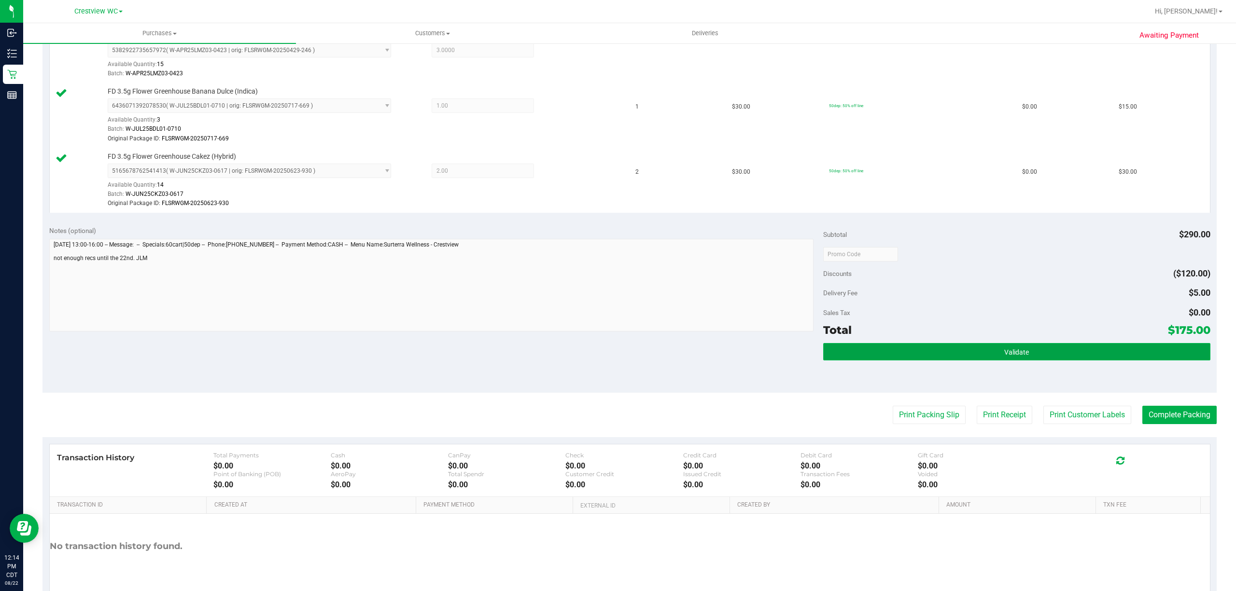
click at [1052, 357] on button "Validate" at bounding box center [1016, 351] width 387 height 17
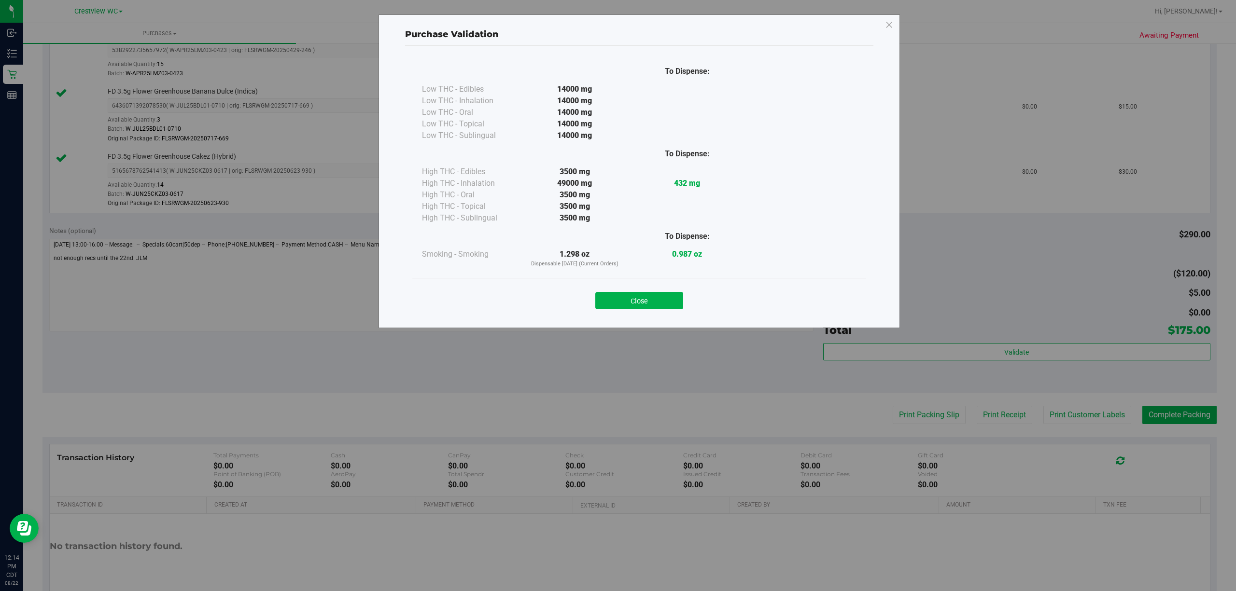
click at [674, 304] on button "Close" at bounding box center [639, 300] width 88 height 17
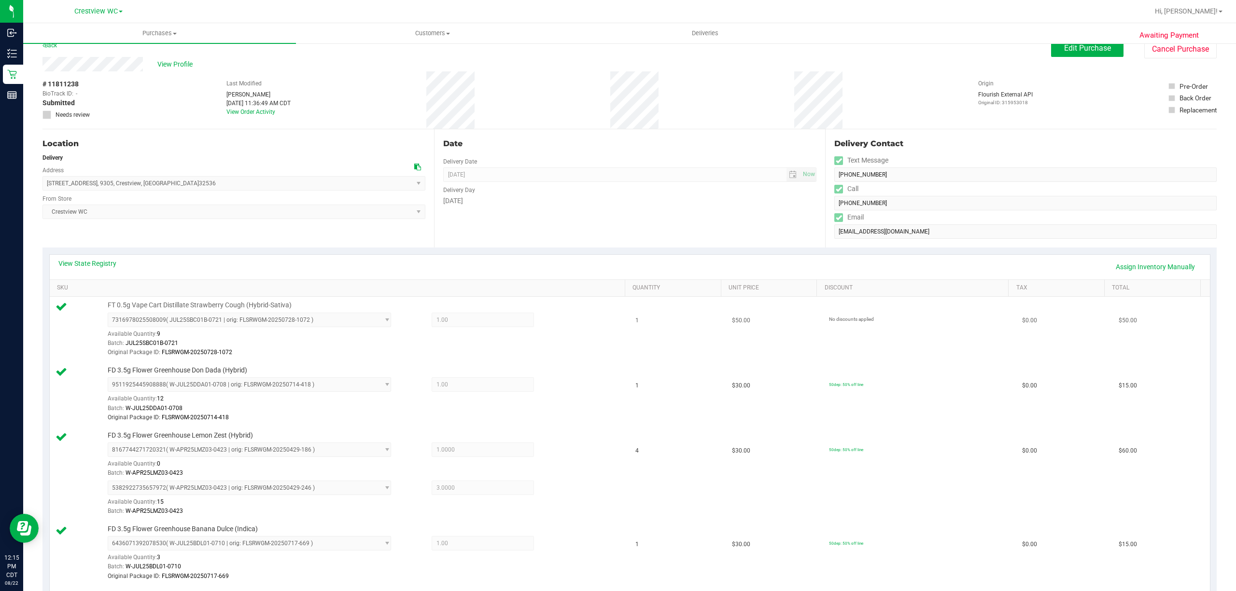
scroll to position [0, 0]
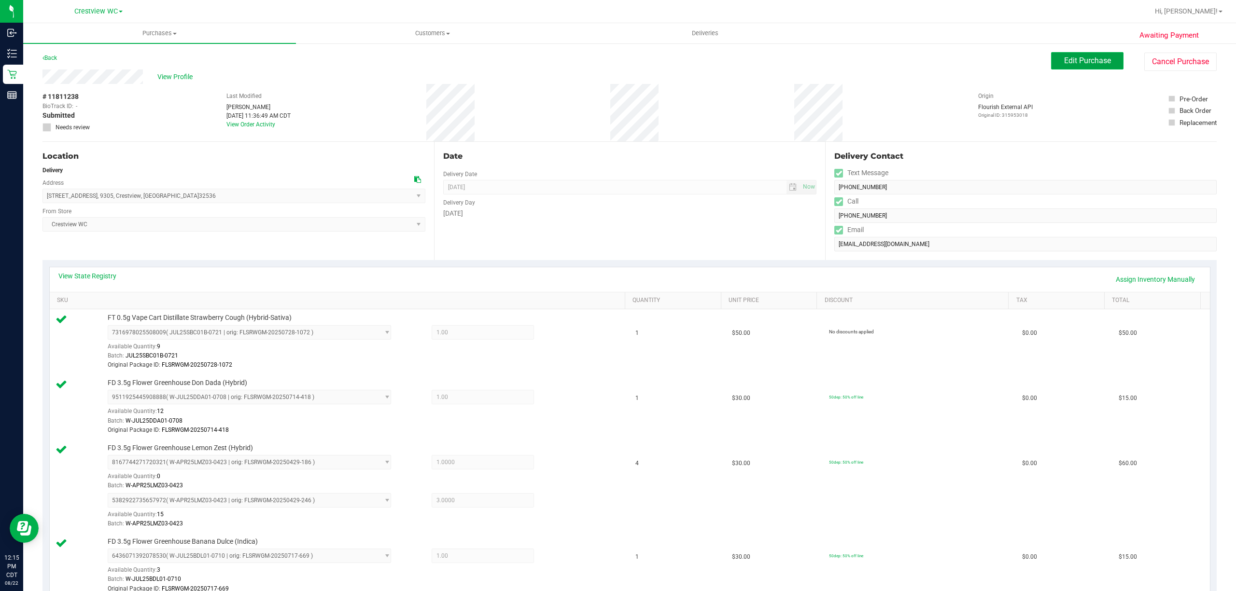
click at [1051, 68] on button "Edit Purchase" at bounding box center [1087, 60] width 72 height 17
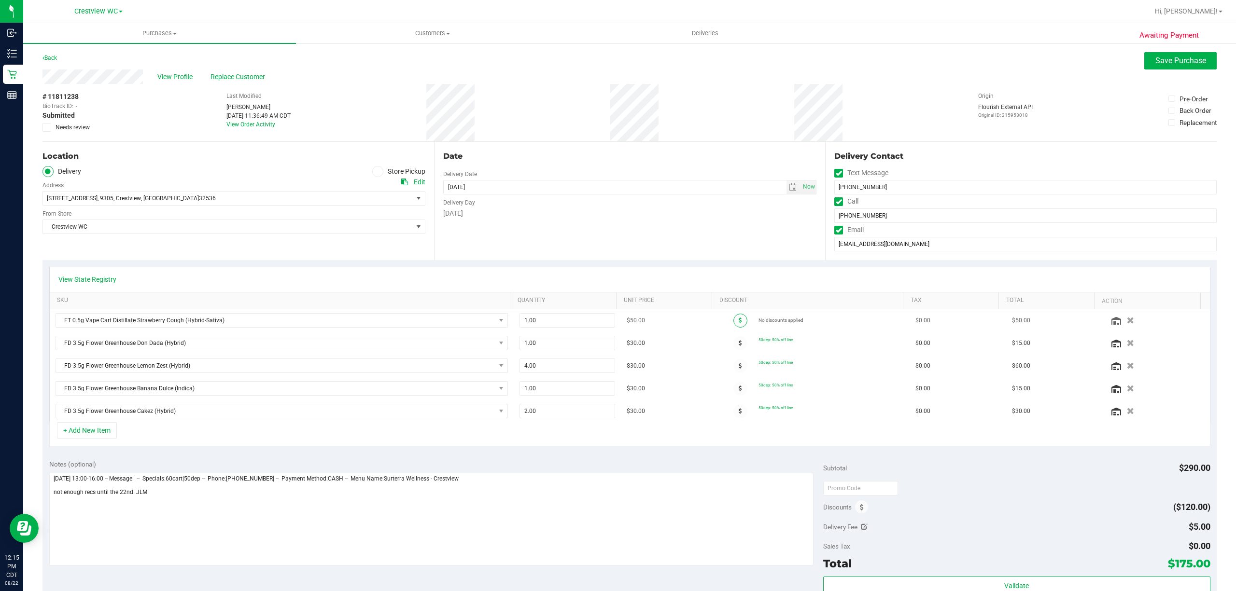
click at [733, 320] on span at bounding box center [740, 321] width 14 height 14
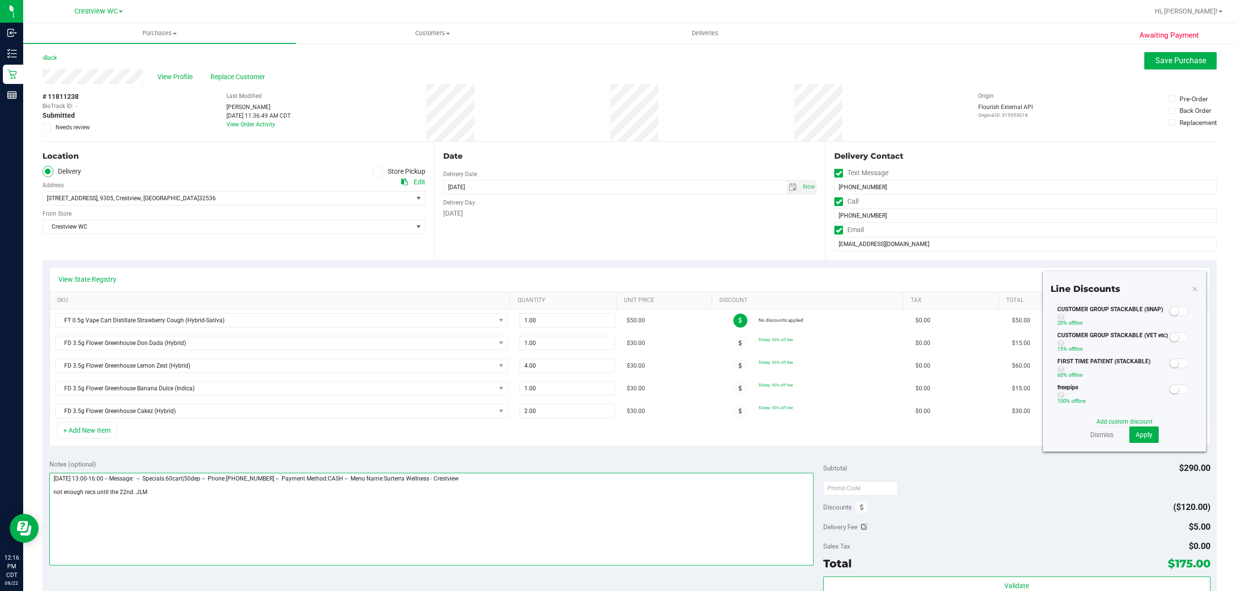
click at [522, 508] on textarea at bounding box center [431, 519] width 764 height 93
click at [1096, 420] on link "Add custom discount" at bounding box center [1124, 422] width 56 height 7
click at [1075, 344] on input "text" at bounding box center [1091, 341] width 67 height 14
click at [1153, 340] on span "Dollar ($)" at bounding box center [1152, 342] width 54 height 14
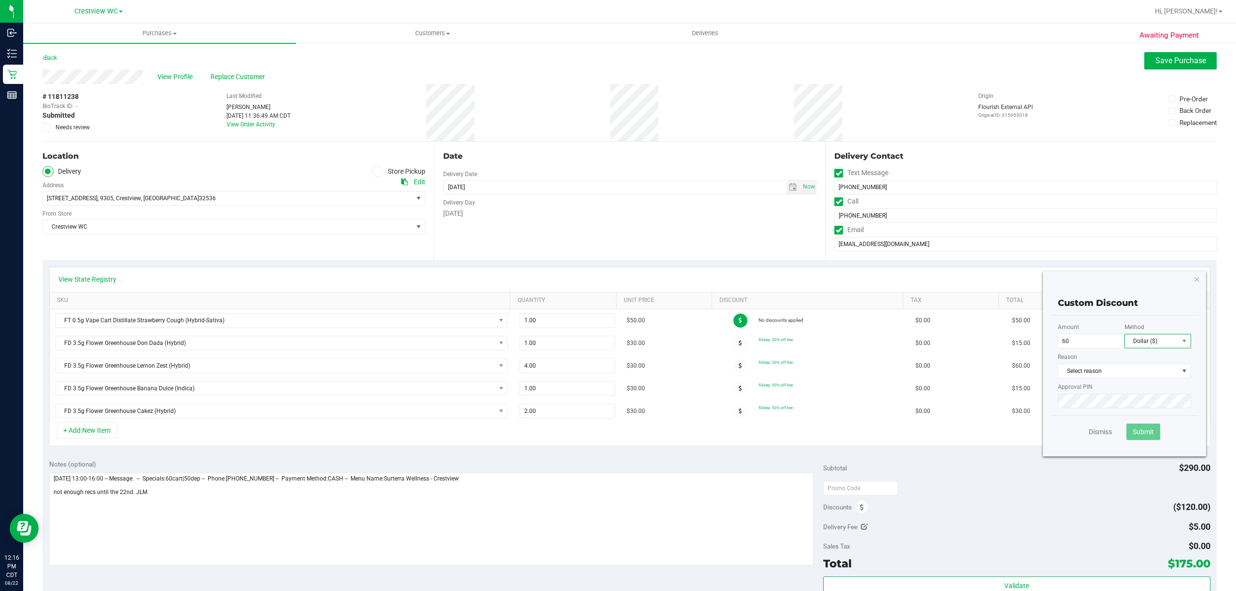
type input "60.00"
click at [1155, 376] on li "Percentage (%)" at bounding box center [1148, 375] width 66 height 16
click at [1119, 371] on span "Select reason" at bounding box center [1118, 371] width 120 height 14
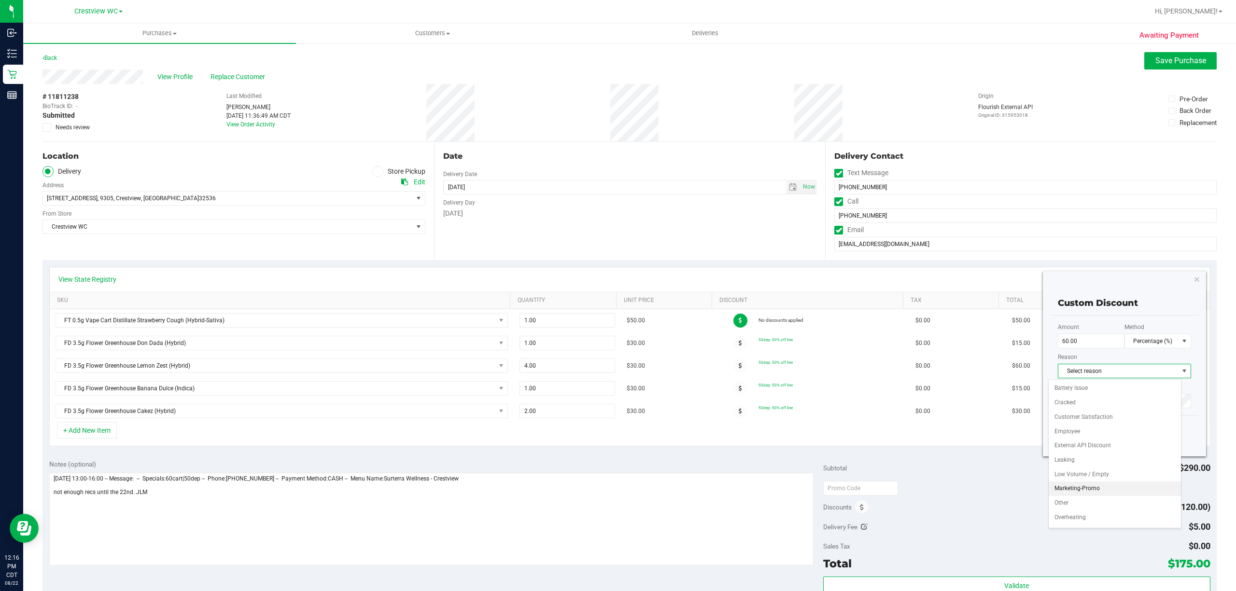
click at [1099, 493] on li "Marketing-Promo" at bounding box center [1115, 489] width 132 height 14
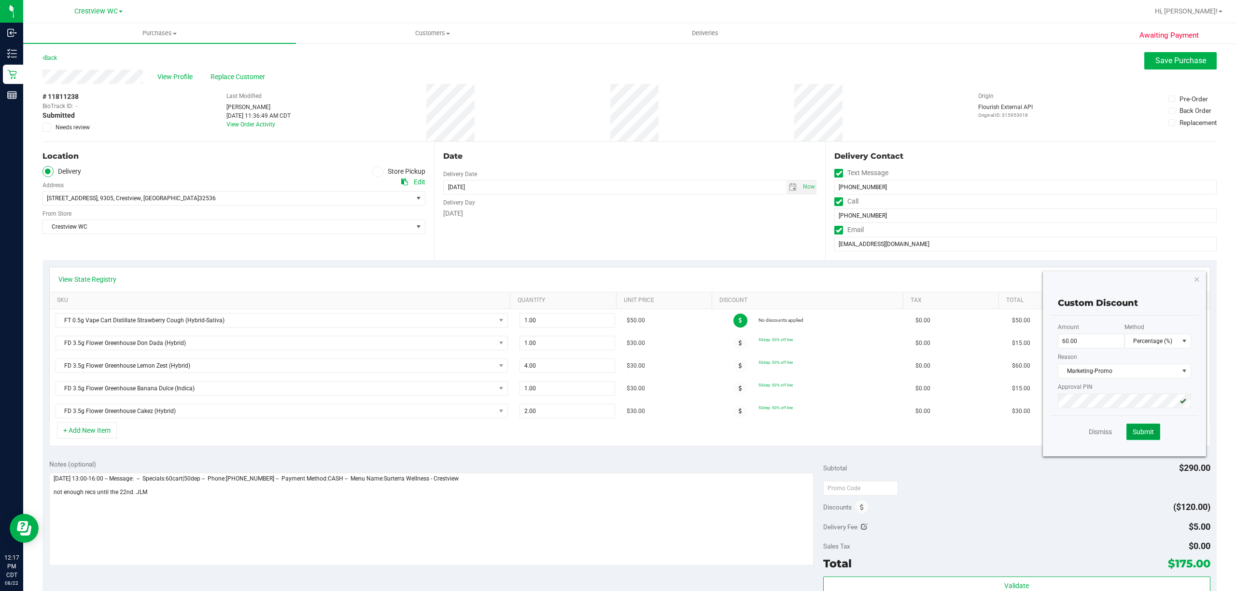
click at [1133, 436] on span "Submit" at bounding box center [1143, 432] width 21 height 8
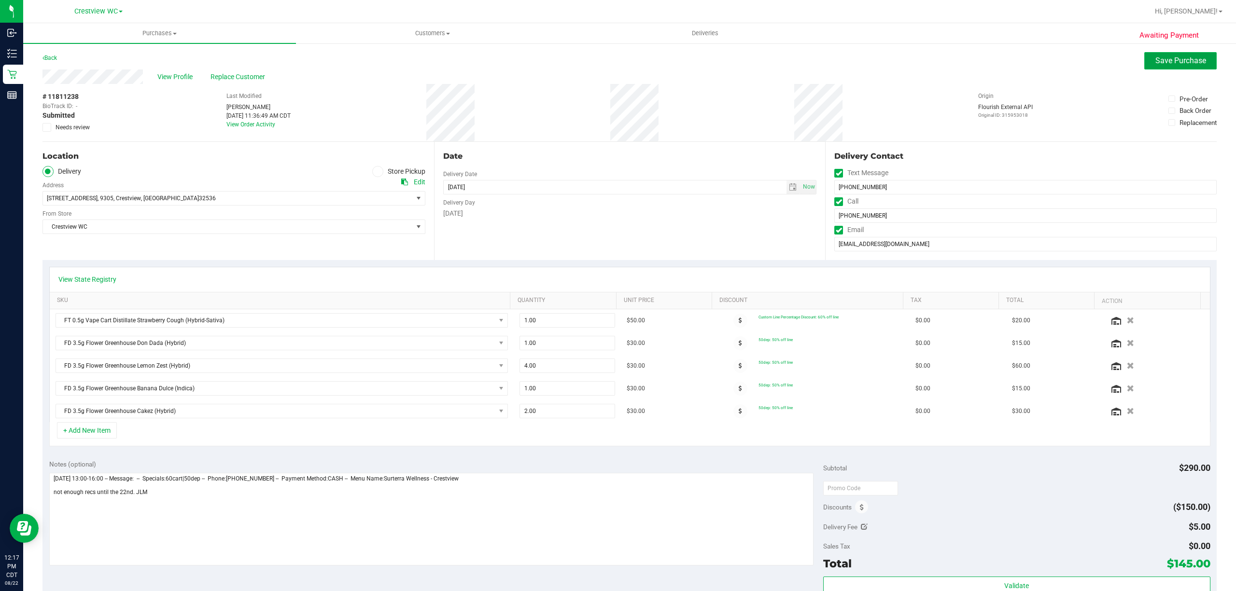
click at [1157, 69] on button "Save Purchase" at bounding box center [1180, 60] width 72 height 17
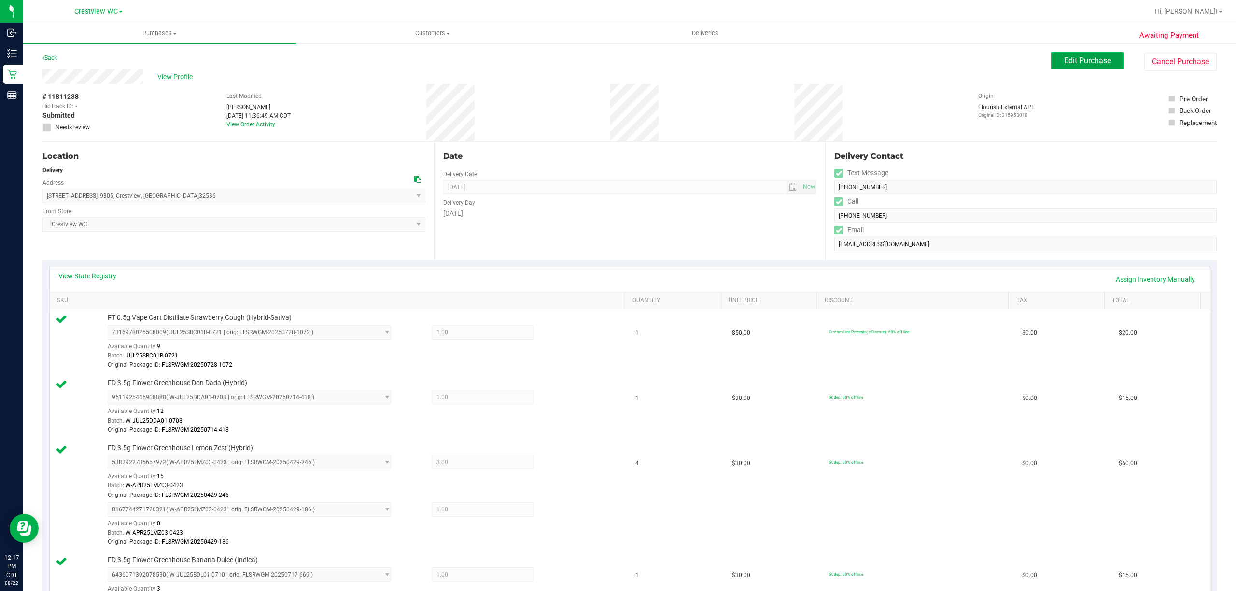
click at [1072, 65] on span "Edit Purchase" at bounding box center [1087, 60] width 47 height 9
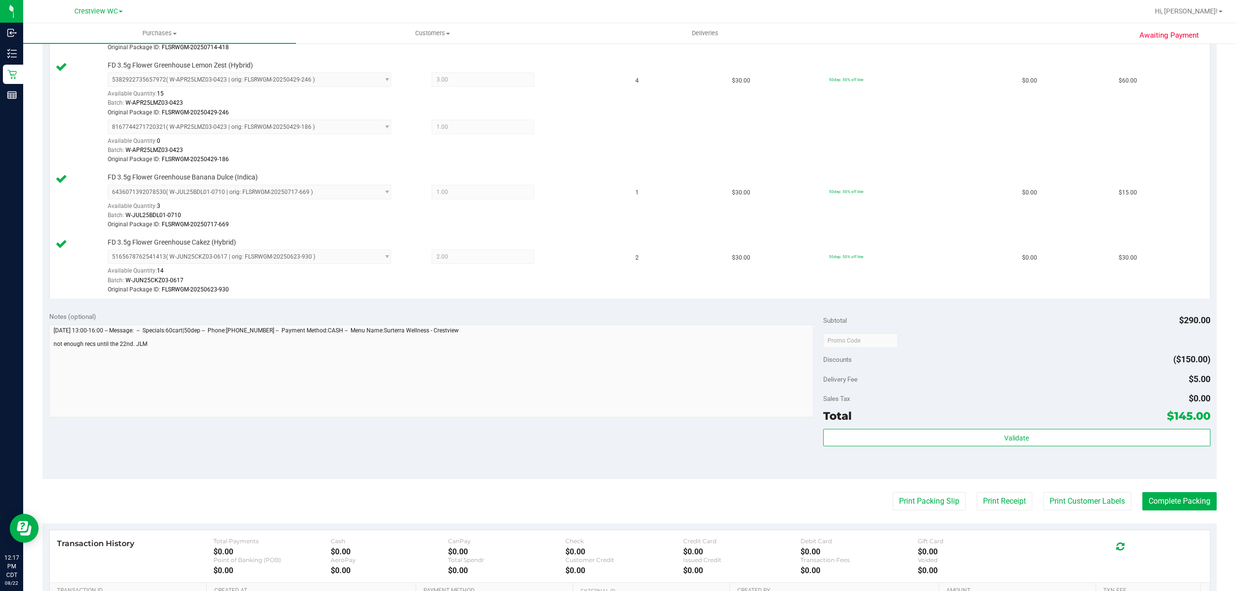
scroll to position [386, 0]
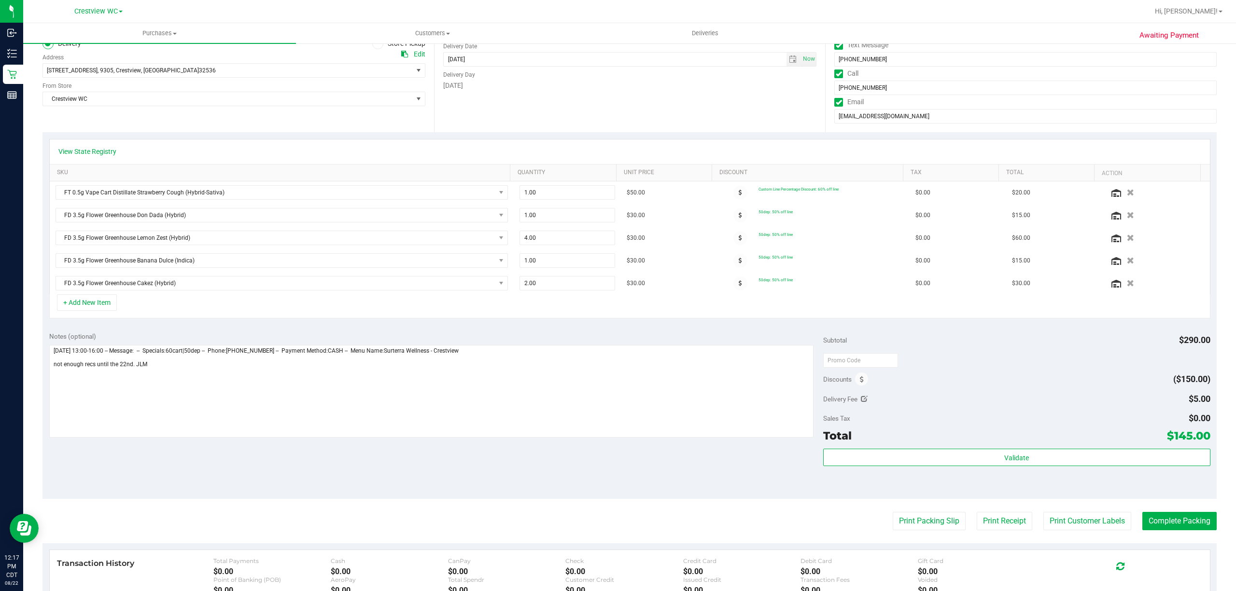
scroll to position [128, 0]
click at [861, 400] on icon at bounding box center [864, 398] width 7 height 7
type input "$5.00"
drag, startPoint x: 1163, startPoint y: 402, endPoint x: 995, endPoint y: 392, distance: 168.8
click at [997, 392] on div "Subtotal $290.00 Discounts ($150.00) Delivery Fee $5.00 5 Sales Tax $0.00 Total…" at bounding box center [1016, 411] width 387 height 161
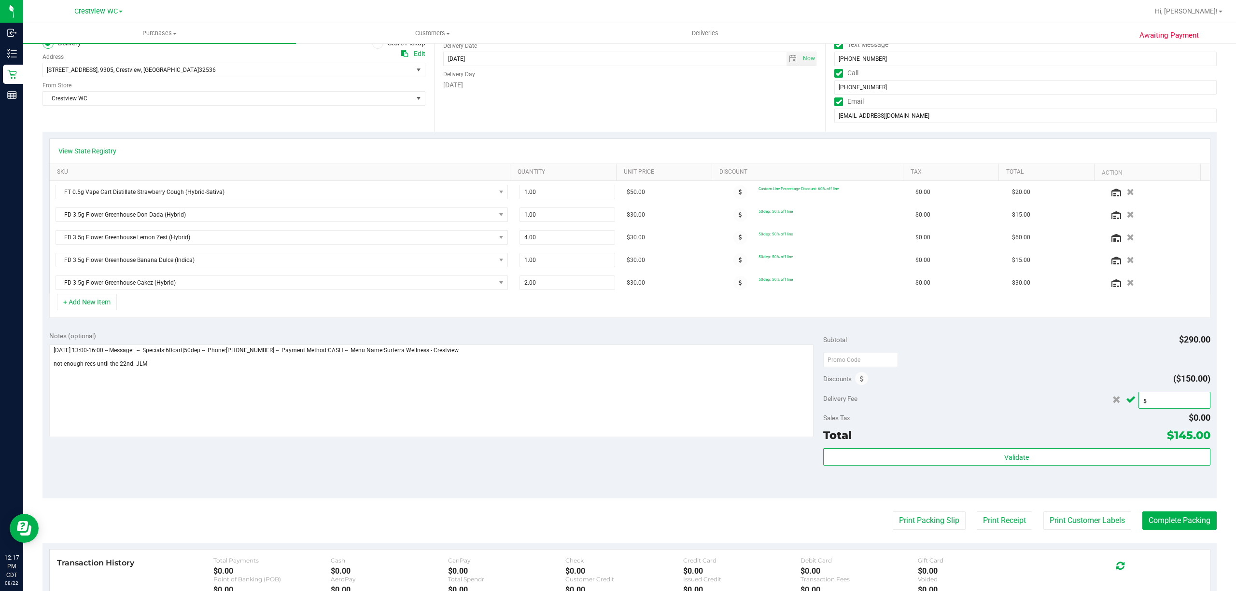
type input "0"
type input "$0.00"
click at [1126, 404] on icon "Cancel button" at bounding box center [1131, 399] width 10 height 7
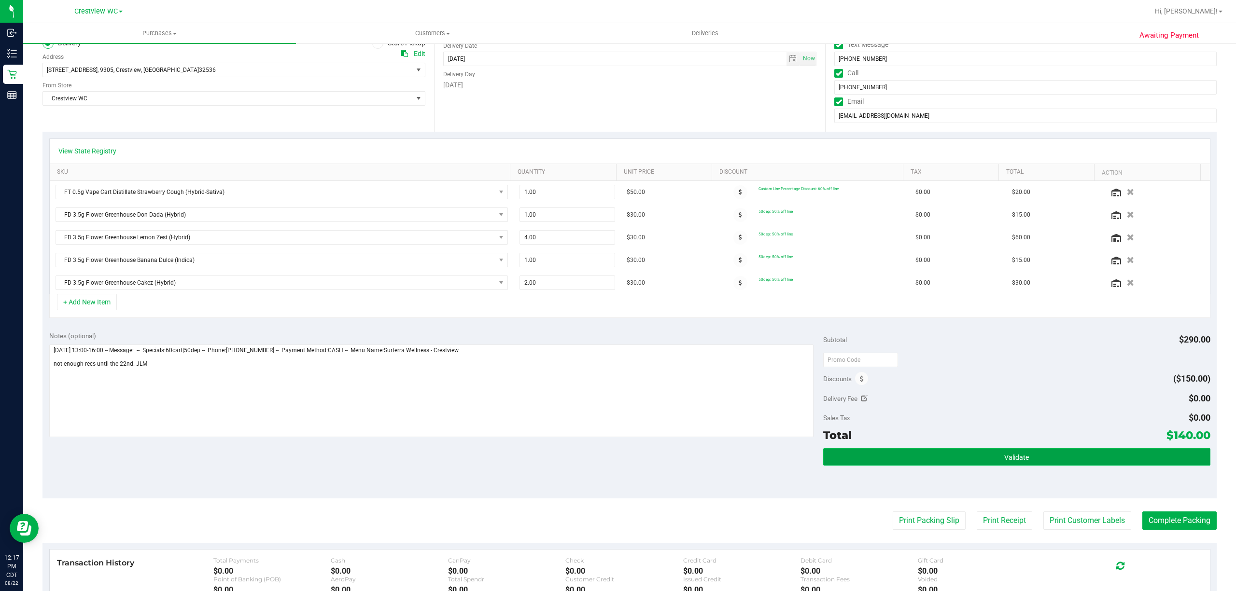
click at [1005, 462] on span "Validate" at bounding box center [1016, 458] width 25 height 8
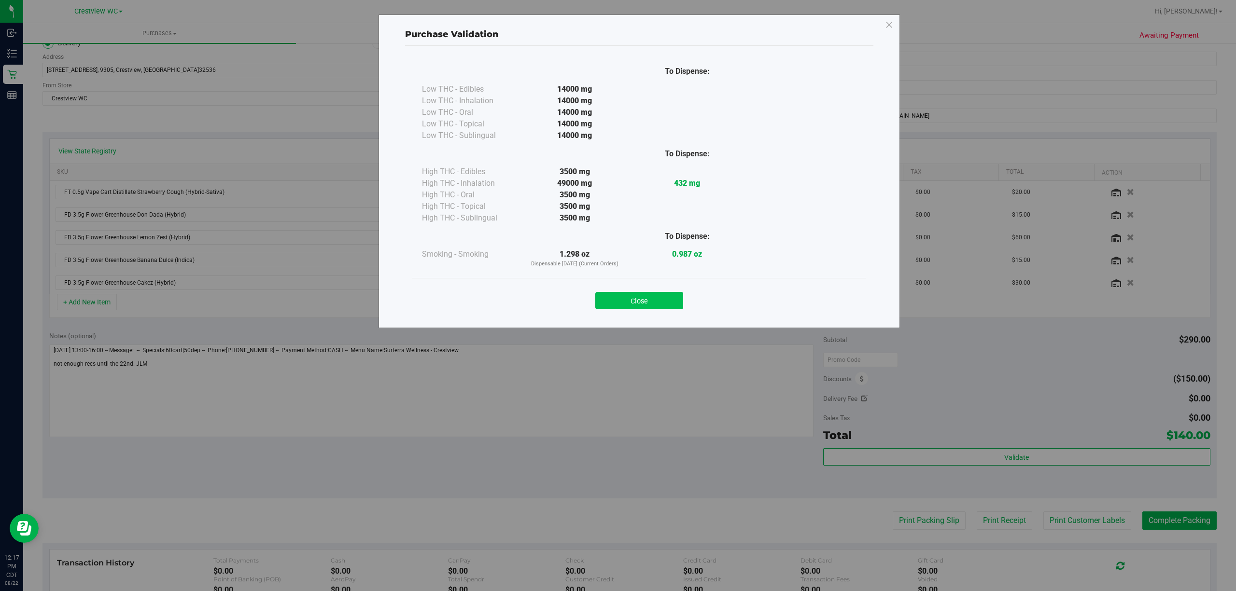
click at [665, 302] on button "Close" at bounding box center [639, 300] width 88 height 17
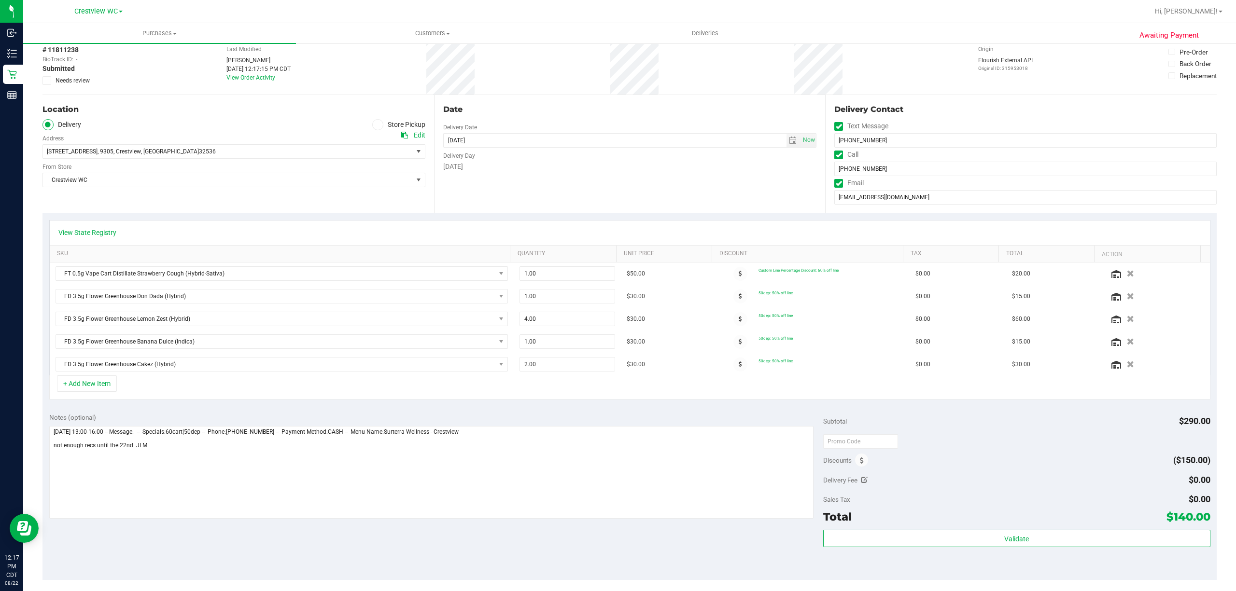
scroll to position [0, 0]
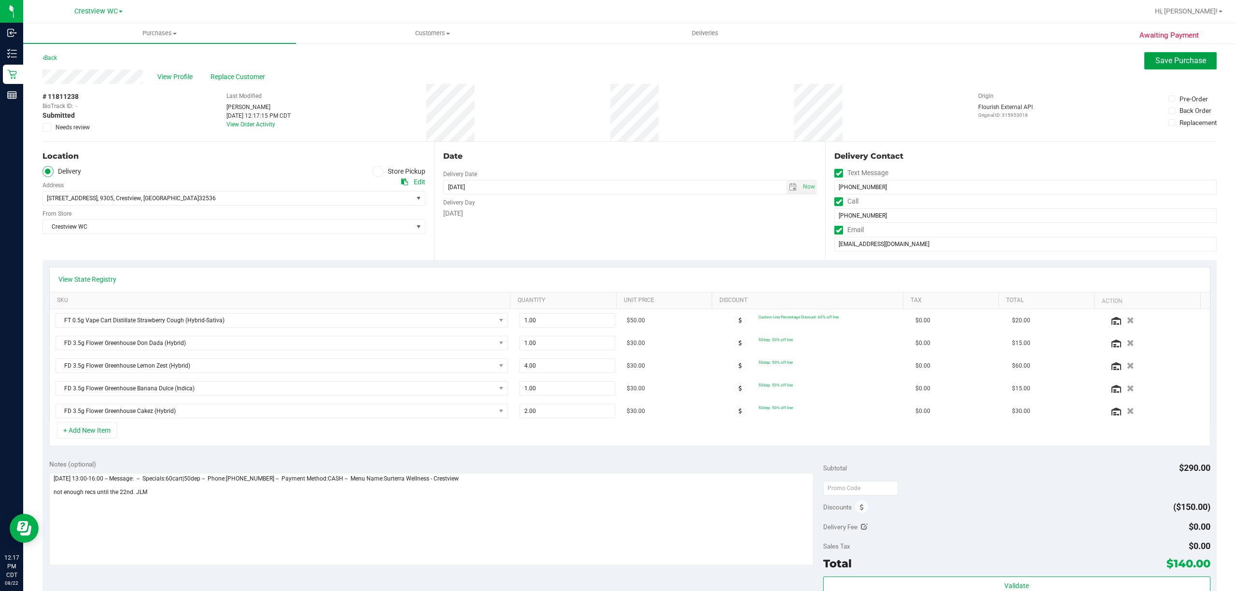
click at [1144, 60] on button "Save Purchase" at bounding box center [1180, 60] width 72 height 17
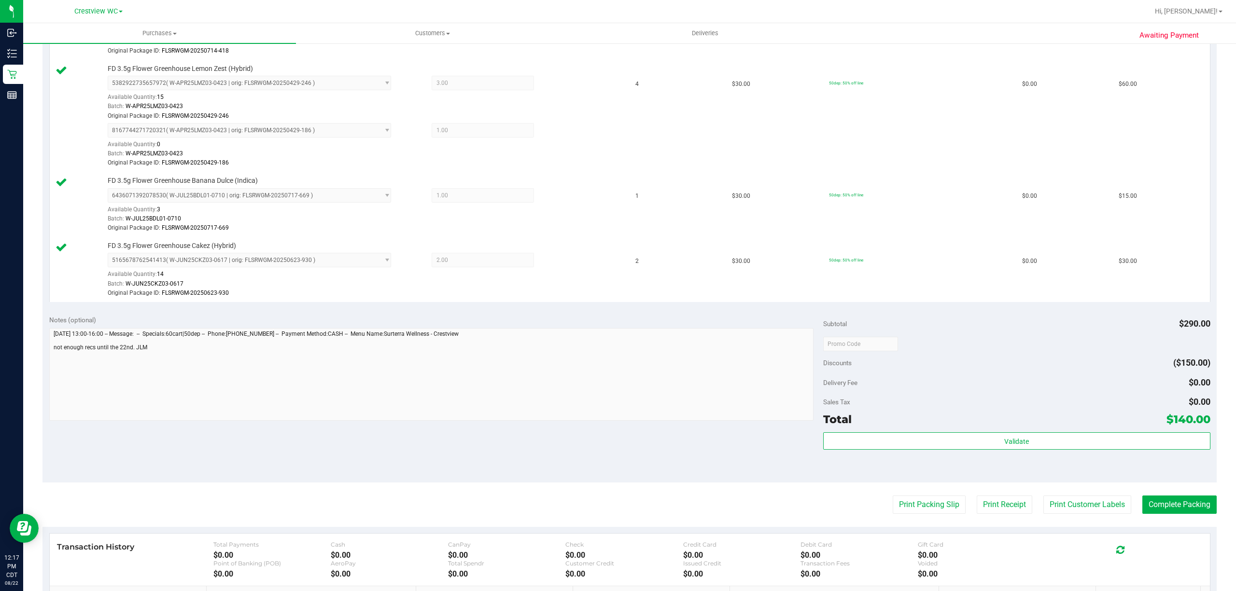
scroll to position [386, 0]
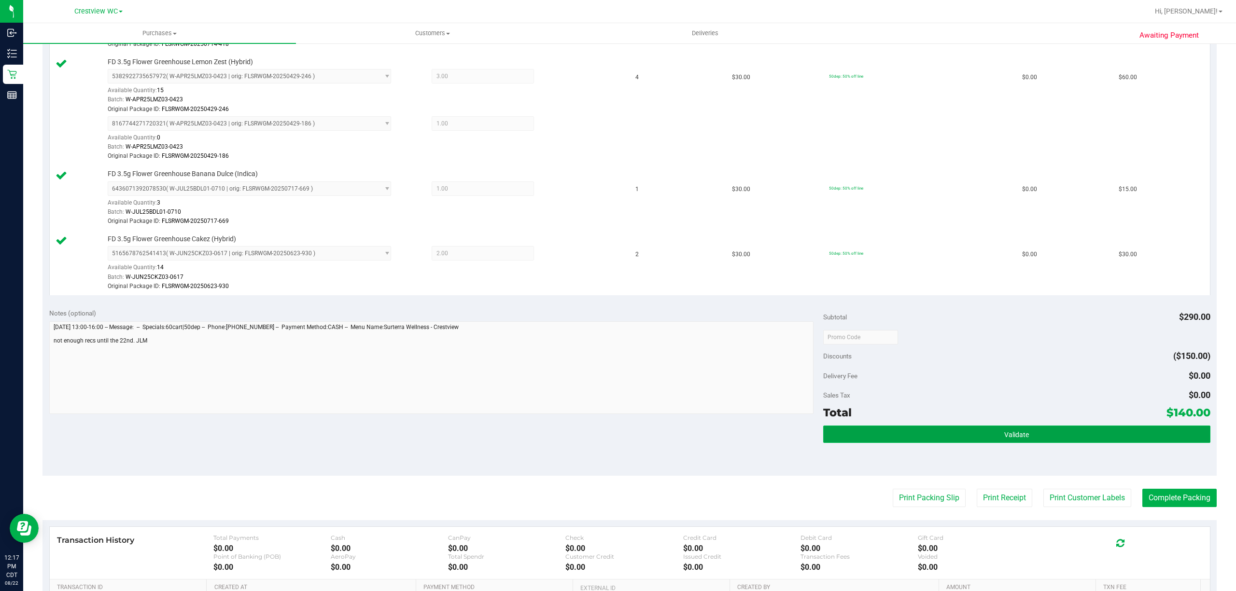
click at [1007, 435] on span "Validate" at bounding box center [1016, 435] width 25 height 8
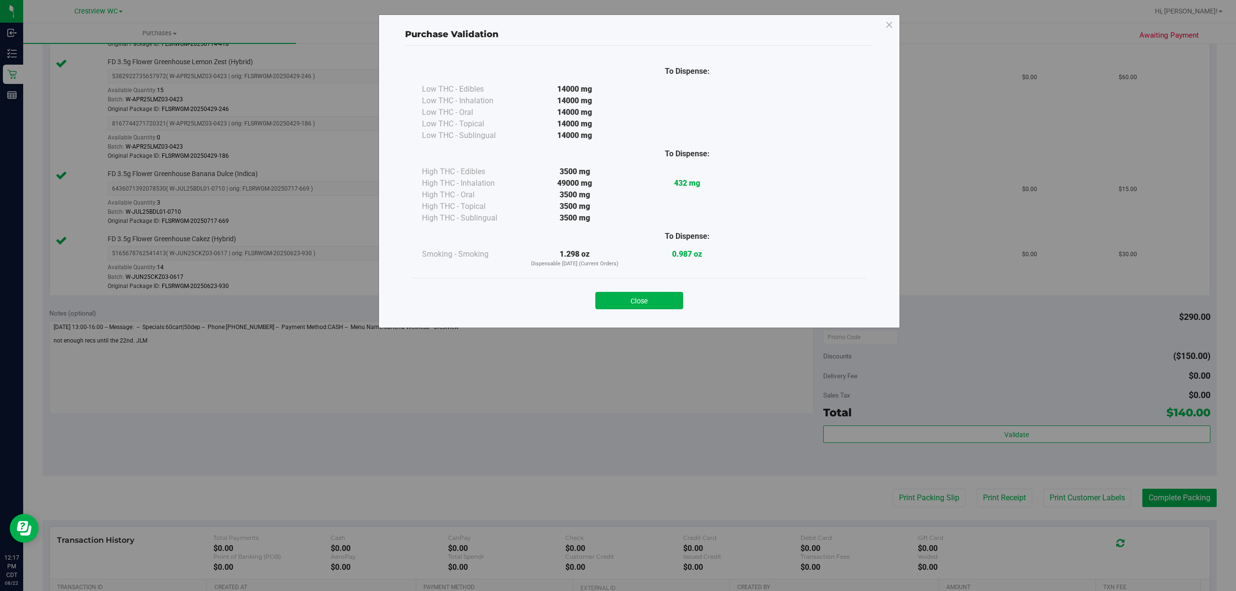
click at [655, 317] on div "Close" at bounding box center [639, 297] width 454 height 39
click at [655, 312] on div "Close" at bounding box center [639, 297] width 454 height 39
click at [658, 305] on button "Close" at bounding box center [639, 300] width 88 height 17
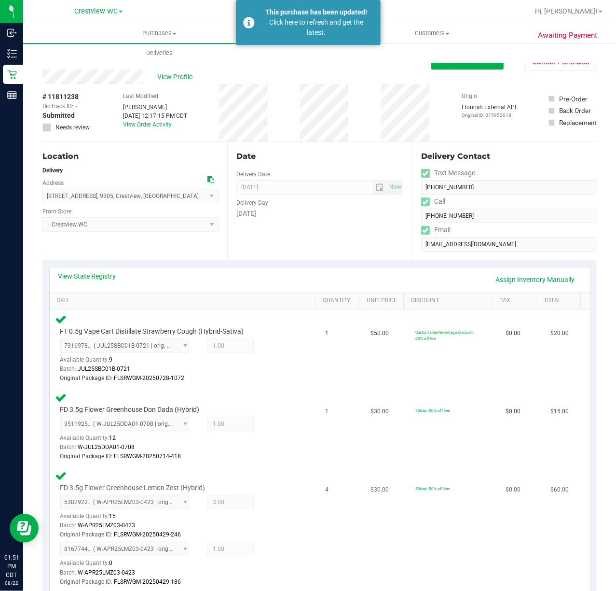
scroll to position [386, 0]
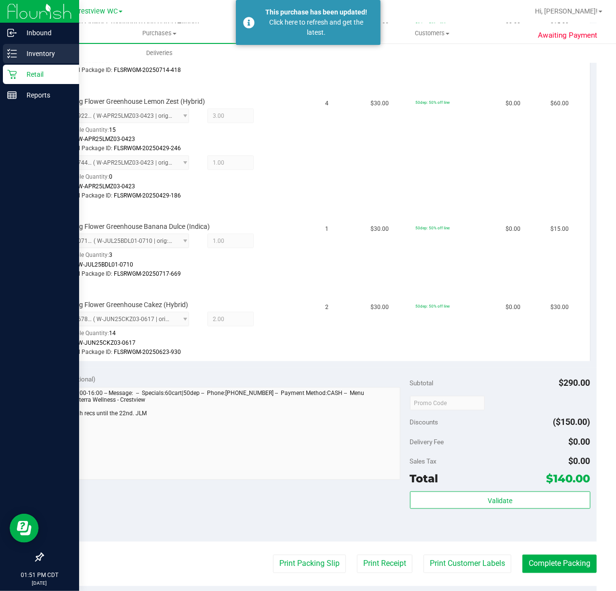
click at [17, 51] on p "Inventory" at bounding box center [46, 54] width 58 height 12
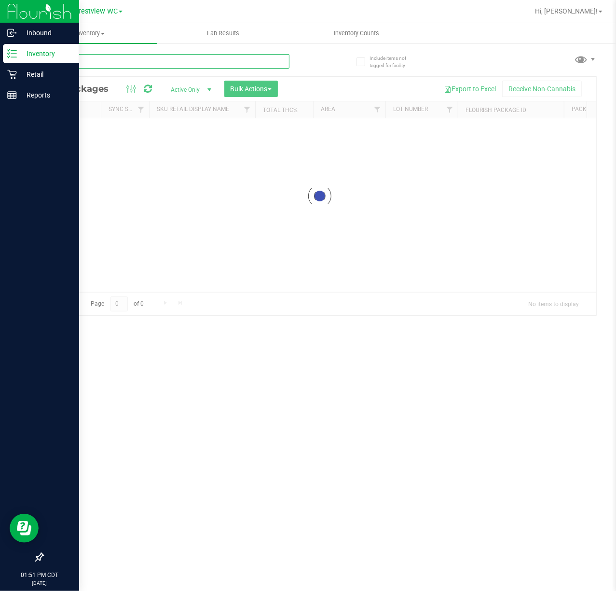
click at [154, 58] on input "text" at bounding box center [165, 61] width 247 height 14
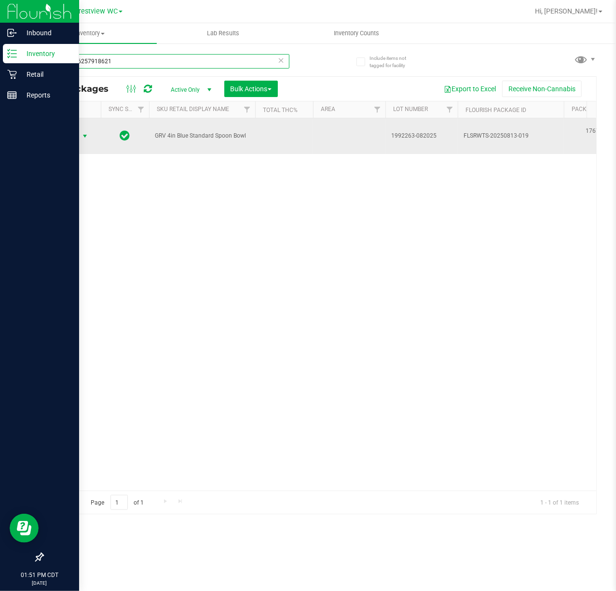
type input "1767496257918621"
click at [85, 136] on span "select" at bounding box center [85, 136] width 8 height 8
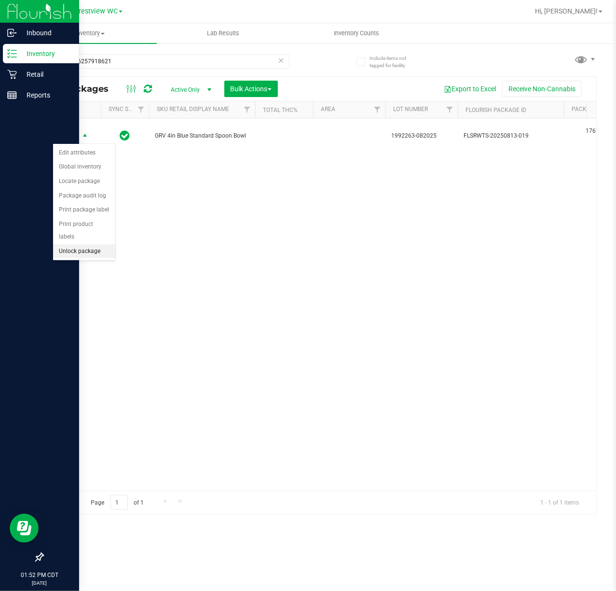
click at [87, 259] on li "Unlock package" at bounding box center [84, 251] width 62 height 14
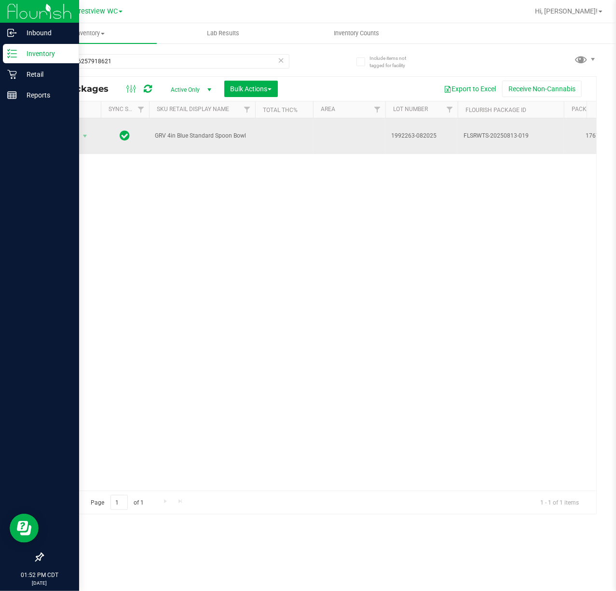
click at [70, 136] on span "Action" at bounding box center [66, 136] width 26 height 14
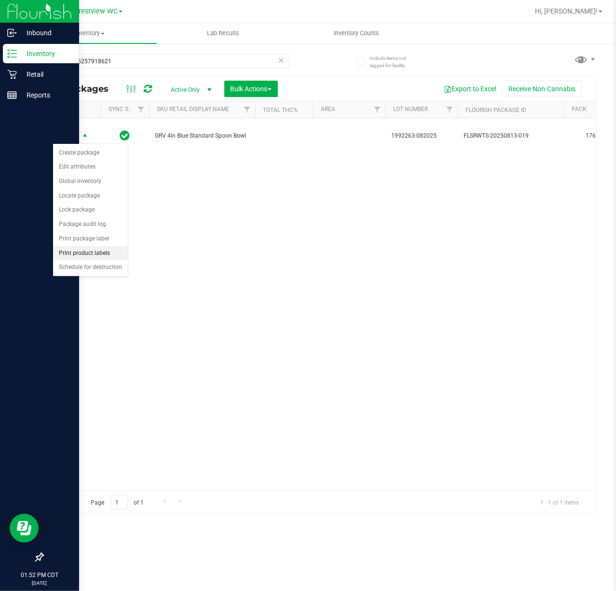
click at [87, 259] on li "Print product labels" at bounding box center [90, 253] width 75 height 14
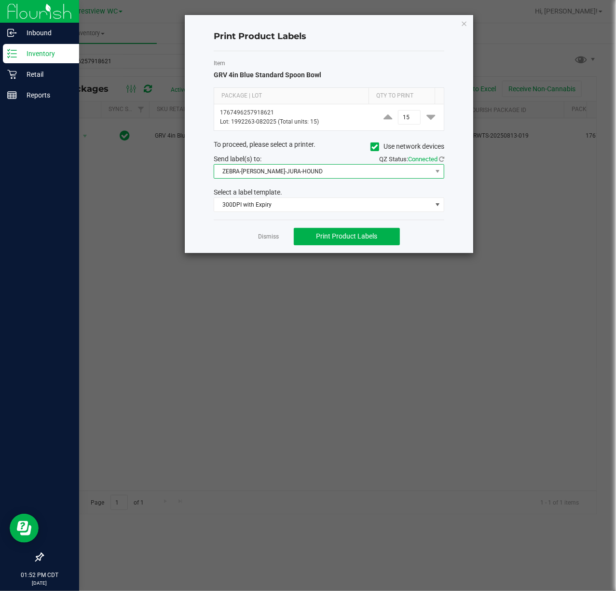
click at [316, 169] on span "ZEBRA-BRUNO-JURA-HOUND" at bounding box center [323, 172] width 218 height 14
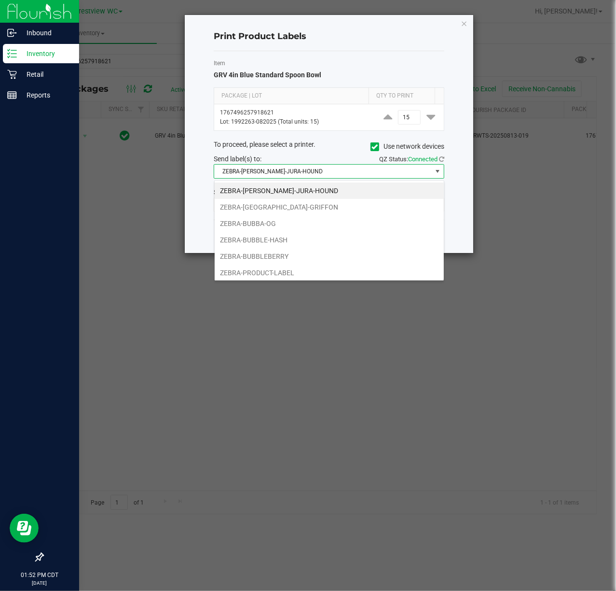
scroll to position [14, 230]
click at [257, 277] on li "ZEBRA-PRODUCT-LABEL" at bounding box center [329, 273] width 229 height 16
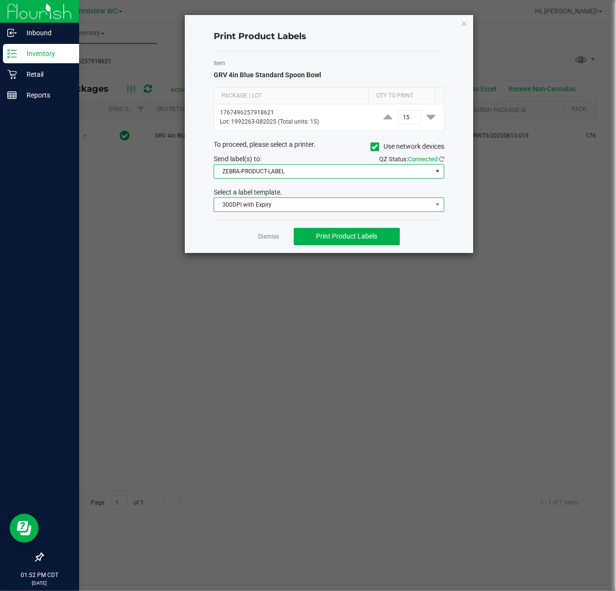
click at [279, 209] on span "300DPI with Expiry" at bounding box center [323, 205] width 218 height 14
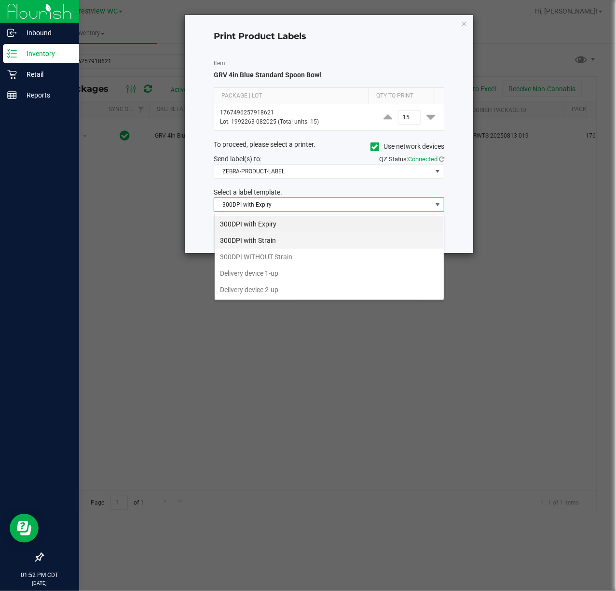
click at [309, 233] on li "300DPI with Strain" at bounding box center [329, 240] width 229 height 16
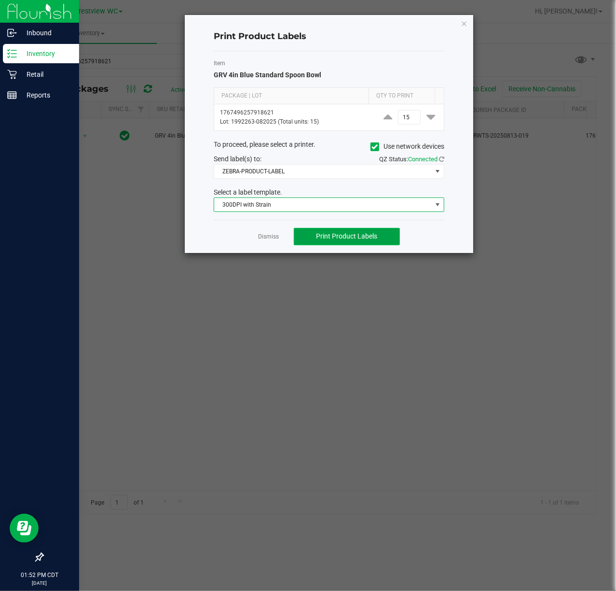
click at [352, 238] on span "Print Product Labels" at bounding box center [346, 236] width 61 height 8
